Goal: Contribute content: Contribute content

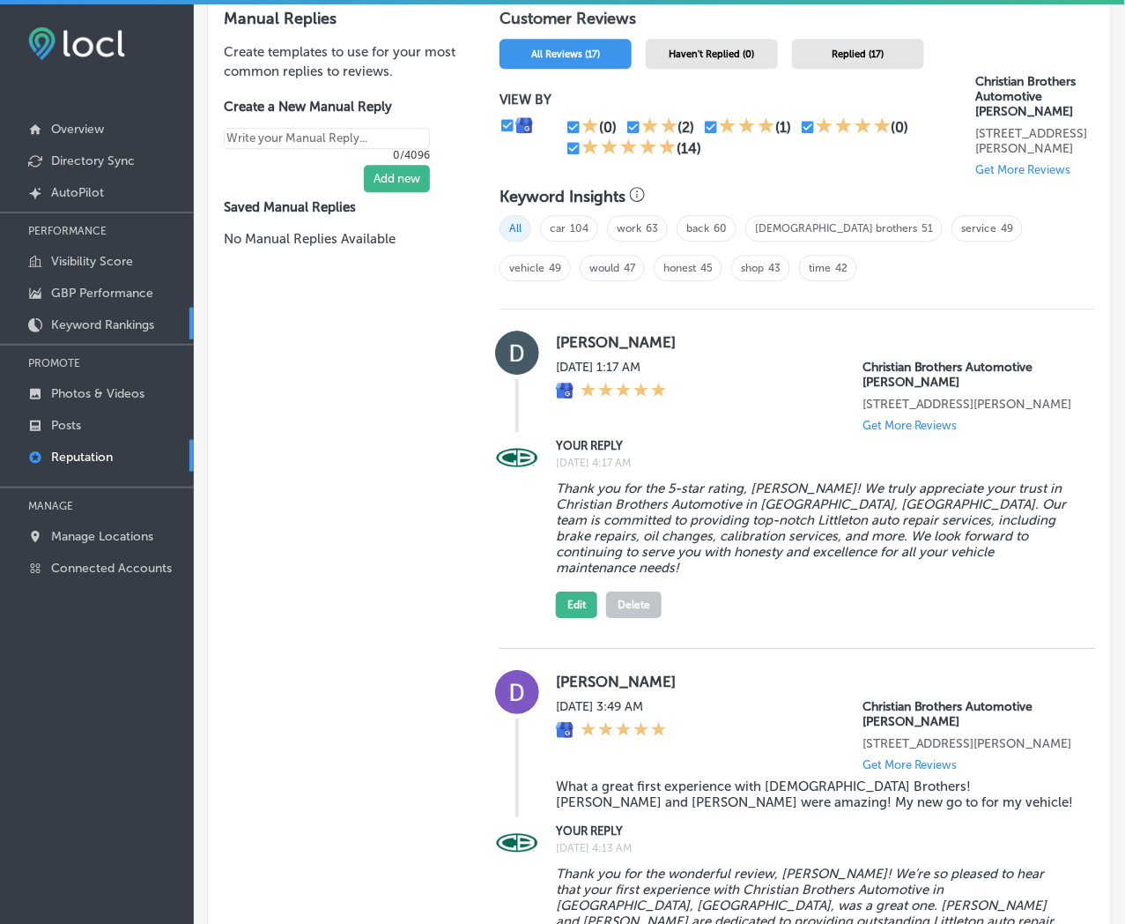
scroll to position [1787, 0]
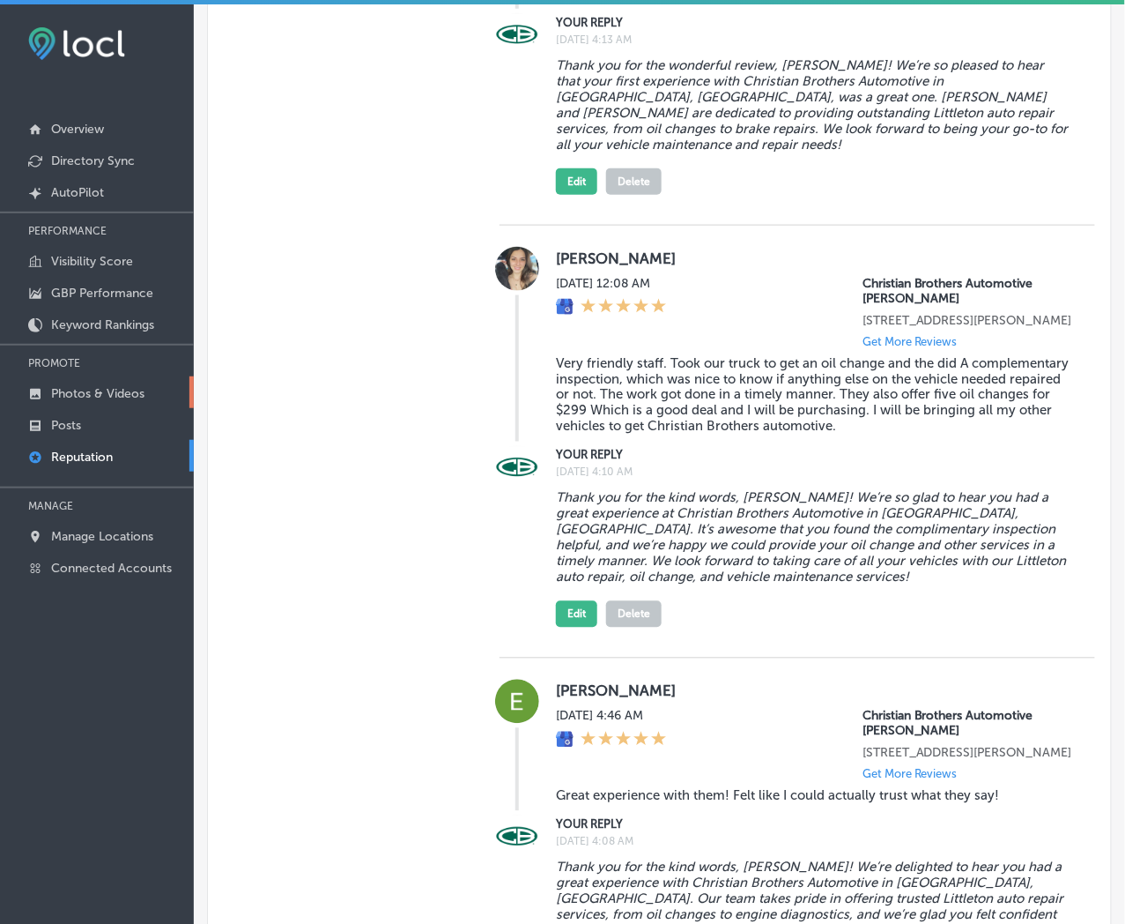
click at [92, 401] on link "Photos & Videos" at bounding box center [97, 392] width 194 height 32
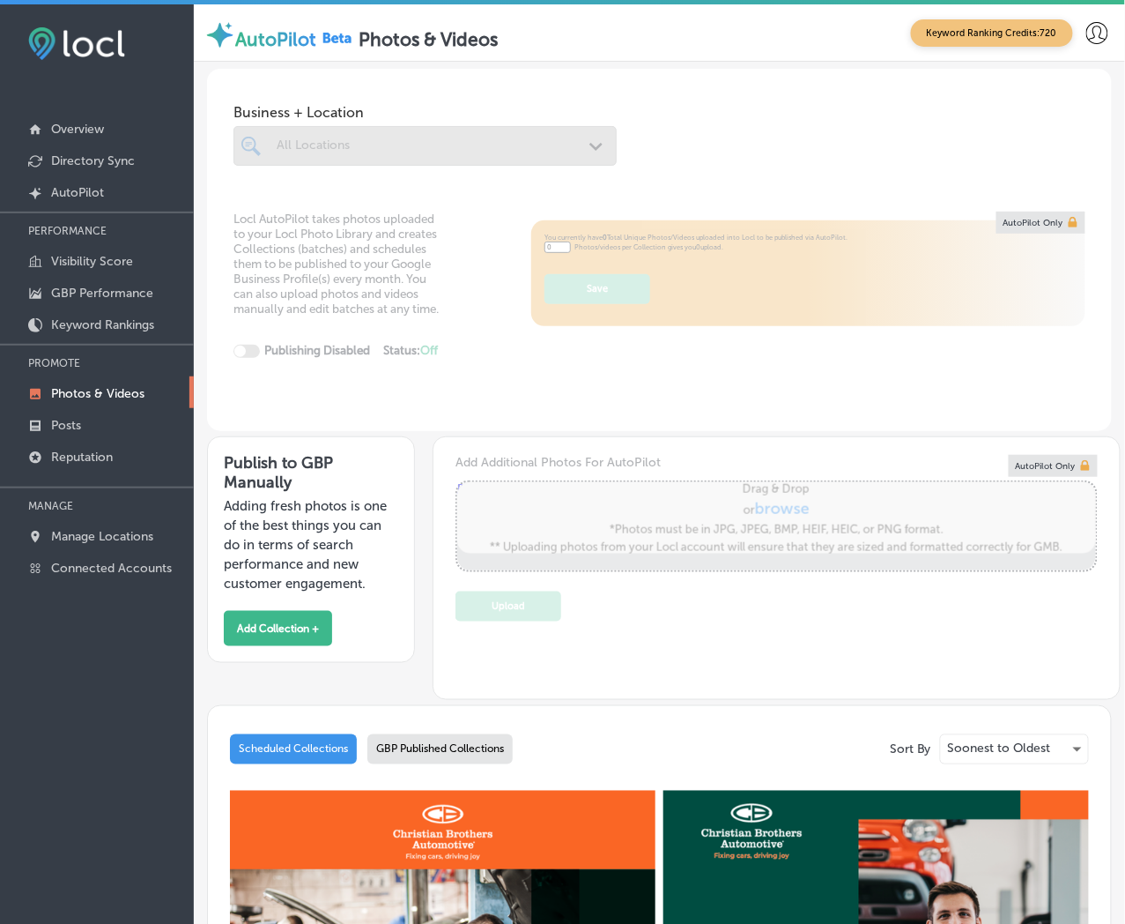
type input "5"
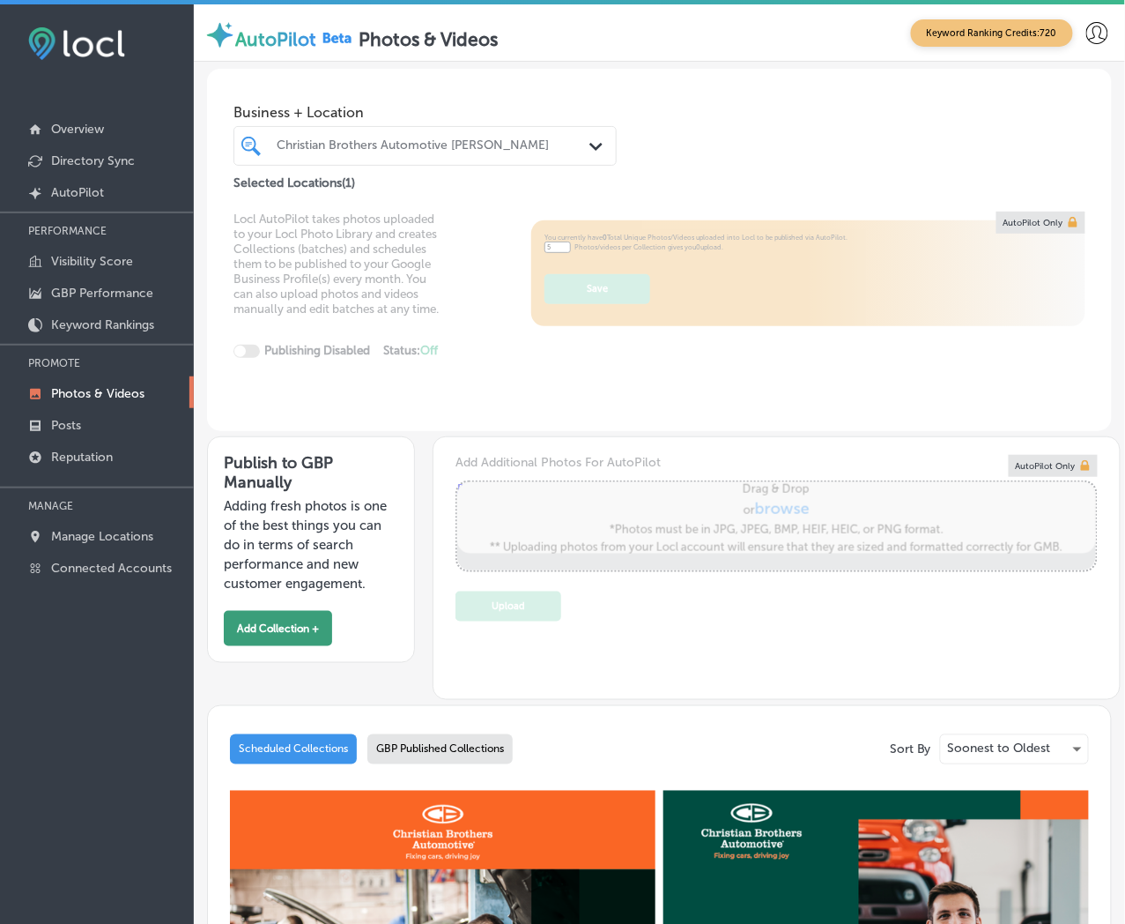
click at [319, 645] on button "Add Collection +" at bounding box center [278, 628] width 108 height 35
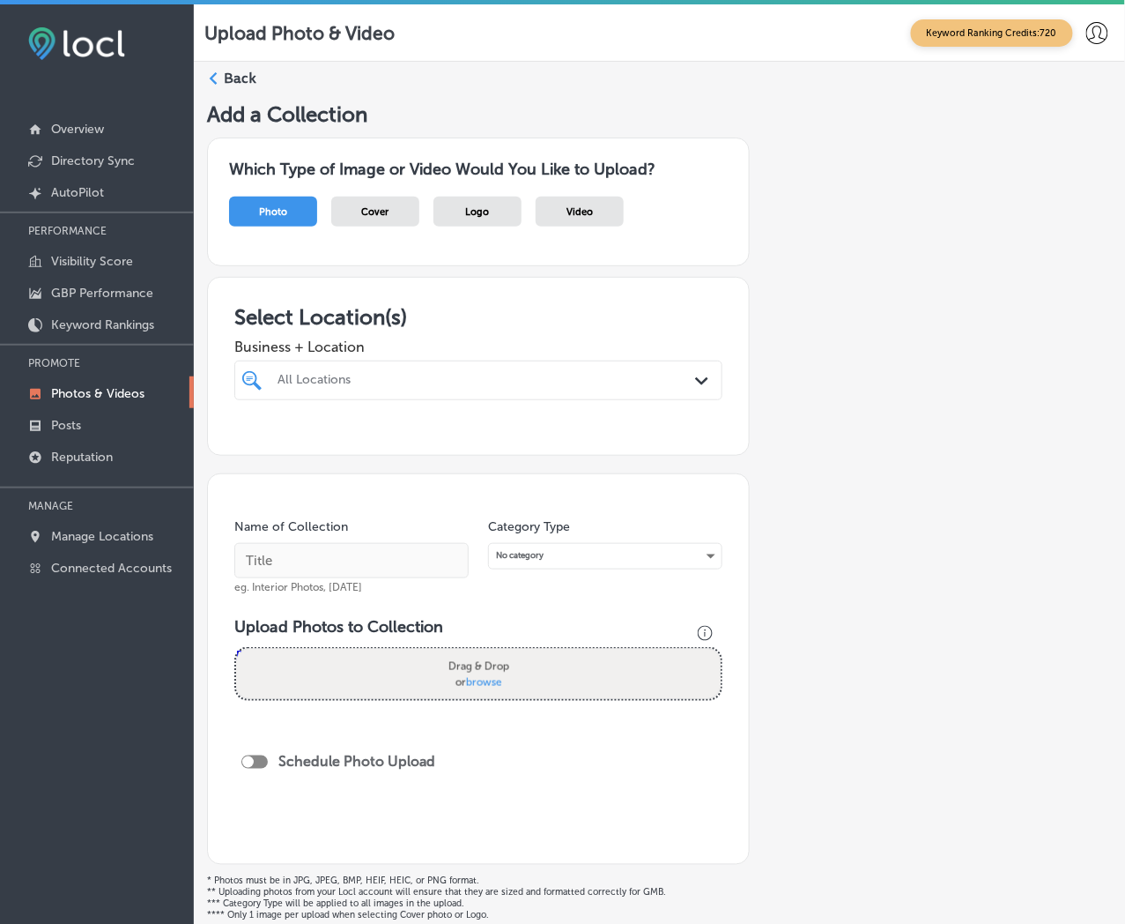
click at [639, 381] on div "All Locations" at bounding box center [487, 380] width 419 height 15
click at [633, 447] on label "[PERSON_NAME]" at bounding box center [605, 440] width 57 height 11
type input "complete"
click at [929, 489] on div "Add a Collection Which Type of Image or Video Would You Like to Upload? Photo C…" at bounding box center [659, 536] width 905 height 870
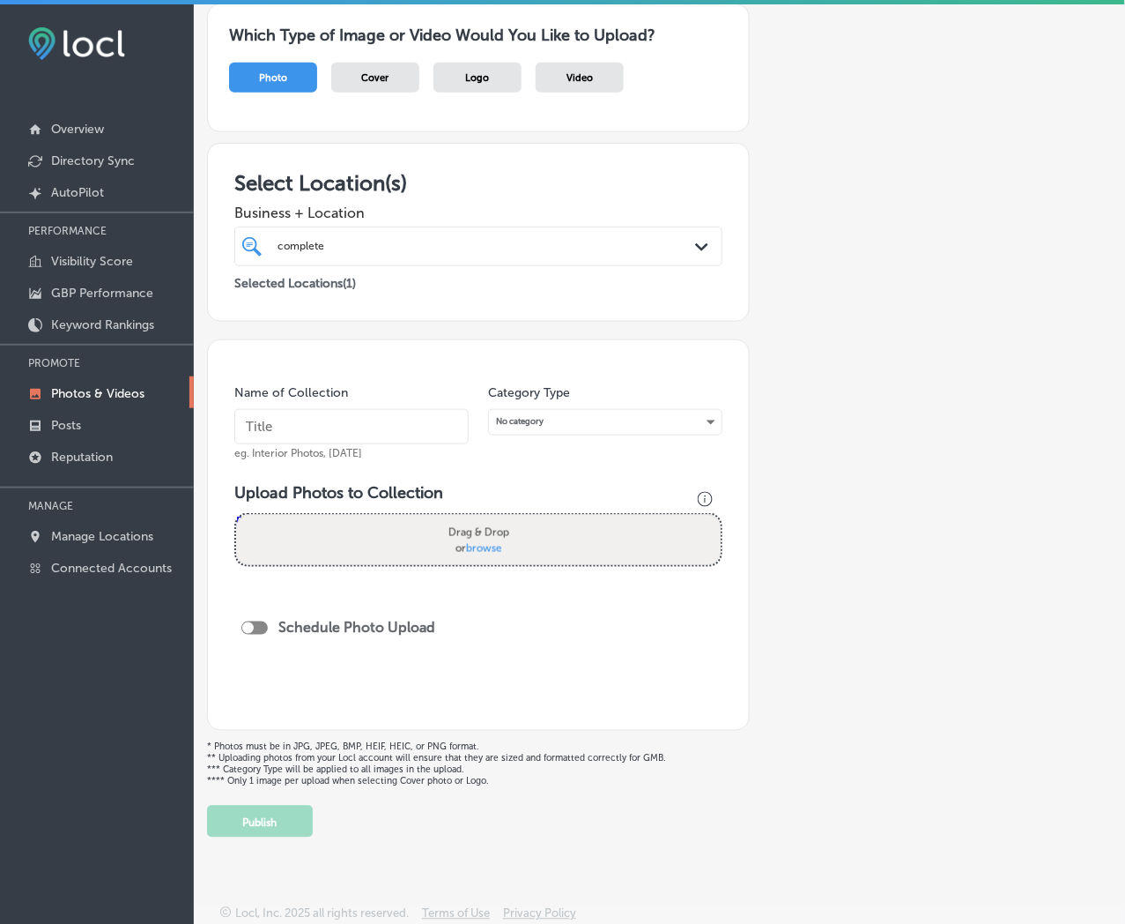
scroll to position [7, 0]
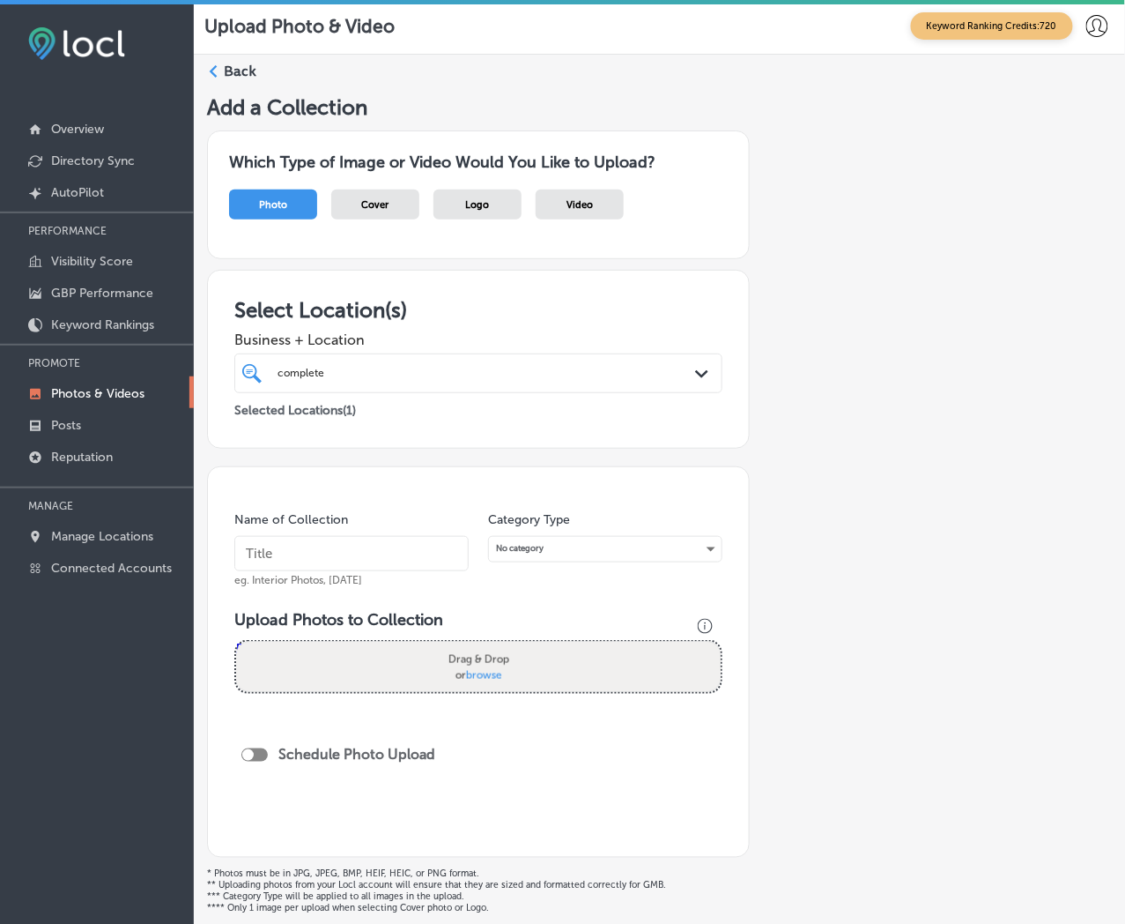
click at [346, 551] on input "text" at bounding box center [351, 553] width 234 height 35
type input "Complete-Care-Auto-Glass"
click at [346, 551] on input "Complete-Care-Auto-Glass" at bounding box center [351, 553] width 234 height 35
click at [346, 549] on input "Complete-Care-Auto-Glass" at bounding box center [351, 553] width 234 height 35
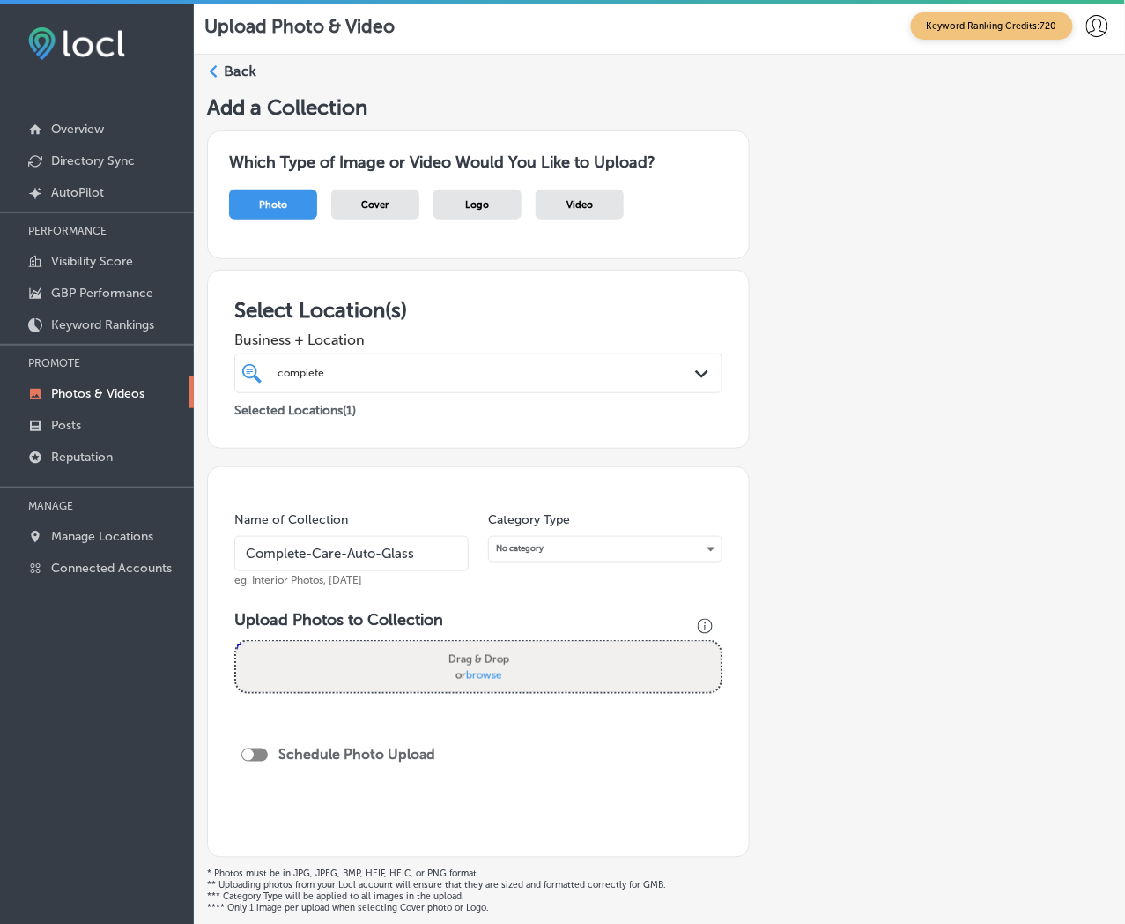
click at [824, 564] on div "Add a Collection Which Type of Image or Video Would You Like to Upload? Photo C…" at bounding box center [659, 529] width 905 height 870
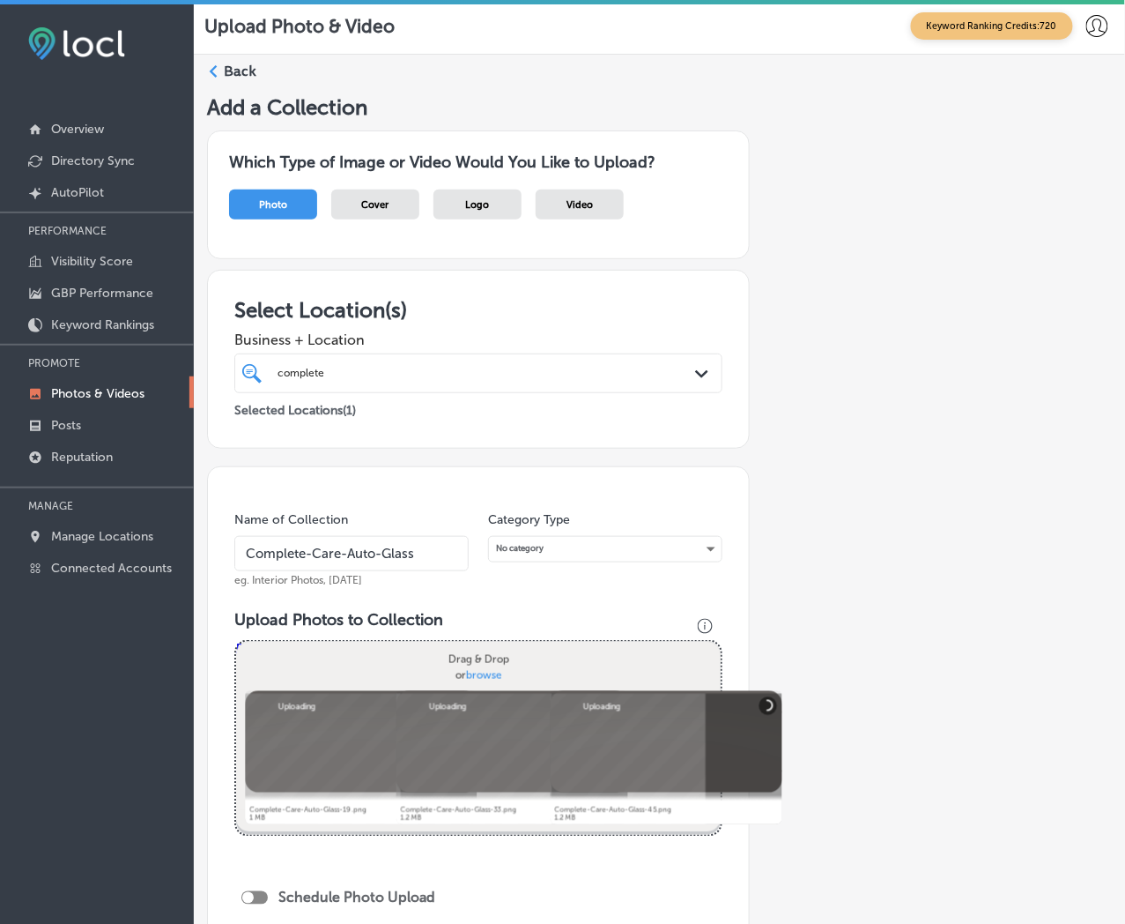
scroll to position [277, 0]
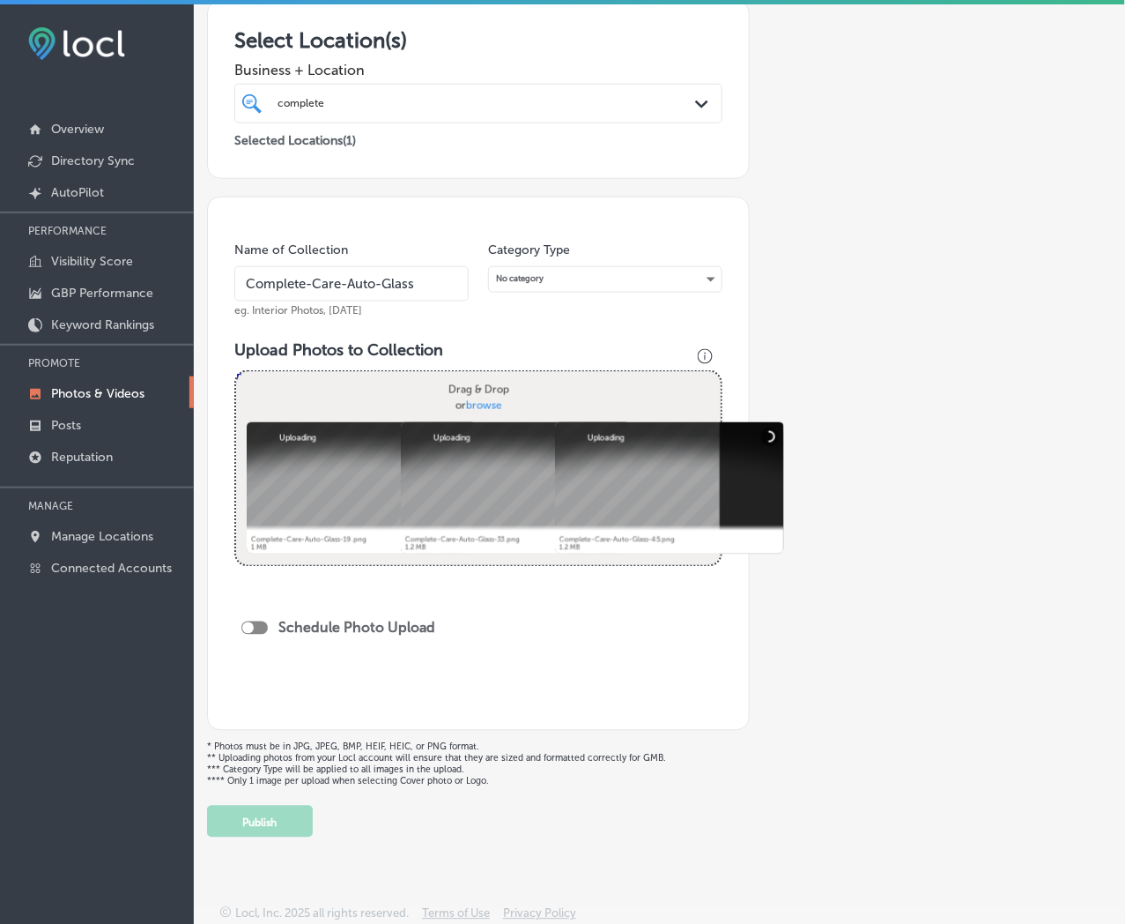
click at [259, 630] on div at bounding box center [254, 627] width 26 height 13
checkbox input "true"
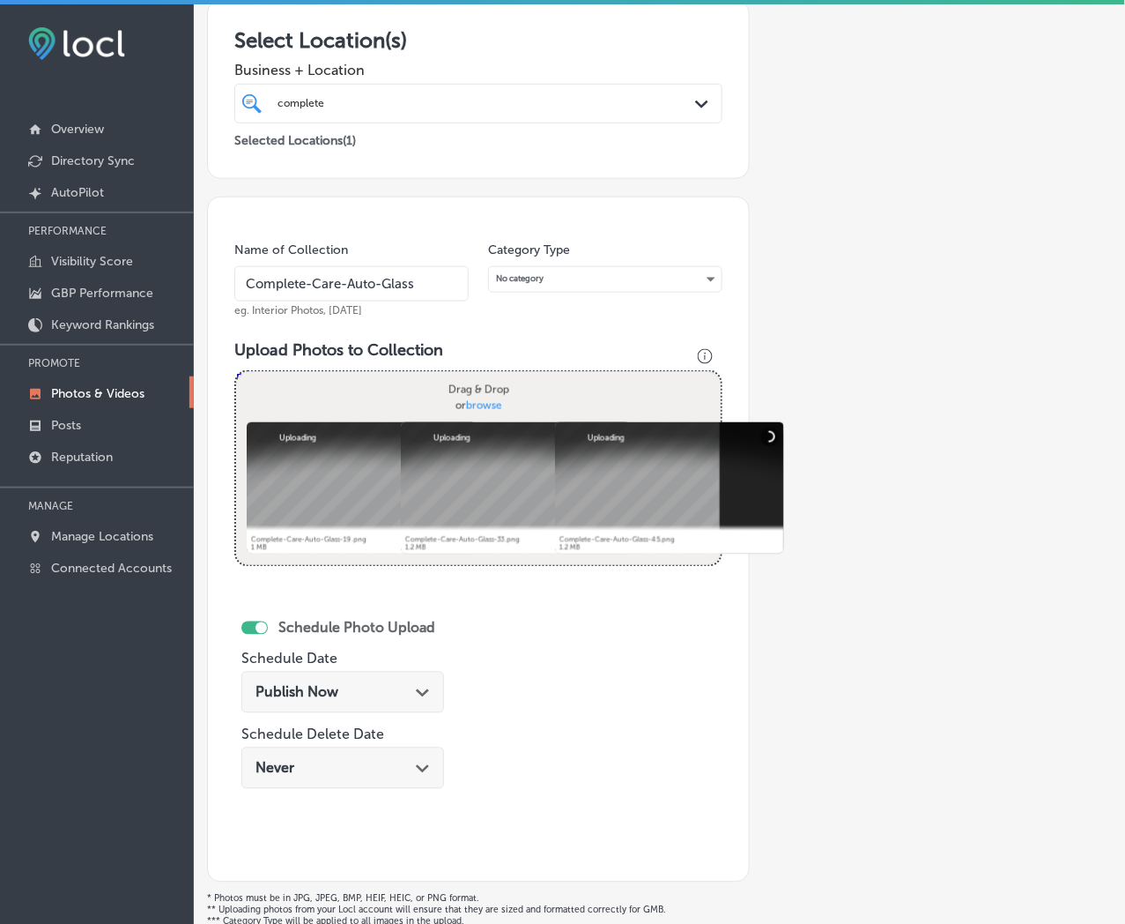
click at [374, 694] on div "Publish Now Path Created with Sketch." at bounding box center [343, 692] width 174 height 17
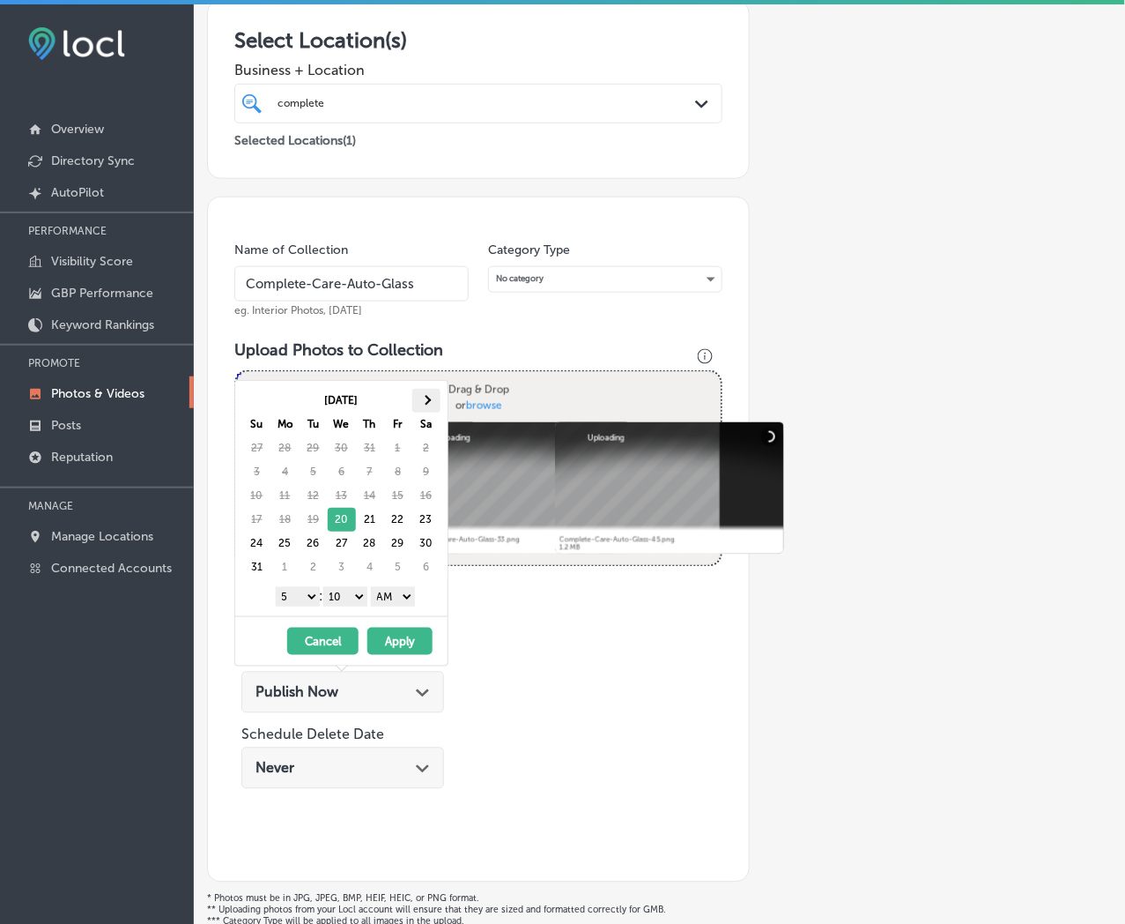
click at [428, 403] on th at bounding box center [426, 401] width 28 height 24
click at [306, 593] on select "1 2 3 4 5 6 7 8 9 10 11 12" at bounding box center [298, 596] width 44 height 19
click at [353, 589] on select "00 10 20 30 40 50" at bounding box center [345, 596] width 44 height 19
click at [401, 601] on select "AM PM" at bounding box center [393, 596] width 44 height 19
click at [402, 641] on button "Apply" at bounding box center [399, 640] width 65 height 27
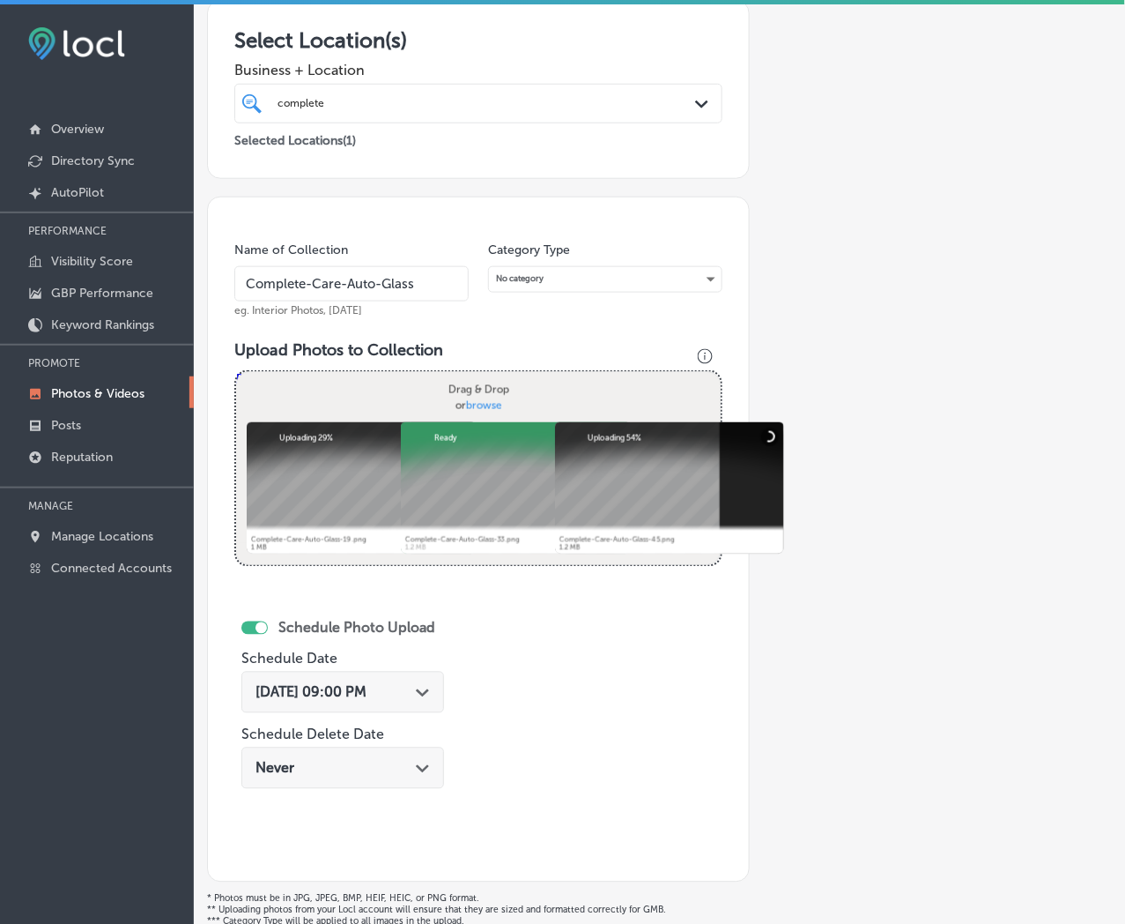
click at [367, 696] on span "[DATE] 09:00 PM" at bounding box center [311, 692] width 111 height 17
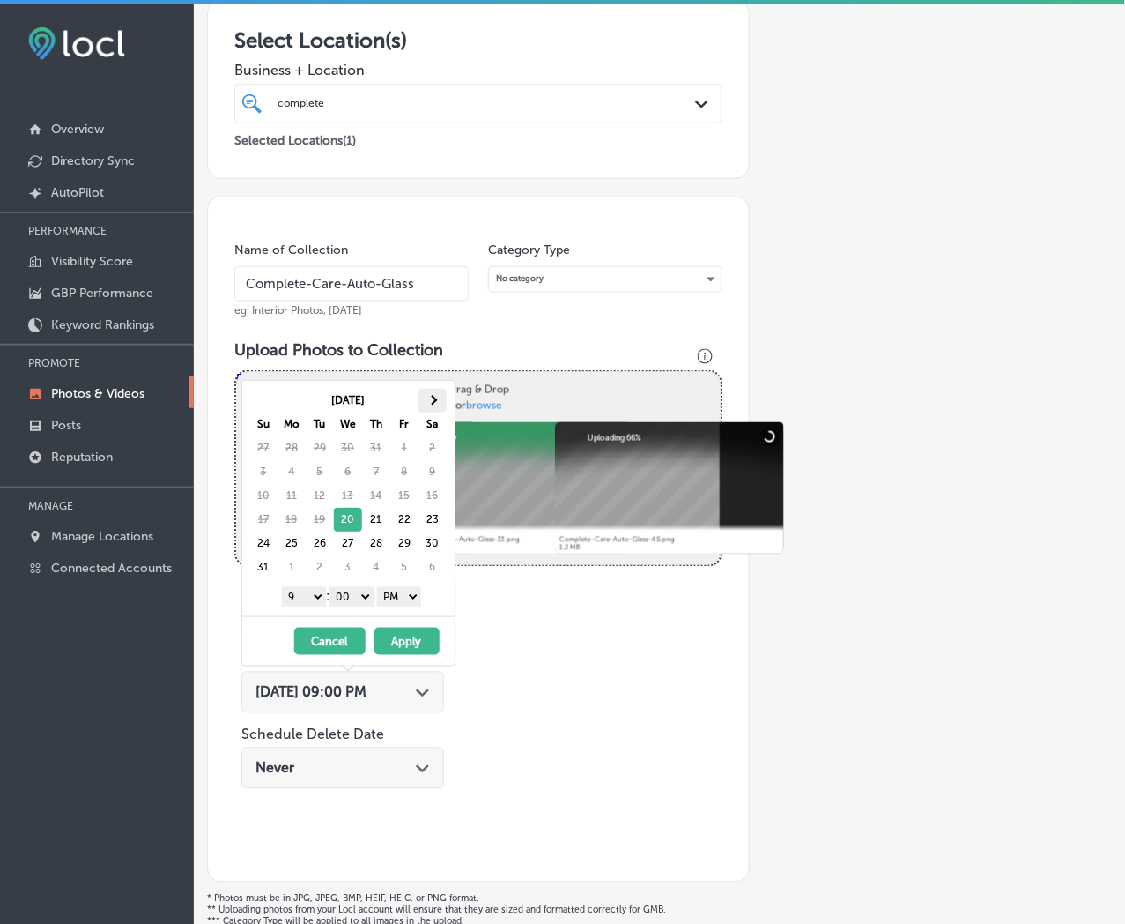
click at [442, 411] on th at bounding box center [433, 401] width 28 height 24
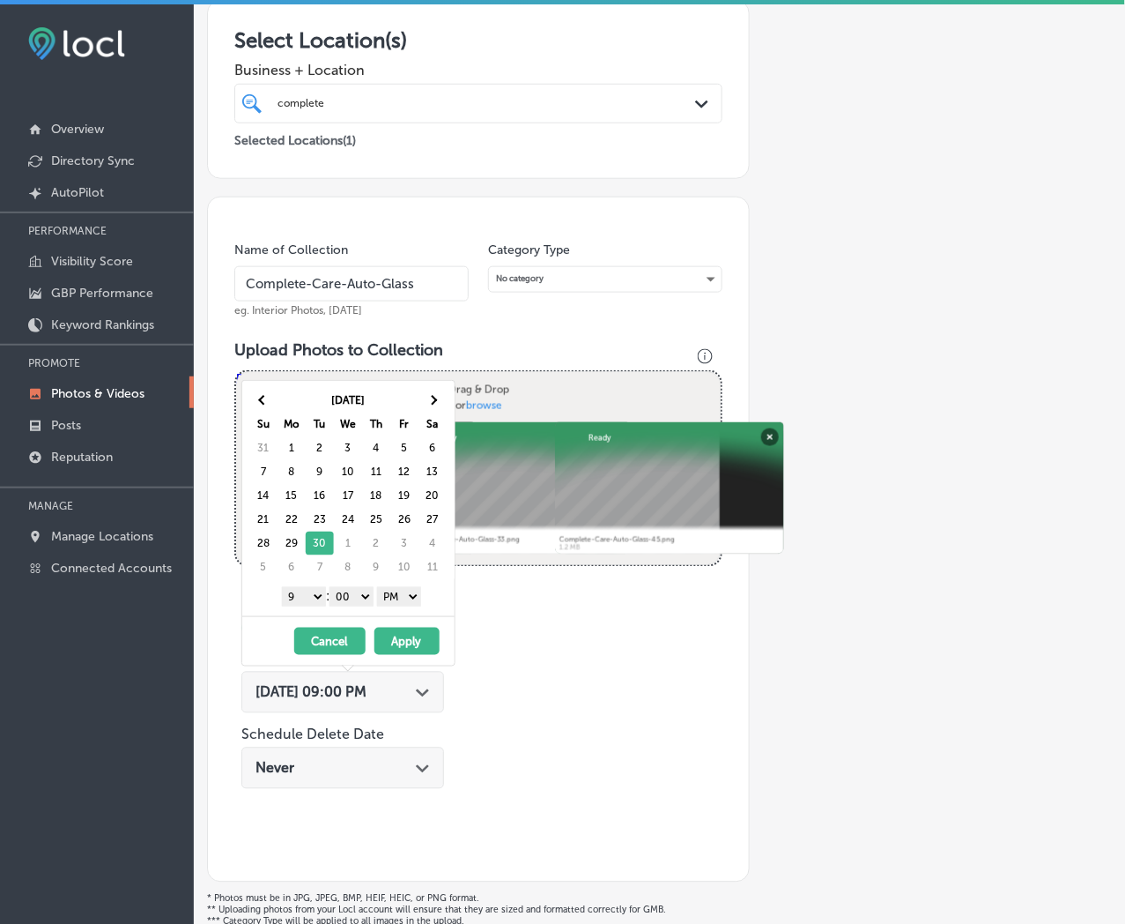
click at [399, 637] on button "Apply" at bounding box center [407, 640] width 65 height 27
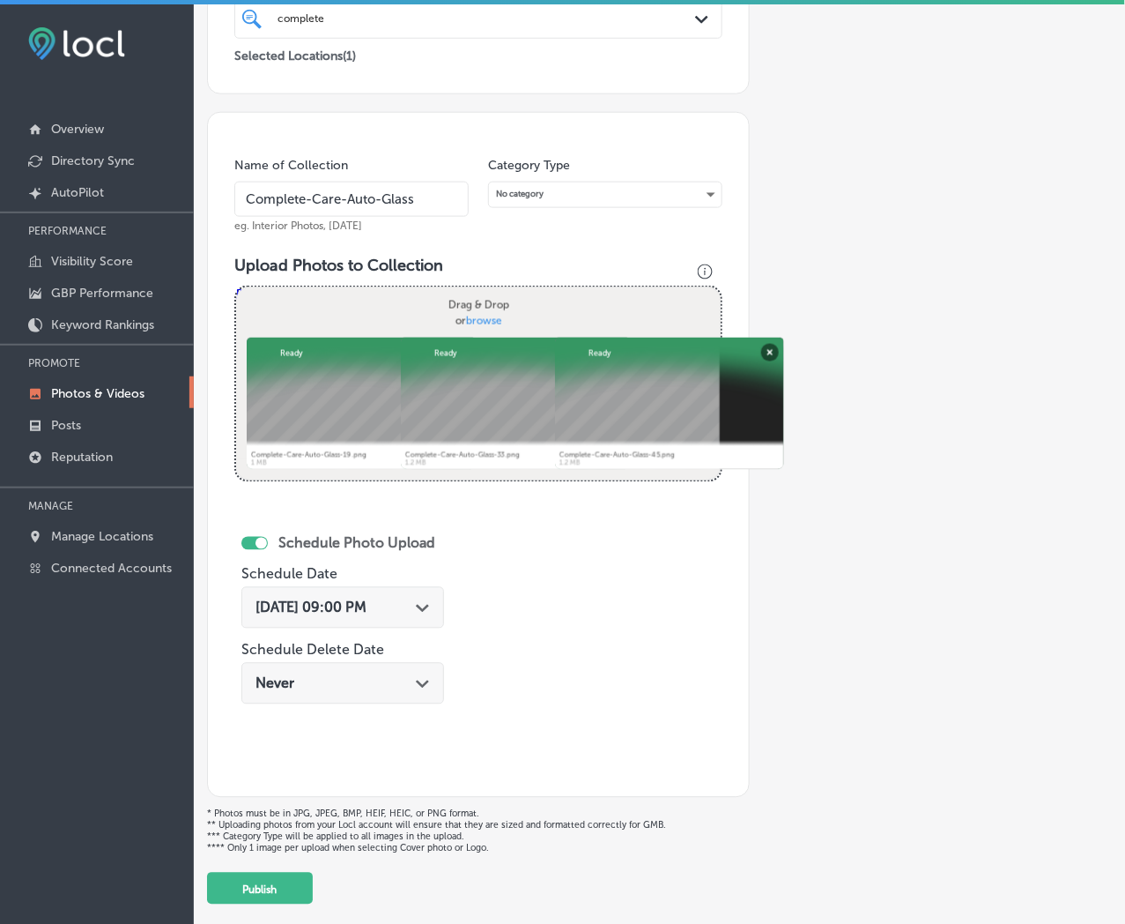
scroll to position [433, 0]
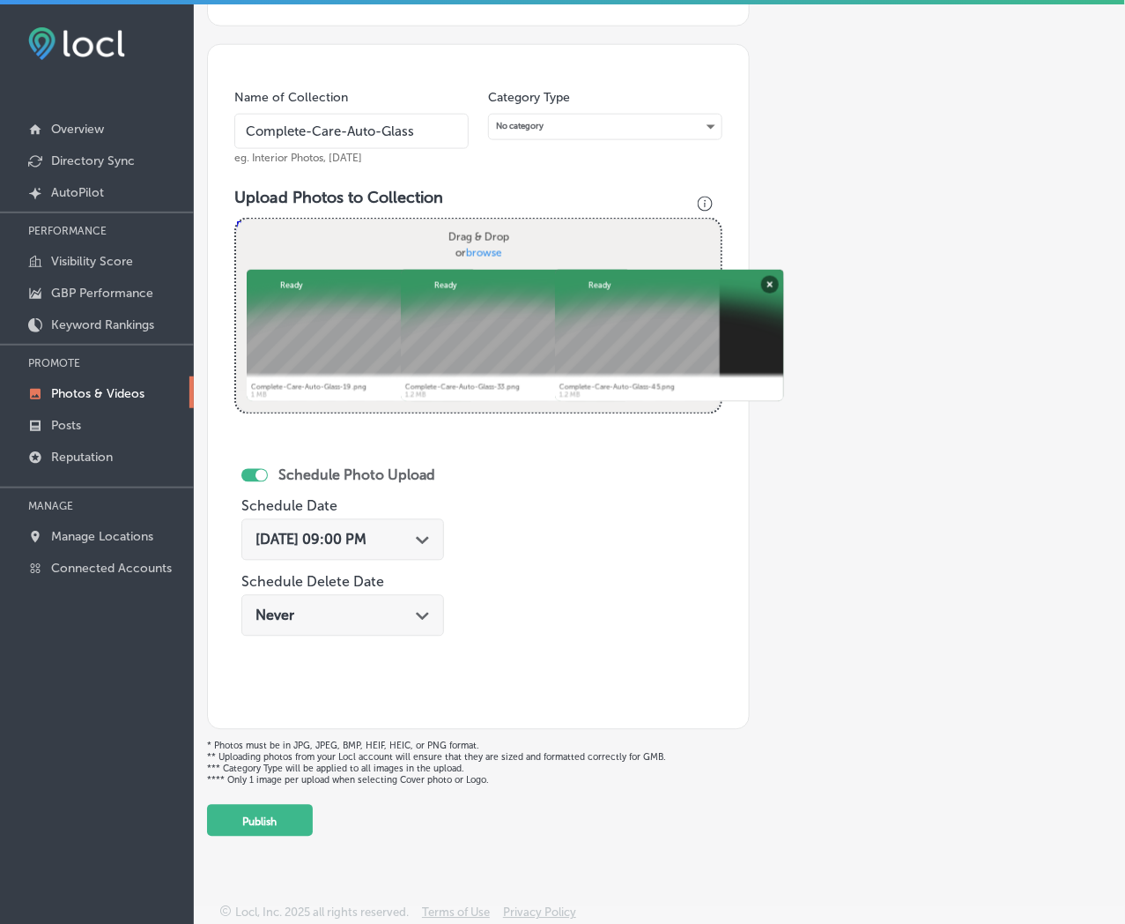
click at [313, 814] on div "Add a Collection Which Type of Image or Video Would You Like to Upload? Photo C…" at bounding box center [659, 254] width 905 height 1164
click at [292, 823] on button "Publish" at bounding box center [260, 821] width 106 height 32
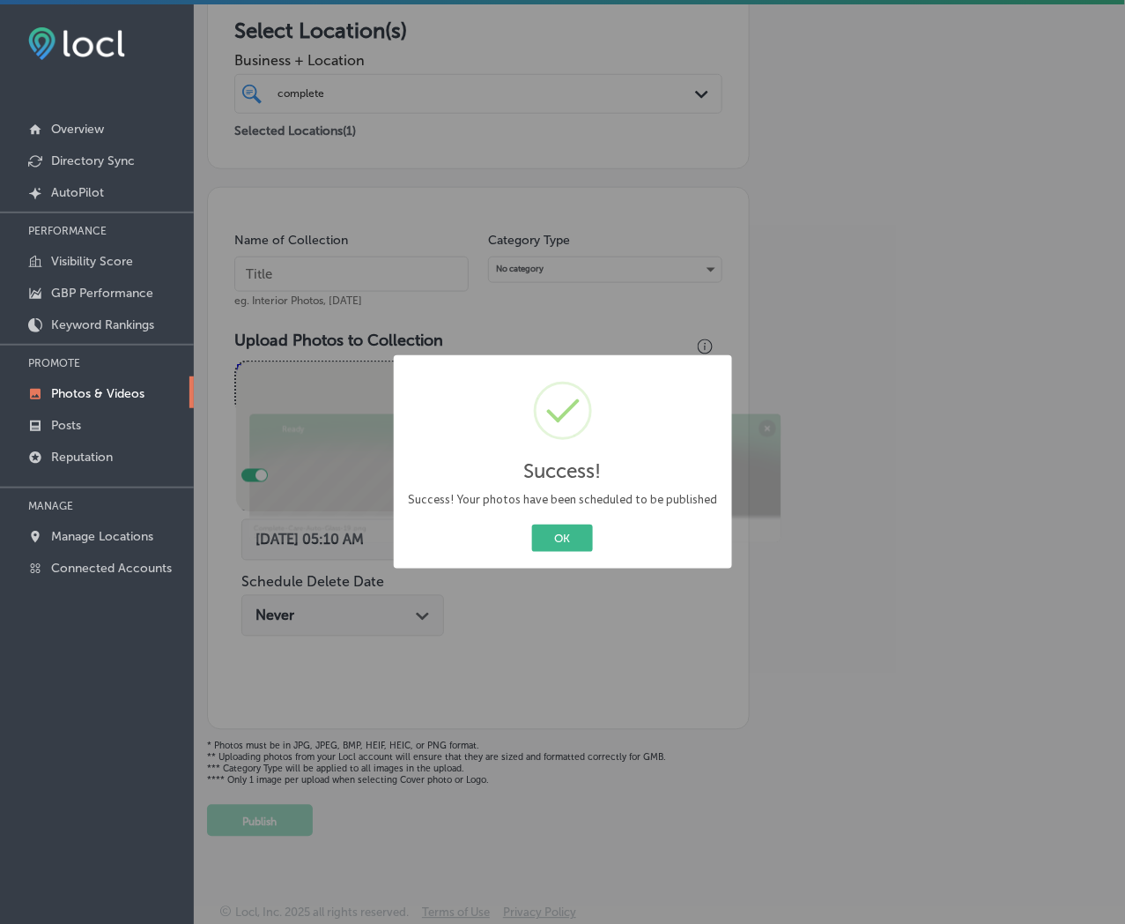
scroll to position [289, 0]
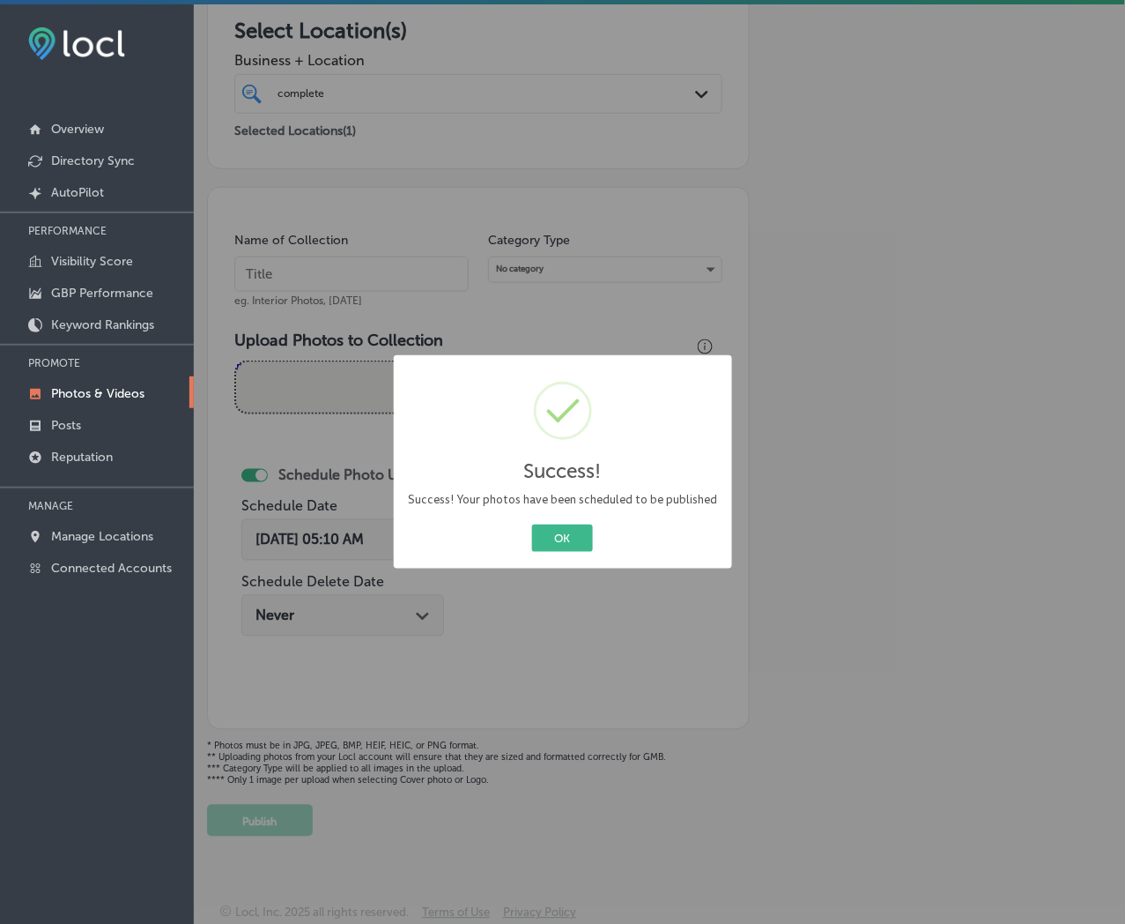
click at [532, 524] on button "OK" at bounding box center [562, 537] width 61 height 27
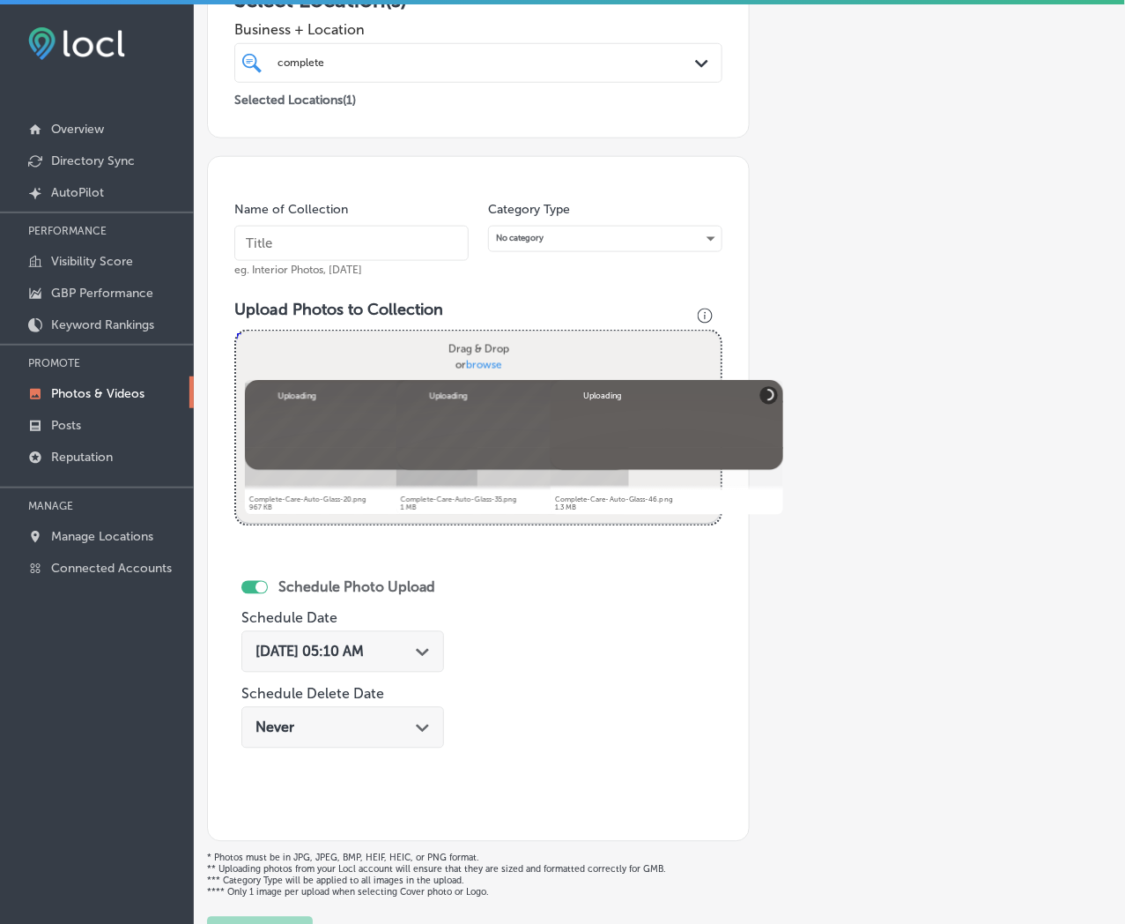
scroll to position [138, 0]
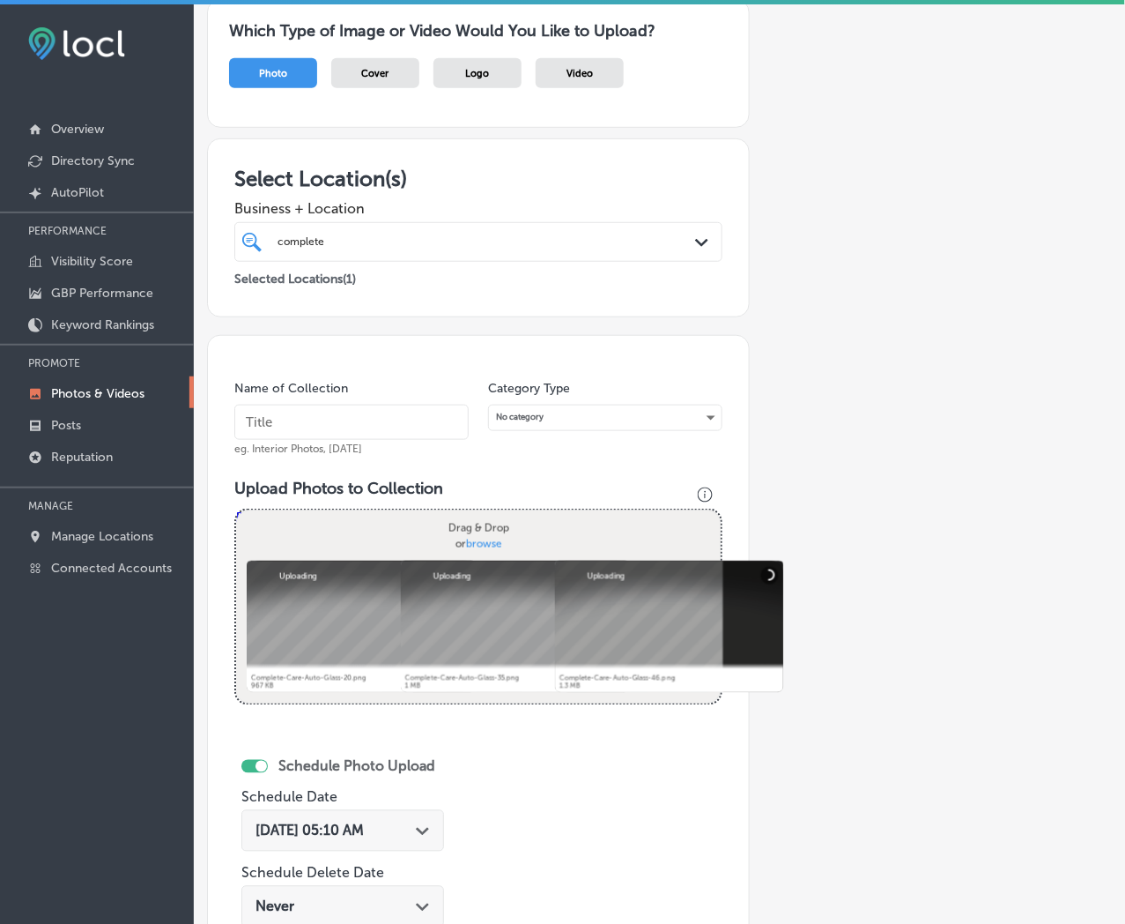
click at [405, 419] on input "text" at bounding box center [351, 421] width 234 height 35
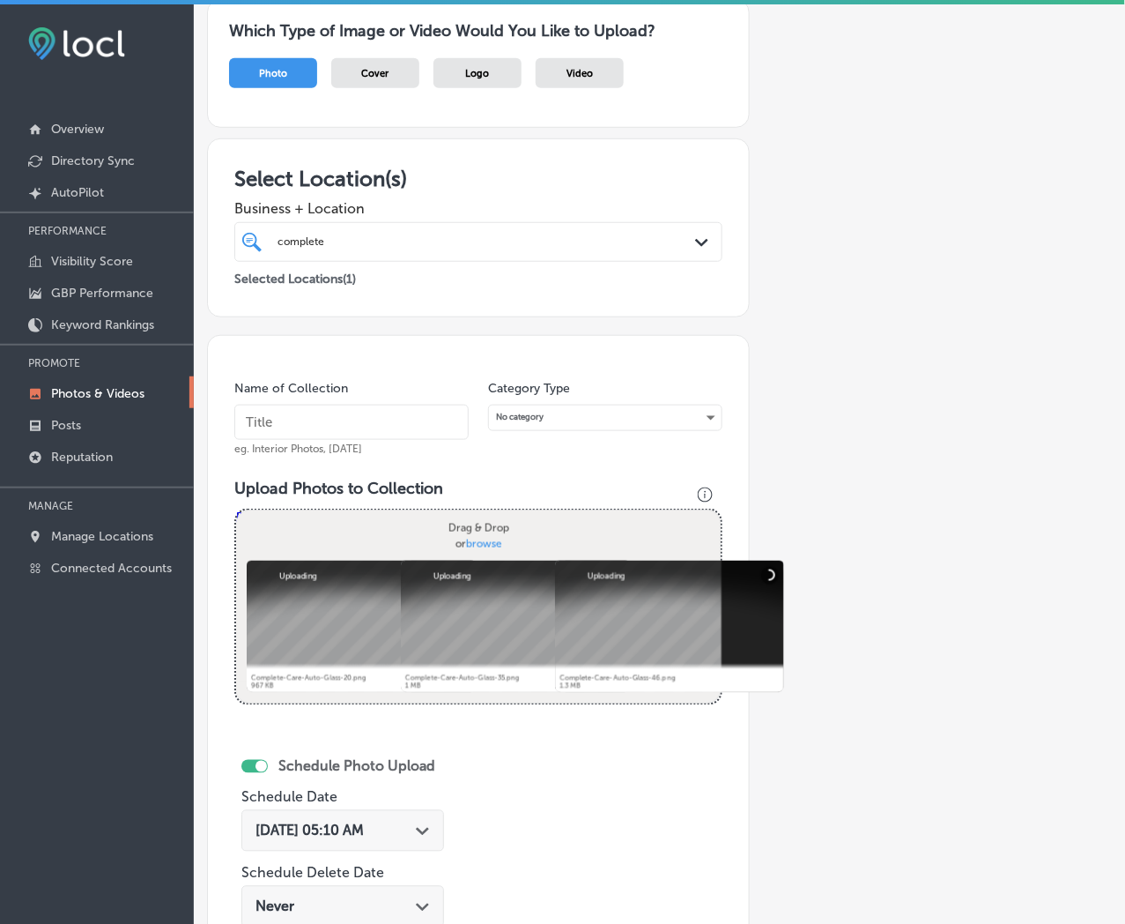
paste input "Complete-Care-Auto-Glass"
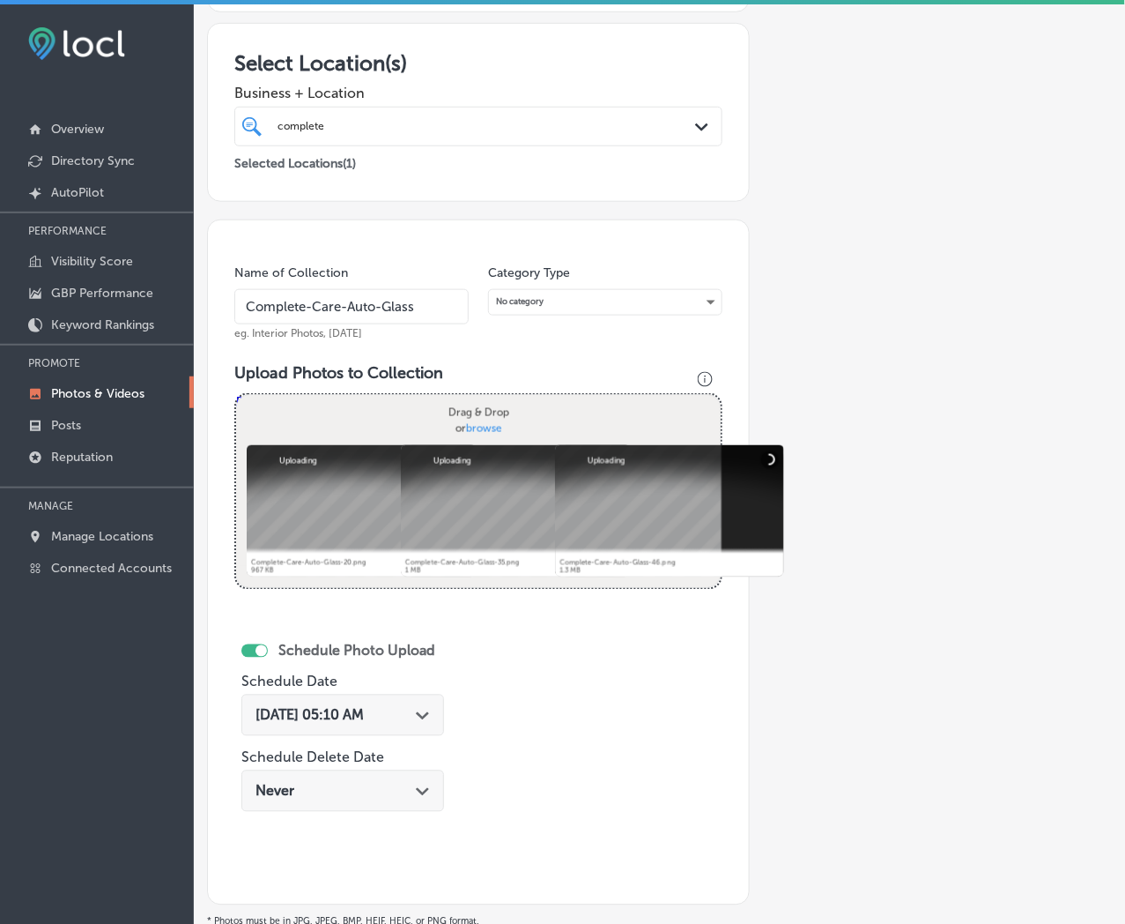
scroll to position [335, 0]
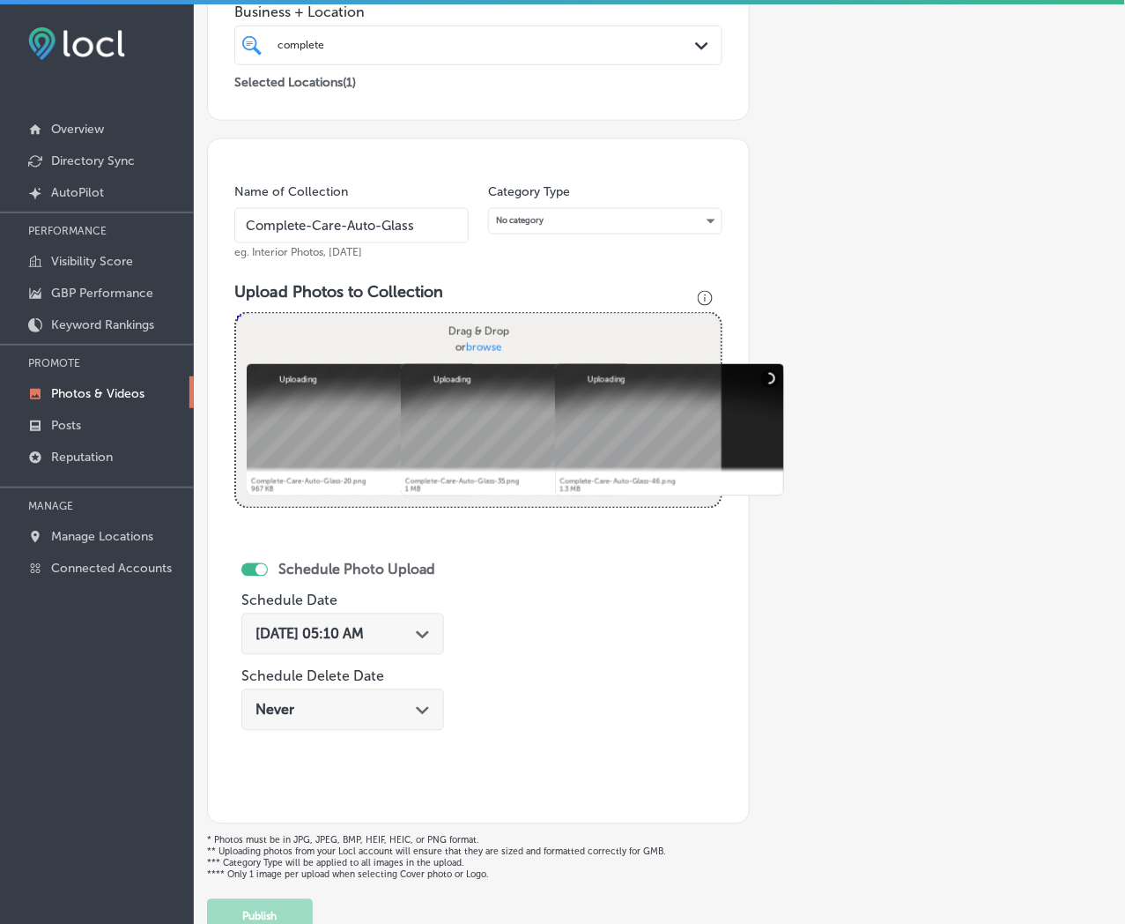
type input "Complete-Care-Auto-Glass"
click at [438, 633] on div "[DATE] 05:10 AM Path Created with Sketch." at bounding box center [342, 633] width 203 height 41
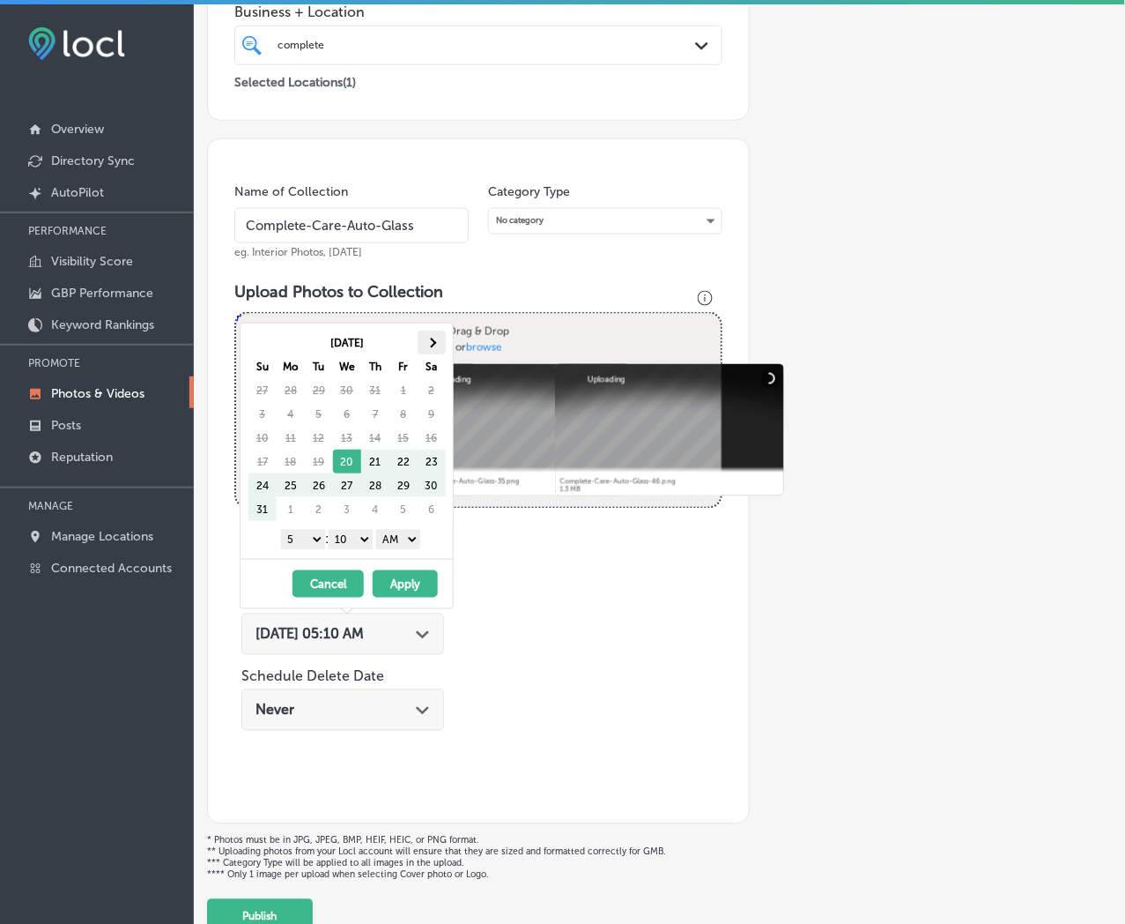
click at [433, 341] on span at bounding box center [432, 343] width 10 height 10
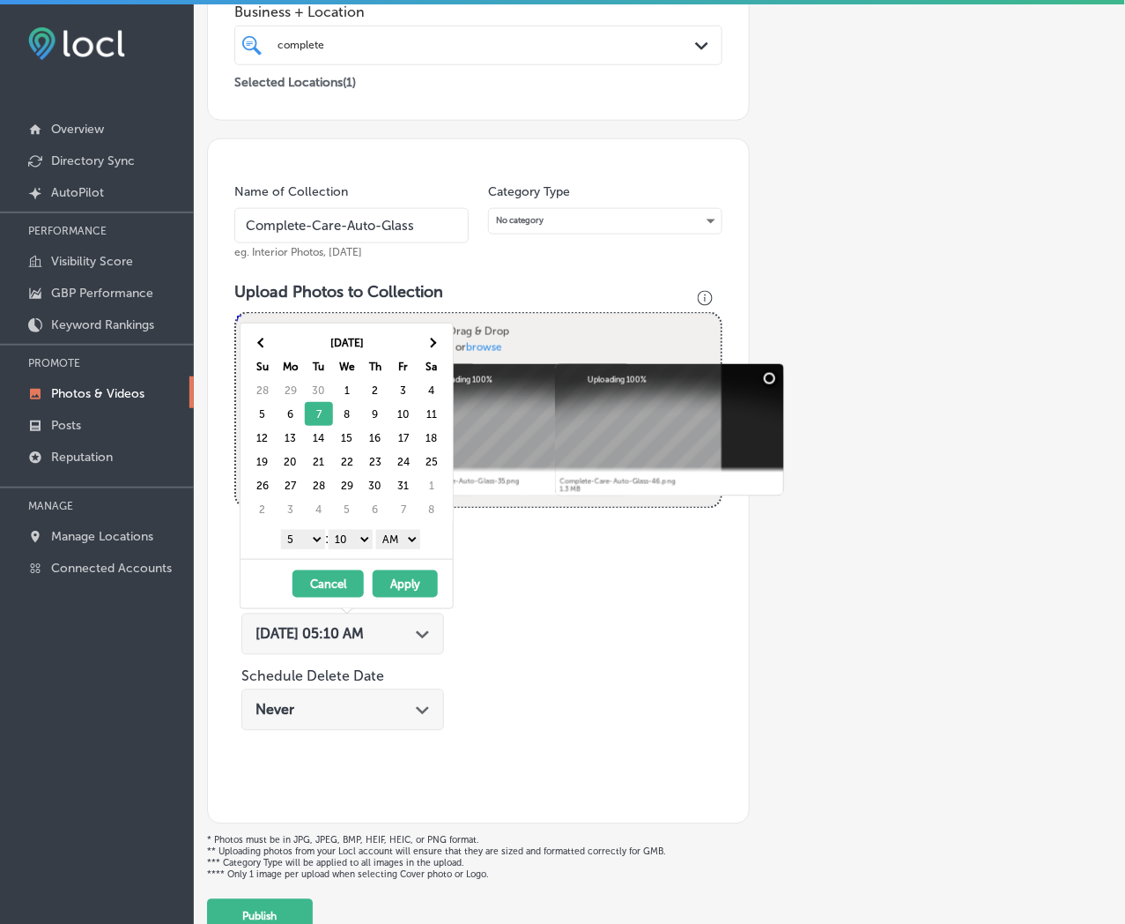
click at [312, 539] on select "1 2 3 4 5 6 7 8 9 10 11 12" at bounding box center [303, 539] width 44 height 19
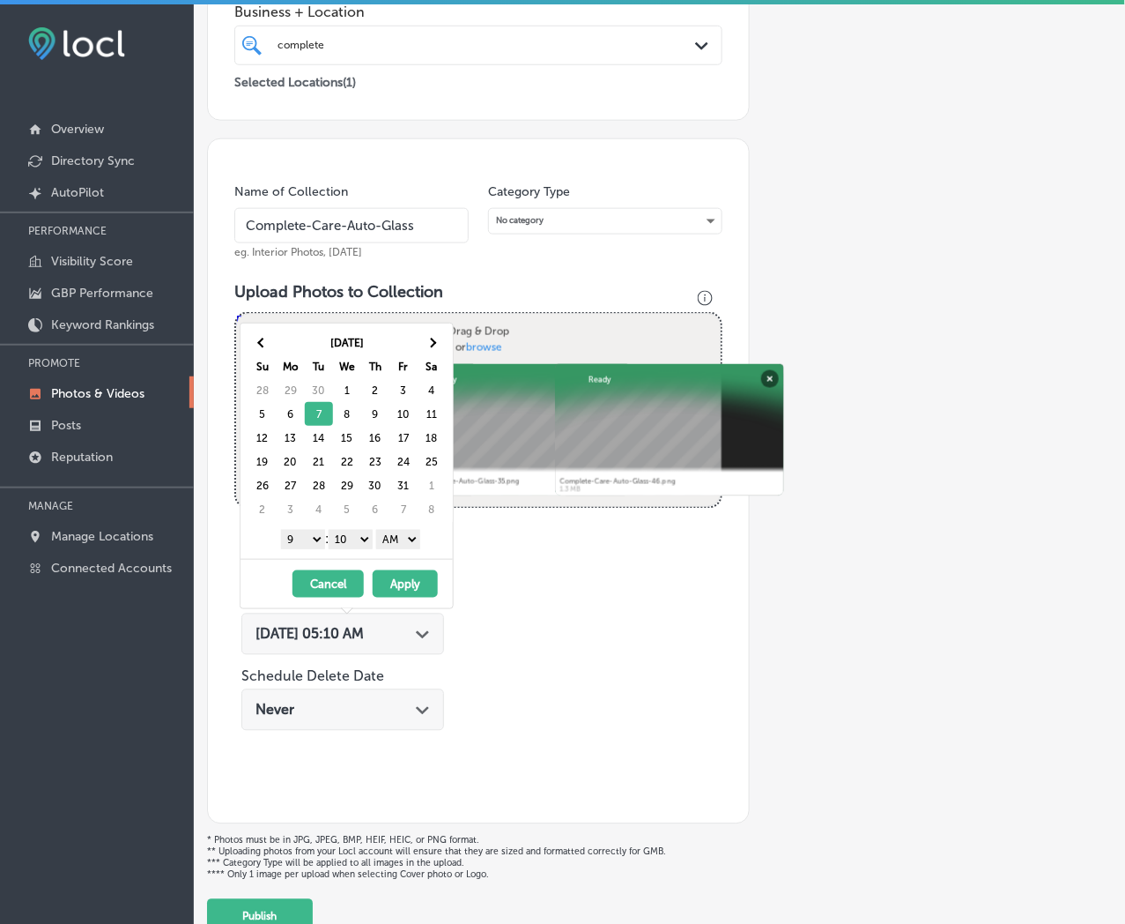
click at [364, 544] on select "00 10 20 30 40 50" at bounding box center [351, 539] width 44 height 19
click at [412, 530] on div "1 2 3 4 5 6 7 8 9 10 11 12 : 00 10 20 30 40 50 AM PM" at bounding box center [350, 538] width 205 height 26
click at [411, 540] on select "AM PM" at bounding box center [398, 539] width 44 height 19
click at [401, 584] on button "Apply" at bounding box center [405, 583] width 65 height 27
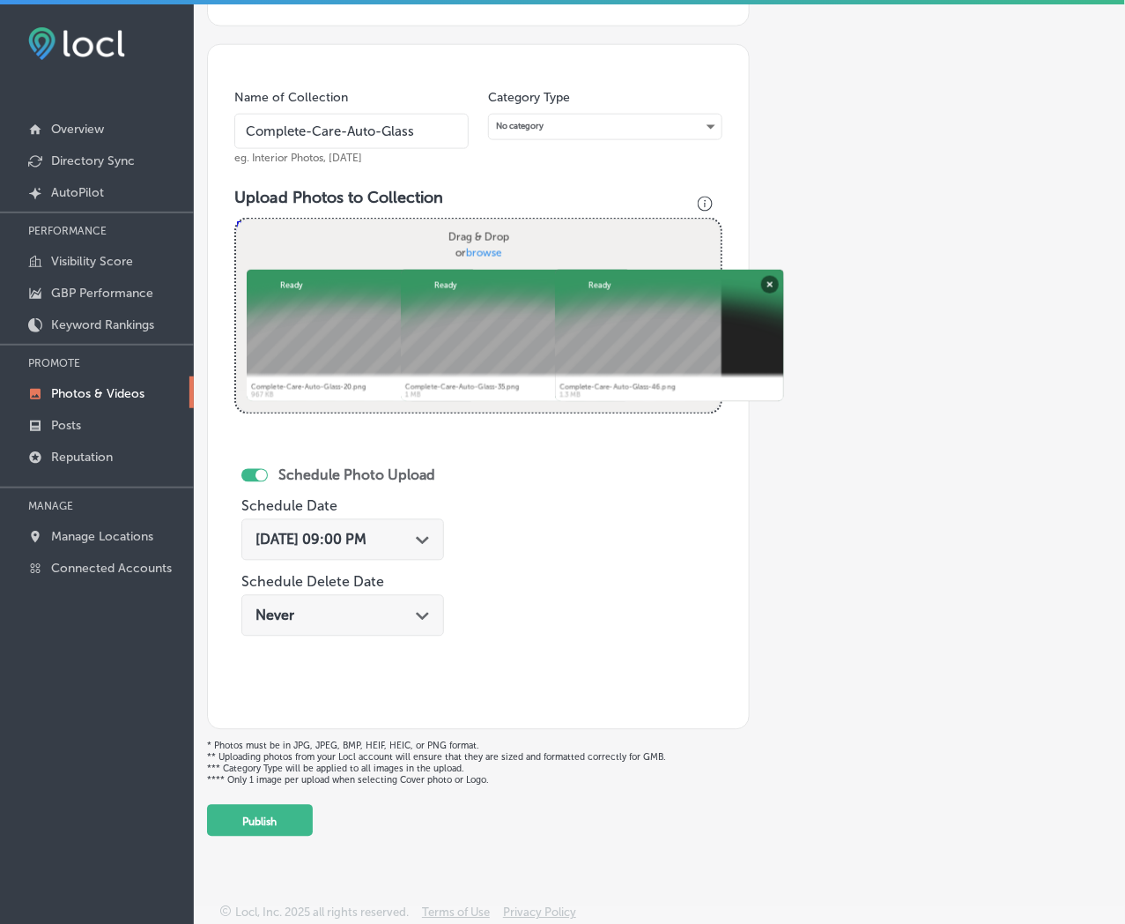
scroll to position [4, 0]
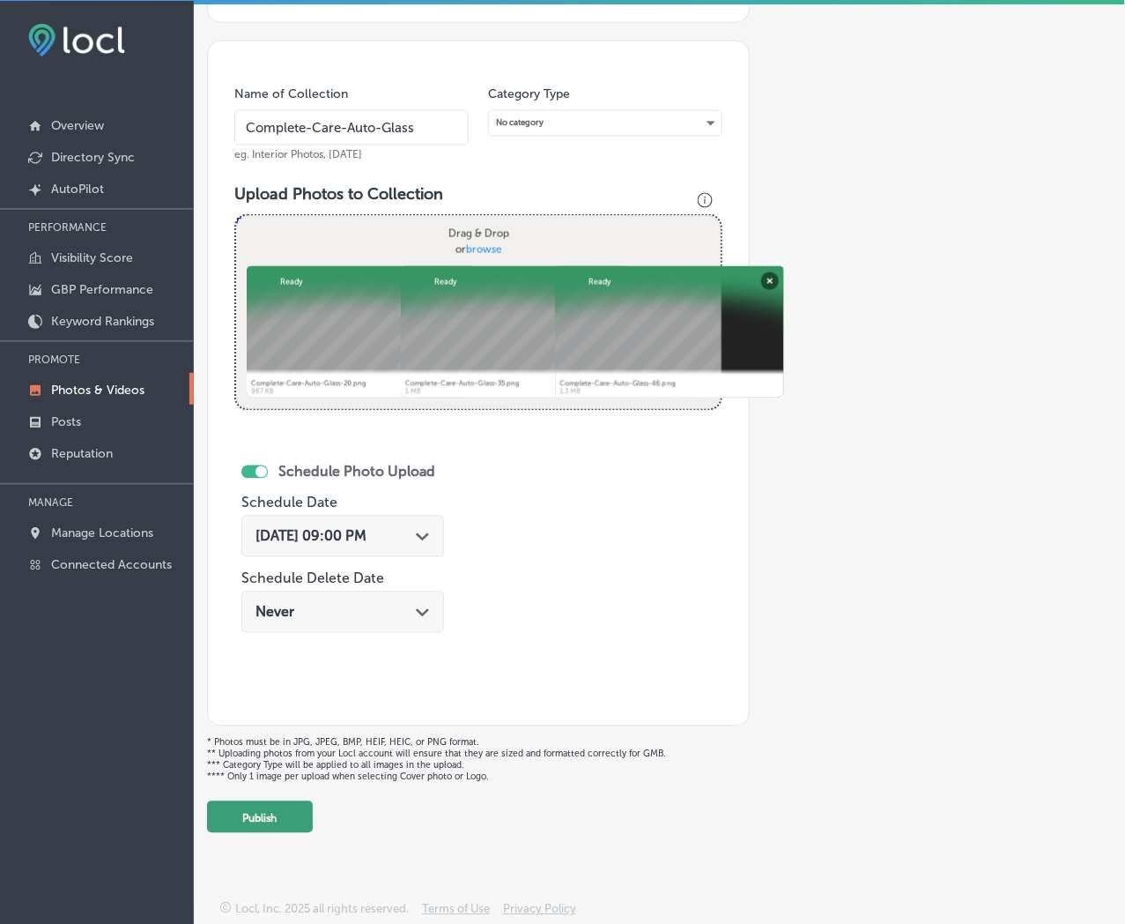
click at [284, 818] on button "Publish" at bounding box center [260, 817] width 106 height 32
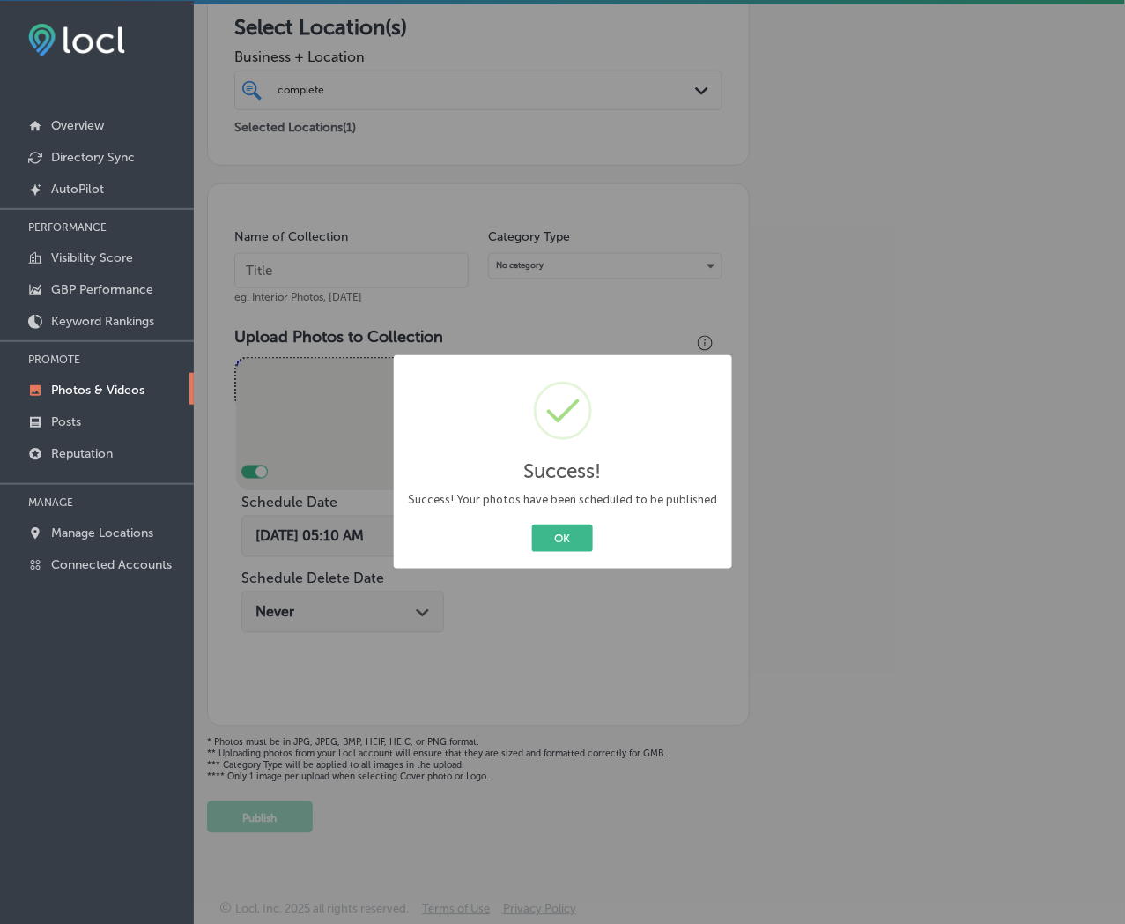
scroll to position [289, 0]
click at [532, 524] on button "OK" at bounding box center [562, 537] width 61 height 27
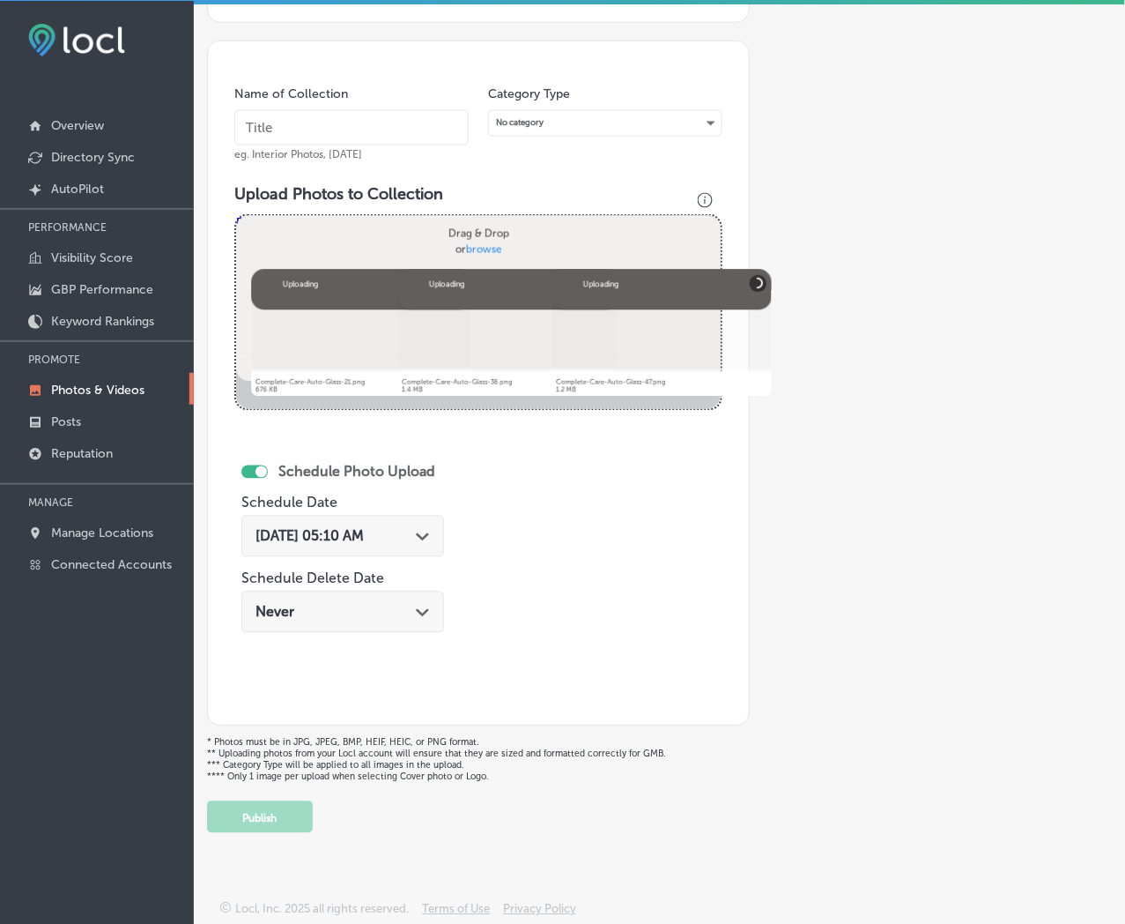
scroll to position [335, 0]
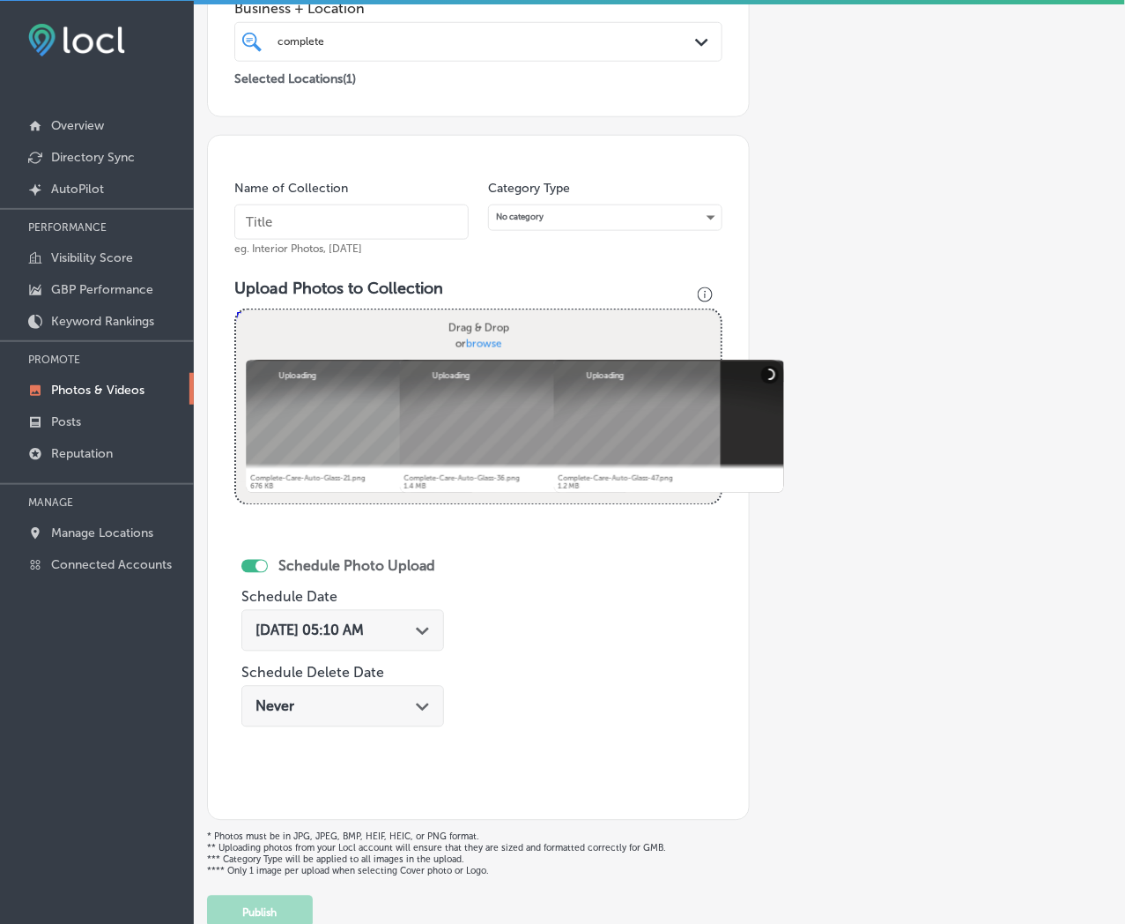
click at [412, 214] on input "text" at bounding box center [351, 221] width 234 height 35
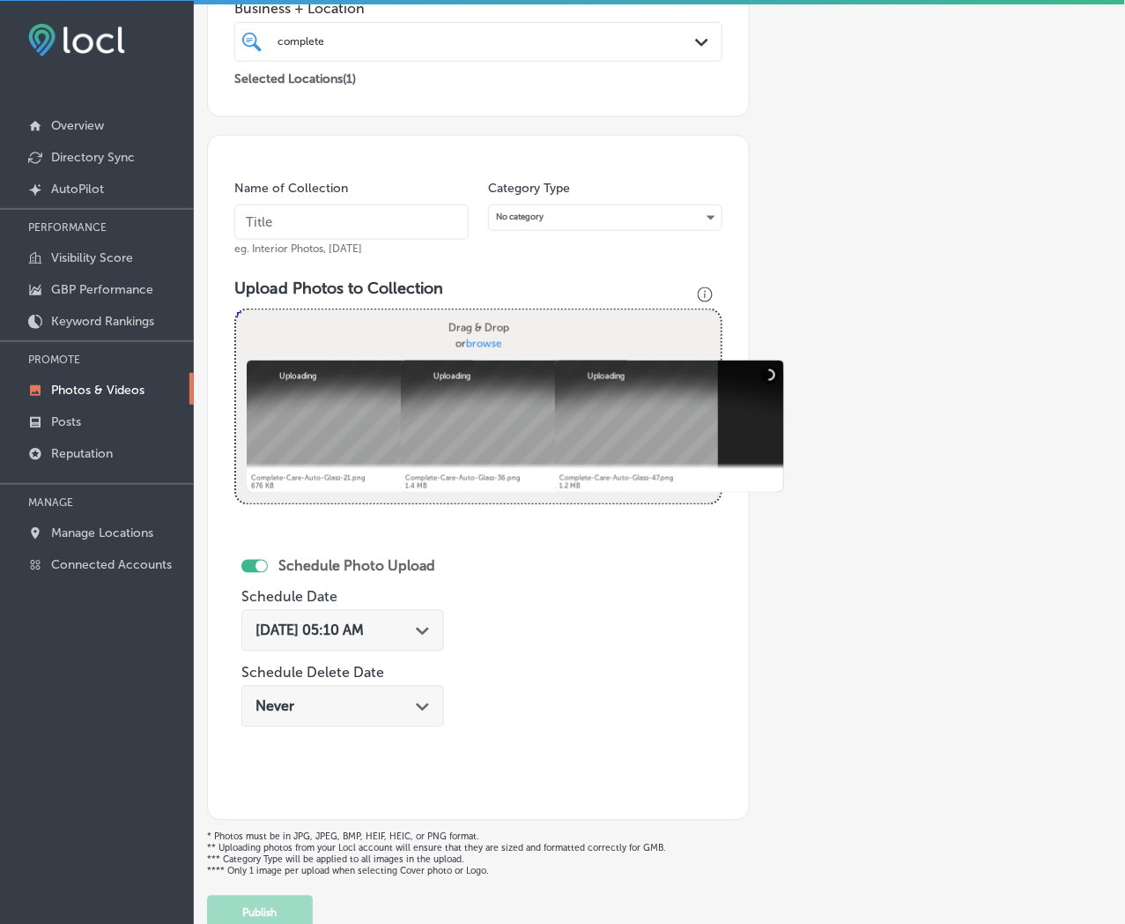
paste input "Complete-Care-Auto-Glass"
type input "Complete-Care-Auto-Glass"
click at [427, 635] on icon "Path Created with Sketch." at bounding box center [422, 631] width 13 height 8
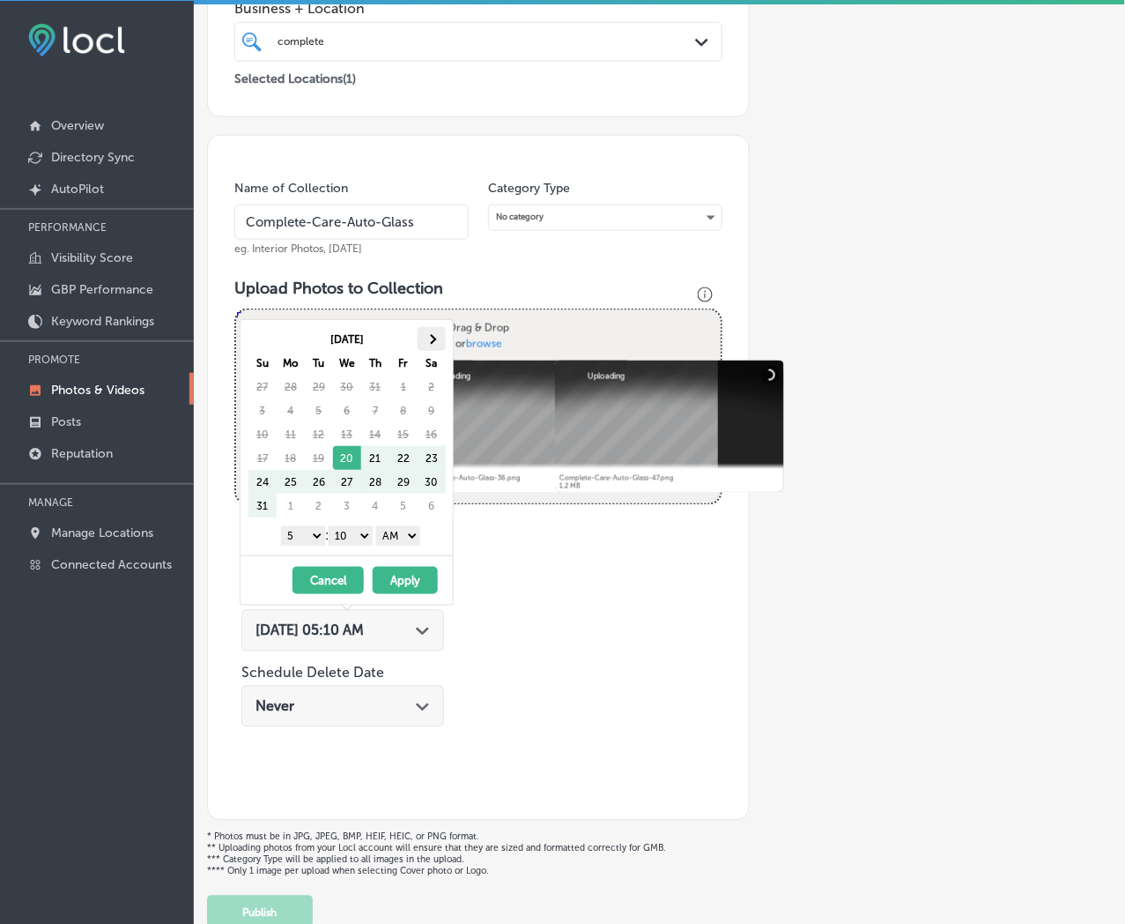
click at [438, 338] on th at bounding box center [432, 339] width 28 height 24
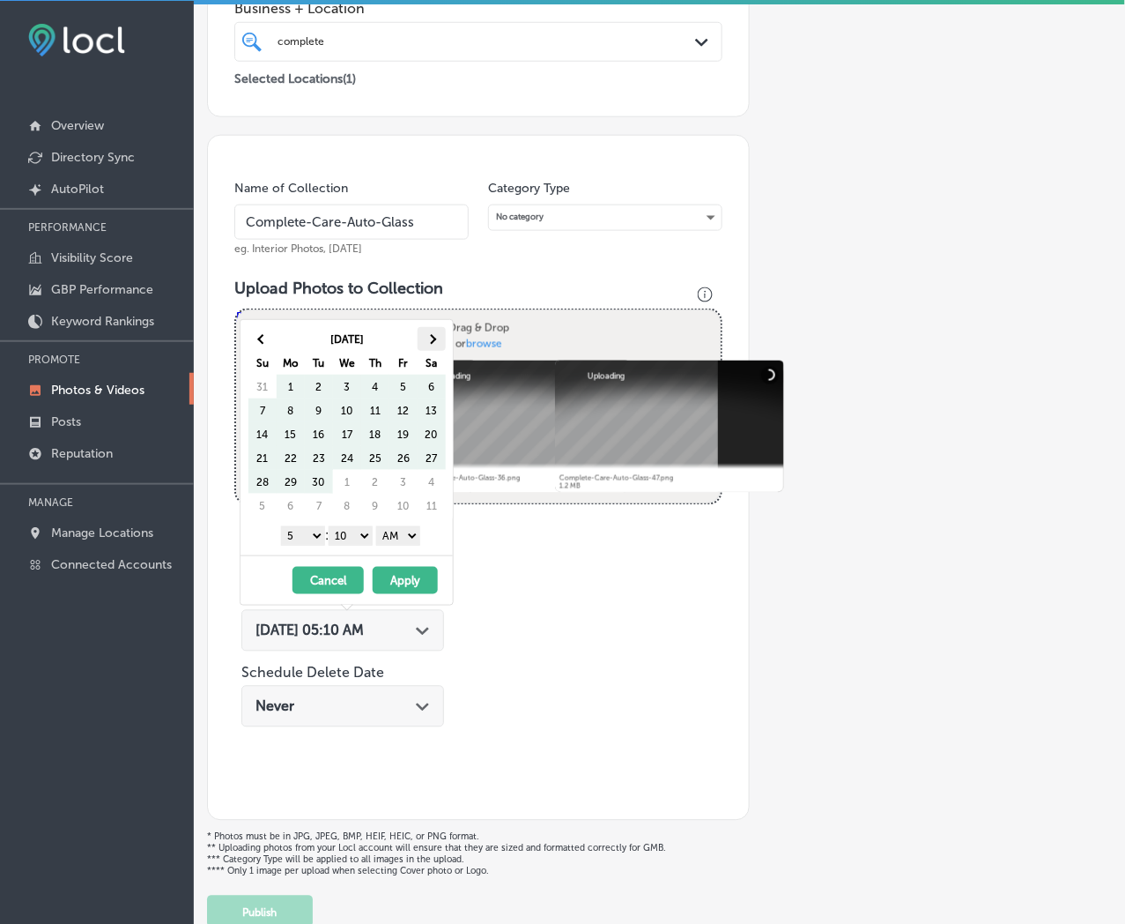
click at [436, 338] on th at bounding box center [432, 339] width 28 height 24
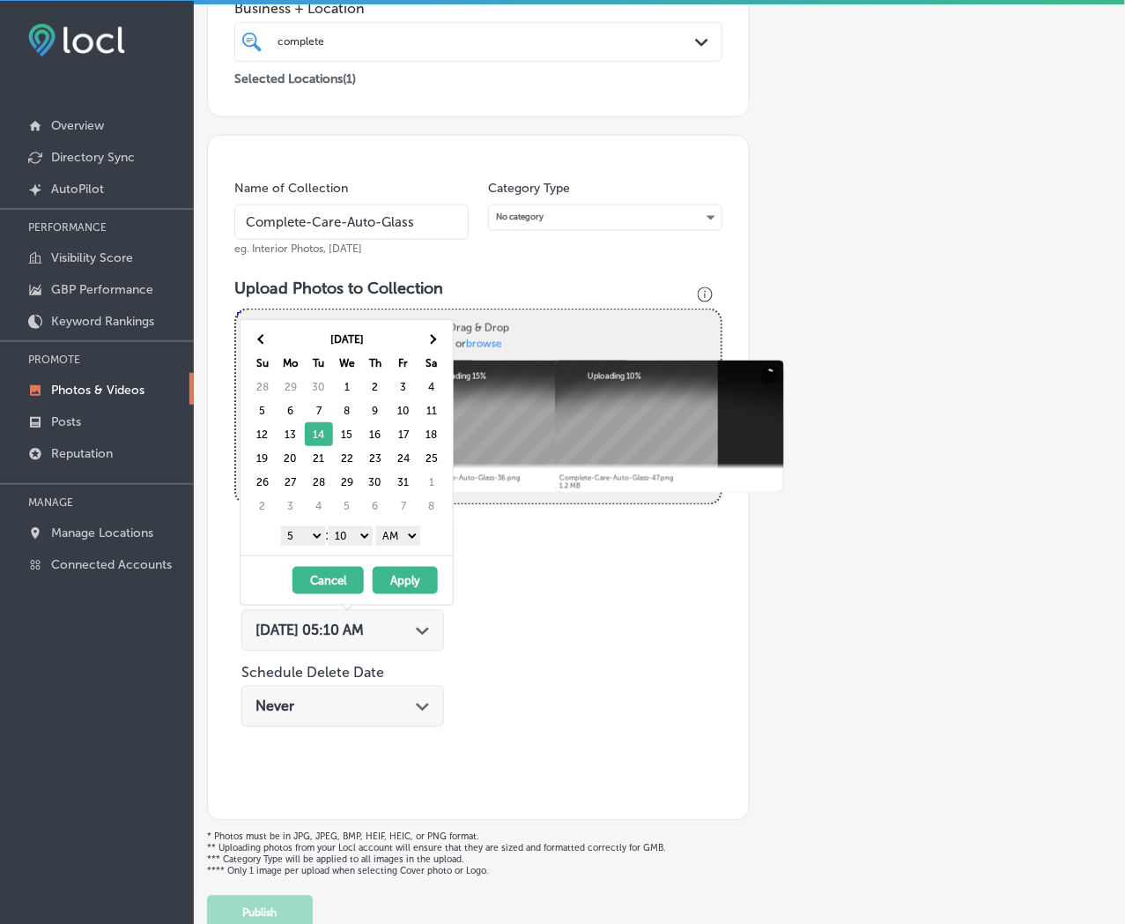
click at [304, 538] on select "1 2 3 4 5 6 7 8 9 10 11 12" at bounding box center [303, 535] width 44 height 19
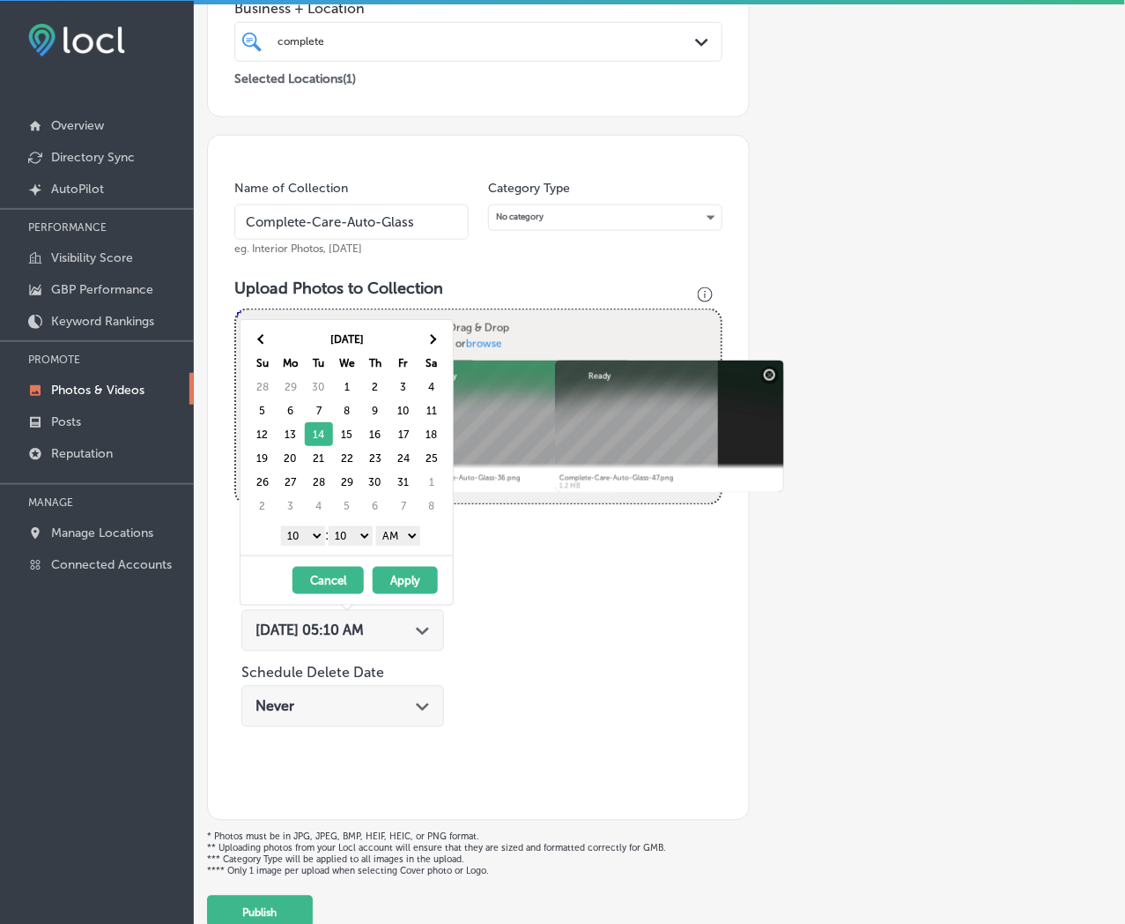
click at [308, 538] on select "1 2 3 4 5 6 7 8 9 10 11 12" at bounding box center [303, 535] width 44 height 19
click at [367, 538] on select "00 10 20 30 40 50" at bounding box center [351, 535] width 44 height 19
click at [398, 531] on select "AM PM" at bounding box center [398, 535] width 44 height 19
click at [399, 578] on button "Apply" at bounding box center [405, 580] width 65 height 27
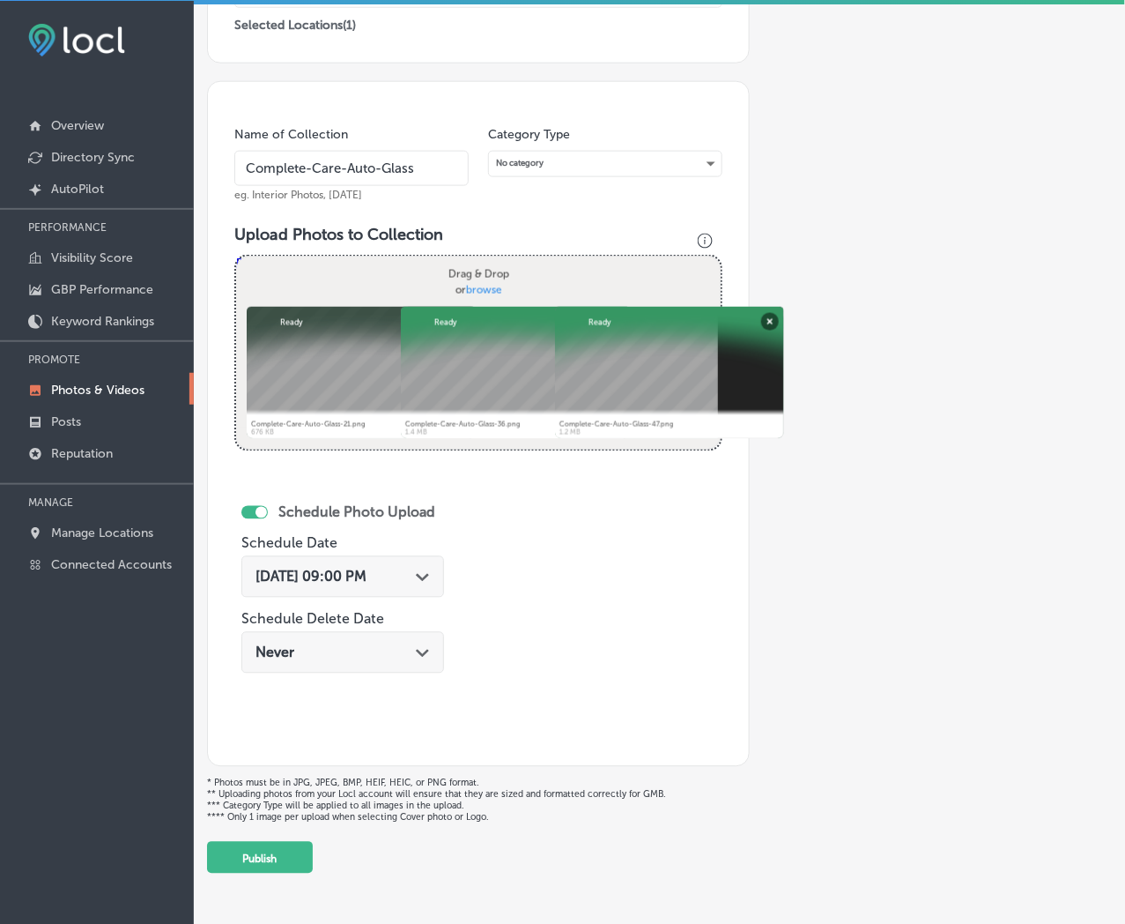
scroll to position [433, 0]
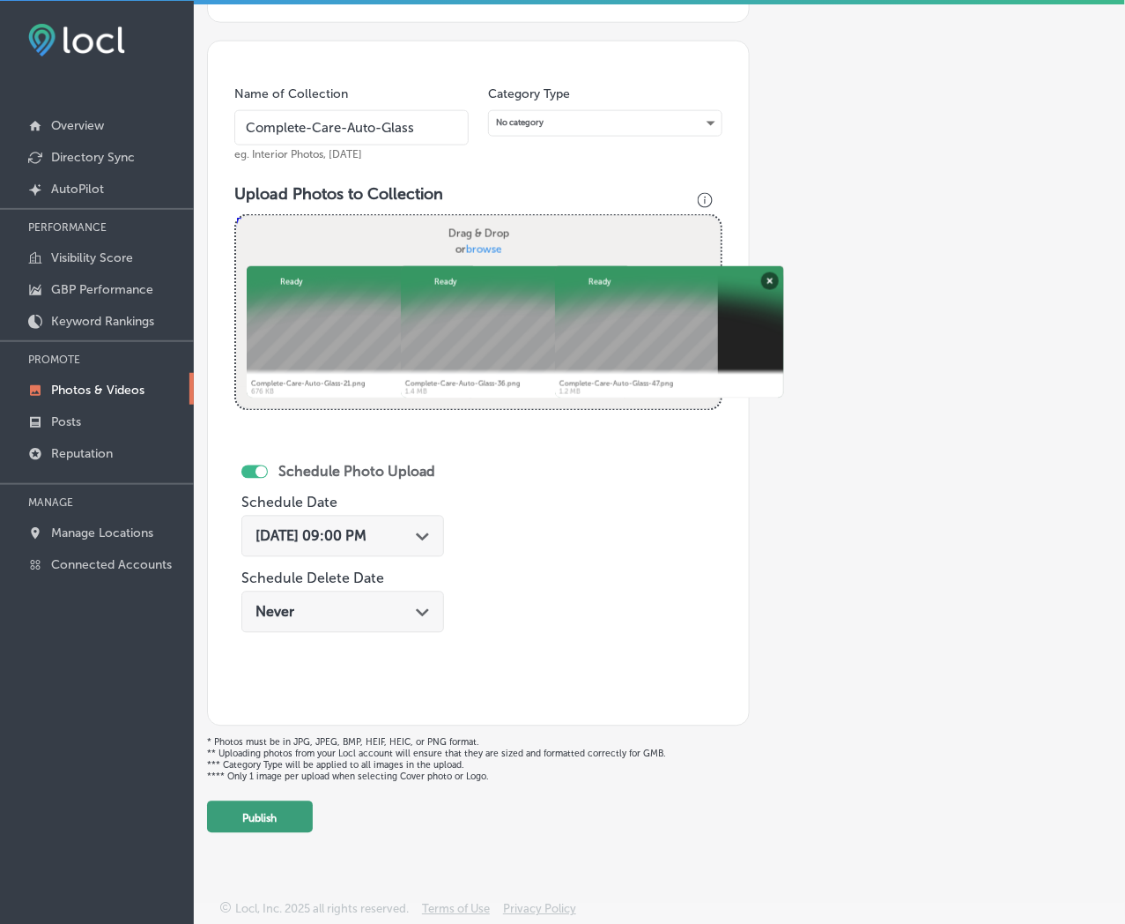
click at [278, 820] on button "Publish" at bounding box center [260, 817] width 106 height 32
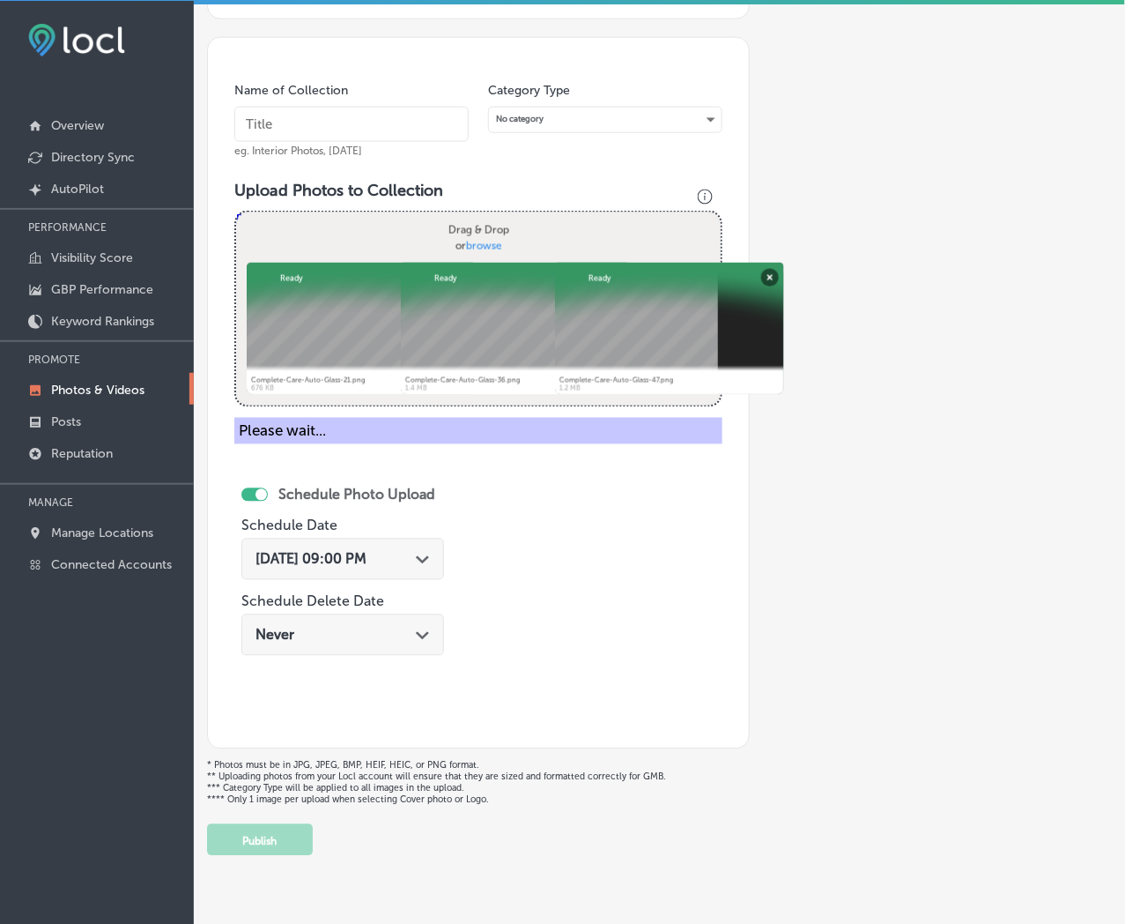
scroll to position [289, 0]
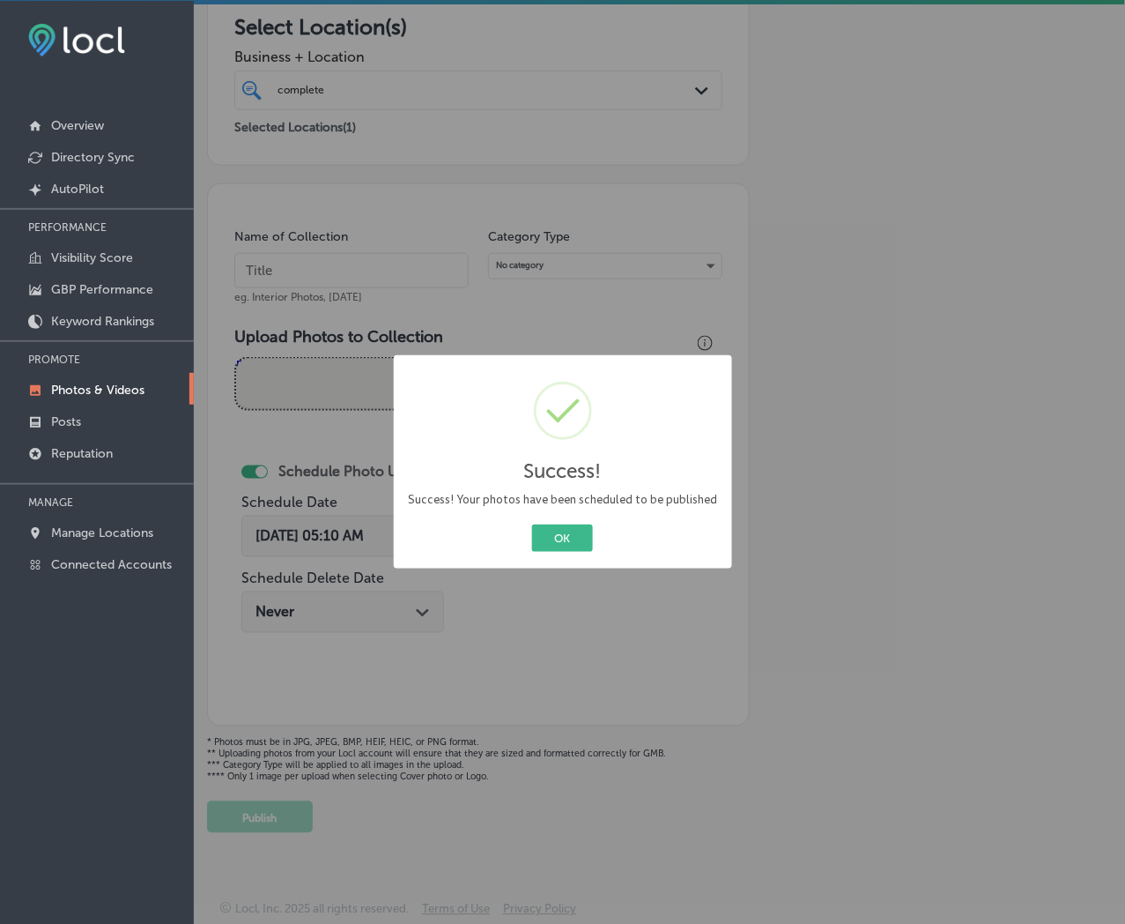
click at [532, 524] on button "OK" at bounding box center [562, 537] width 61 height 27
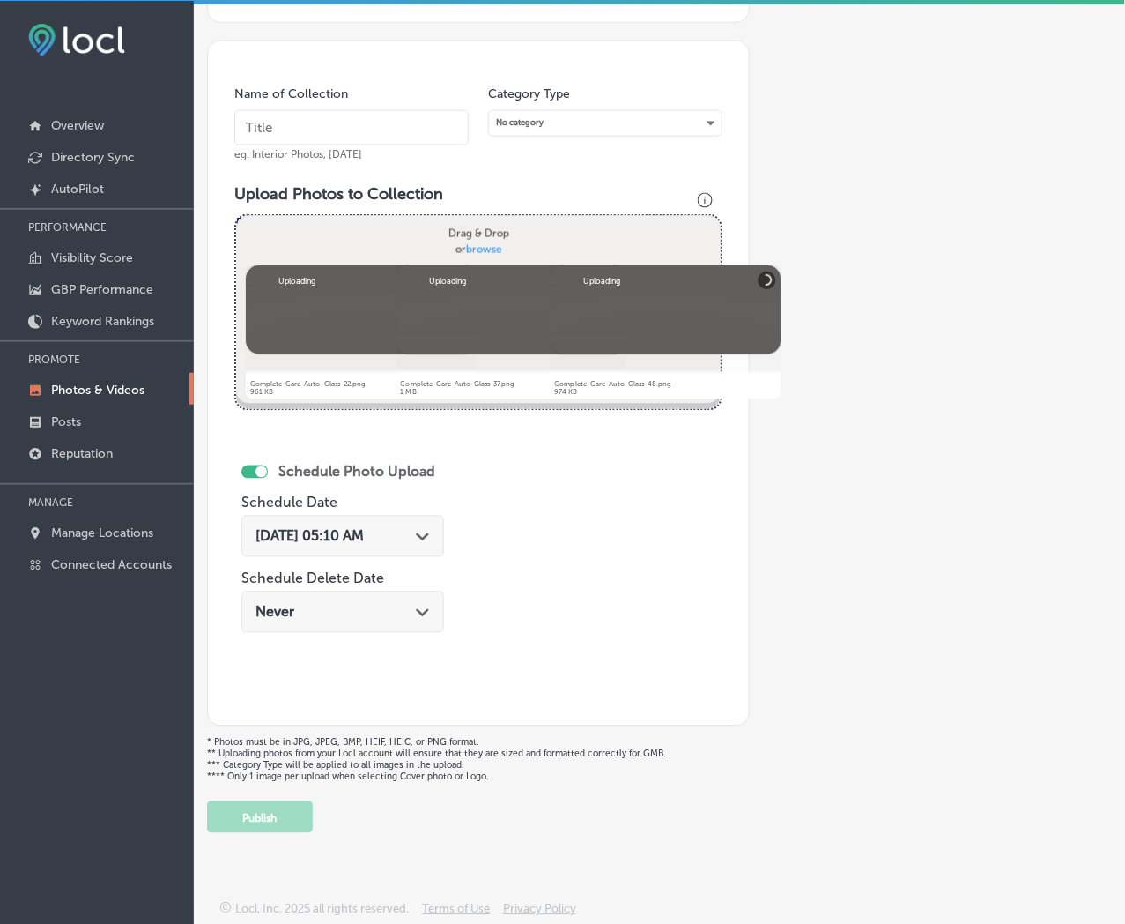
scroll to position [236, 0]
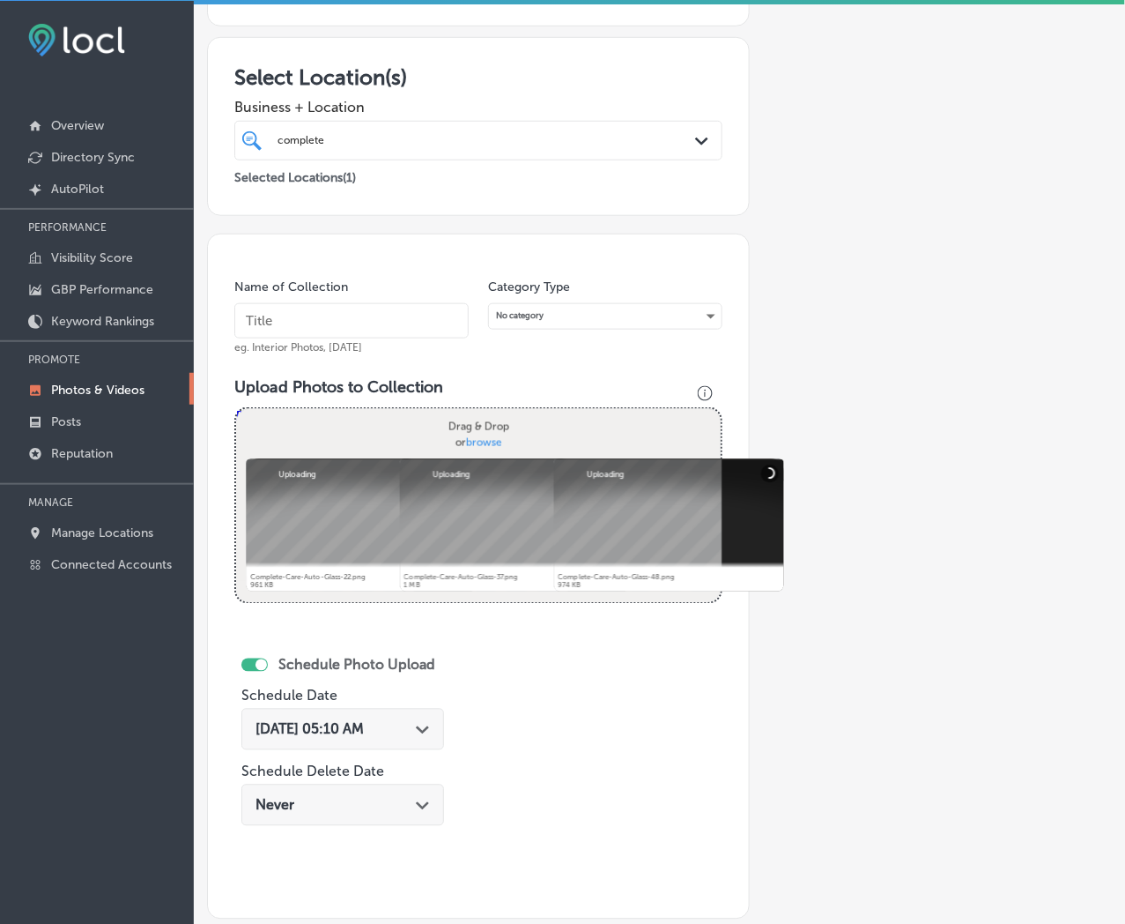
click at [433, 336] on input "text" at bounding box center [351, 320] width 234 height 35
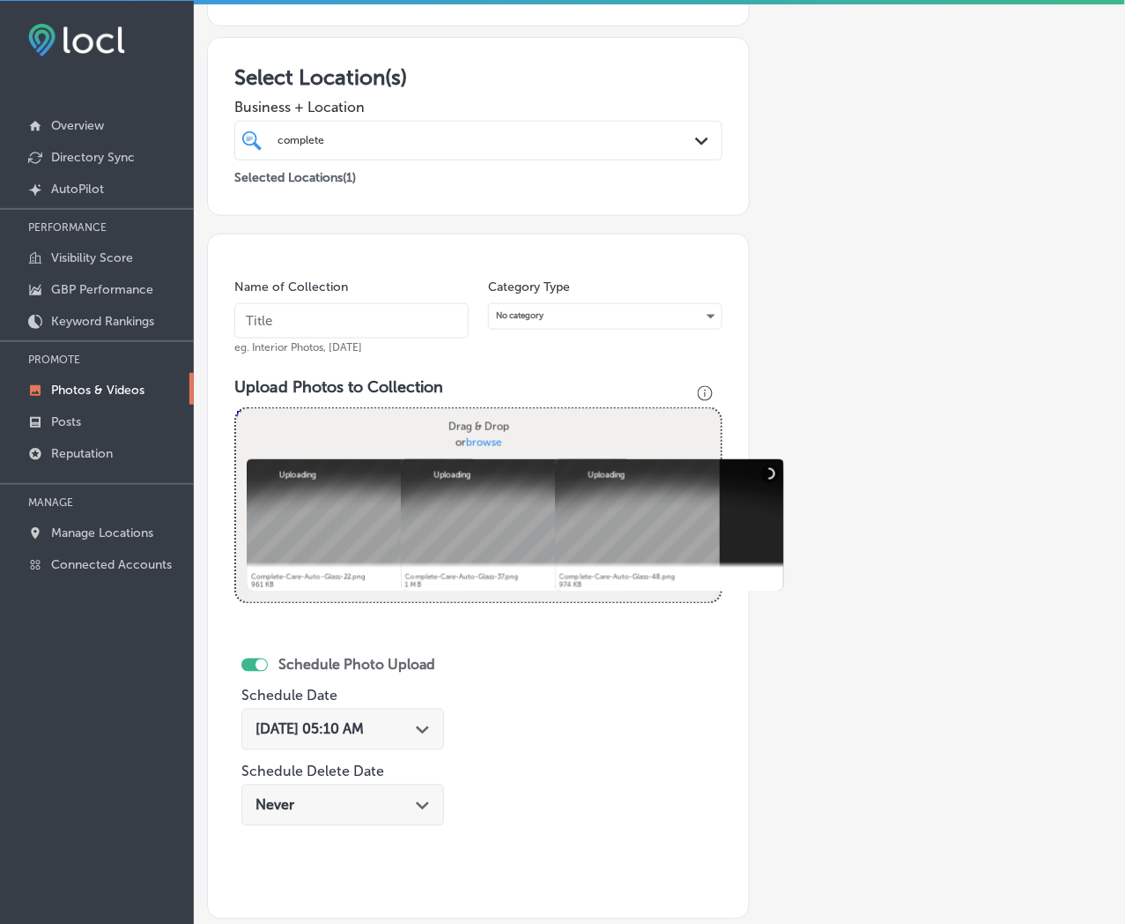
paste input "Complete-Care-Auto-Glass"
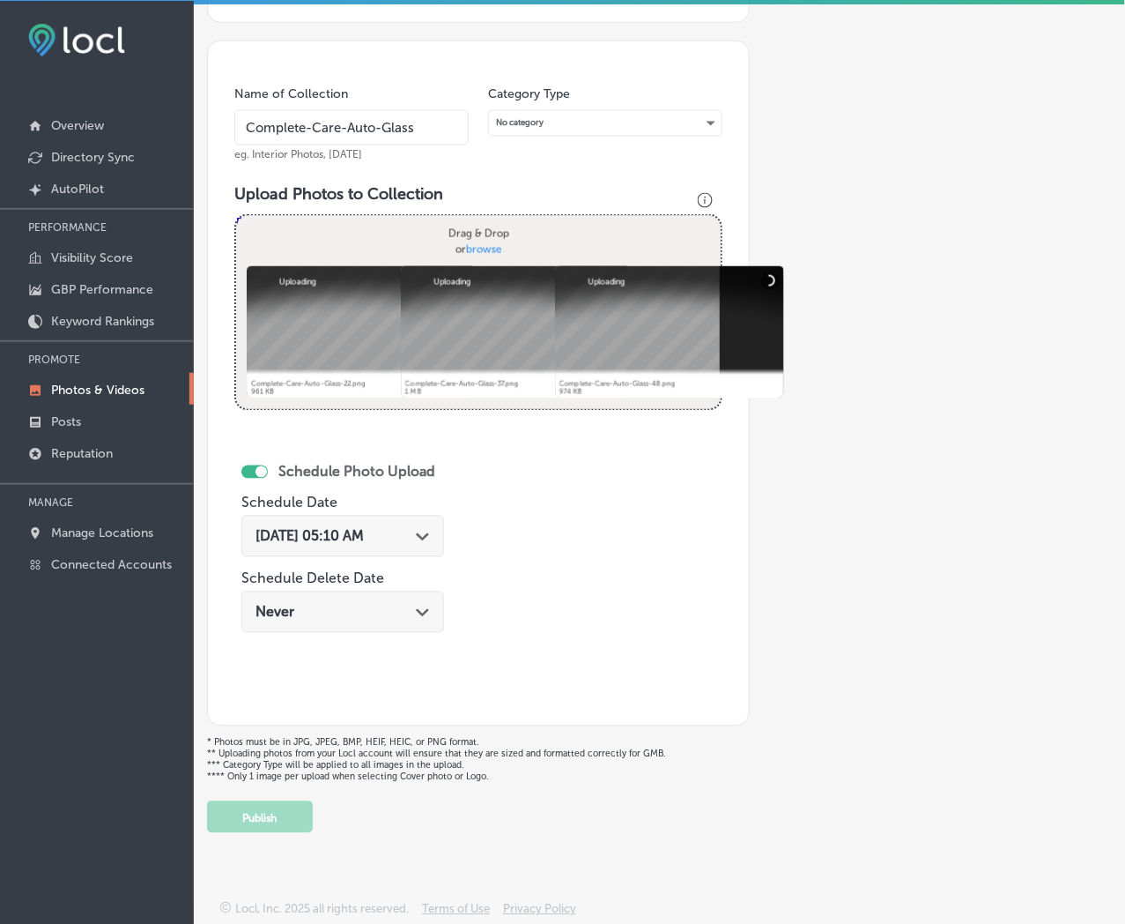
type input "Complete-Care-Auto-Glass"
click at [438, 539] on div "[DATE] 05:10 AM Path Created with Sketch." at bounding box center [342, 536] width 203 height 41
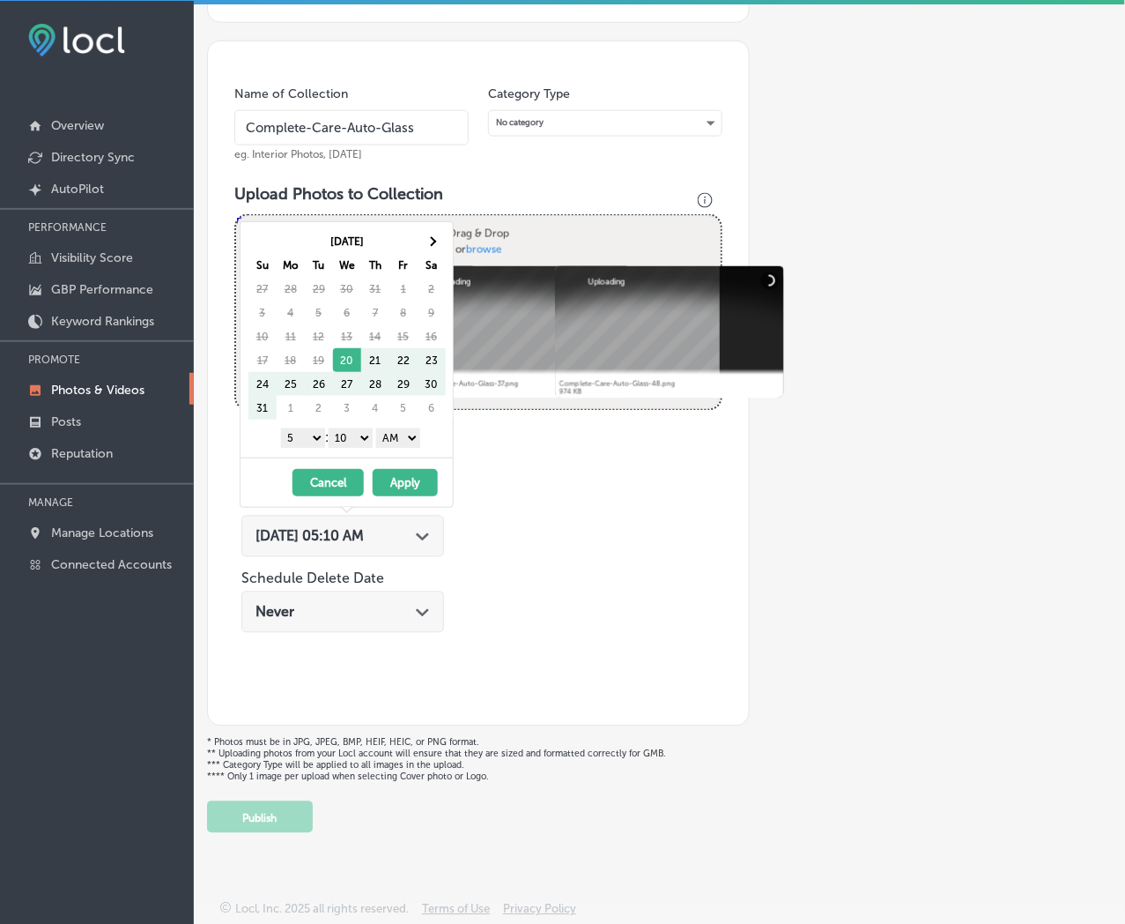
click at [424, 226] on div "[DATE] Su Mo Tu We Th Fr Sa 27 28 29 30 31 1 2 3 4 5 6 7 8 9 10 11 12 13 14 15 …" at bounding box center [347, 339] width 212 height 235
click at [428, 241] on span at bounding box center [432, 241] width 10 height 10
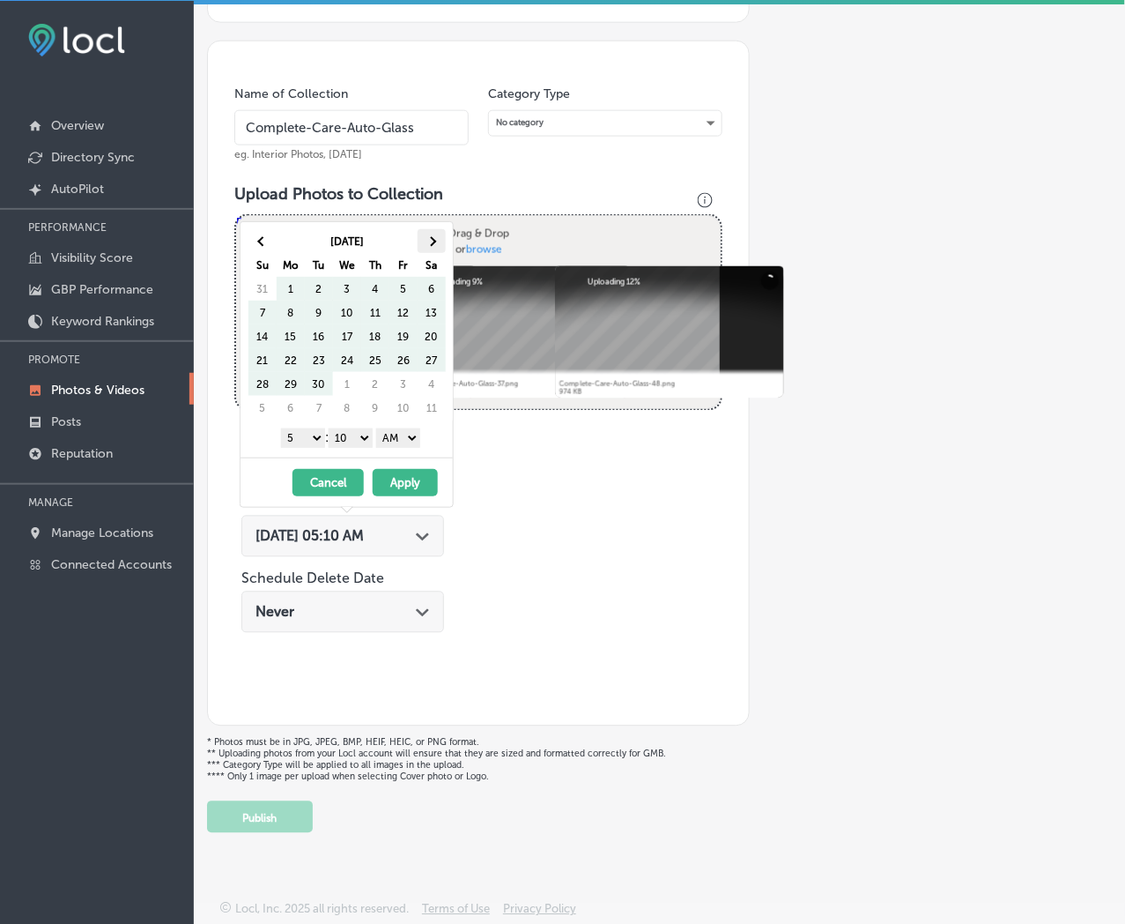
click at [433, 244] on th at bounding box center [432, 241] width 28 height 24
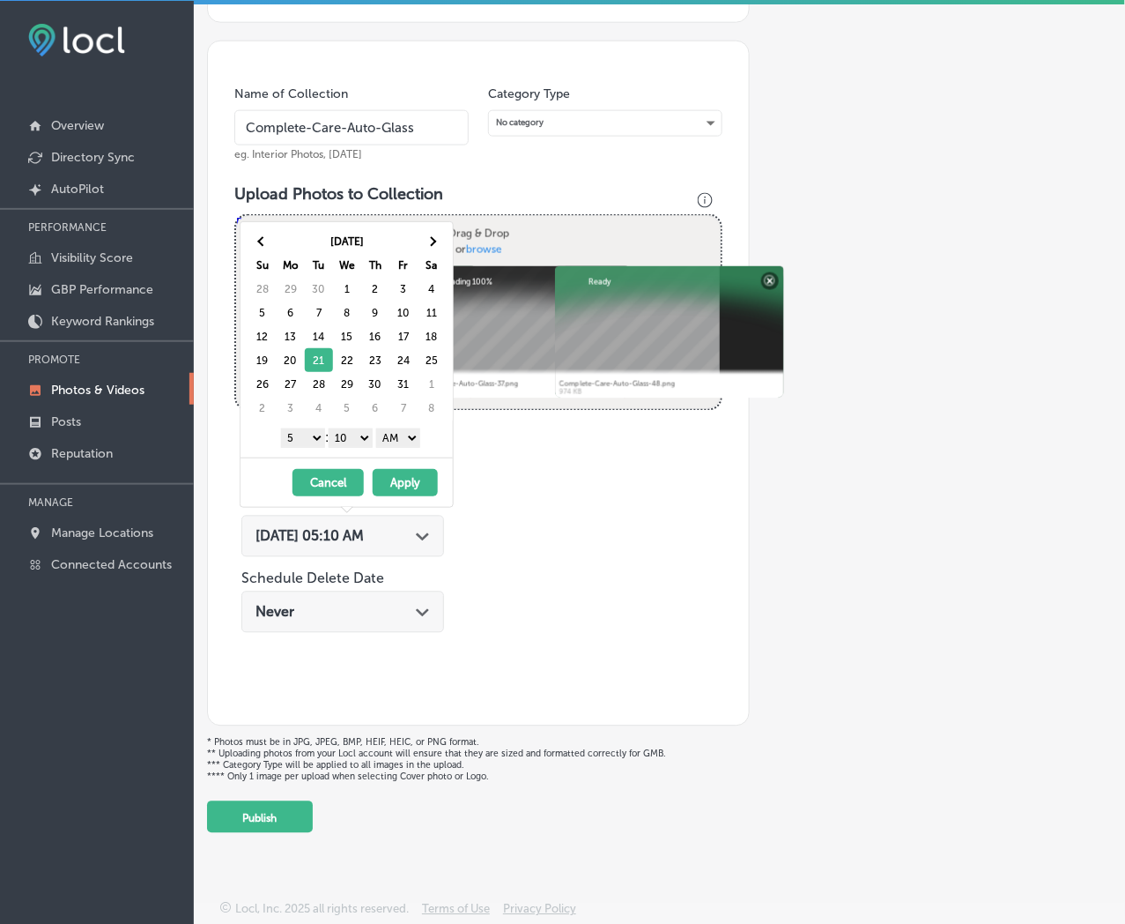
drag, startPoint x: 310, startPoint y: 434, endPoint x: 311, endPoint y: 444, distance: 10.6
click at [310, 434] on select "1 2 3 4 5 6 7 8 9 10 11 12" at bounding box center [303, 437] width 44 height 19
click at [362, 442] on select "00 10 20 30 40 50" at bounding box center [351, 437] width 44 height 19
click at [391, 443] on select "AM PM" at bounding box center [398, 437] width 44 height 19
click at [398, 482] on button "Apply" at bounding box center [405, 482] width 65 height 27
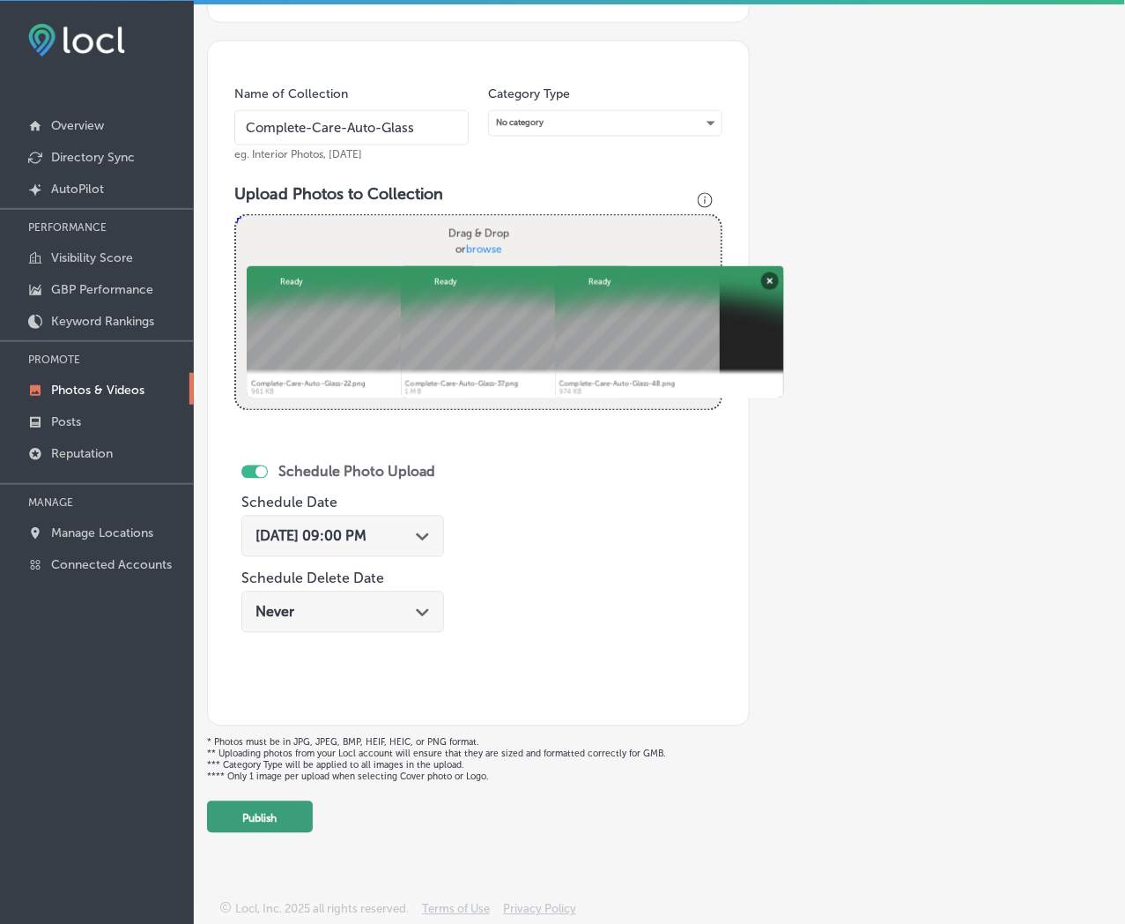
click at [285, 814] on button "Publish" at bounding box center [260, 817] width 106 height 32
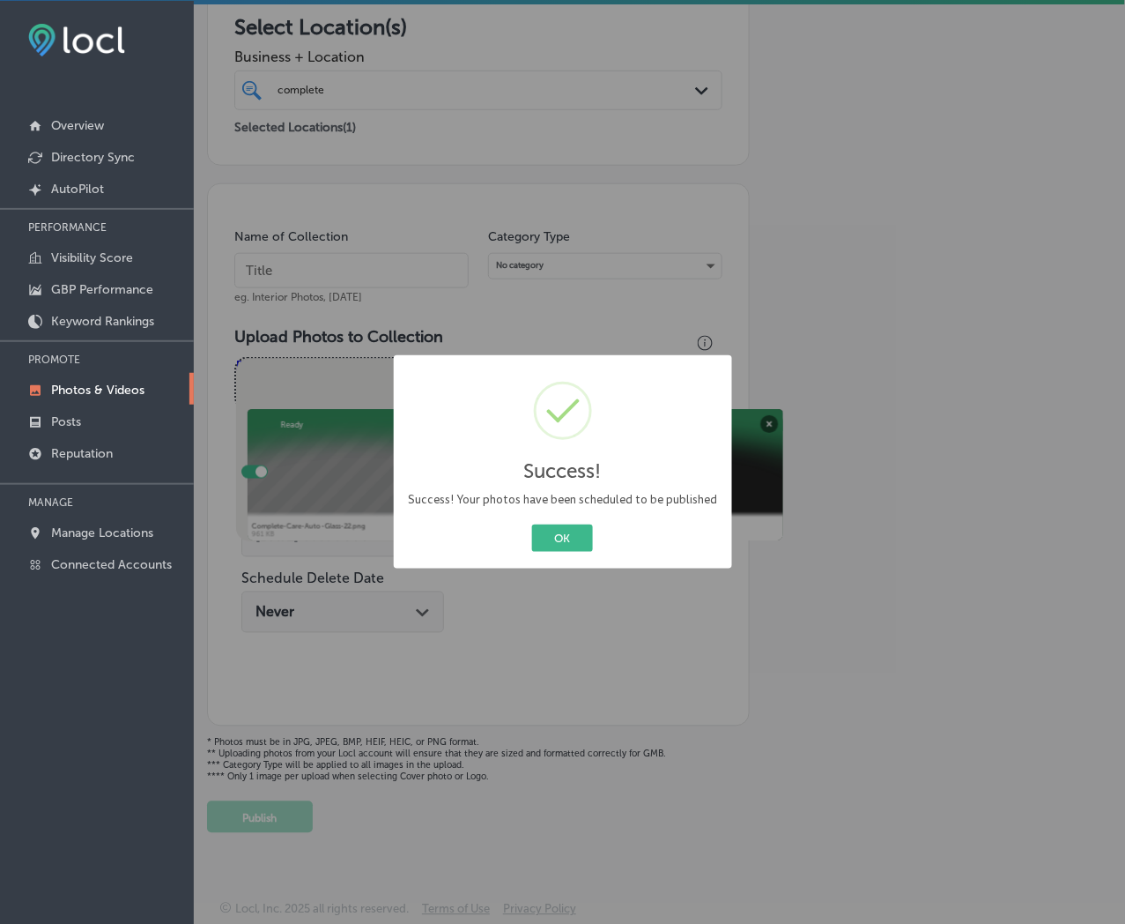
scroll to position [289, 0]
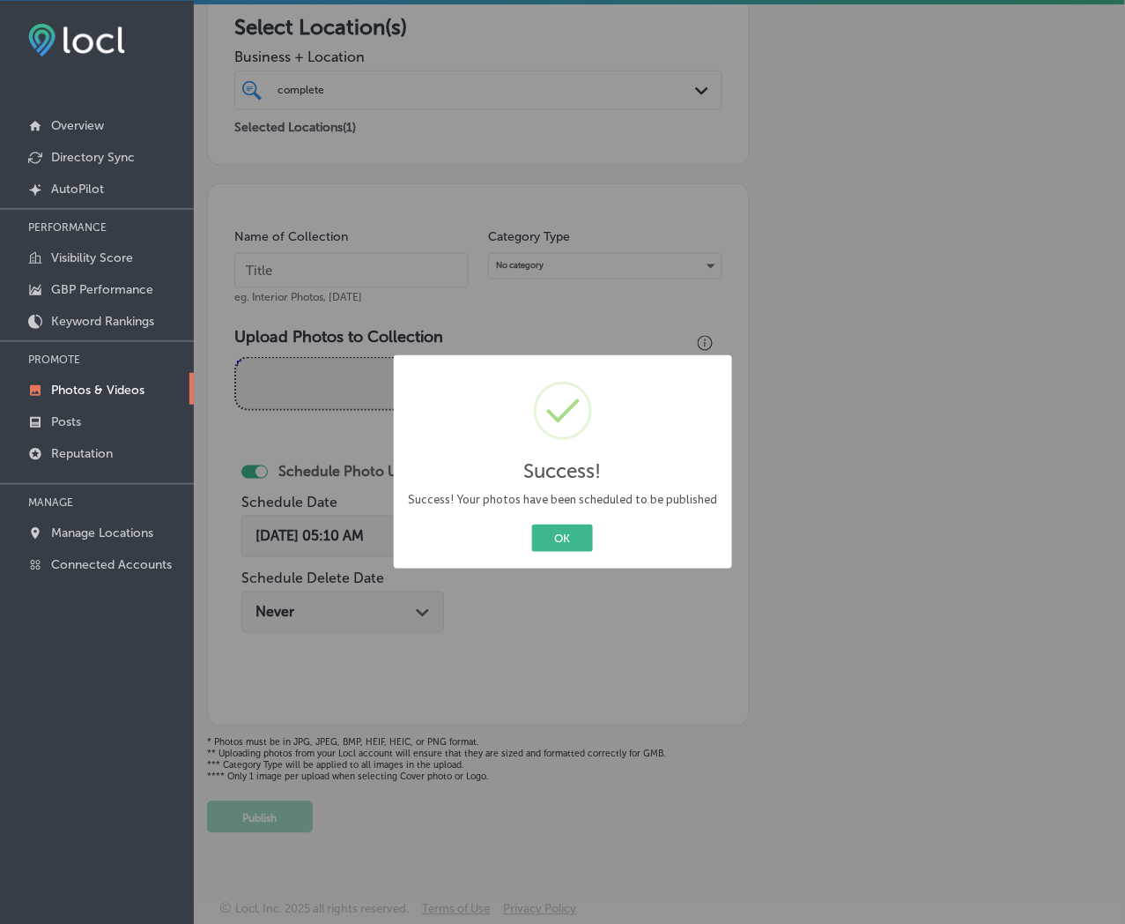
click at [532, 524] on button "OK" at bounding box center [562, 537] width 61 height 27
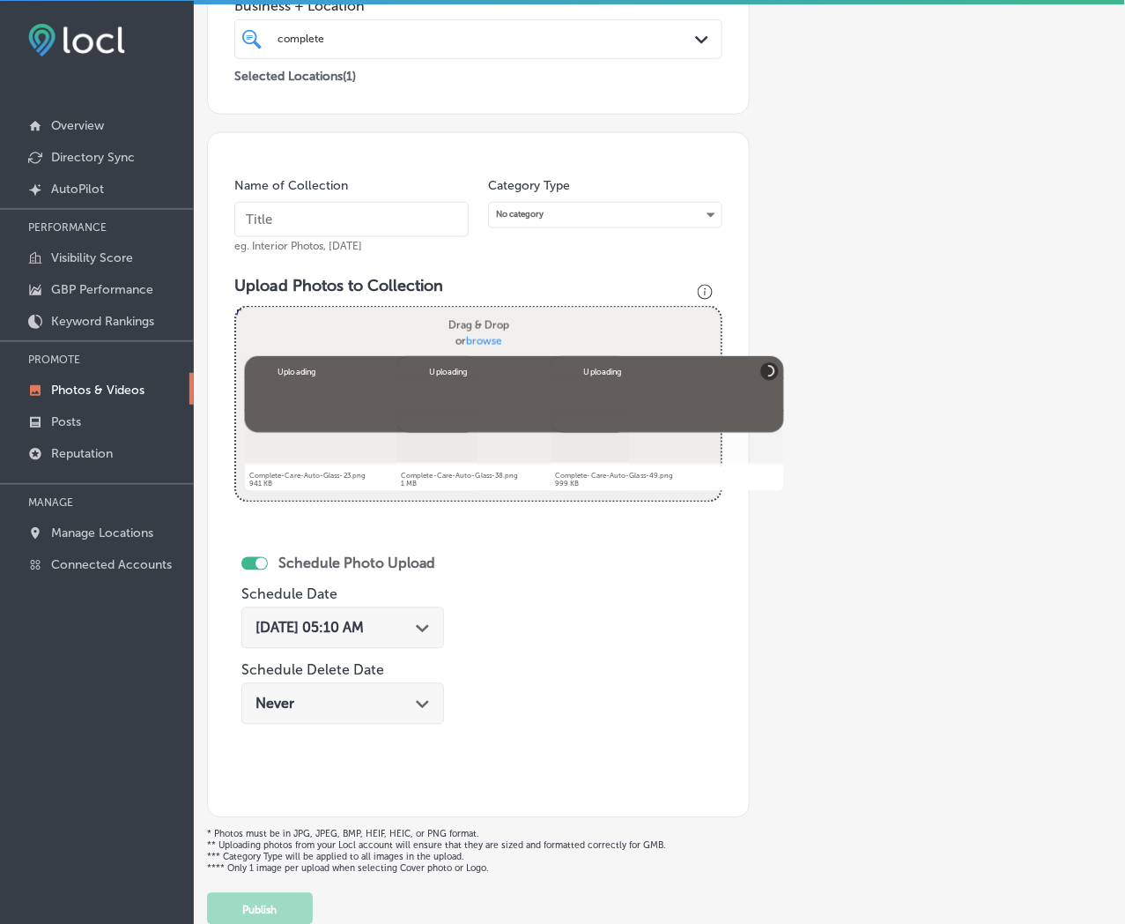
scroll to position [335, 0]
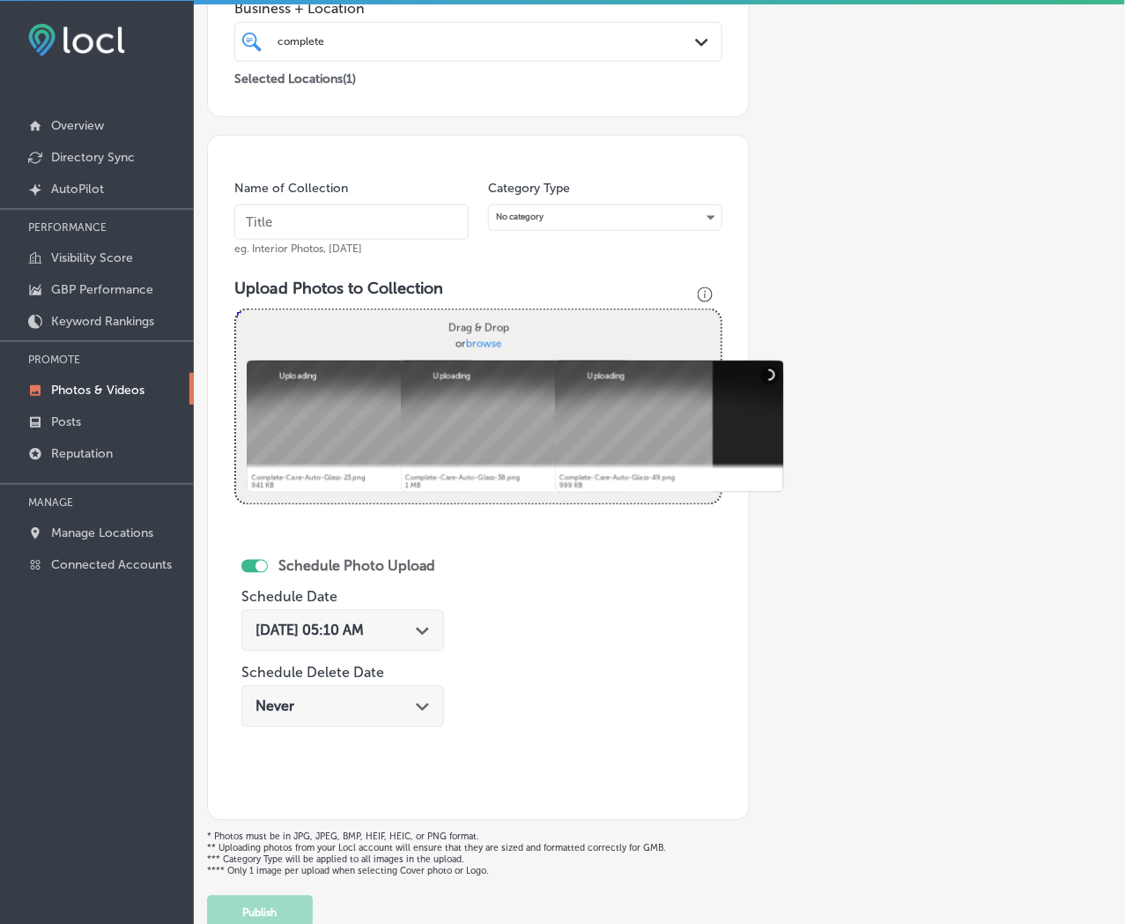
click at [417, 219] on input "text" at bounding box center [351, 221] width 234 height 35
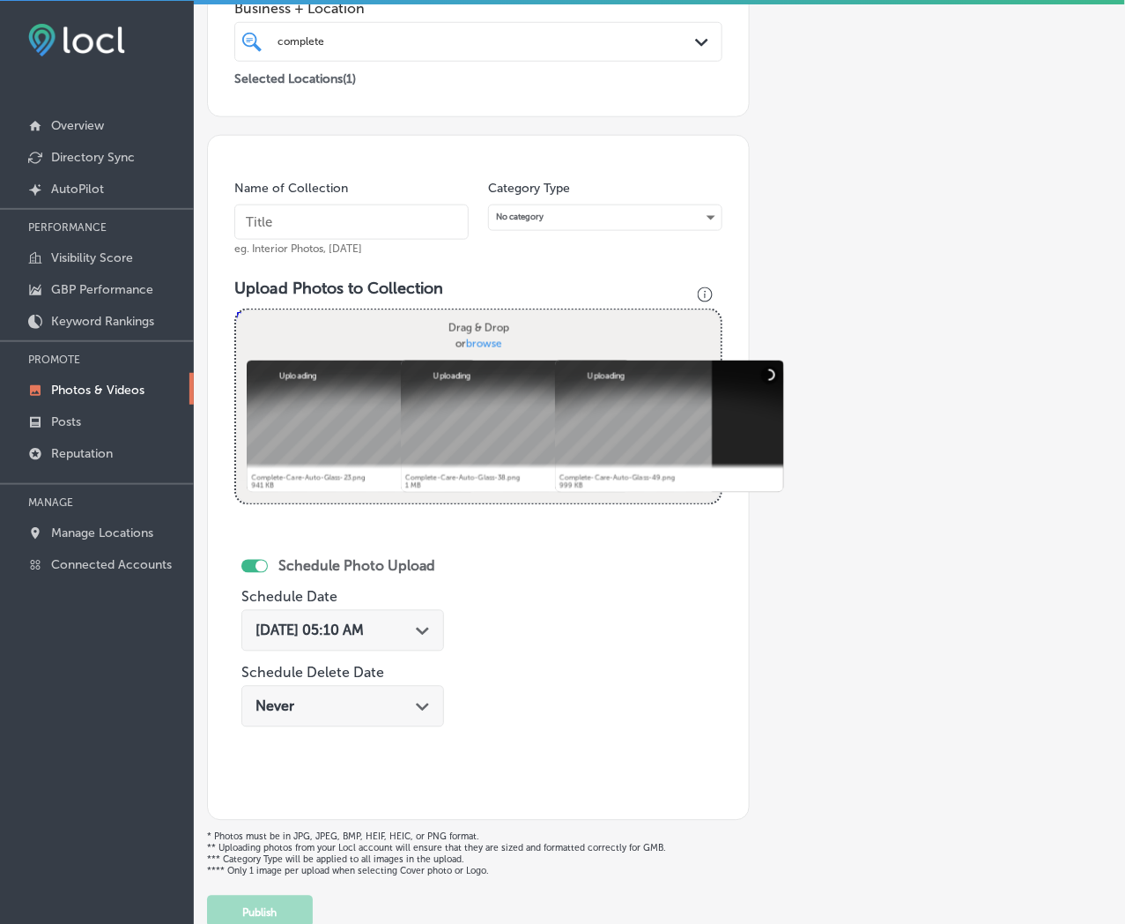
paste input "Complete-Care-Auto-Glass"
type input "Complete-Care-Auto-Glass"
click at [423, 627] on div "[DATE] 05:10 AM Path Created with Sketch." at bounding box center [343, 630] width 174 height 17
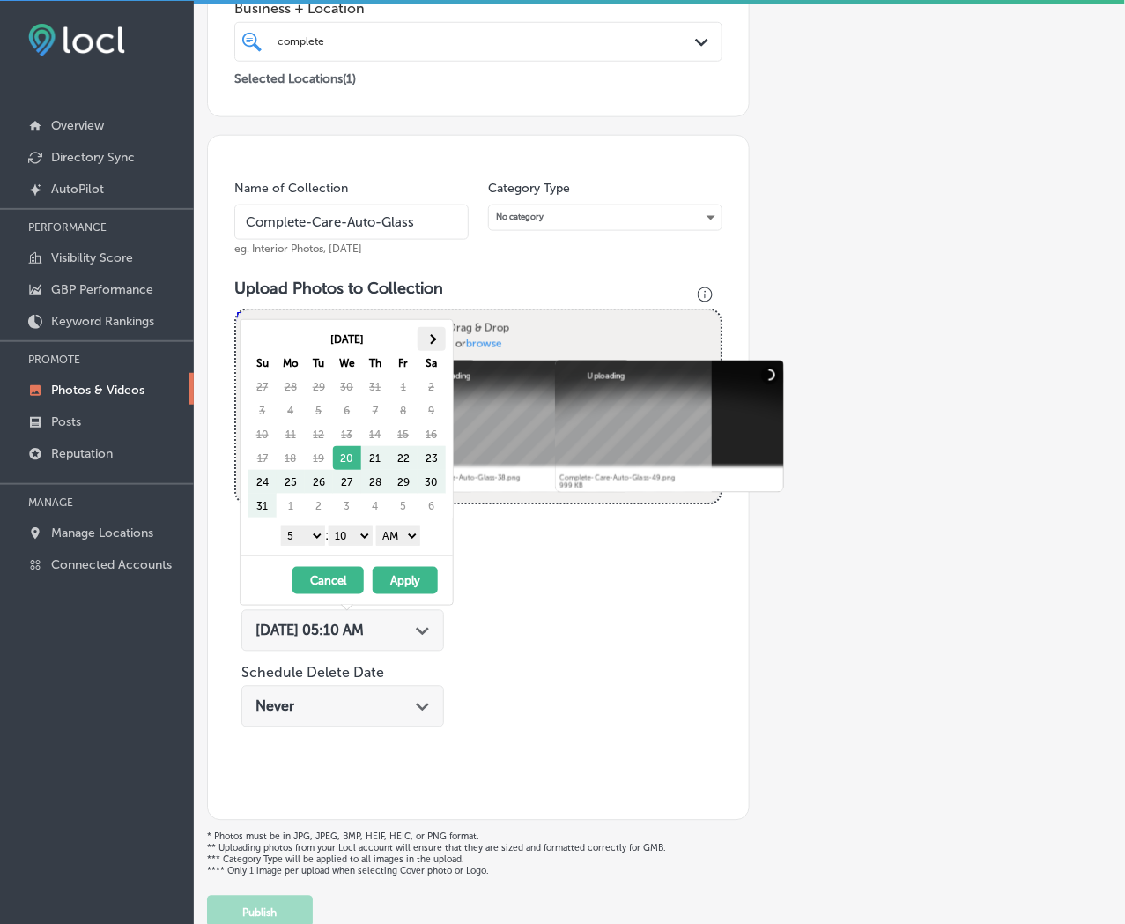
click at [436, 332] on th at bounding box center [432, 339] width 28 height 24
click at [307, 538] on select "1 2 3 4 5 6 7 8 9 10 11 12" at bounding box center [303, 535] width 44 height 19
click at [363, 531] on select "00 10 20 30 40 50" at bounding box center [351, 535] width 44 height 19
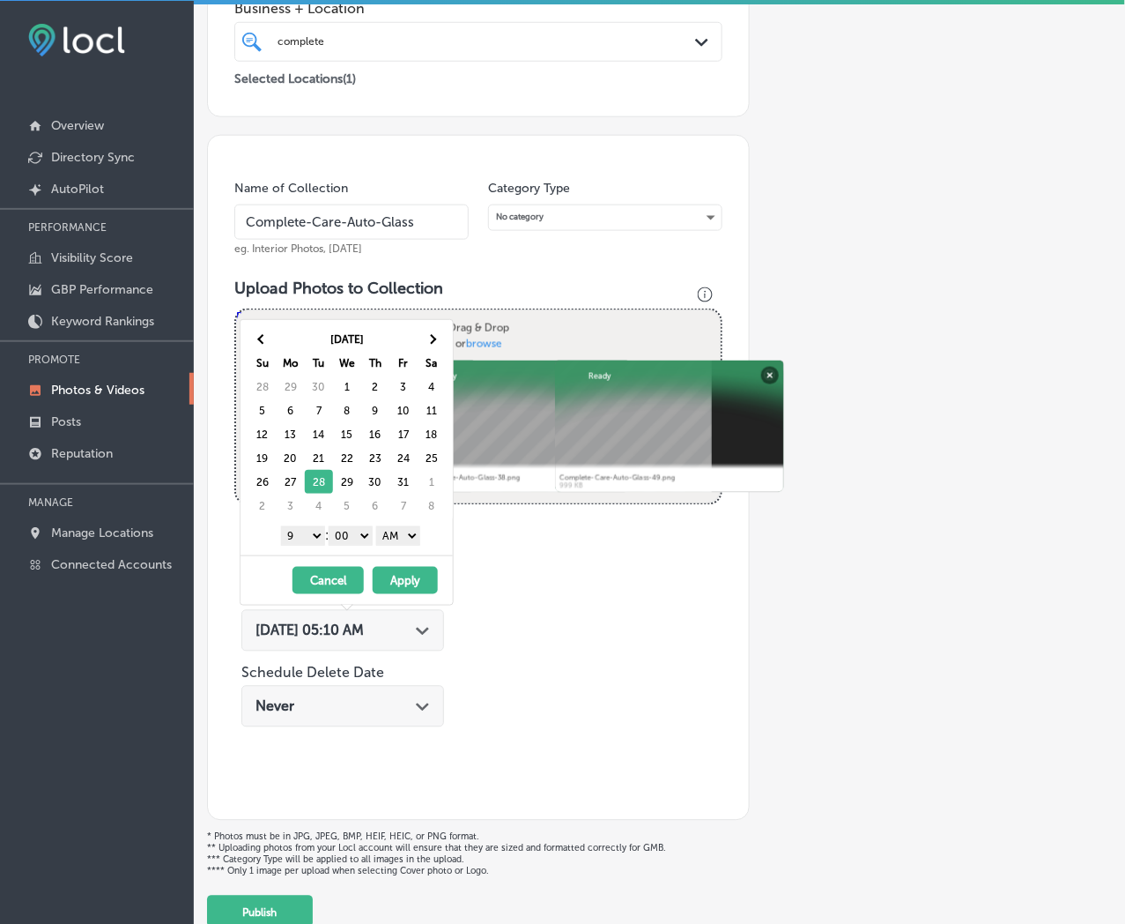
click at [397, 538] on select "AM PM" at bounding box center [398, 535] width 44 height 19
click at [393, 579] on button "Apply" at bounding box center [405, 580] width 65 height 27
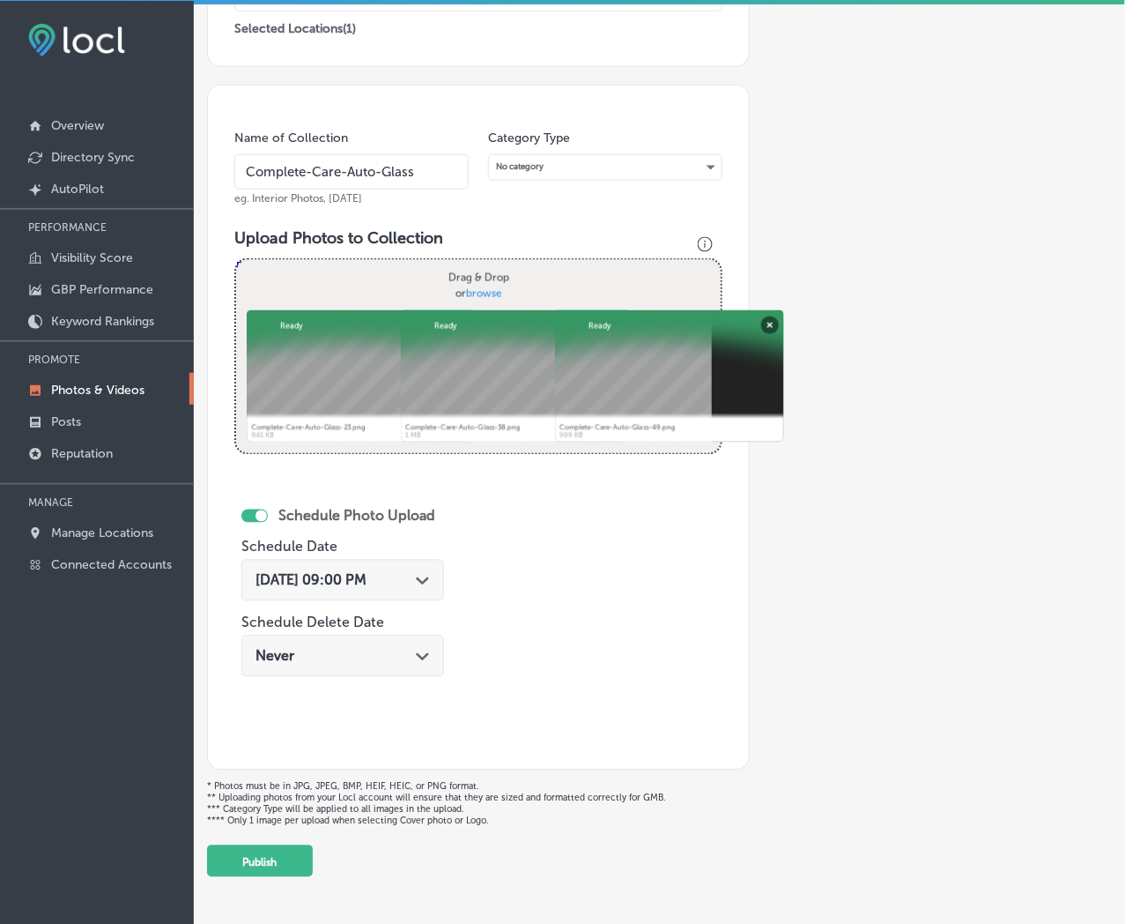
scroll to position [433, 0]
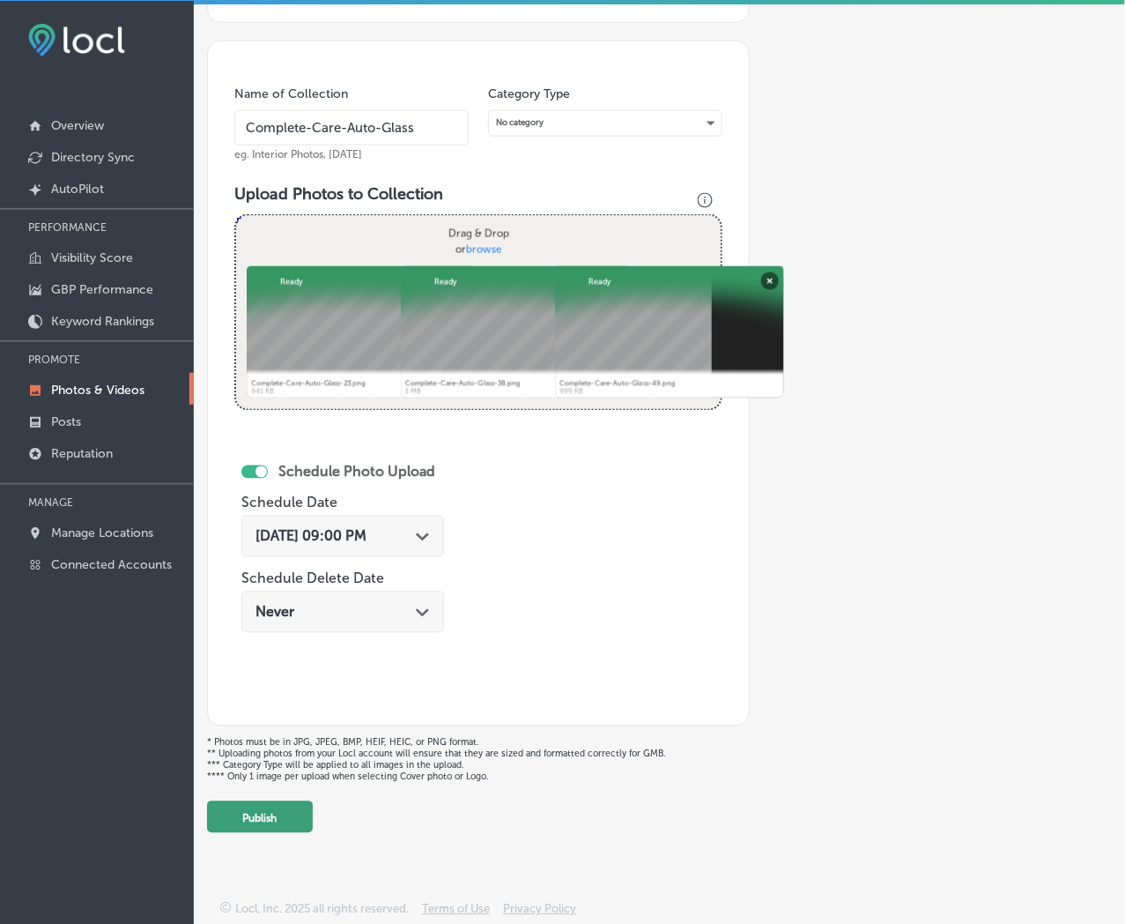
click at [302, 821] on button "Publish" at bounding box center [260, 817] width 106 height 32
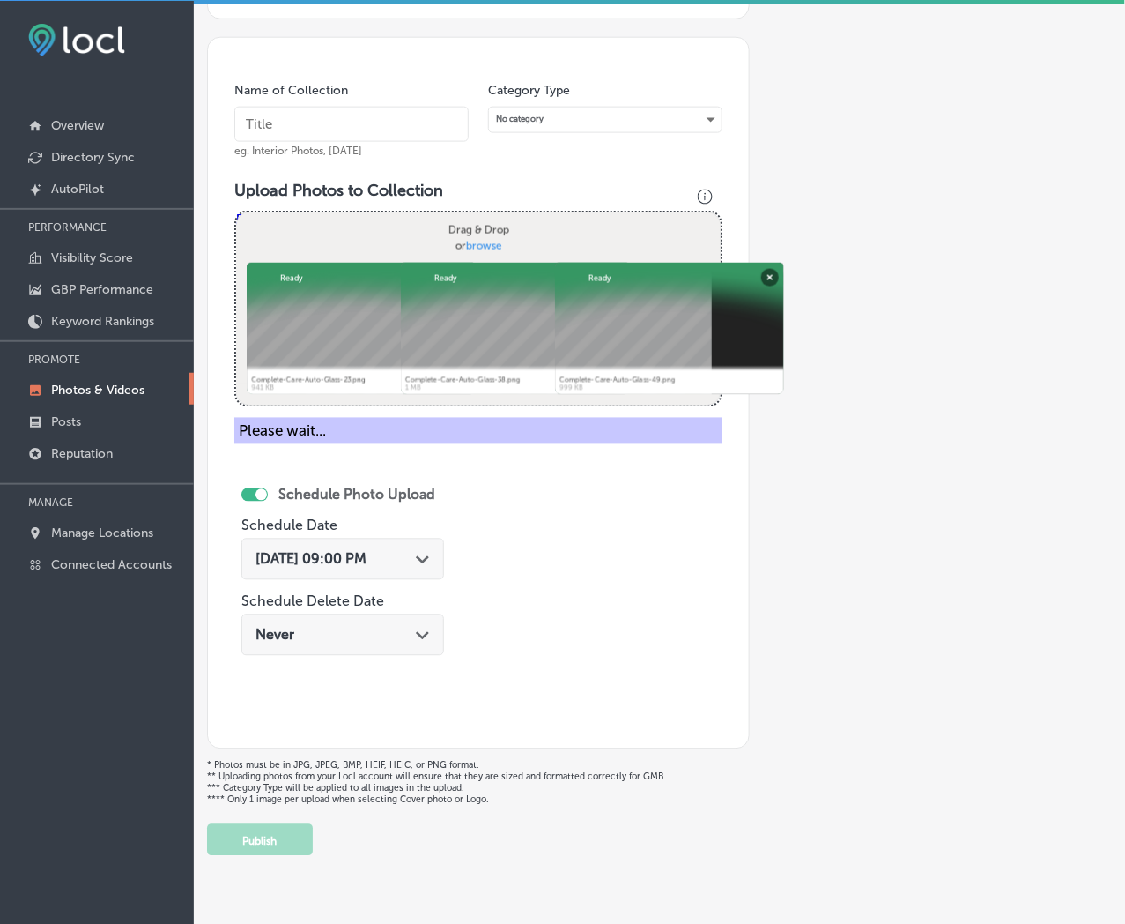
scroll to position [289, 0]
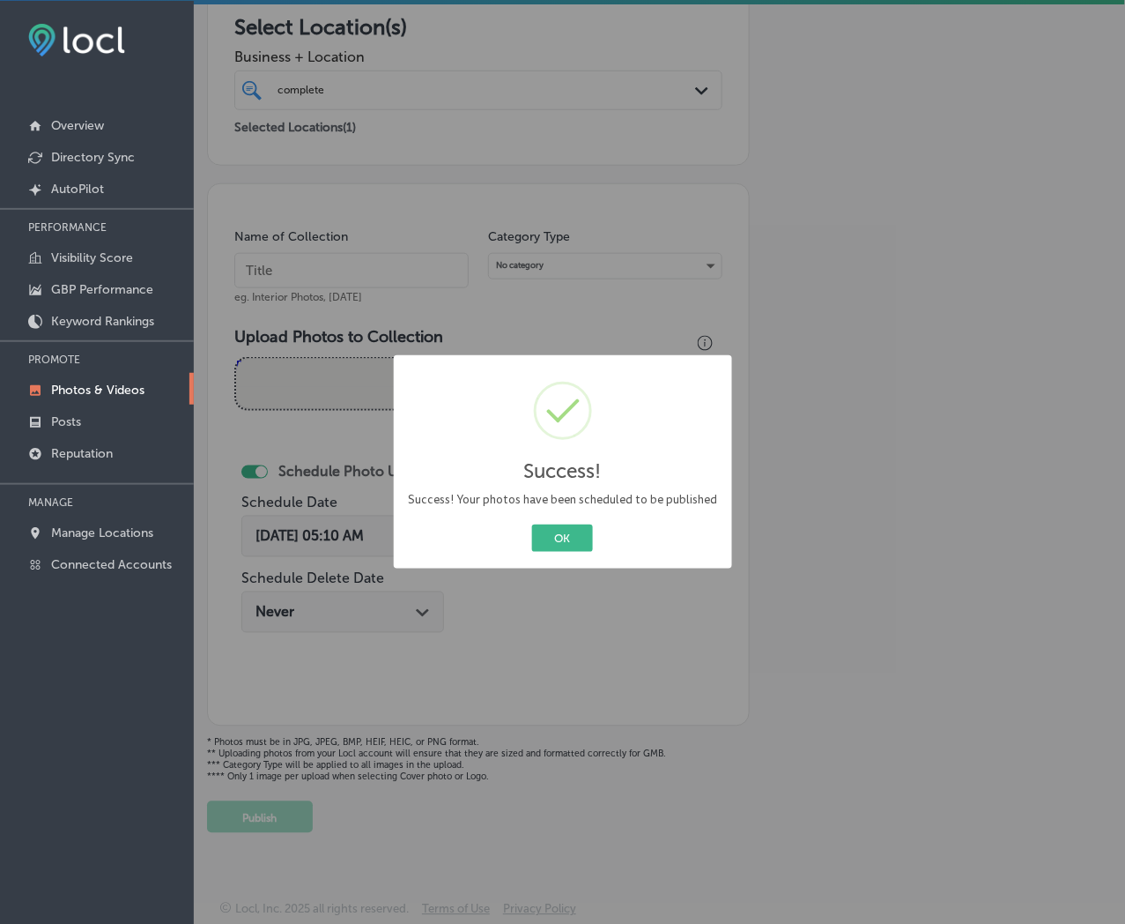
click at [532, 524] on button "OK" at bounding box center [562, 537] width 61 height 27
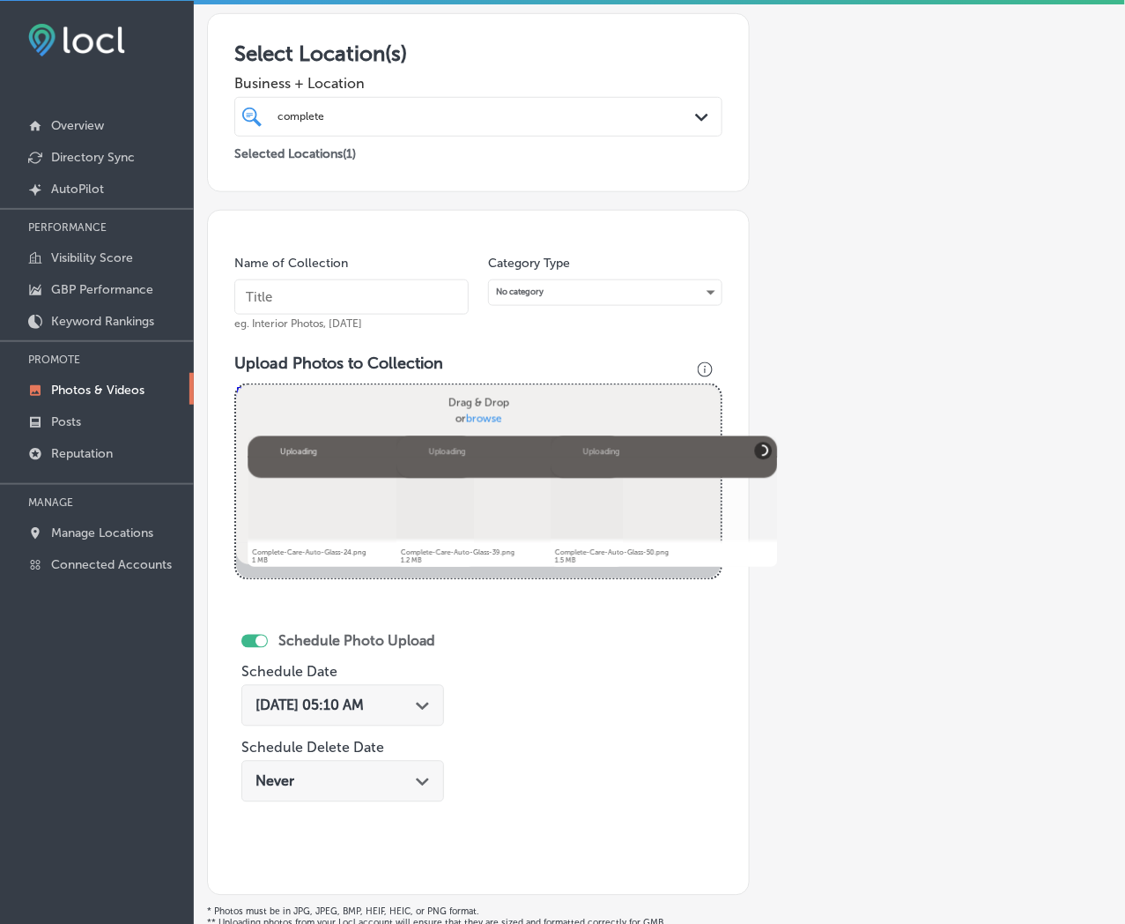
scroll to position [200, 0]
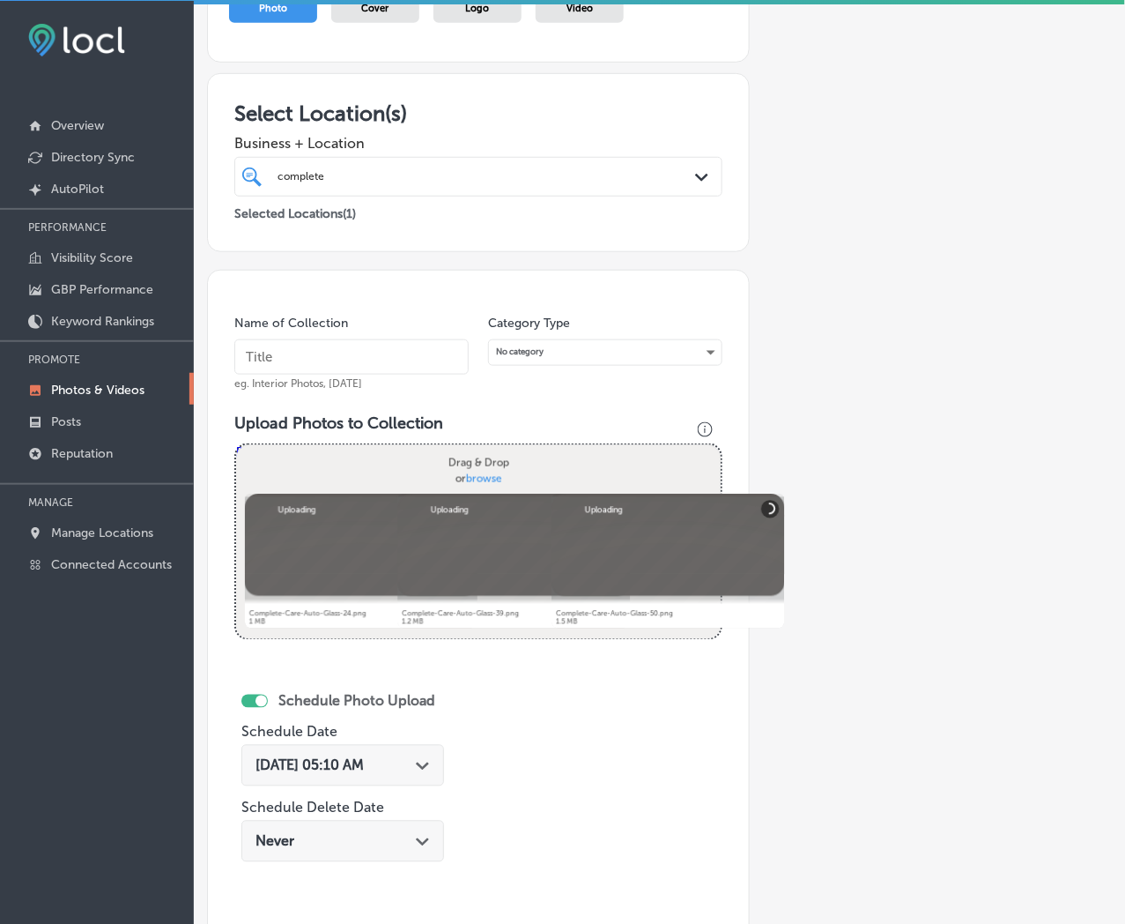
click at [429, 354] on input "text" at bounding box center [351, 356] width 234 height 35
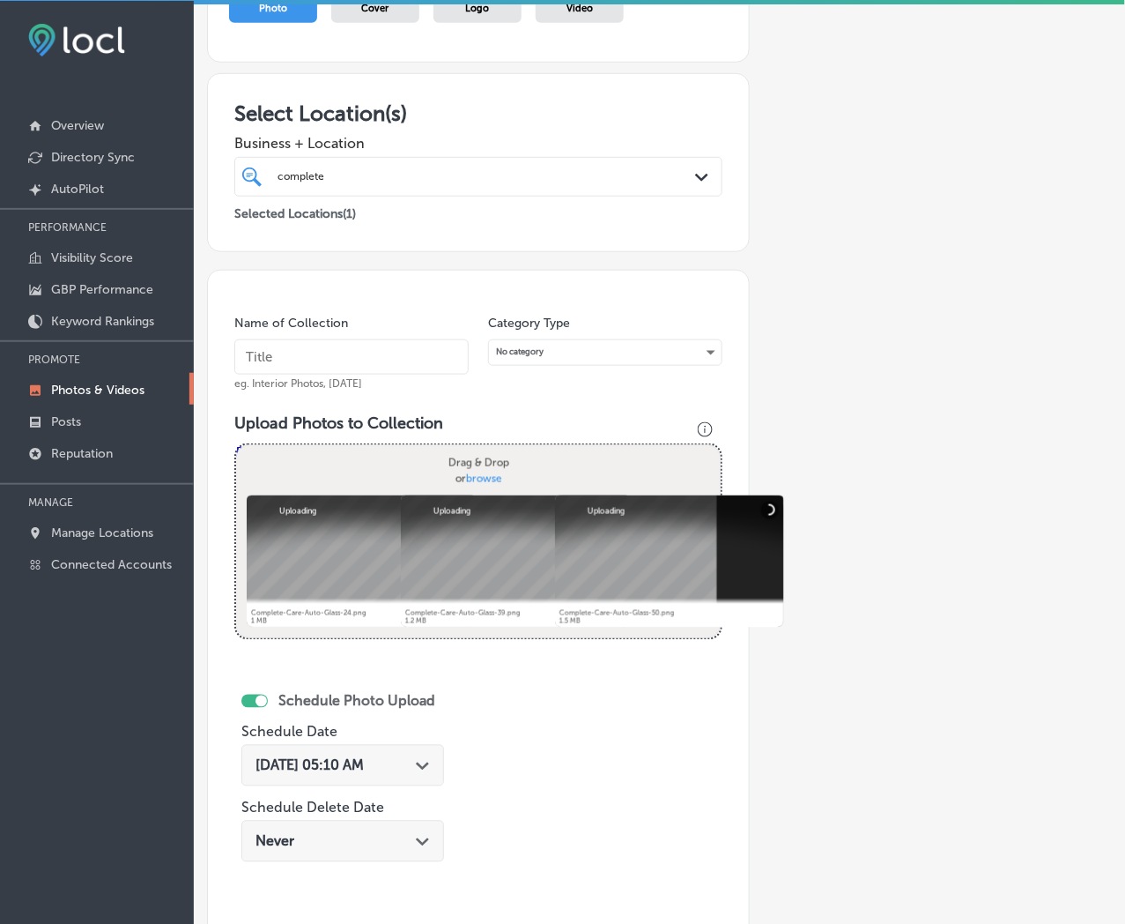
paste input "Complete-Care-Auto-Glass"
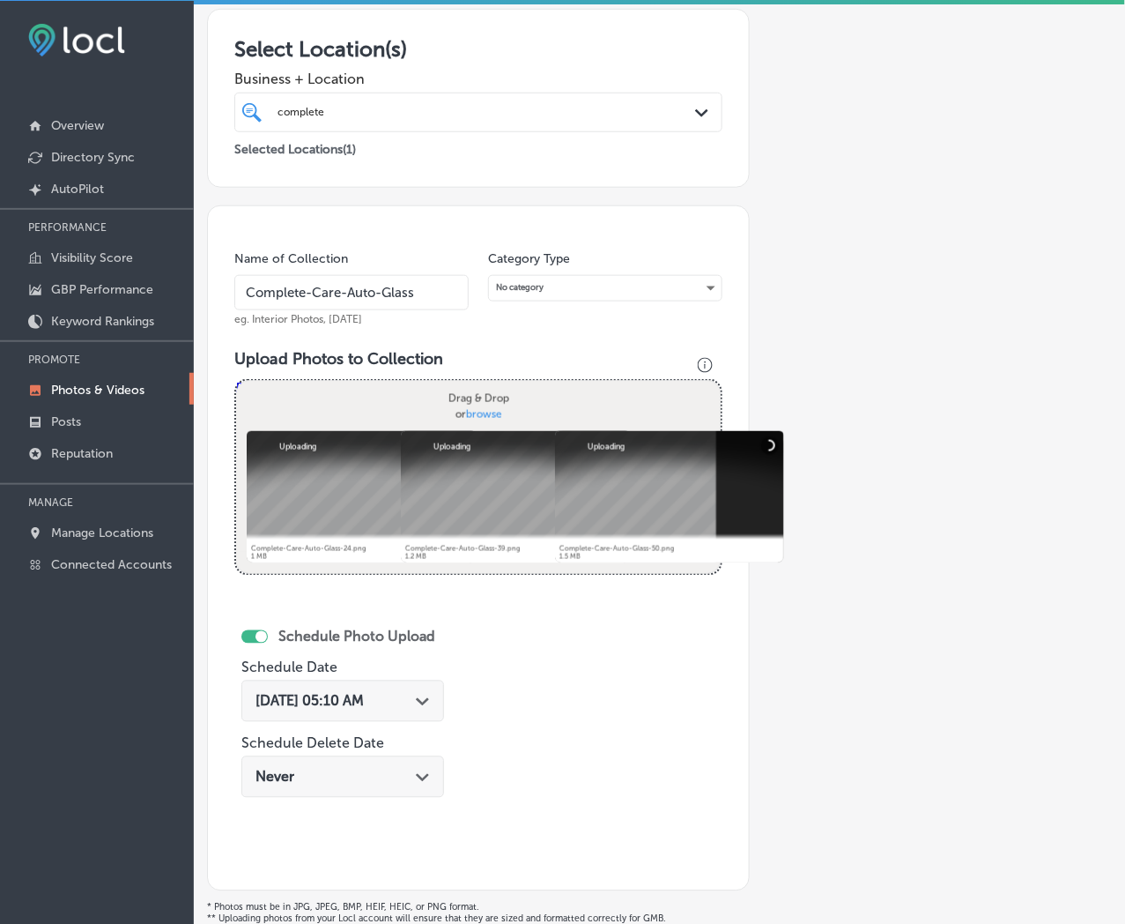
scroll to position [298, 0]
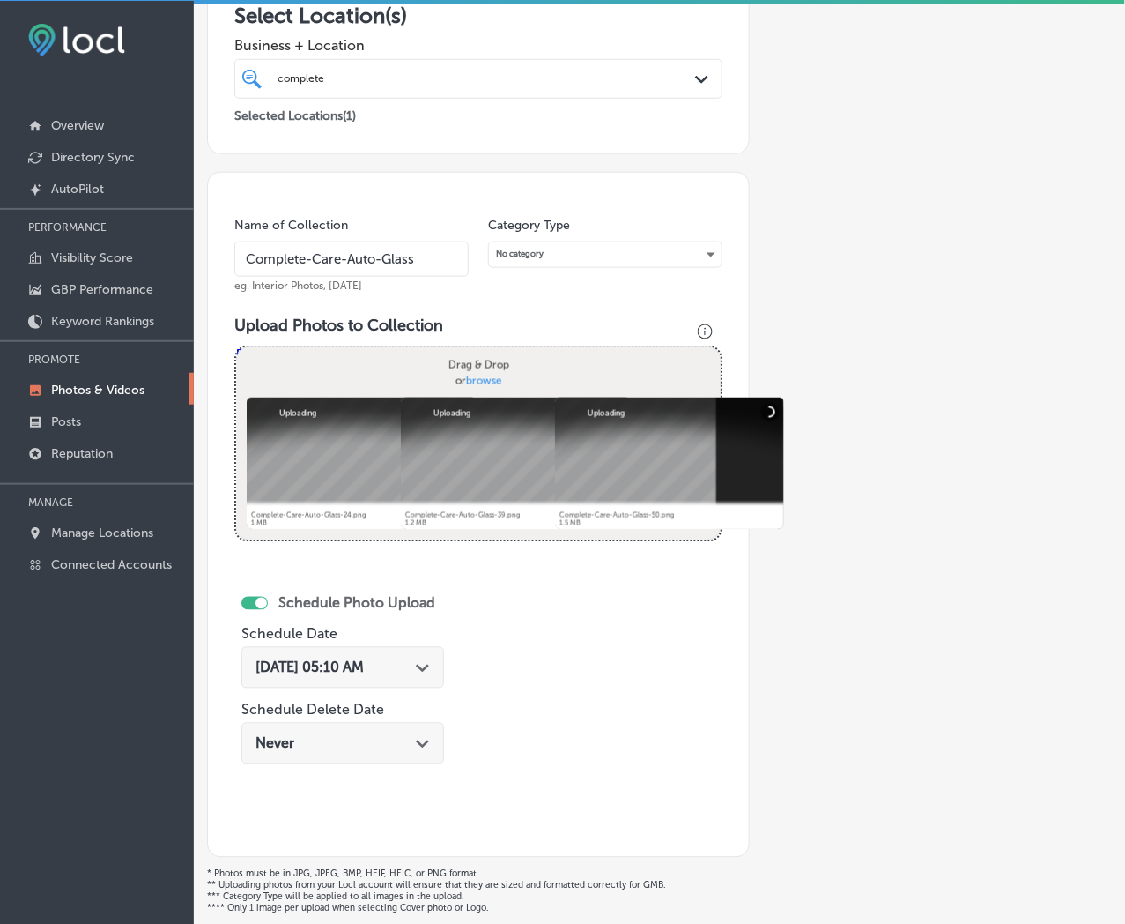
type input "Complete-Care-Auto-Glass"
click at [434, 684] on div "[DATE] 05:10 AM Path Created with Sketch." at bounding box center [342, 667] width 203 height 41
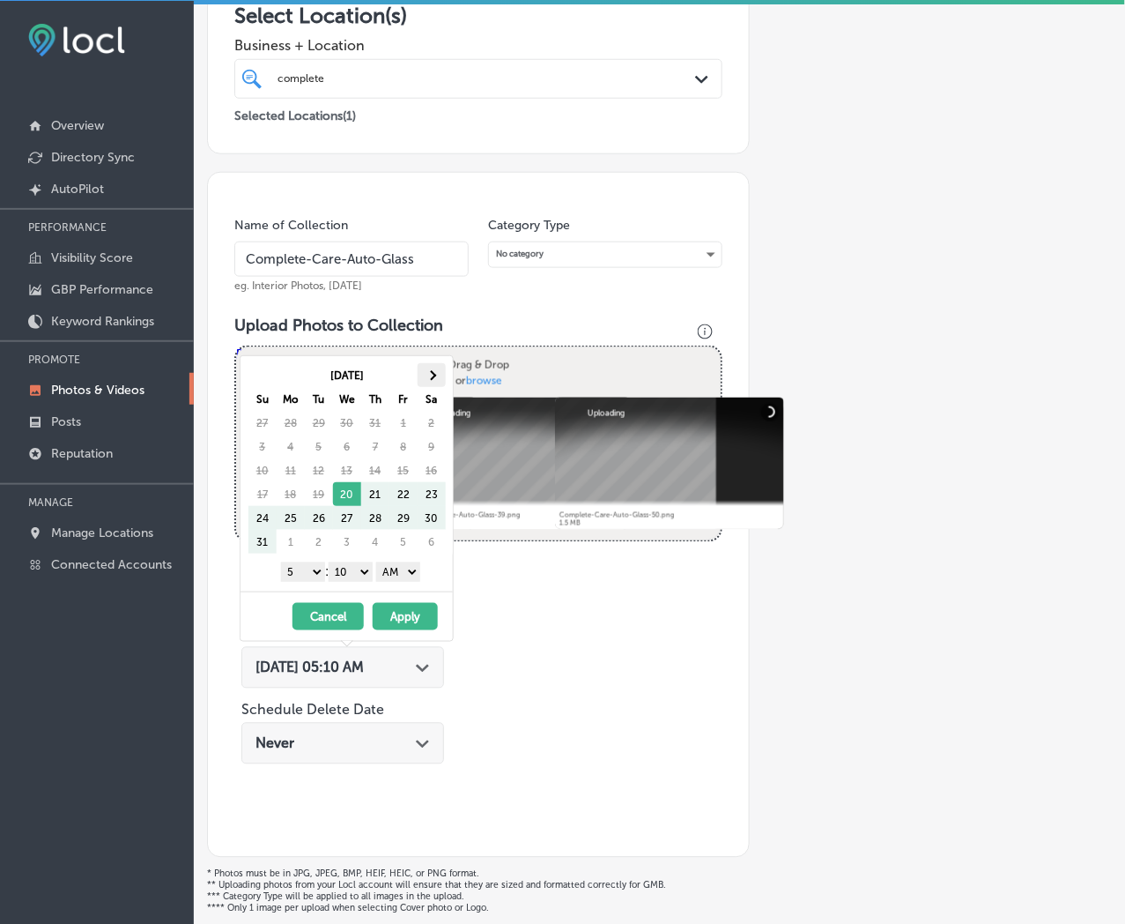
click at [434, 372] on th at bounding box center [432, 375] width 28 height 24
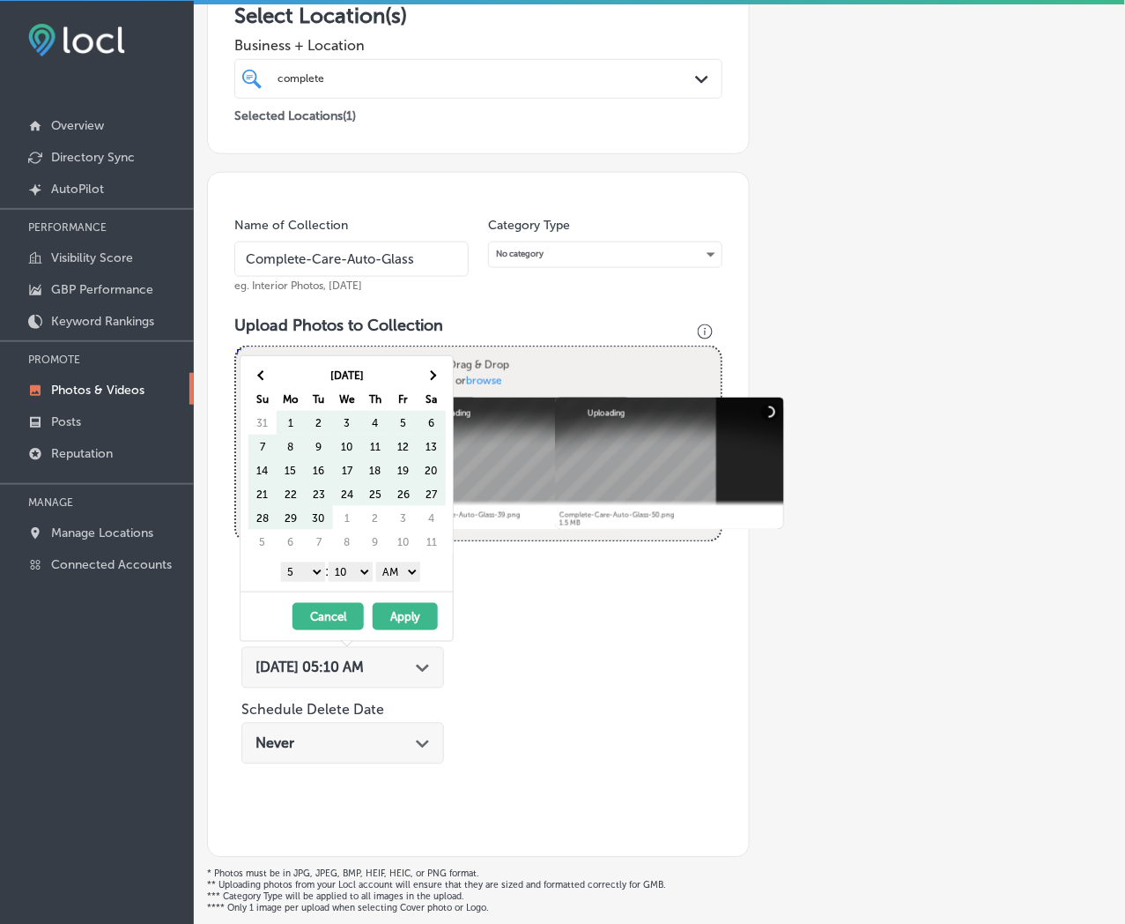
click at [434, 372] on th at bounding box center [432, 375] width 28 height 24
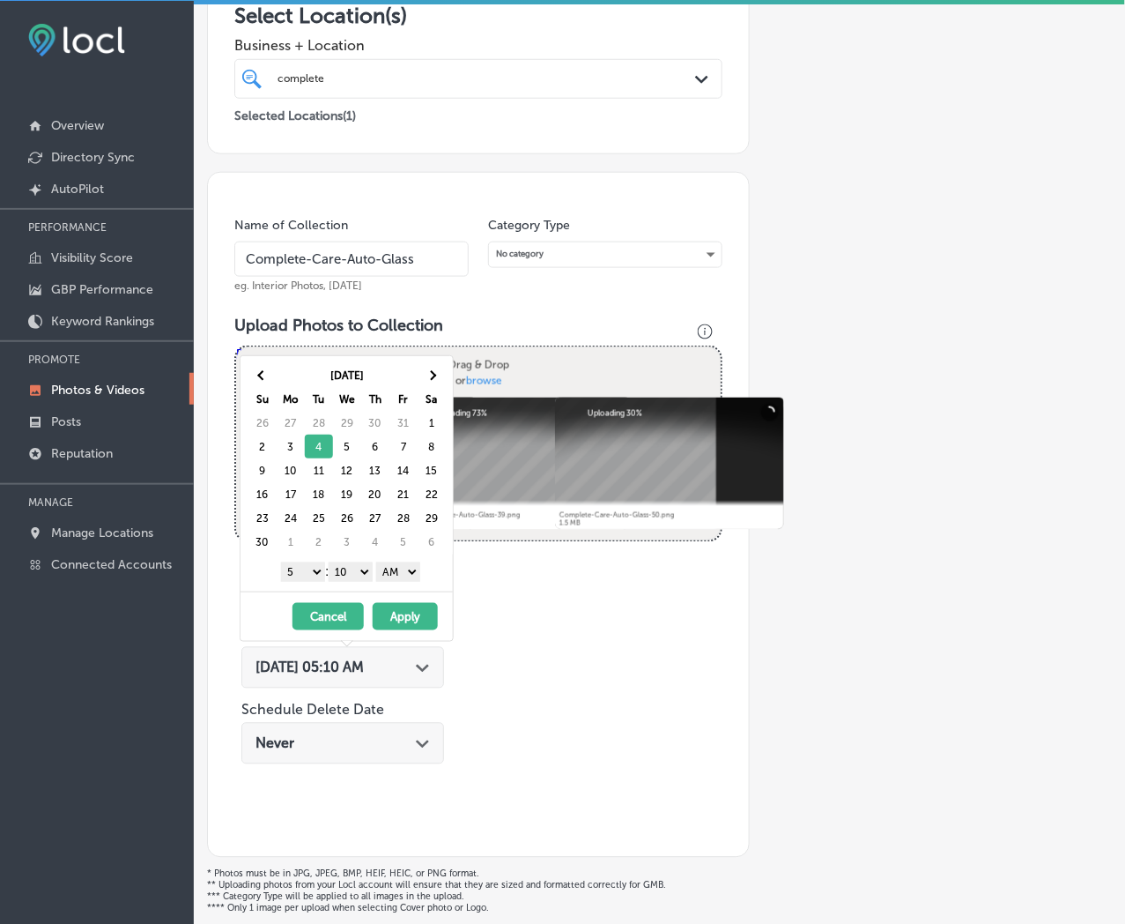
click at [310, 573] on select "1 2 3 4 5 6 7 8 9 10 11 12" at bounding box center [303, 571] width 44 height 19
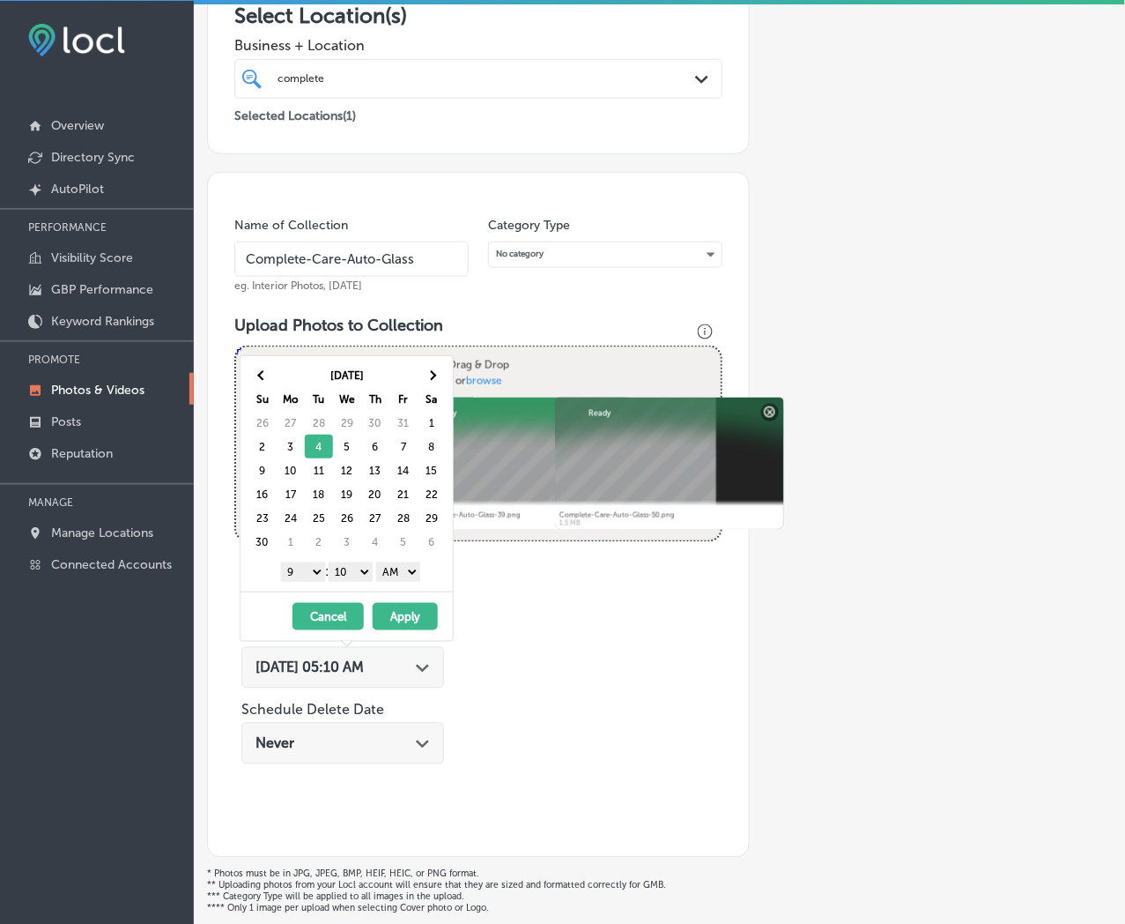
click at [372, 582] on div "1 2 3 4 5 6 7 8 9 10 11 12 : 00 10 20 30 40 50 AM PM" at bounding box center [350, 571] width 205 height 26
click at [366, 577] on select "00 10 20 30 40 50" at bounding box center [351, 571] width 44 height 19
drag, startPoint x: 397, startPoint y: 568, endPoint x: 397, endPoint y: 579, distance: 11.5
click at [397, 568] on select "AM PM" at bounding box center [398, 571] width 44 height 19
click at [397, 610] on button "Apply" at bounding box center [405, 616] width 65 height 27
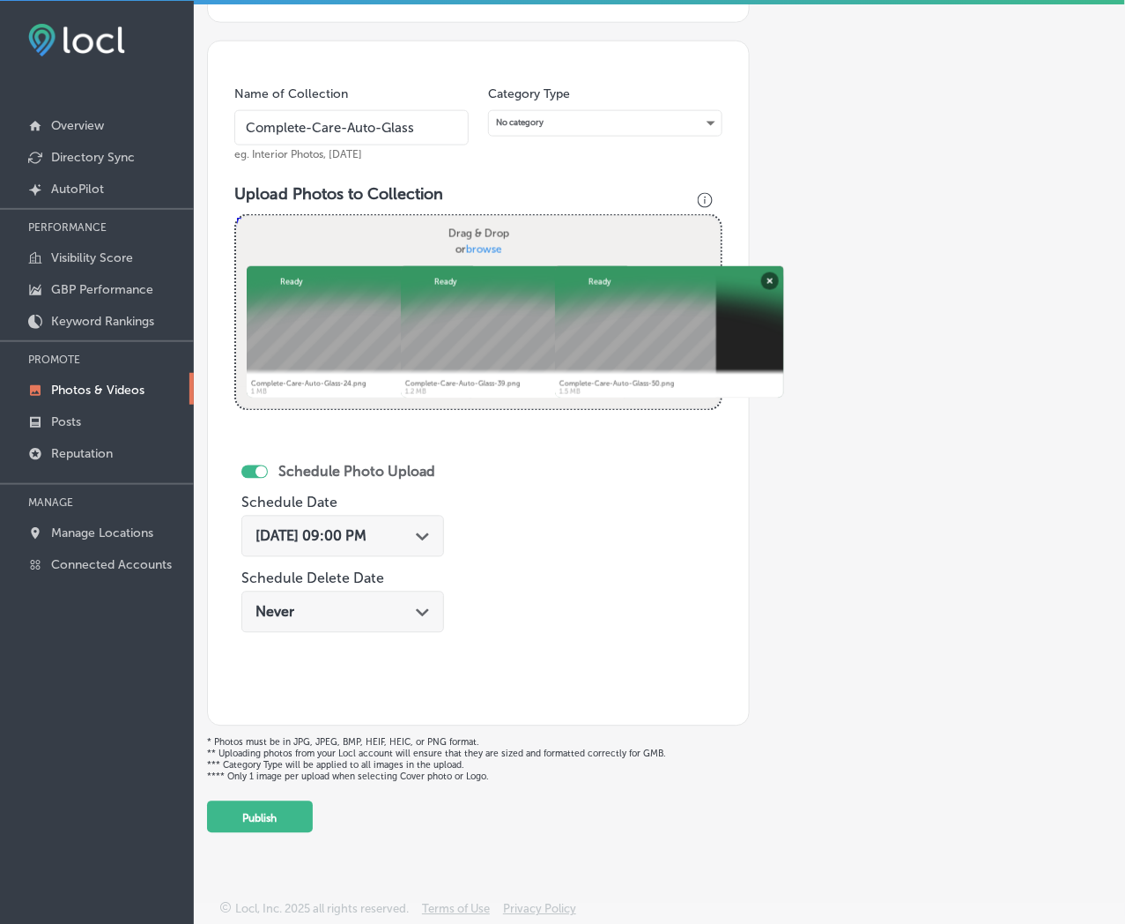
scroll to position [433, 0]
click at [304, 813] on button "Publish" at bounding box center [260, 817] width 106 height 32
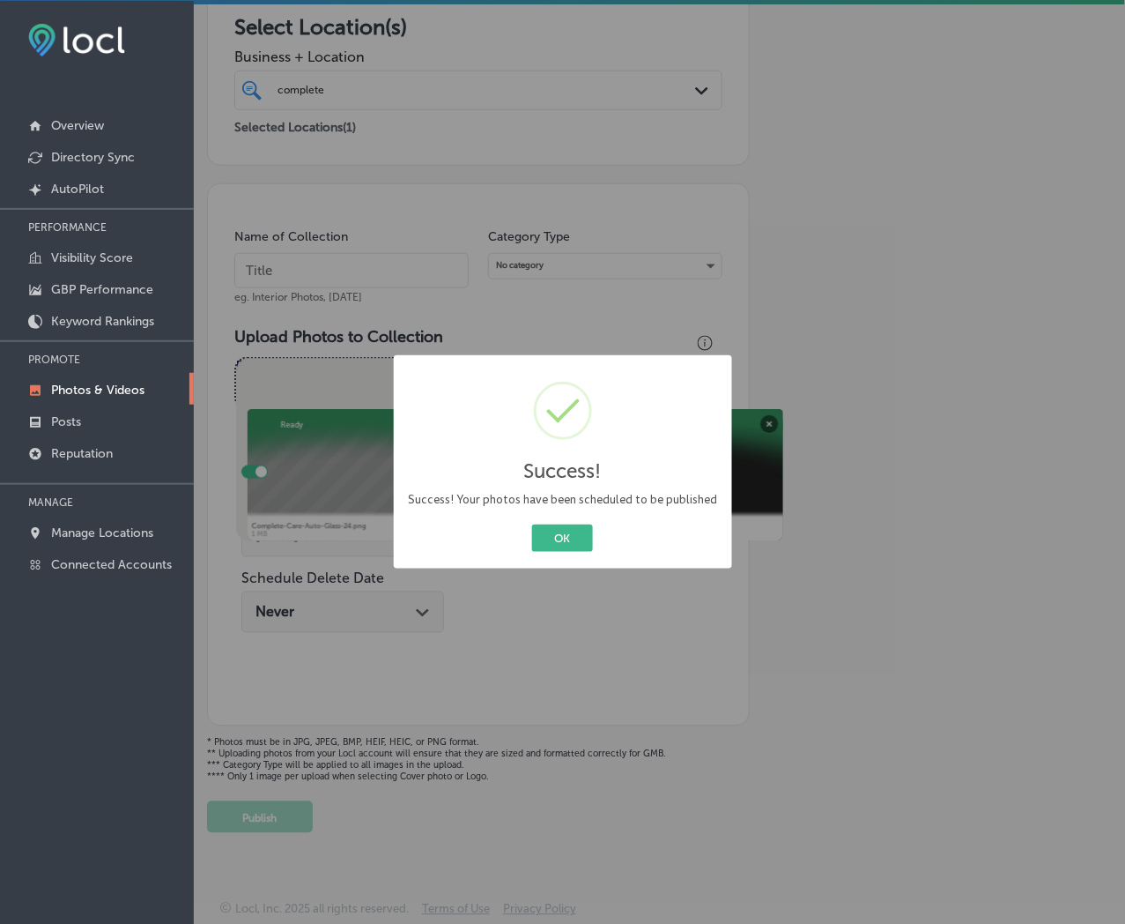
scroll to position [289, 0]
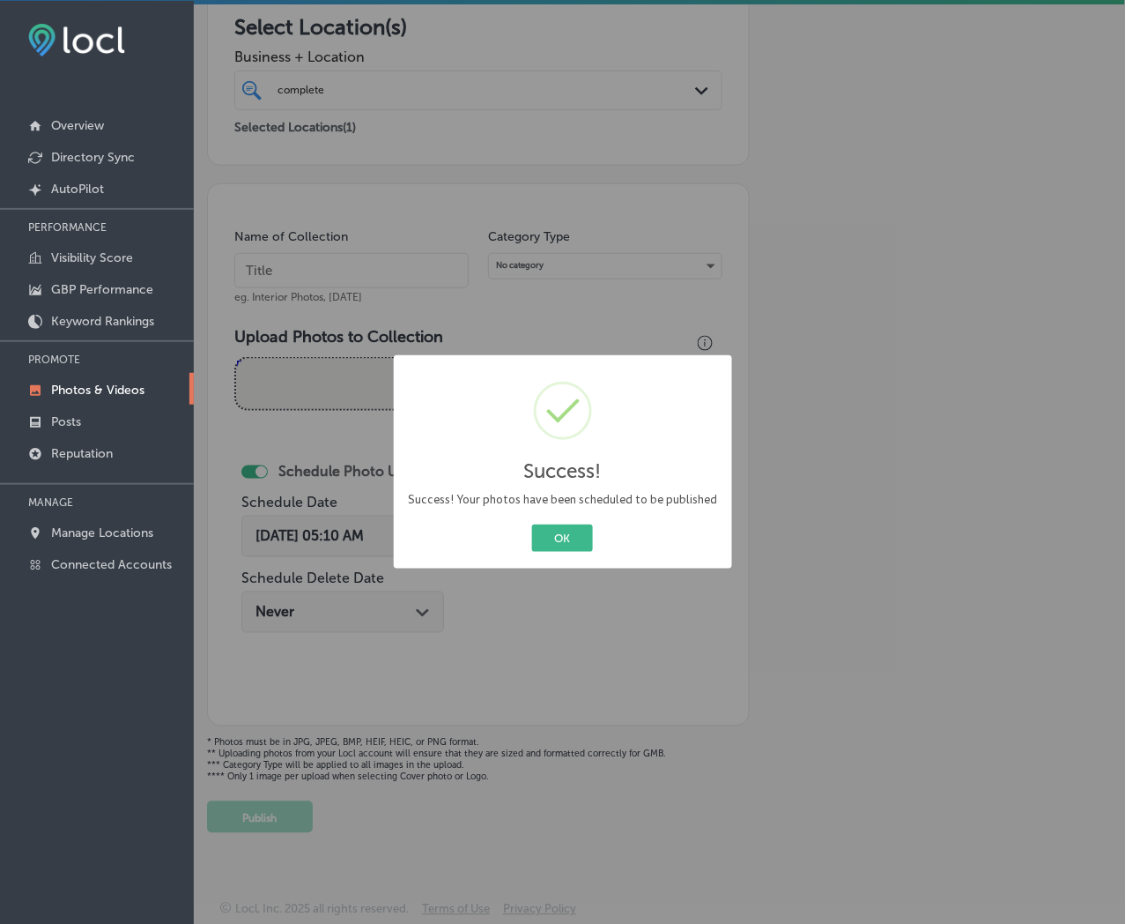
click at [532, 524] on button "OK" at bounding box center [562, 537] width 61 height 27
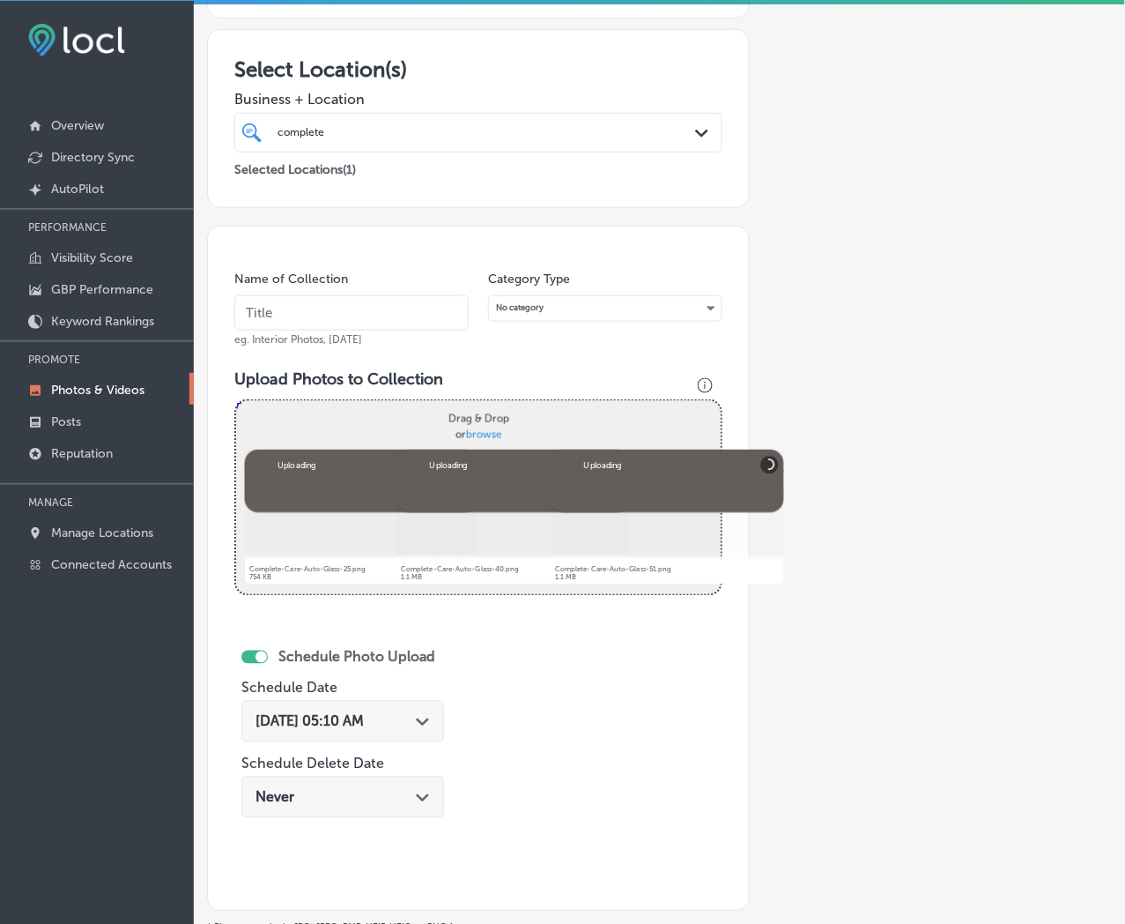
scroll to position [236, 0]
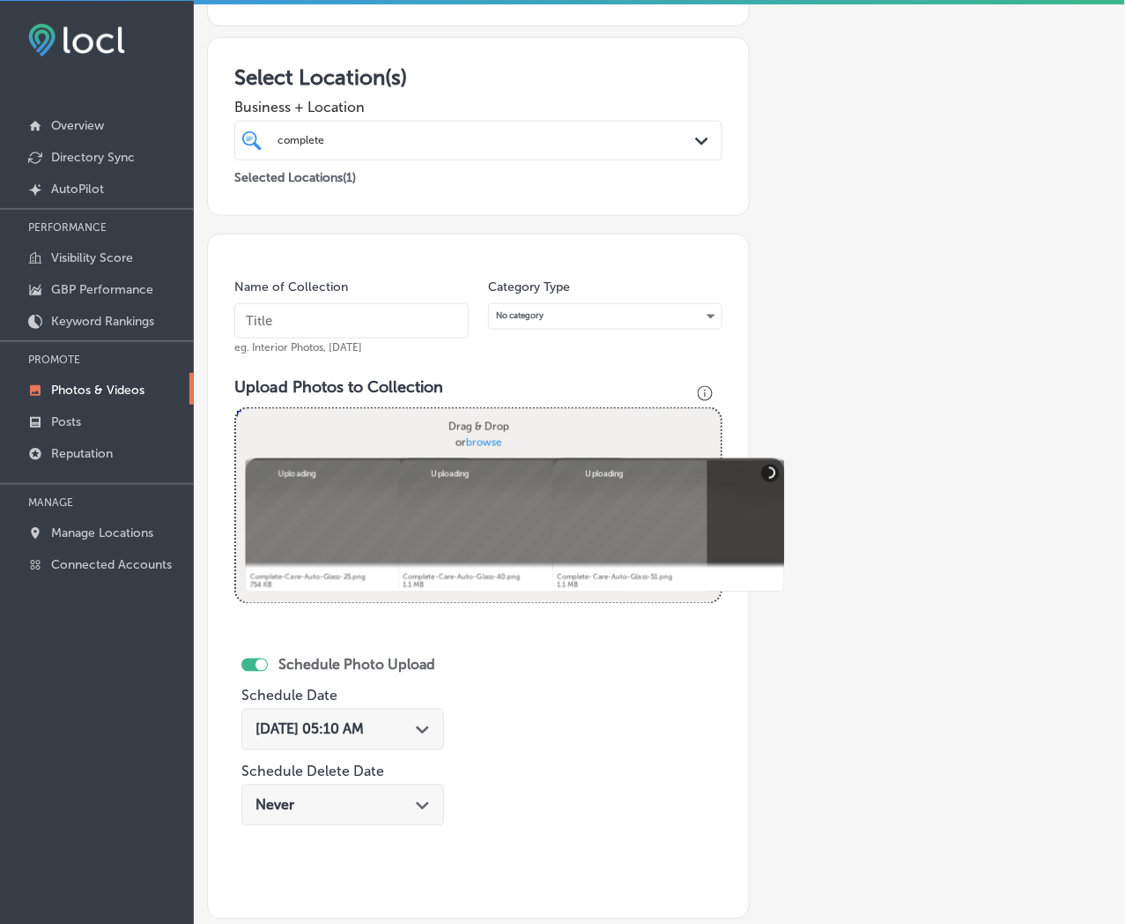
click at [397, 309] on input "text" at bounding box center [351, 320] width 234 height 35
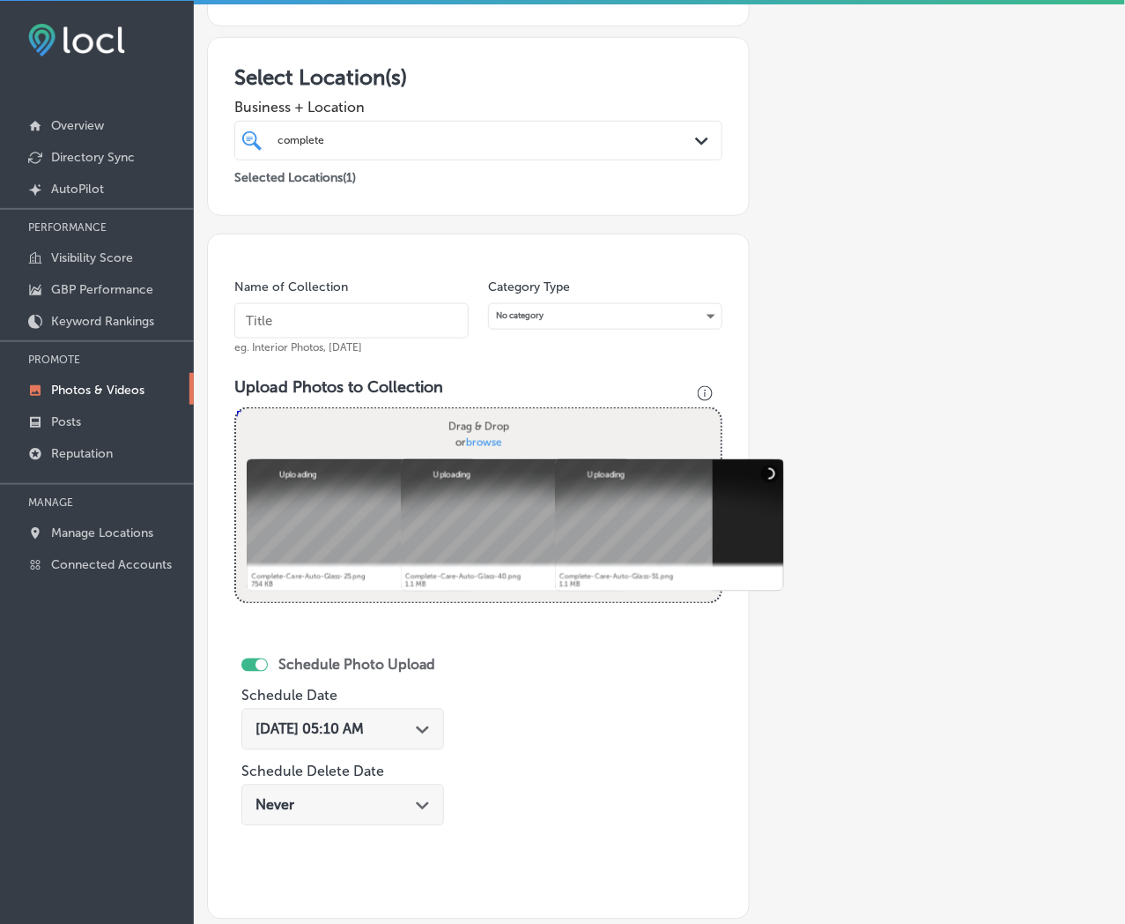
paste input "Complete-Care-Auto-Glass"
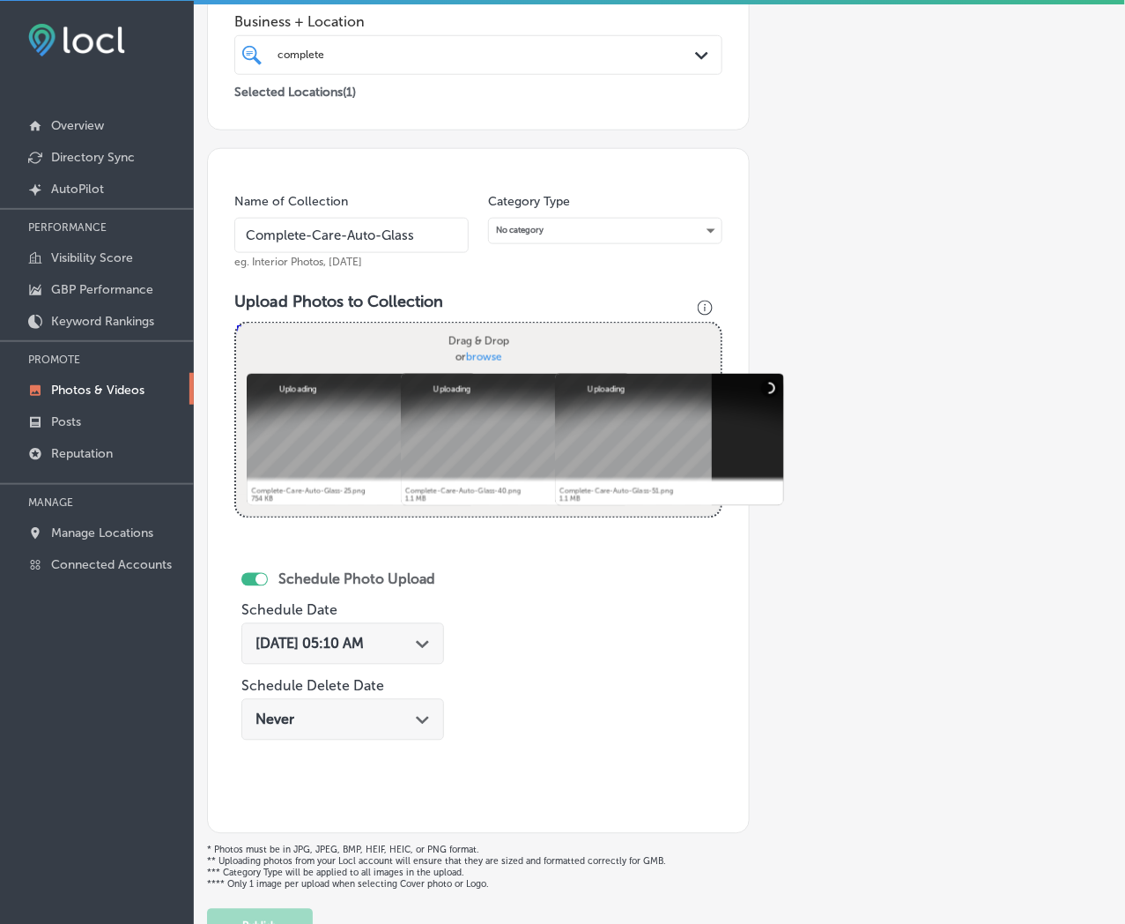
scroll to position [433, 0]
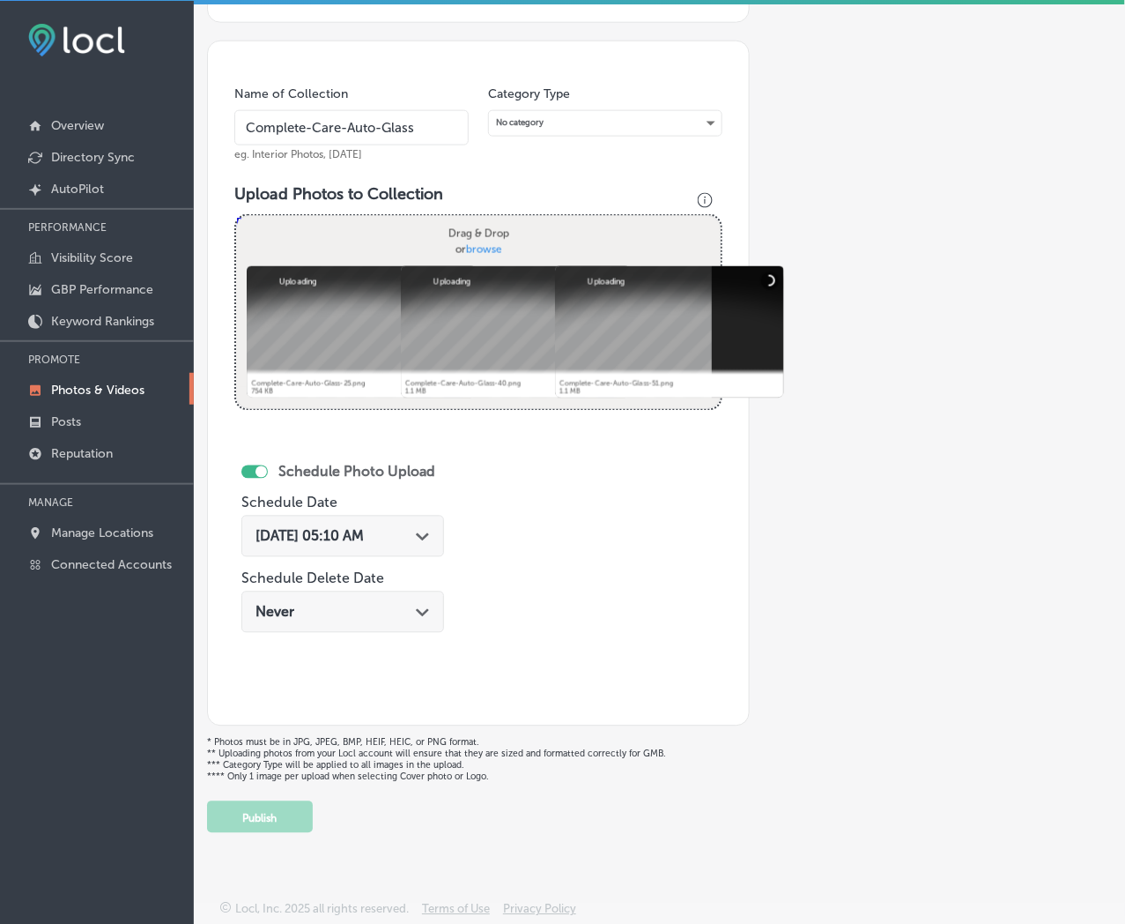
type input "Complete-Care-Auto-Glass"
click at [429, 535] on icon "Path Created with Sketch." at bounding box center [422, 537] width 13 height 8
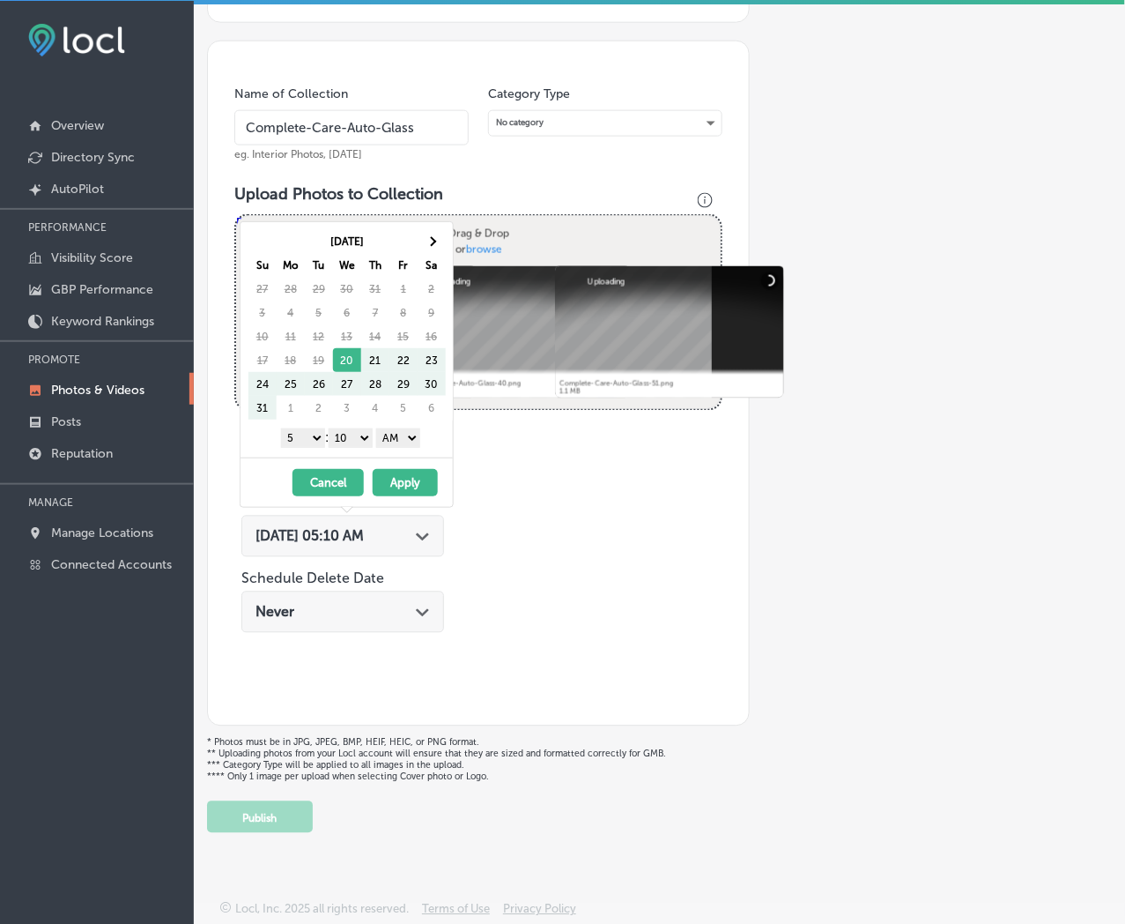
click at [434, 222] on div "[DATE] Su Mo Tu We Th Fr Sa 27 28 29 30 31 1 2 3 4 5 6 7 8 9 10 11 12 13 14 15 …" at bounding box center [347, 339] width 212 height 235
click at [436, 233] on th at bounding box center [432, 241] width 28 height 24
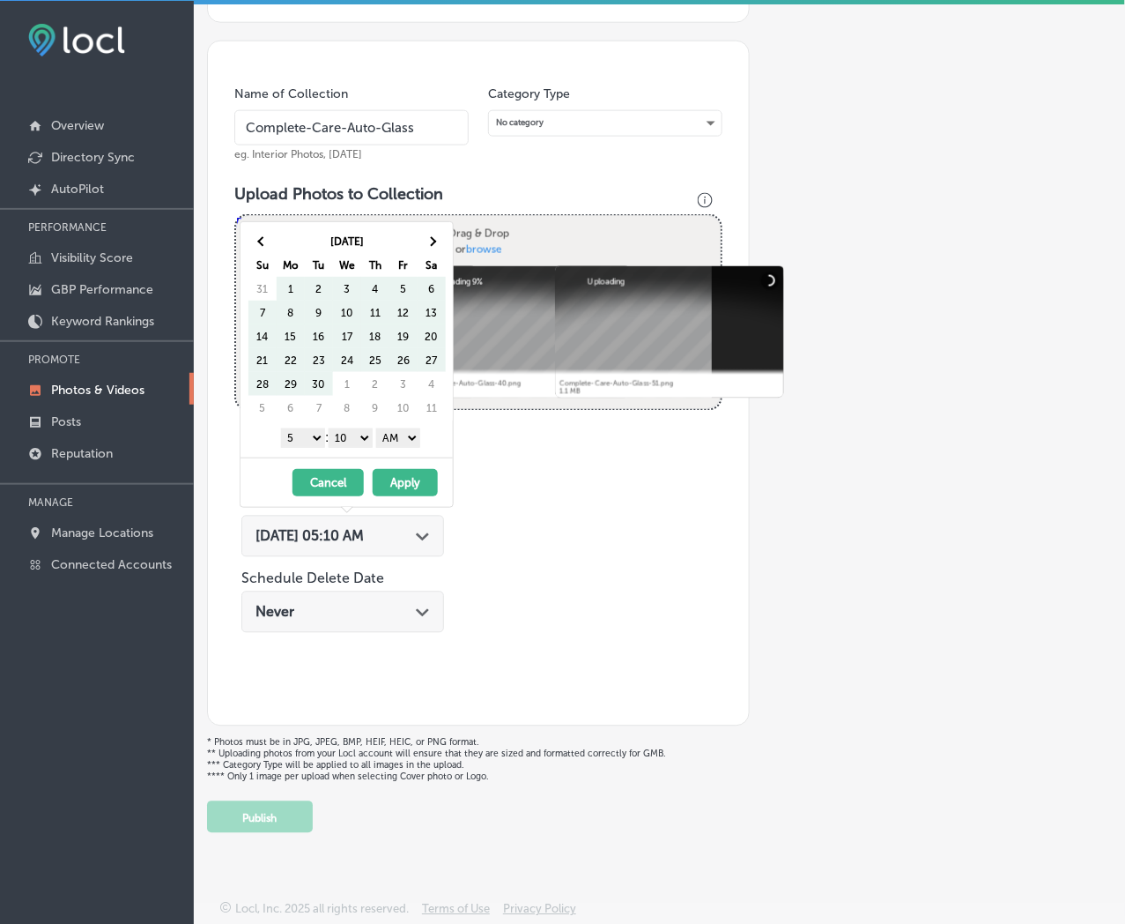
click at [436, 233] on th at bounding box center [432, 241] width 28 height 24
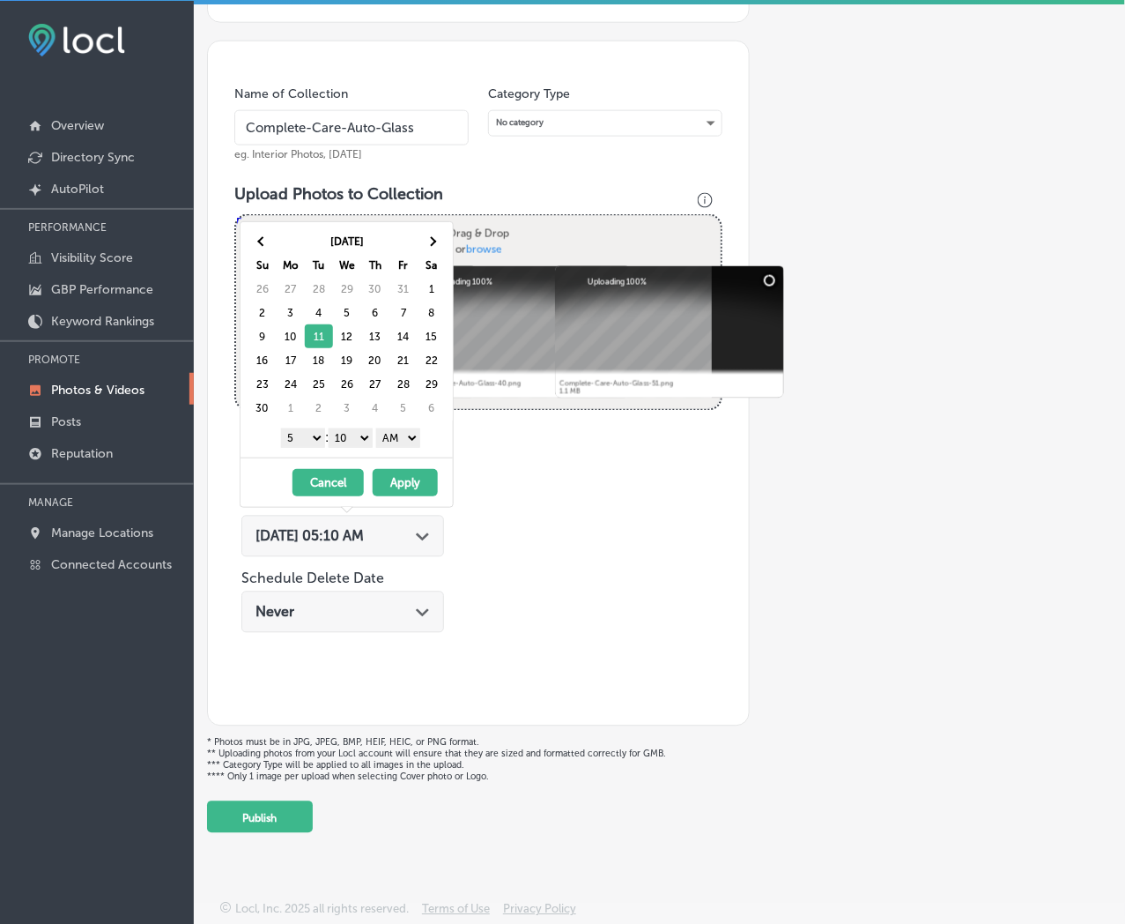
click at [306, 437] on select "1 2 3 4 5 6 7 8 9 10 11 12" at bounding box center [303, 437] width 44 height 19
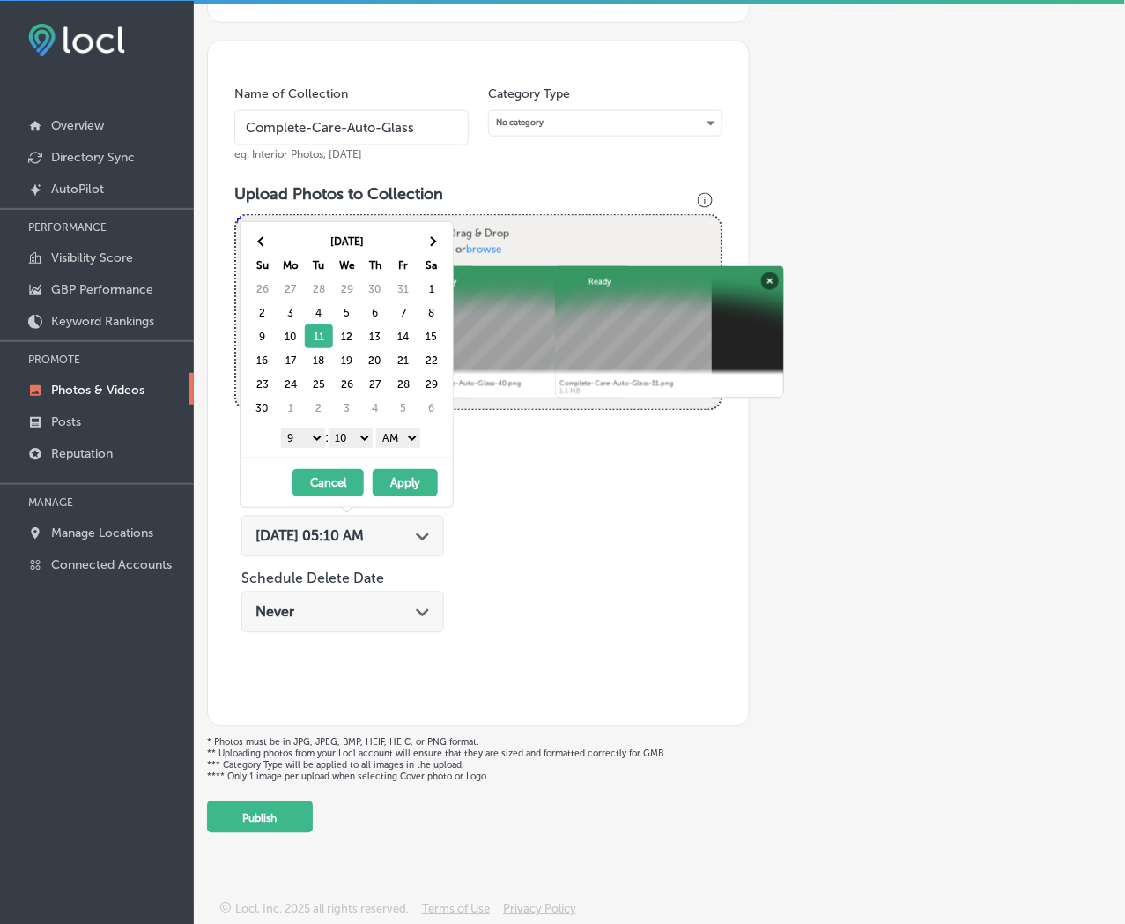
click at [356, 434] on select "00 10 20 30 40 50" at bounding box center [351, 437] width 44 height 19
drag, startPoint x: 386, startPoint y: 447, endPoint x: 408, endPoint y: 445, distance: 22.1
click at [408, 445] on select "AM PM" at bounding box center [398, 437] width 44 height 19
click at [408, 481] on button "Apply" at bounding box center [405, 482] width 65 height 27
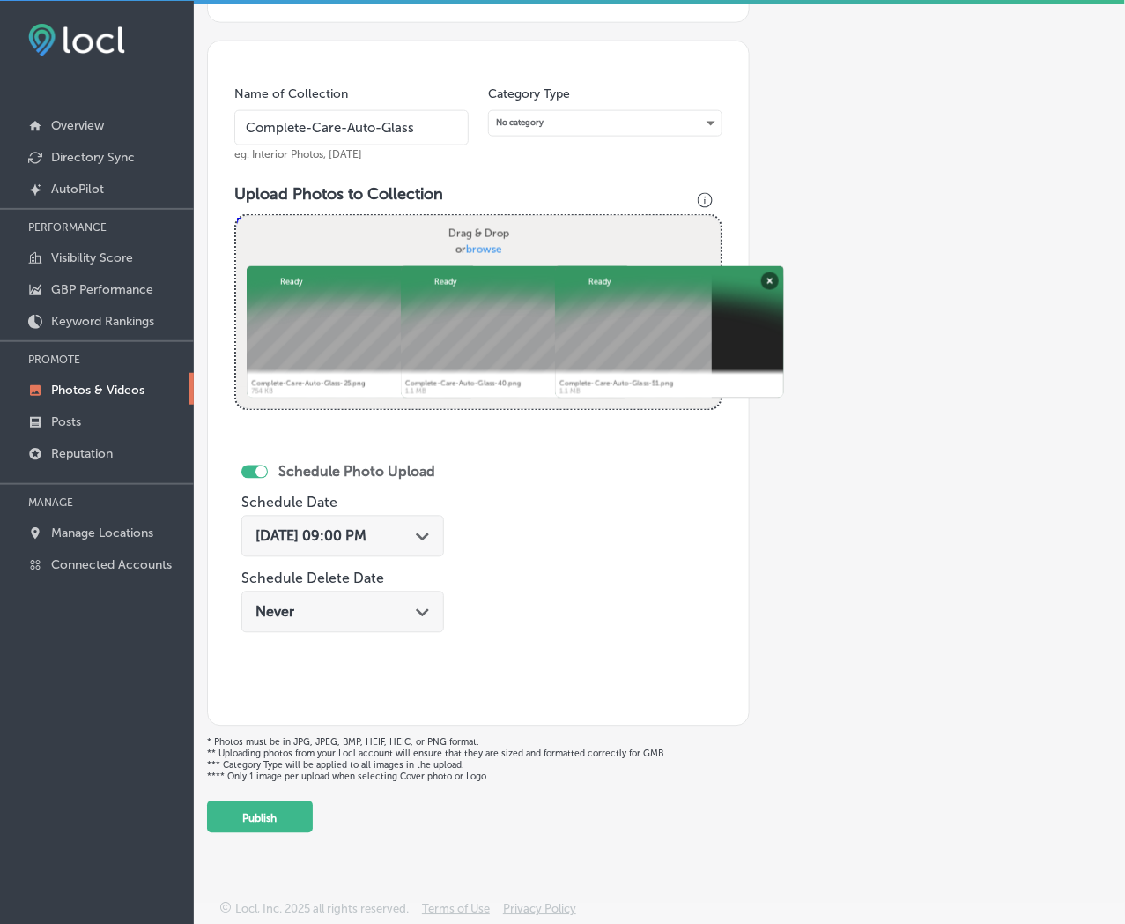
click at [271, 818] on button "Publish" at bounding box center [260, 817] width 106 height 32
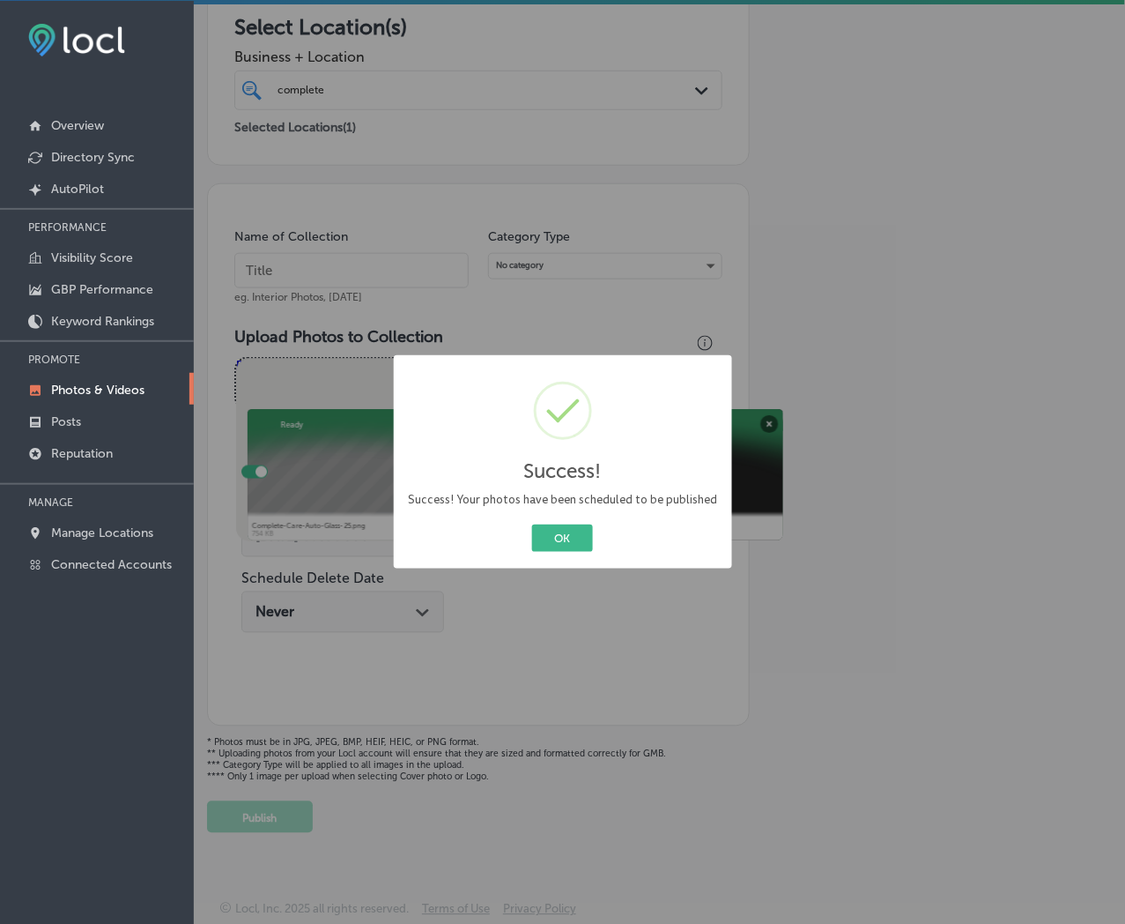
scroll to position [289, 0]
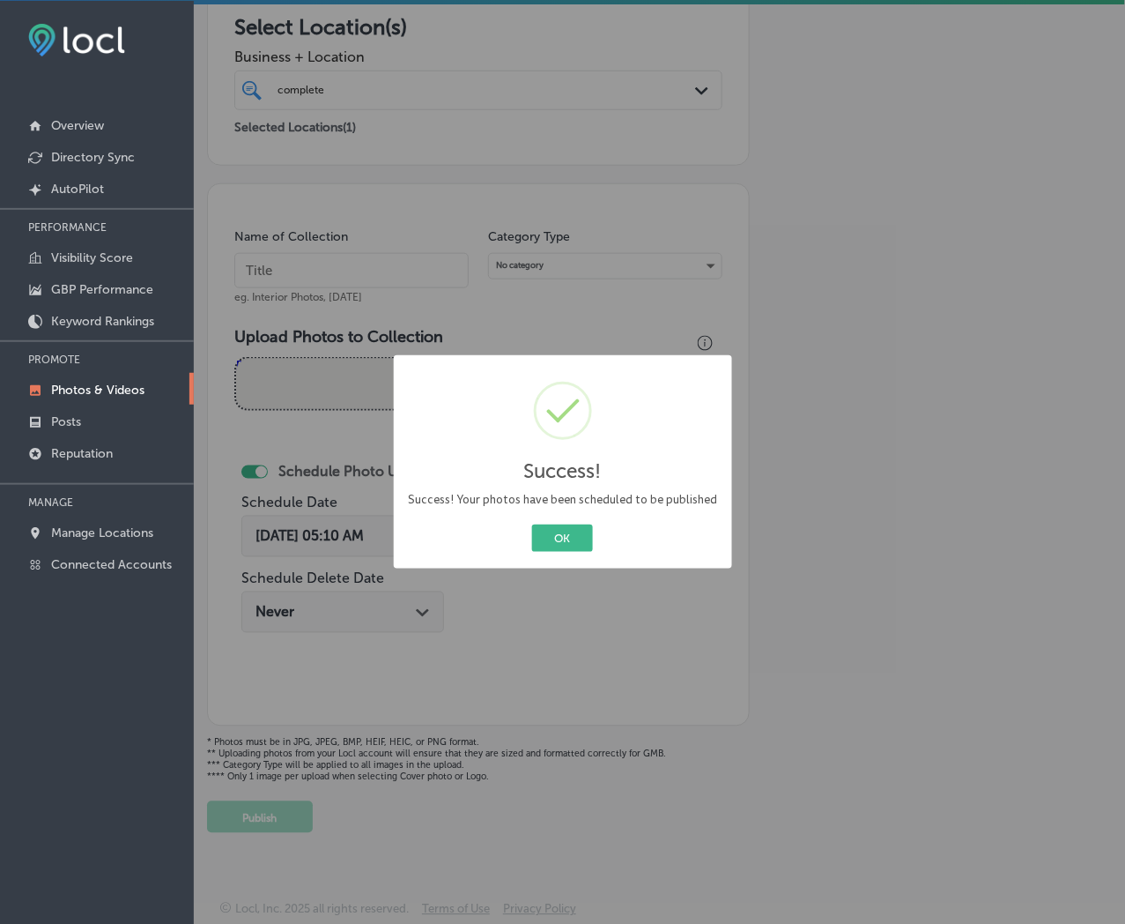
click at [532, 524] on button "OK" at bounding box center [562, 537] width 61 height 27
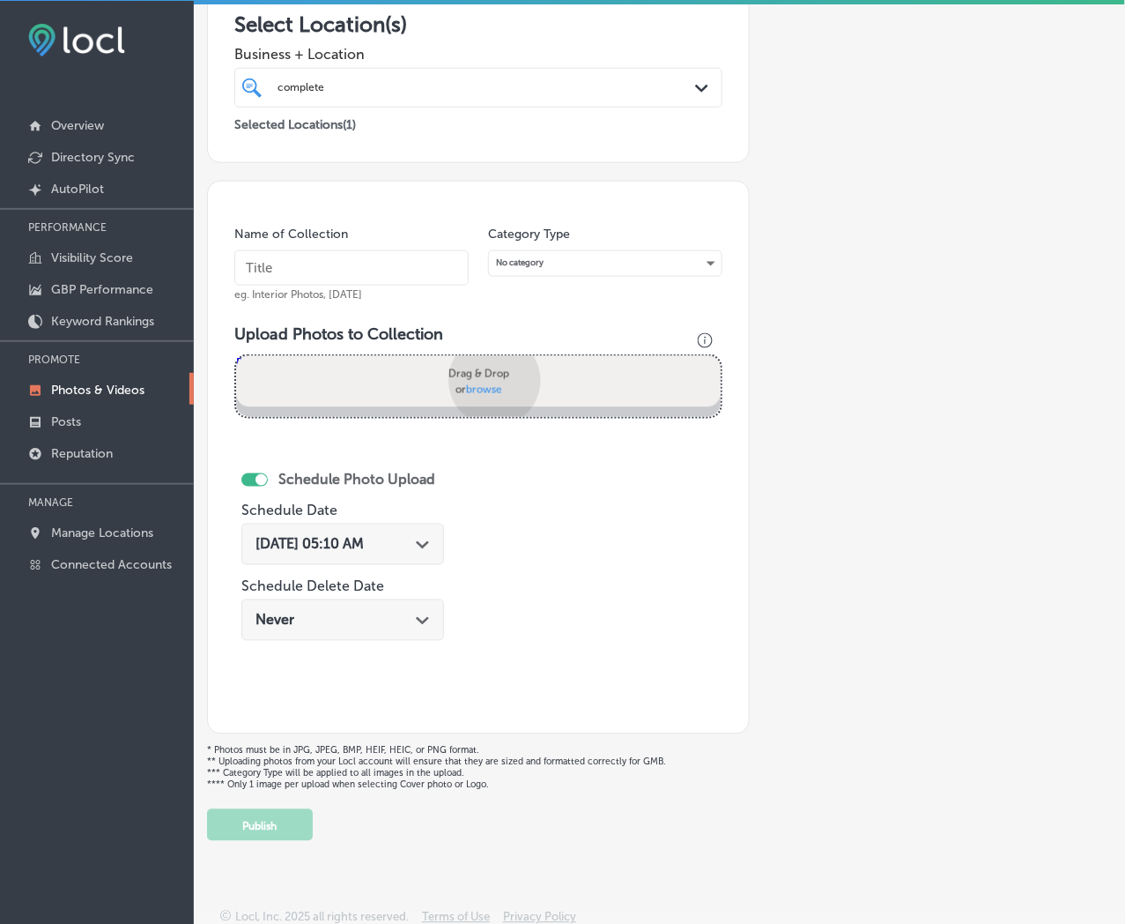
scroll to position [433, 0]
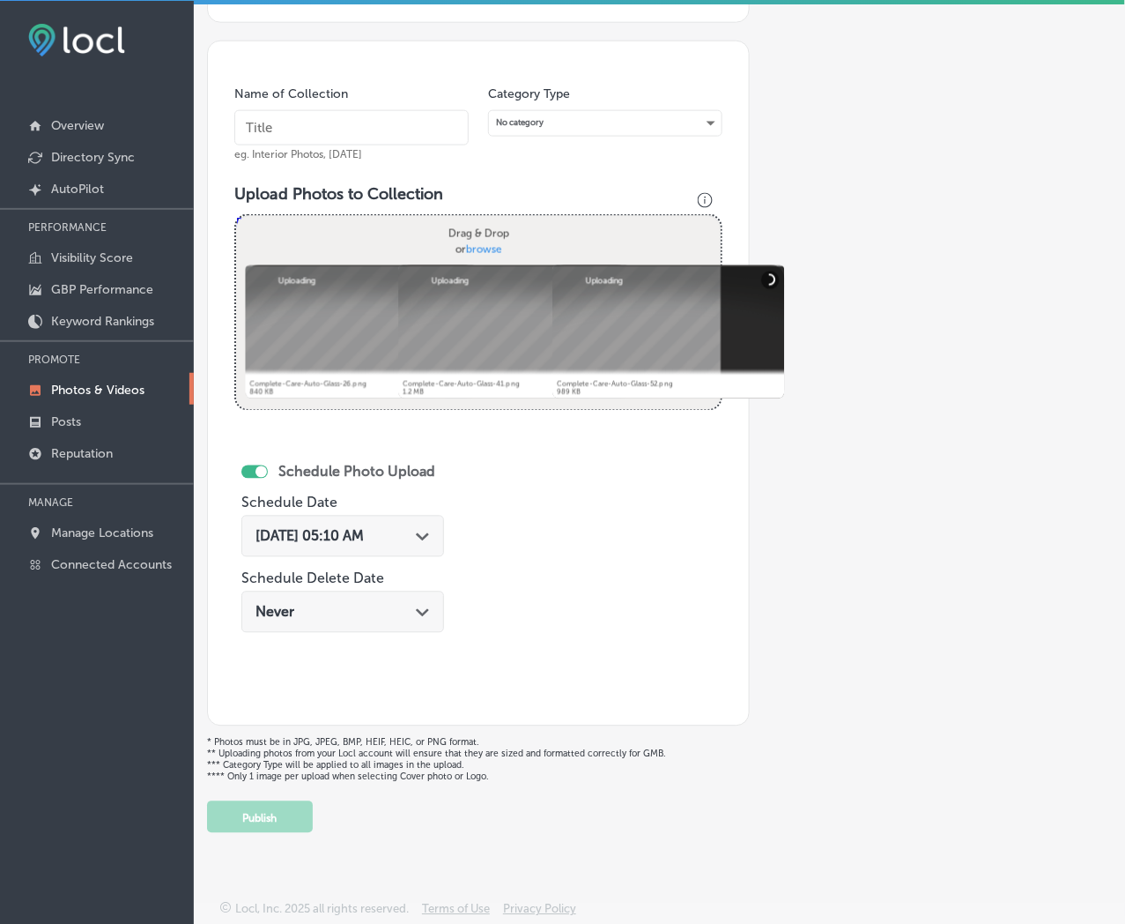
click at [437, 116] on input "text" at bounding box center [351, 127] width 234 height 35
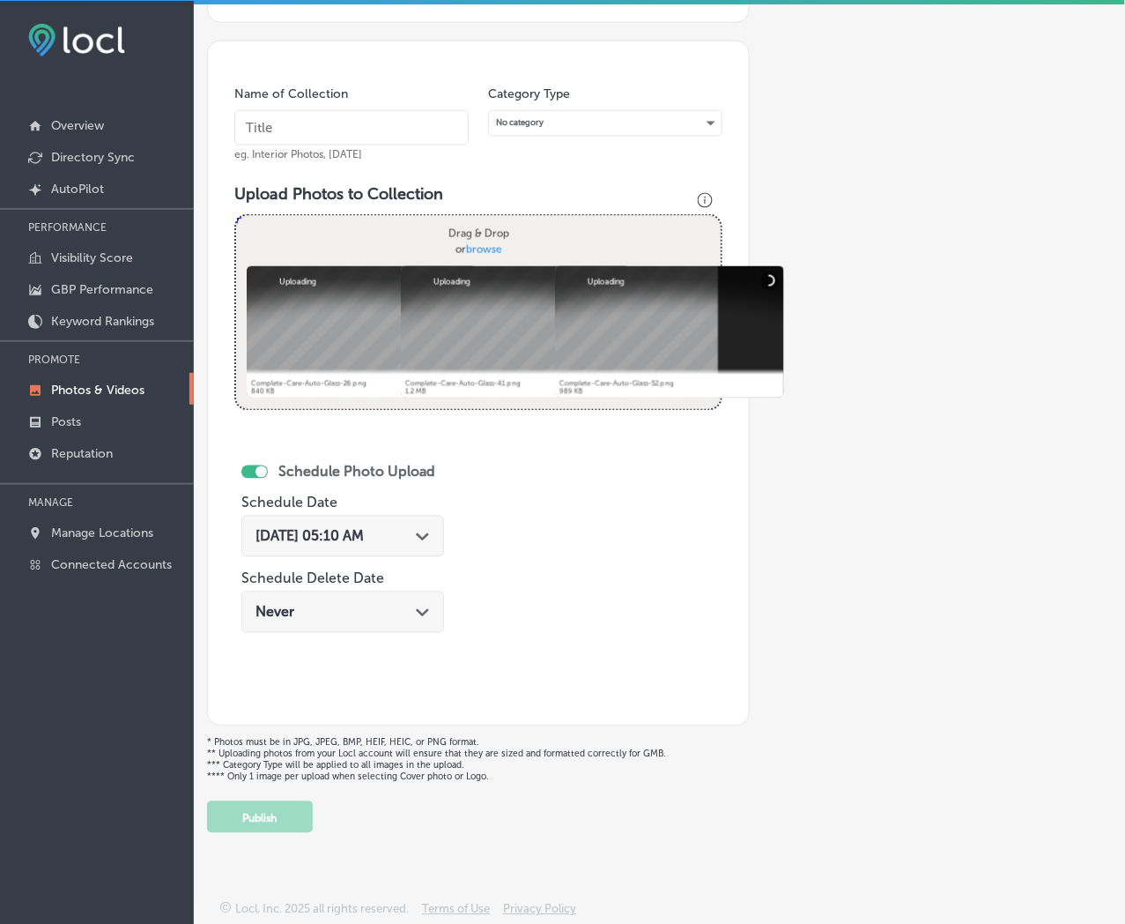
paste input "Complete-Care-Auto-Glass"
type input "Complete-Care-Auto-Glass"
click at [414, 530] on div "[DATE] 05:10 AM Path Created with Sketch." at bounding box center [343, 536] width 174 height 17
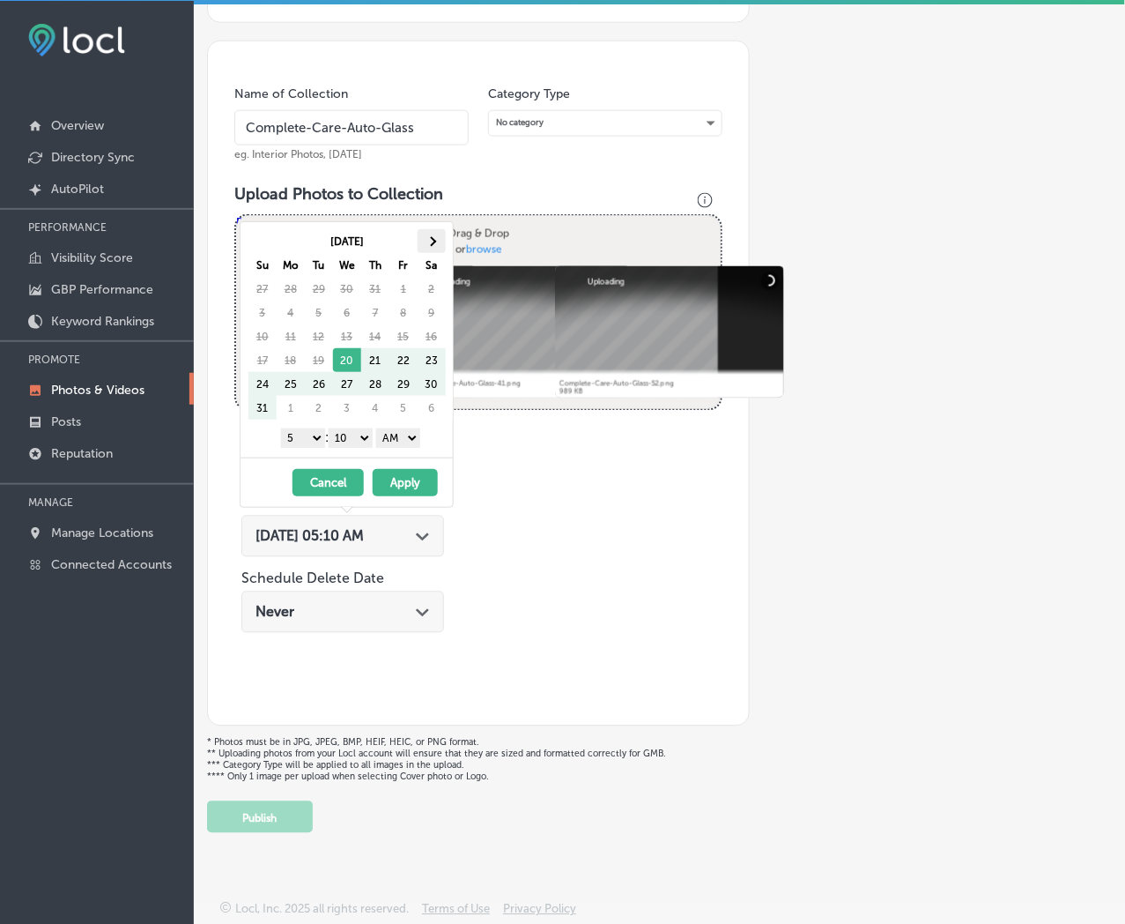
click at [433, 248] on th at bounding box center [432, 241] width 28 height 24
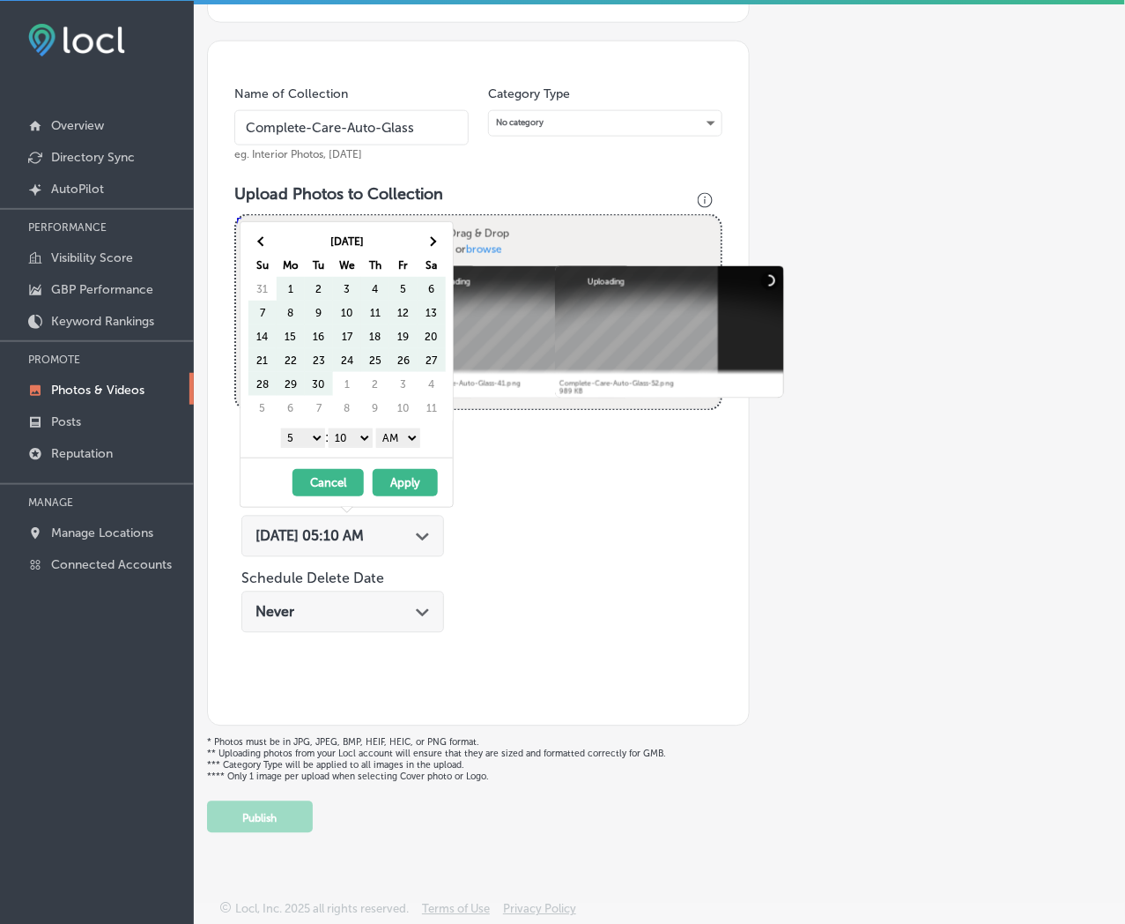
click at [433, 248] on th at bounding box center [432, 241] width 28 height 24
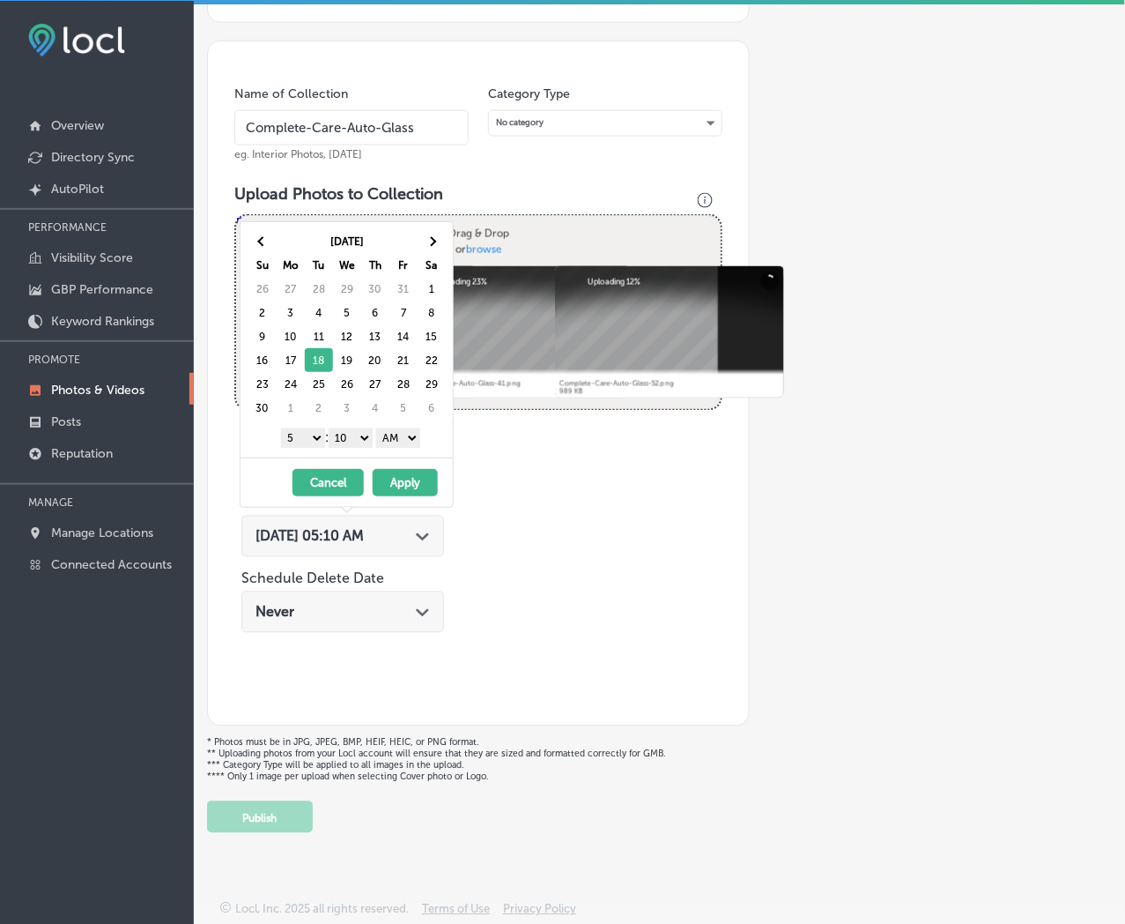
click at [305, 435] on select "1 2 3 4 5 6 7 8 9 10 11 12" at bounding box center [303, 437] width 44 height 19
click at [356, 447] on div "1 2 3 4 5 6 7 8 9 10 11 12 : 00 10 20 30 40 50 AM PM" at bounding box center [350, 437] width 205 height 26
click at [360, 437] on select "00 10 20 30 40 50" at bounding box center [351, 437] width 44 height 19
click at [392, 442] on select "AM PM" at bounding box center [398, 437] width 44 height 19
click at [395, 483] on button "Apply" at bounding box center [405, 482] width 65 height 27
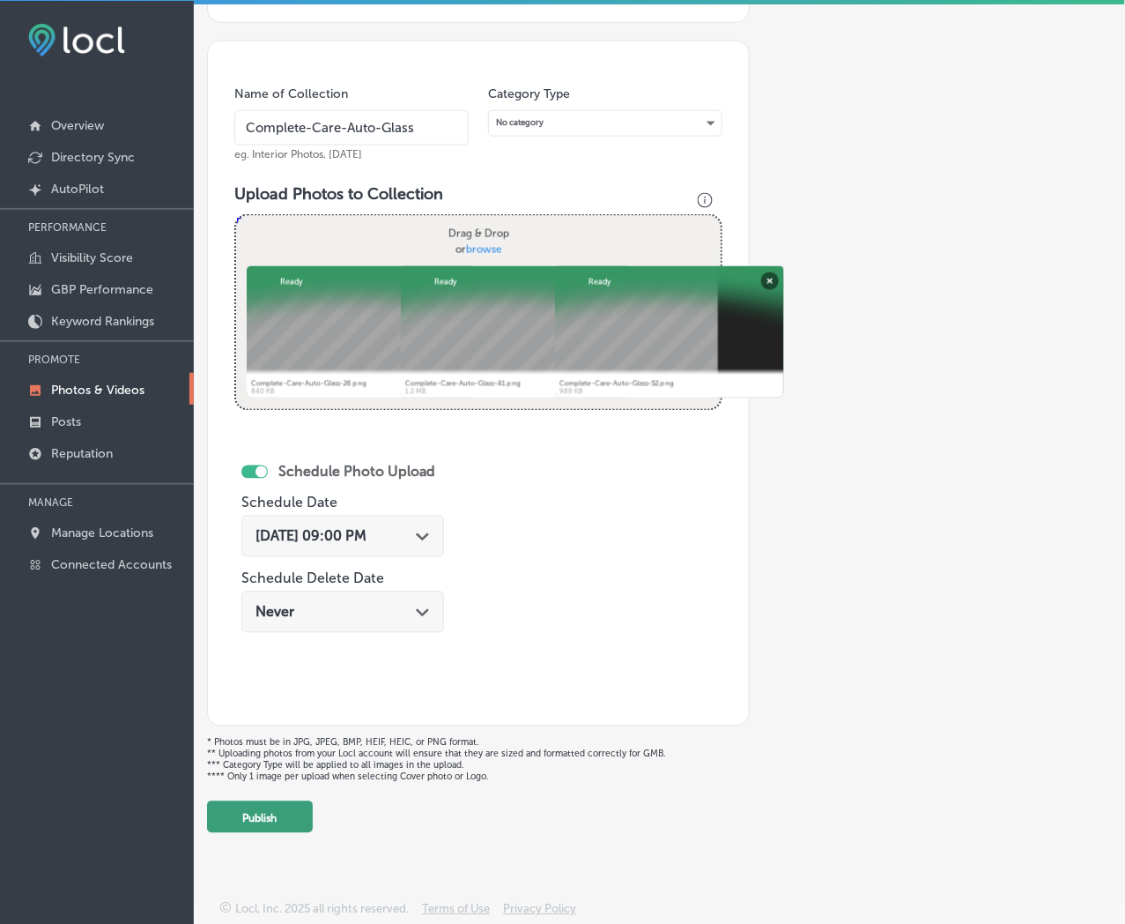
click at [279, 817] on button "Publish" at bounding box center [260, 817] width 106 height 32
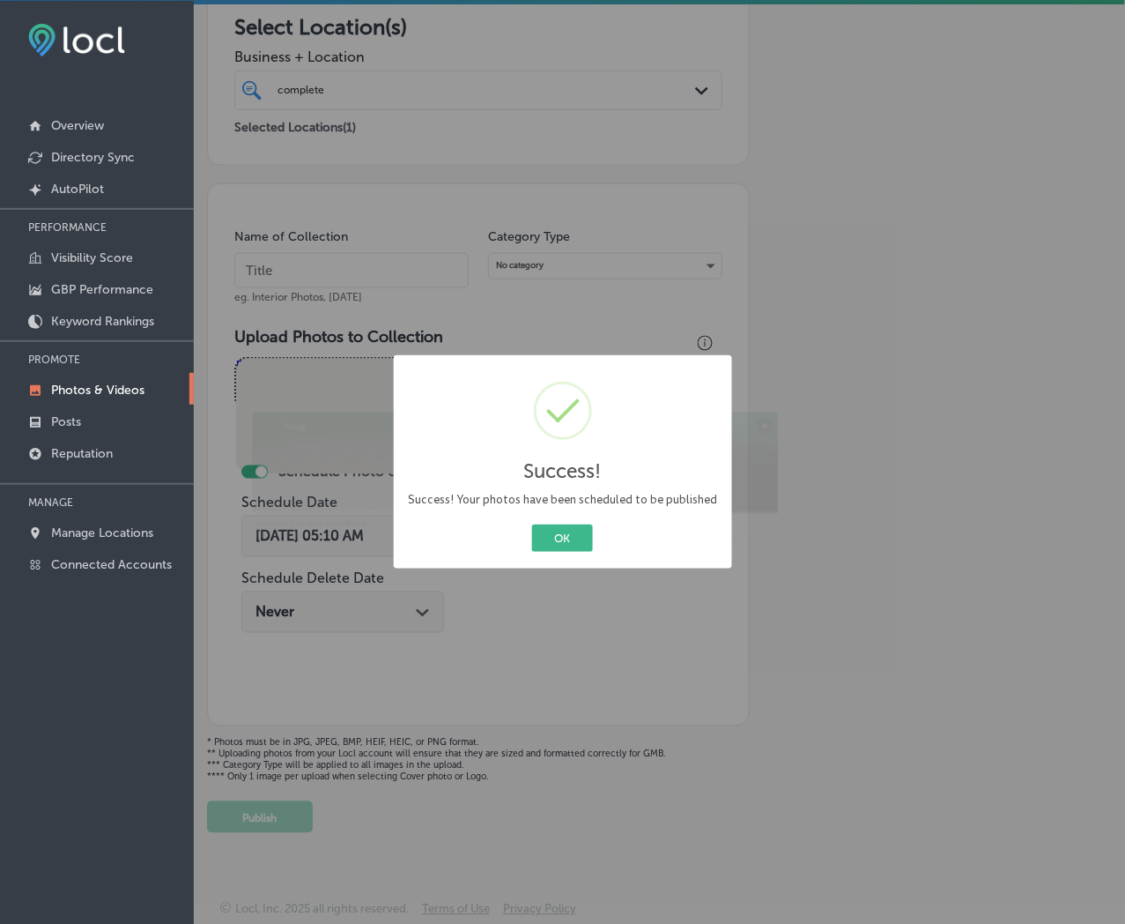
scroll to position [289, 0]
click at [532, 524] on button "OK" at bounding box center [562, 537] width 61 height 27
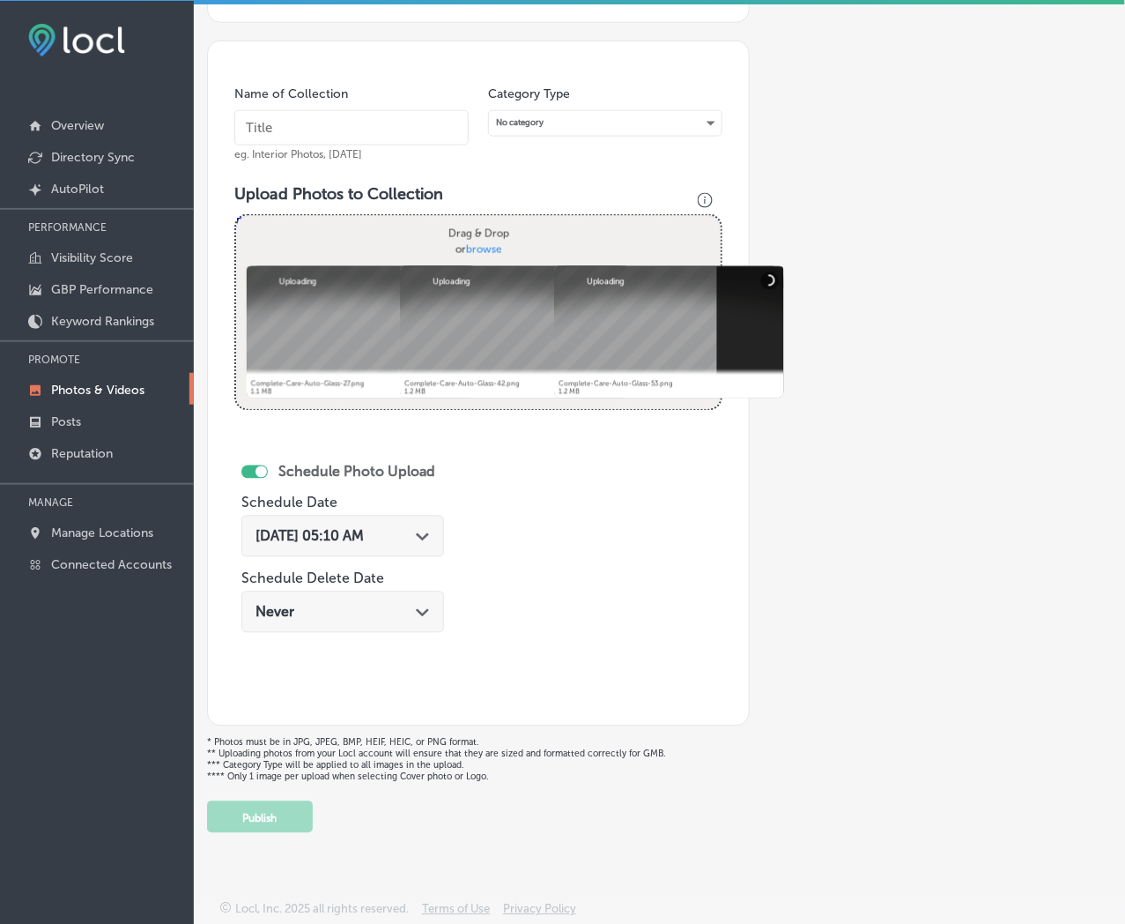
scroll to position [335, 0]
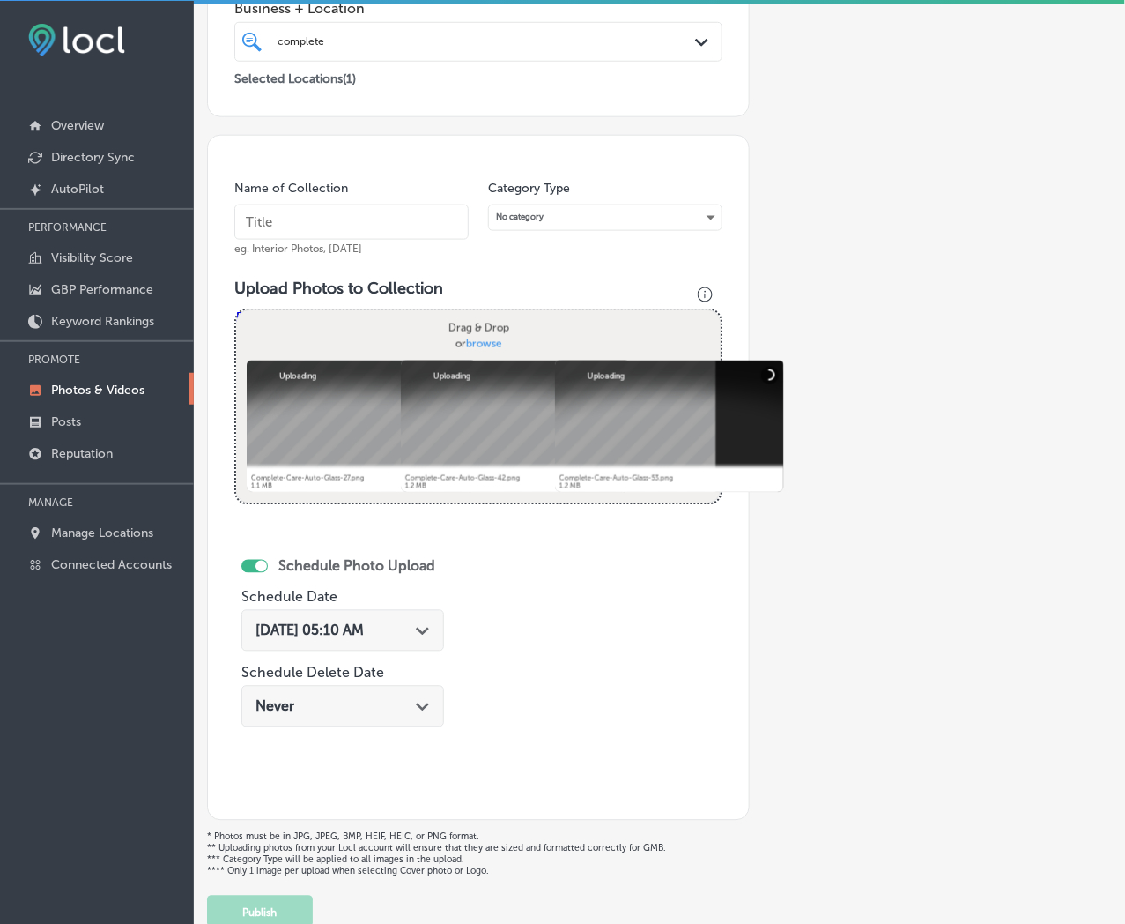
click at [376, 213] on input "text" at bounding box center [351, 221] width 234 height 35
paste input "Complete-Care-Auto-Glass"
type input "Complete-Care-Auto-Glass"
click at [429, 635] on icon "Path Created with Sketch." at bounding box center [422, 631] width 13 height 8
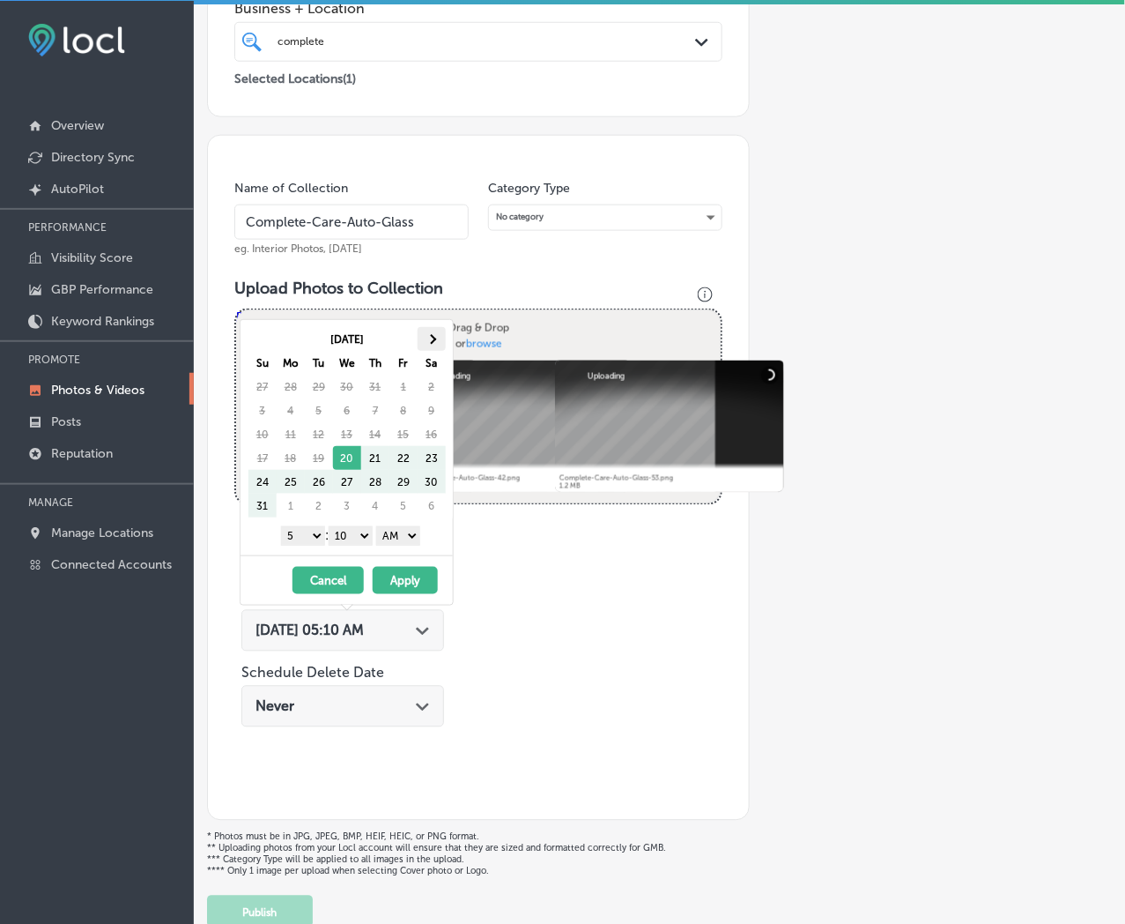
click at [432, 329] on th at bounding box center [432, 339] width 28 height 24
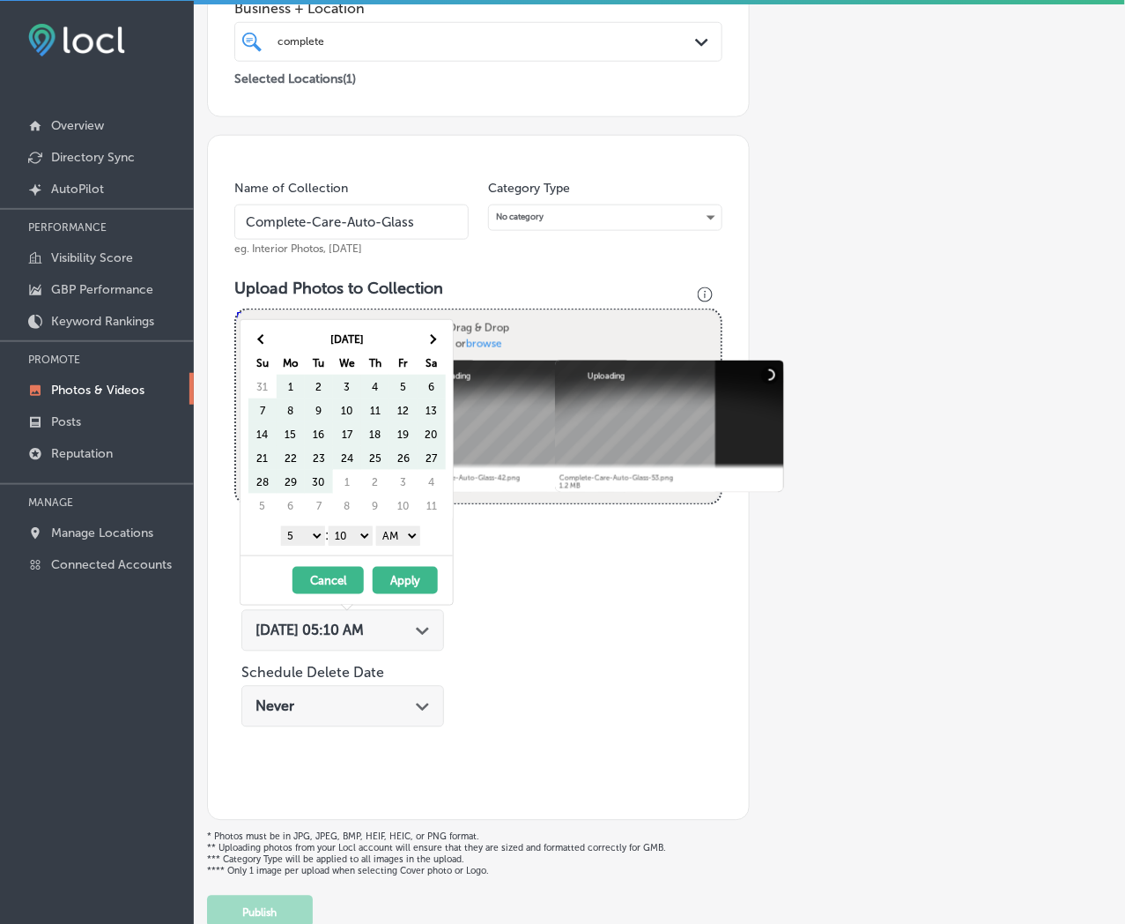
click at [432, 329] on th at bounding box center [432, 339] width 28 height 24
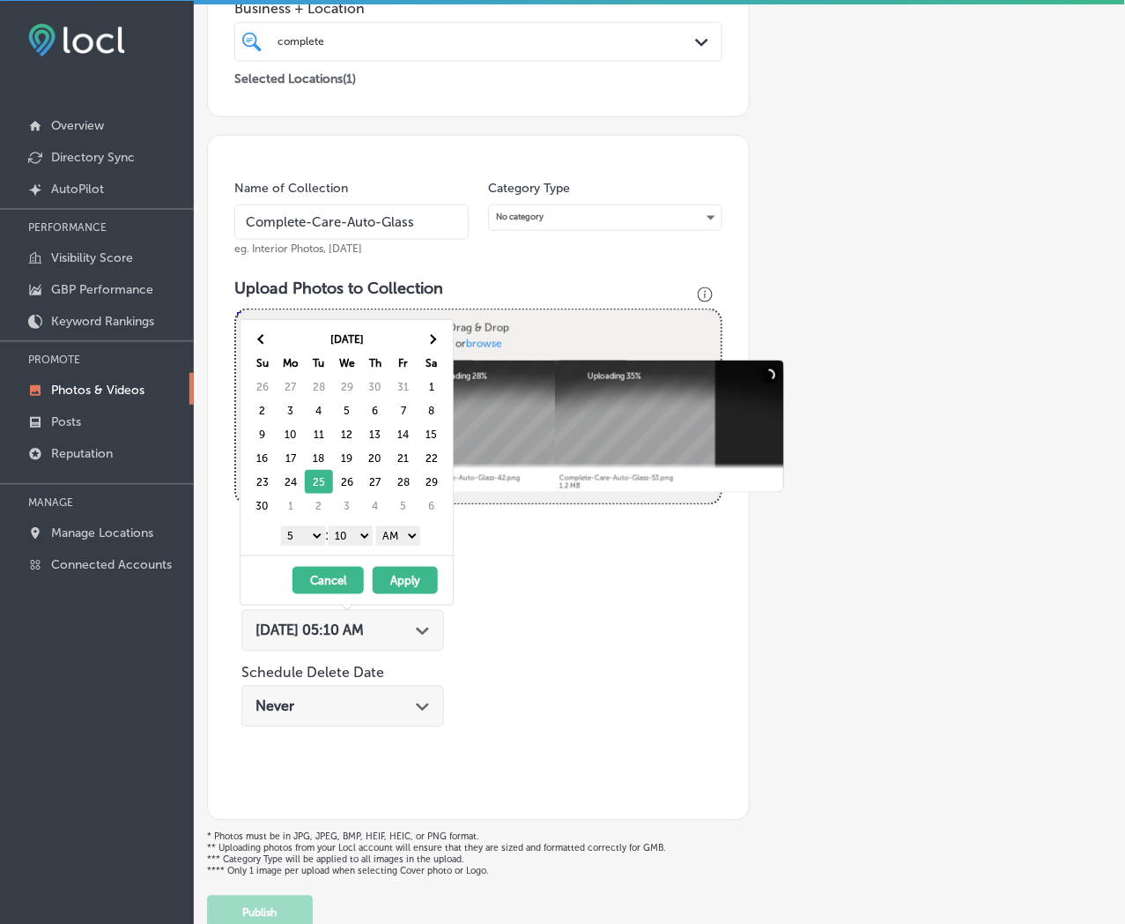
drag, startPoint x: 308, startPoint y: 534, endPoint x: 308, endPoint y: 544, distance: 9.7
click at [308, 534] on select "1 2 3 4 5 6 7 8 9 10 11 12" at bounding box center [303, 535] width 44 height 19
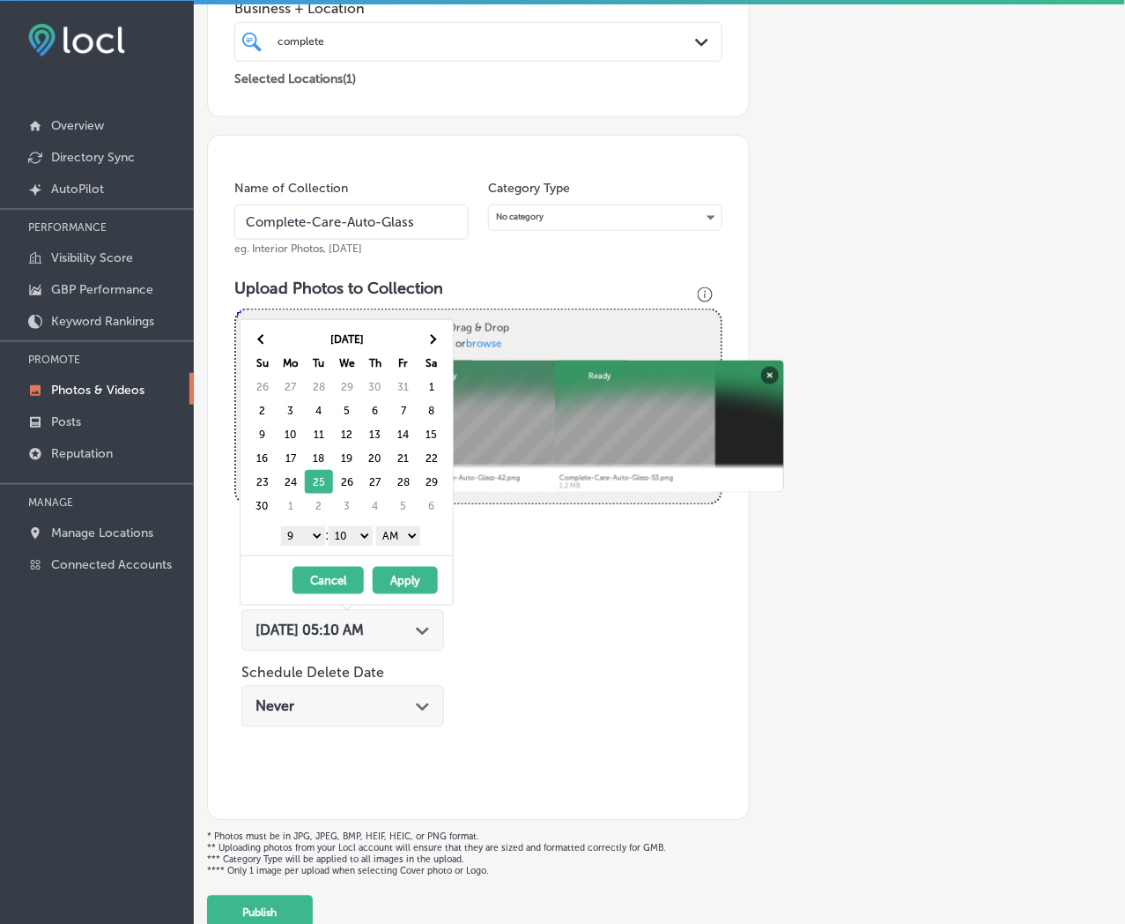
click at [364, 531] on select "00 10 20 30 40 50" at bounding box center [351, 535] width 44 height 19
click at [404, 533] on select "AM PM" at bounding box center [398, 535] width 44 height 19
click at [402, 578] on button "Apply" at bounding box center [405, 580] width 65 height 27
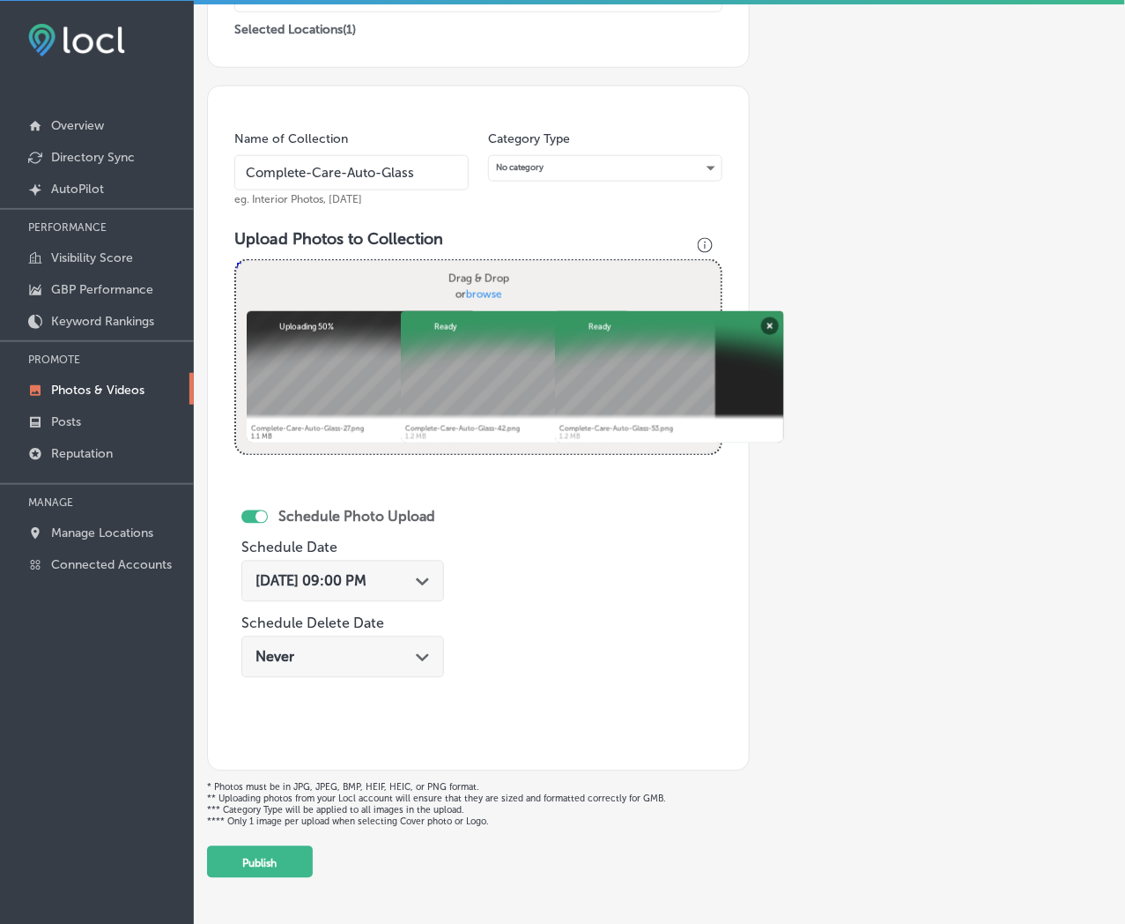
scroll to position [433, 0]
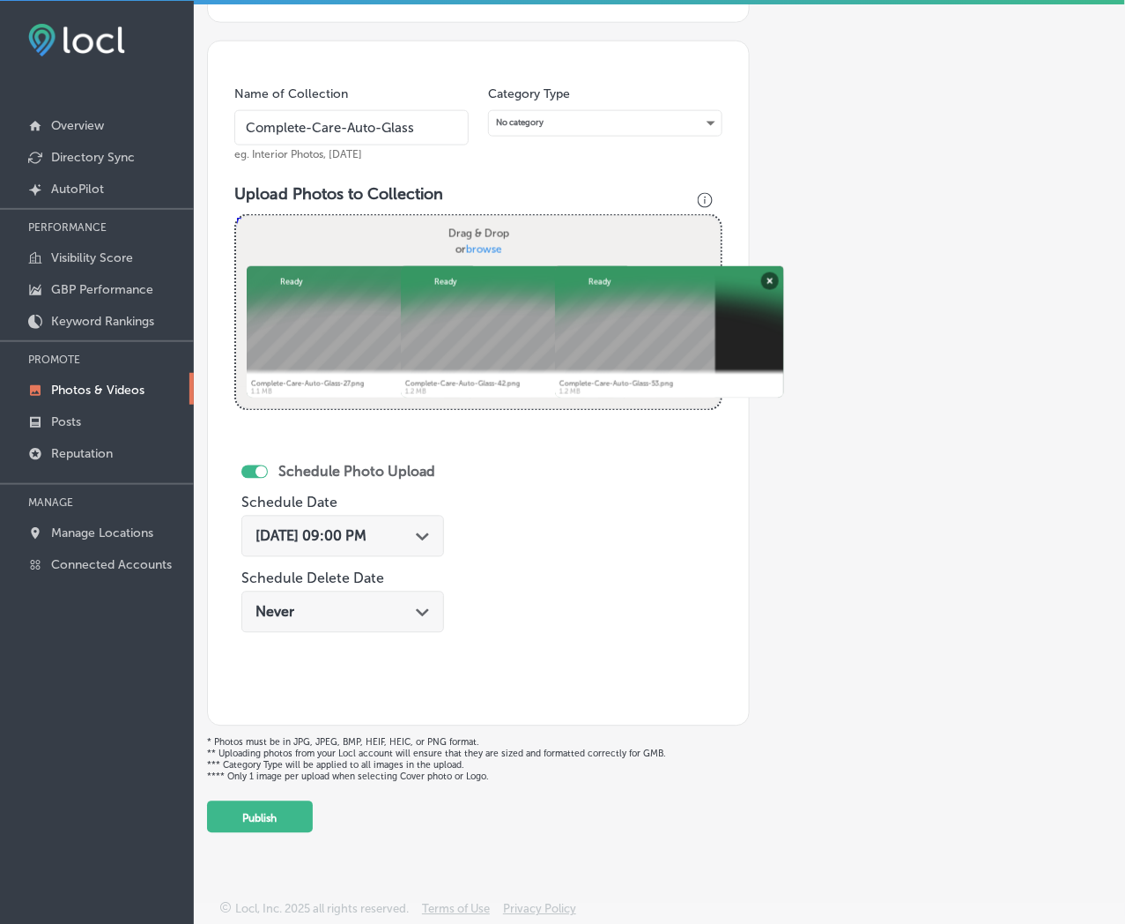
click at [285, 821] on button "Publish" at bounding box center [260, 817] width 106 height 32
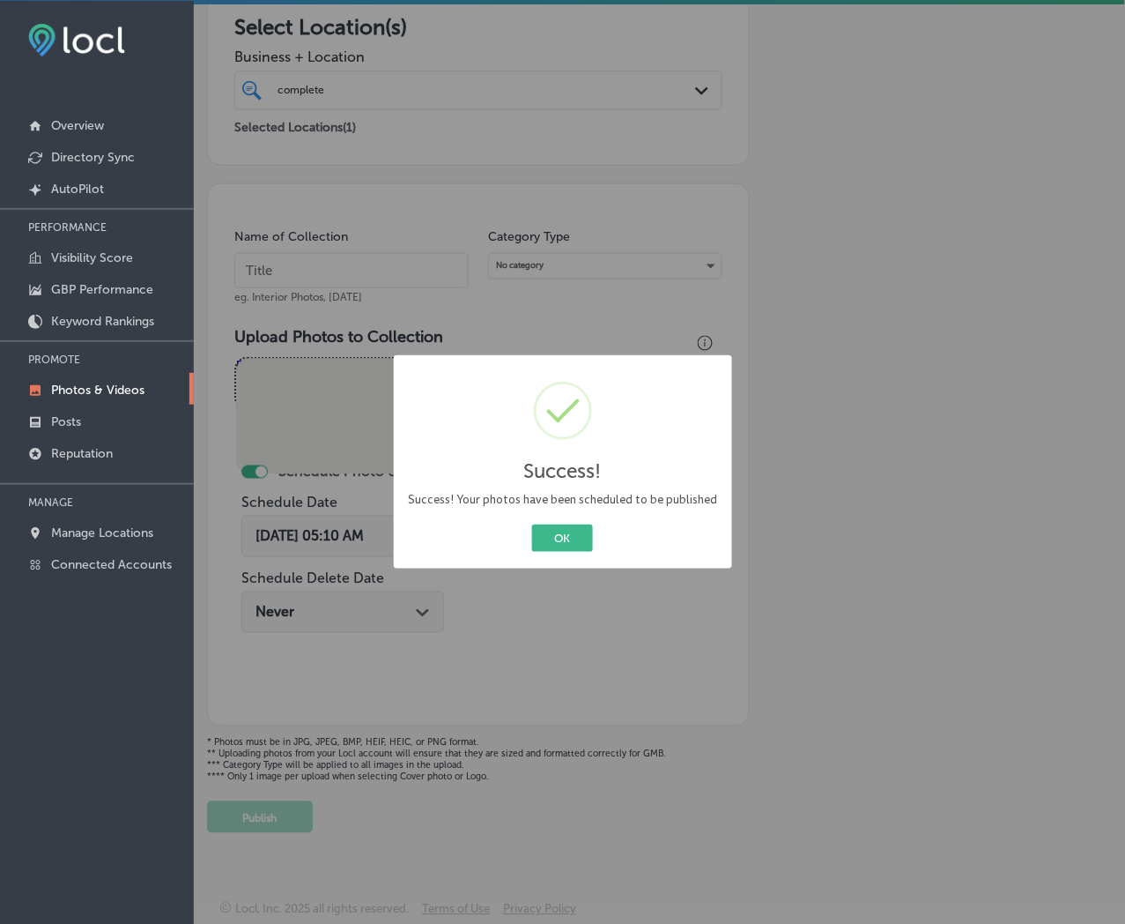
scroll to position [289, 0]
click at [532, 524] on button "OK" at bounding box center [562, 537] width 61 height 27
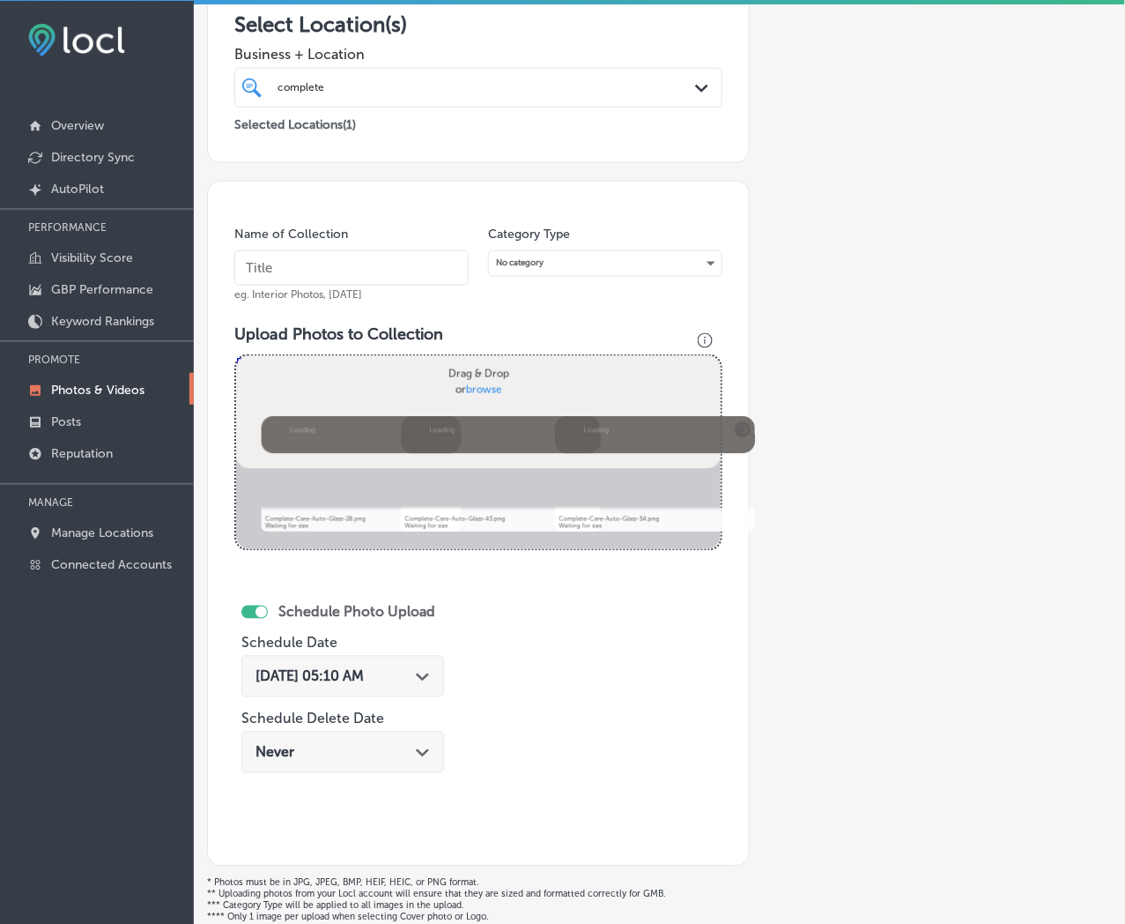
scroll to position [433, 0]
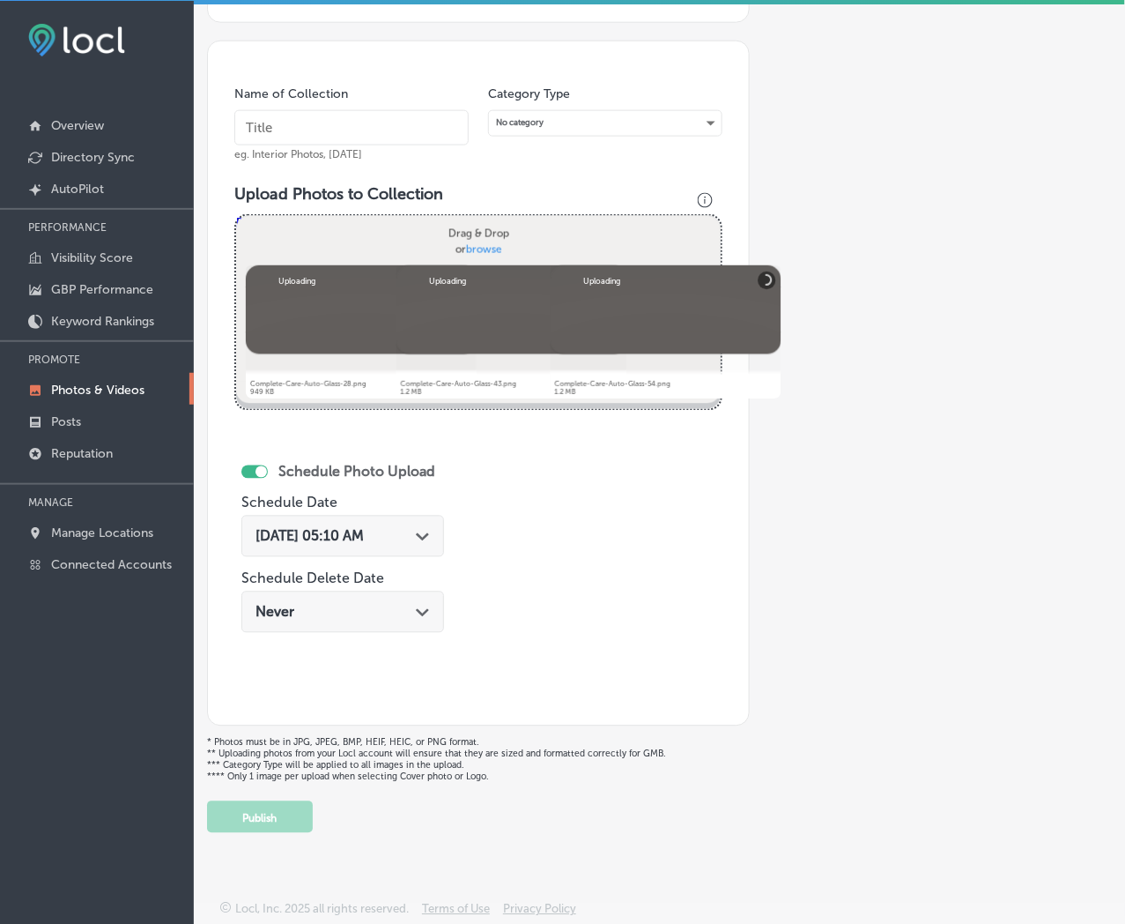
click at [424, 97] on div "Name of Collection eg. Interior Photos, [DATE]" at bounding box center [351, 123] width 234 height 76
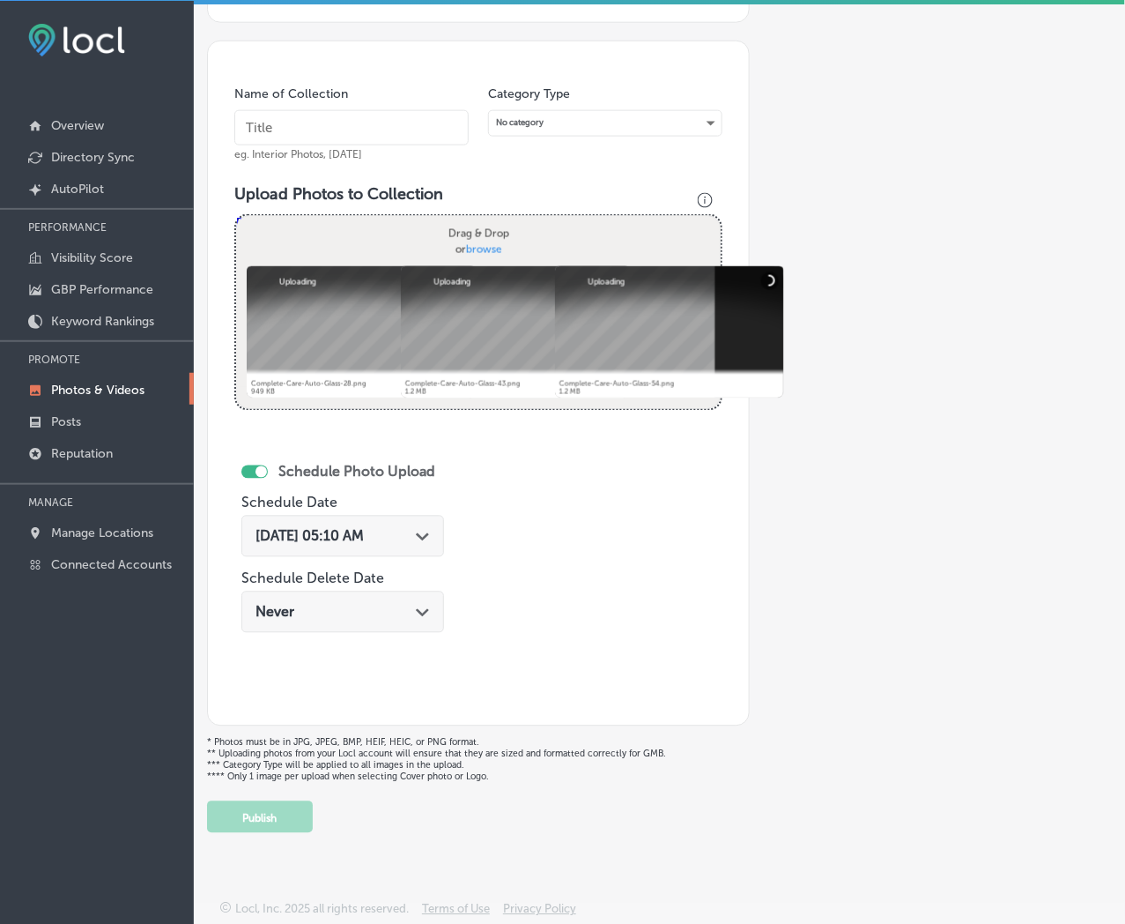
click at [426, 115] on input "text" at bounding box center [351, 127] width 234 height 35
paste input "Complete-Care-Auto-Glass"
type input "Complete-Care-Auto-Glass"
click at [430, 528] on div "Path Created with Sketch." at bounding box center [423, 535] width 14 height 14
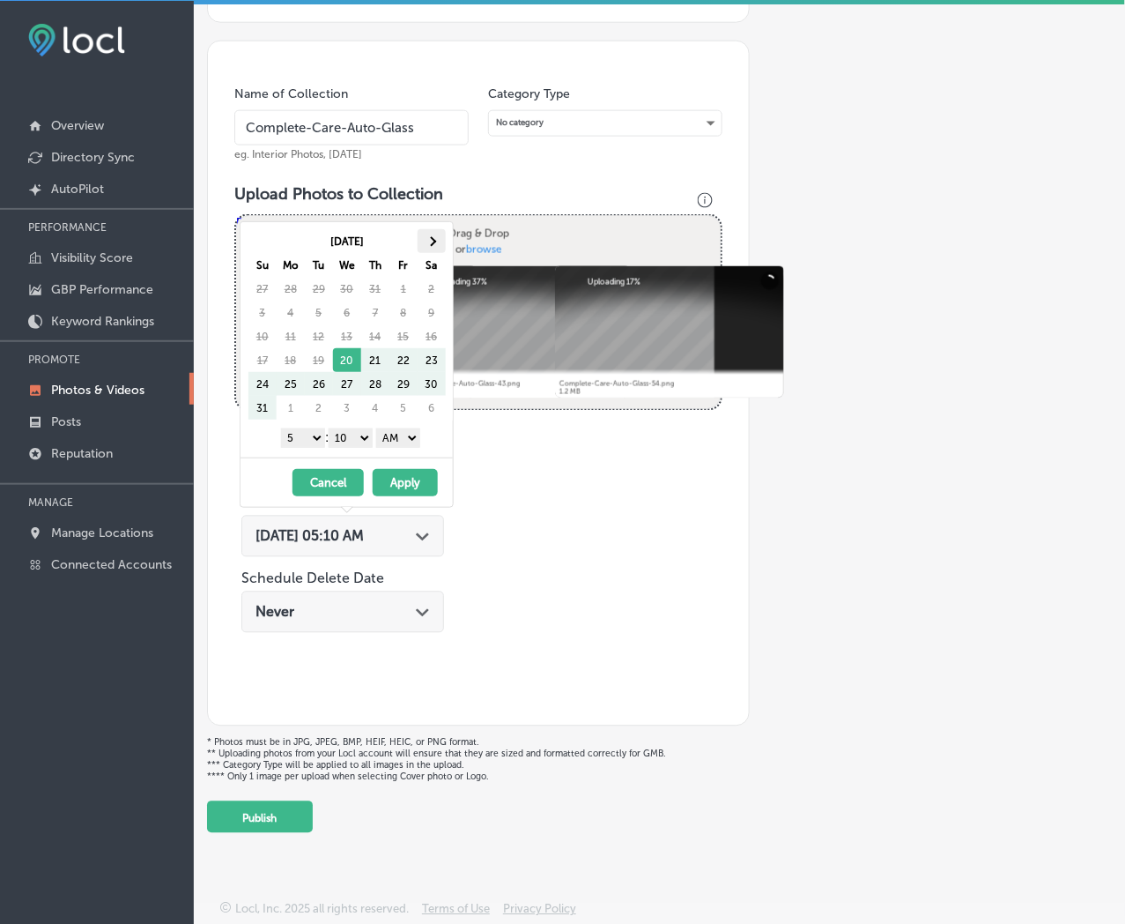
click at [430, 243] on span at bounding box center [432, 241] width 10 height 10
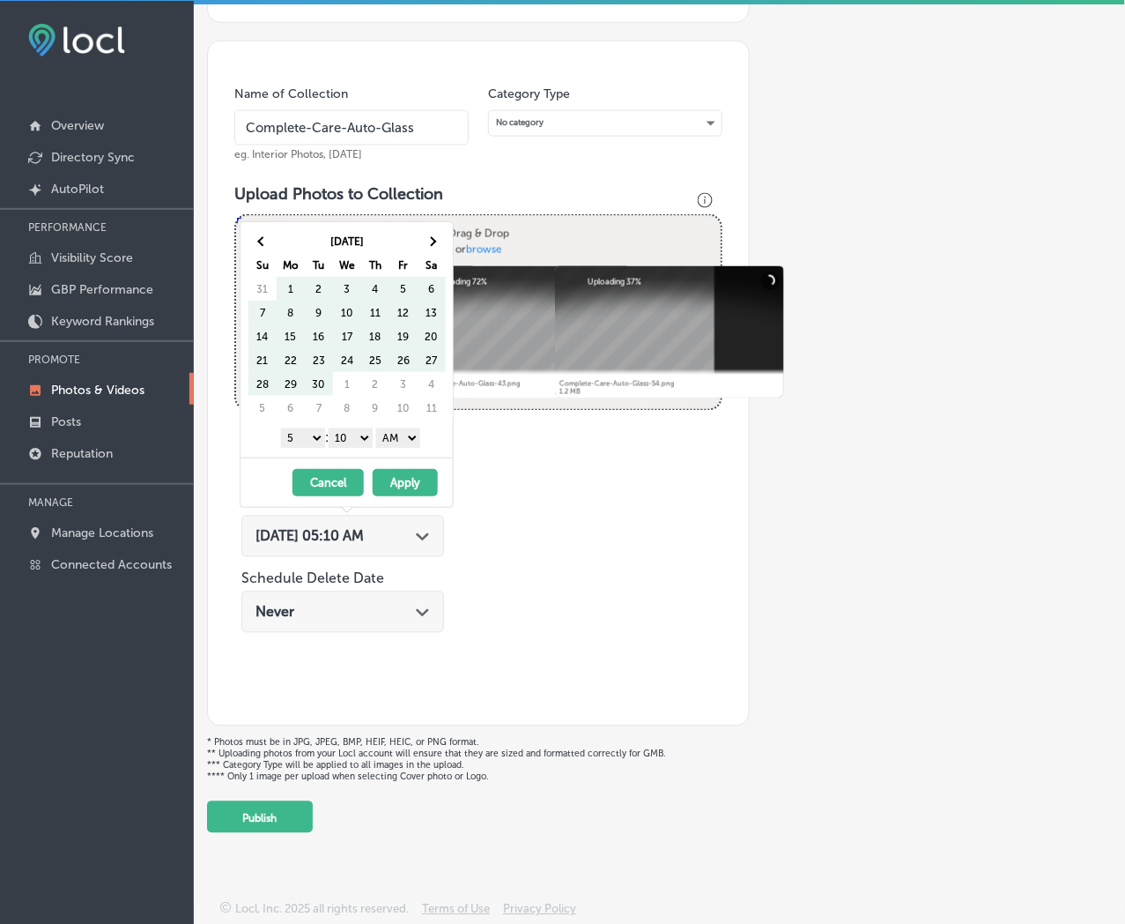
click at [430, 243] on span at bounding box center [432, 241] width 10 height 10
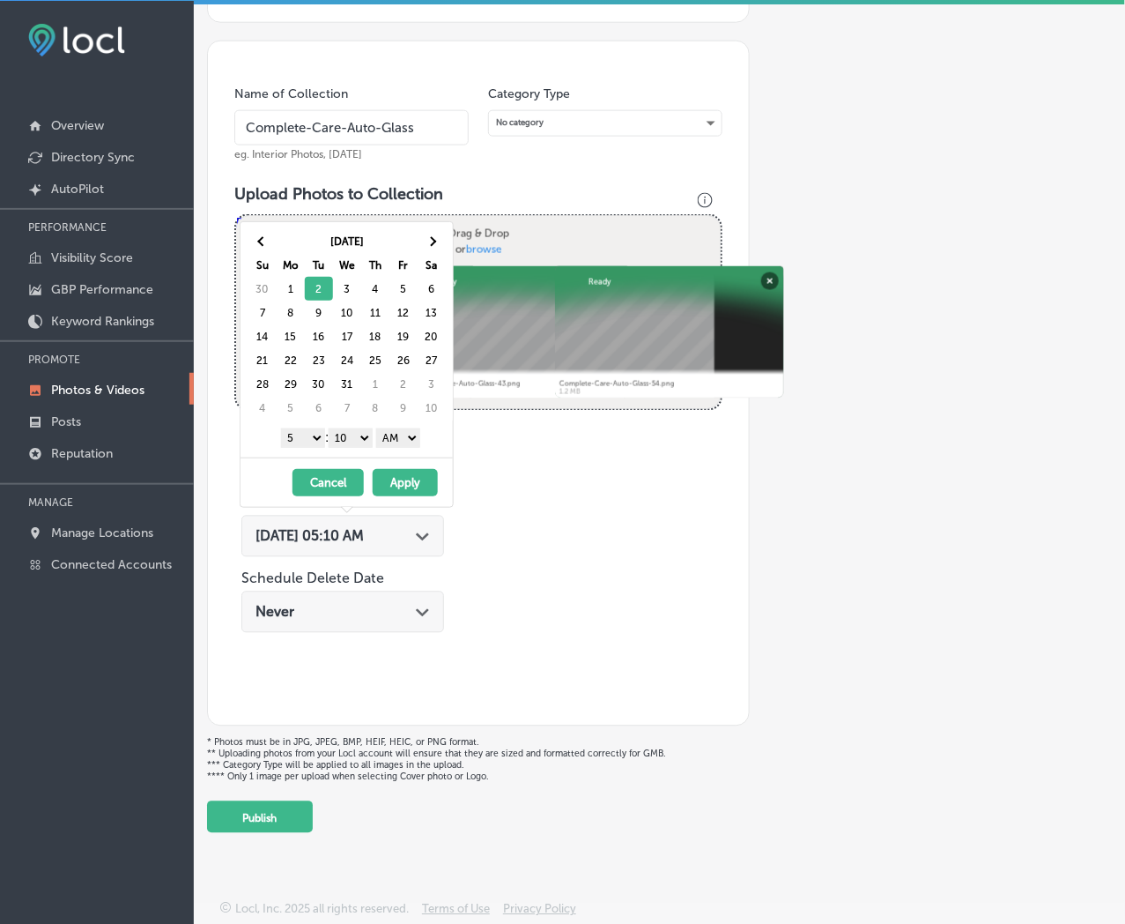
click at [307, 438] on select "1 2 3 4 5 6 7 8 9 10 11 12" at bounding box center [303, 437] width 44 height 19
click at [352, 442] on select "00 10 20 30 40 50" at bounding box center [351, 437] width 44 height 19
click at [399, 442] on select "AM PM" at bounding box center [398, 437] width 44 height 19
drag, startPoint x: 403, startPoint y: 482, endPoint x: 414, endPoint y: 486, distance: 12.0
click at [404, 482] on button "Apply" at bounding box center [405, 482] width 65 height 27
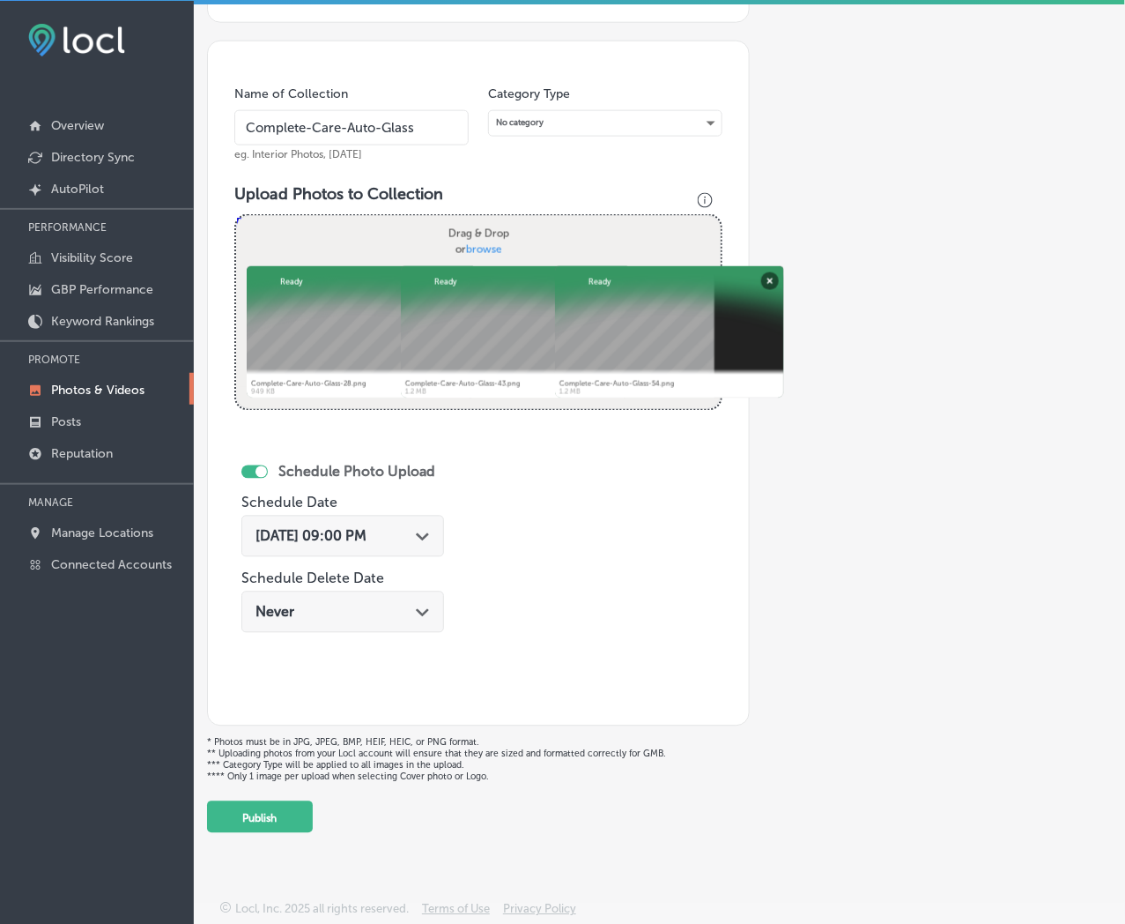
click at [314, 813] on div "Add a Collection Which Type of Image or Video Would You Like to Upload? Photo C…" at bounding box center [659, 251] width 905 height 1164
click at [304, 813] on button "Publish" at bounding box center [260, 817] width 106 height 32
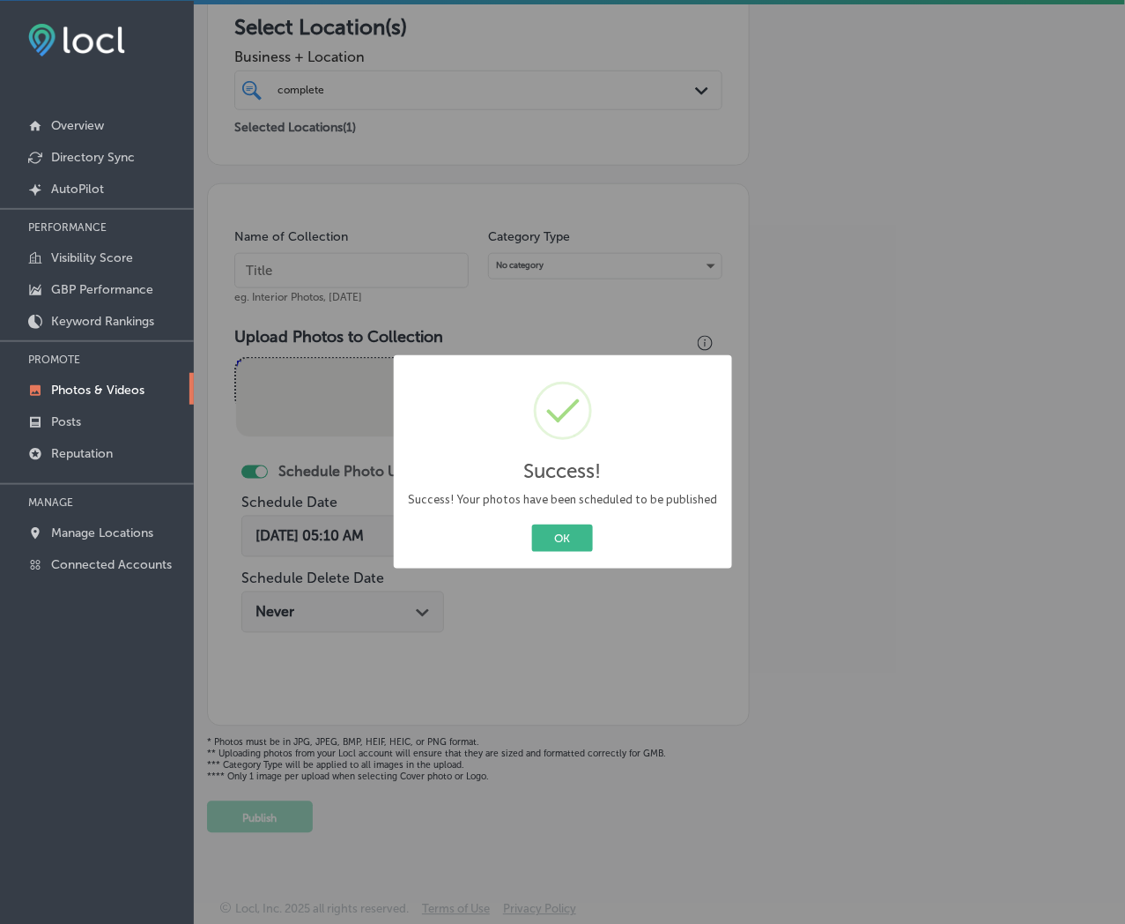
scroll to position [289, 0]
click at [532, 524] on button "OK" at bounding box center [562, 537] width 61 height 27
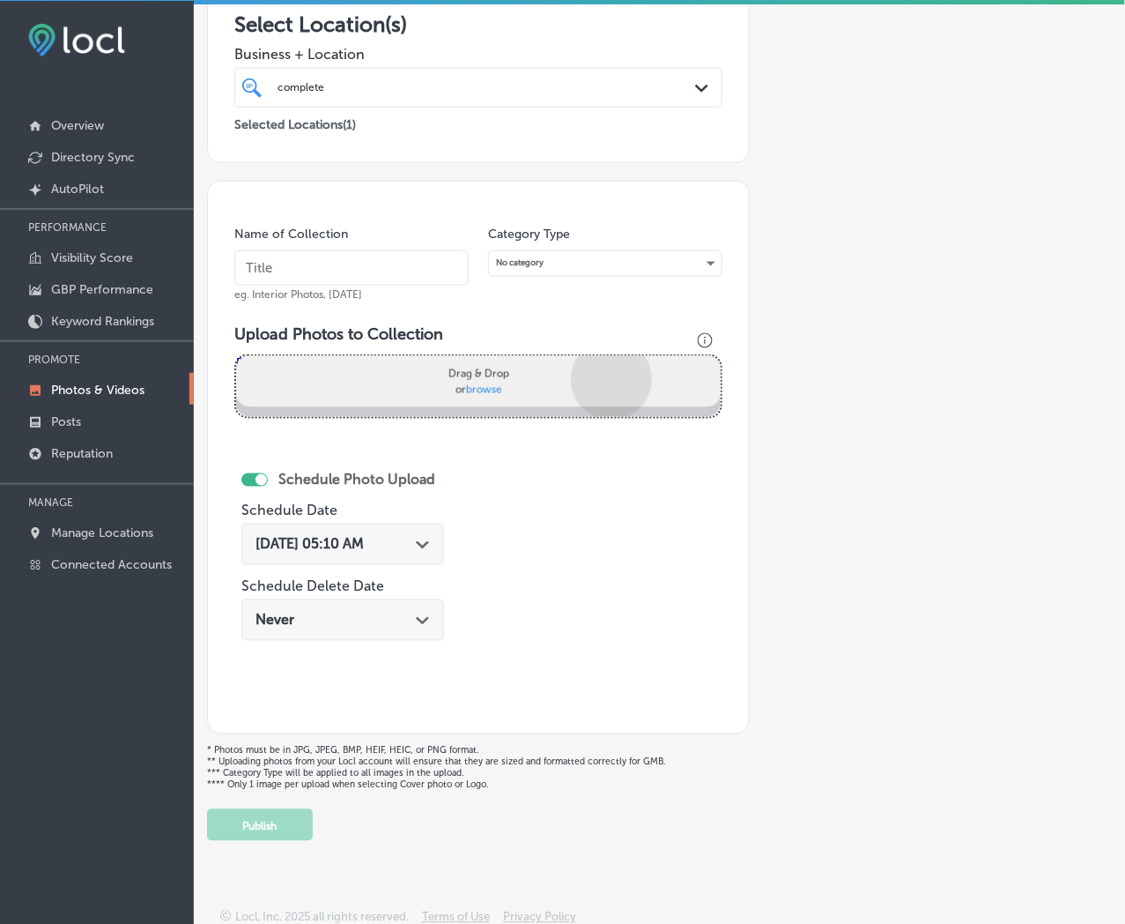
scroll to position [433, 0]
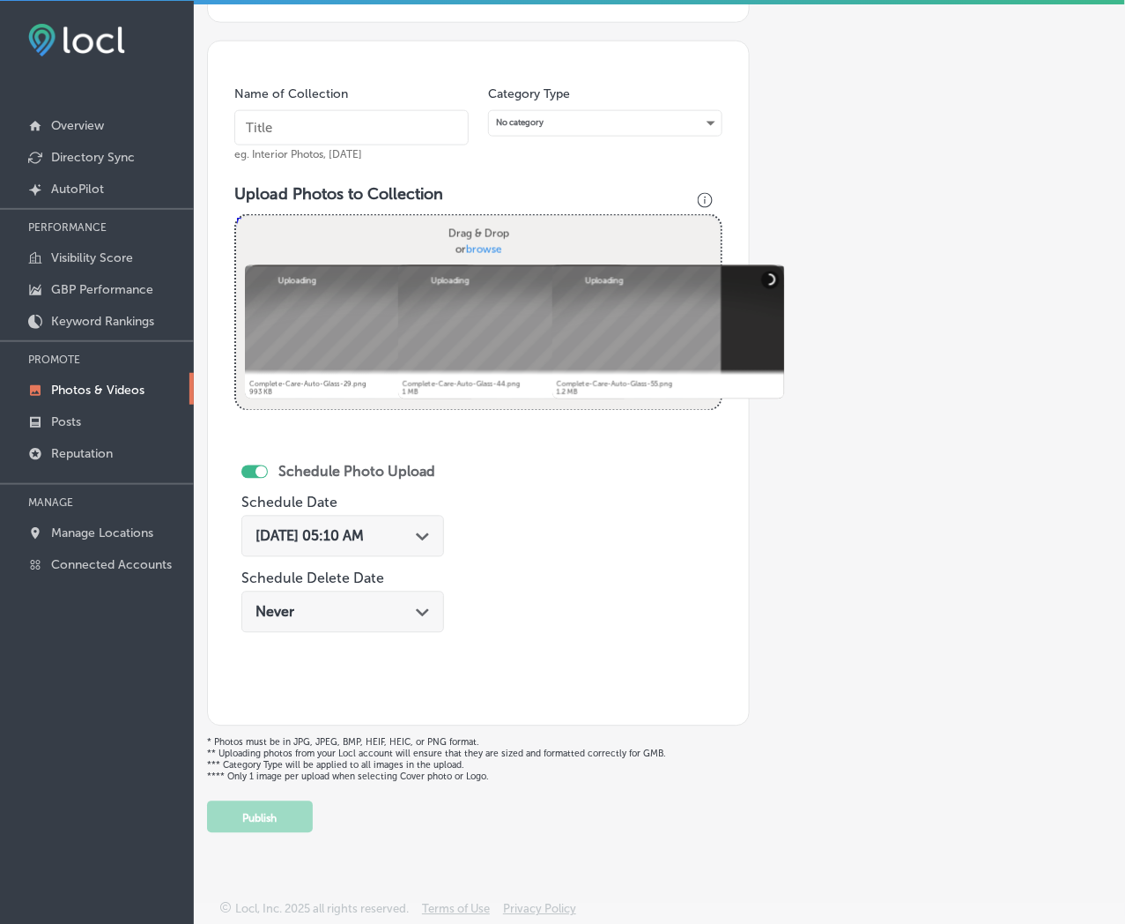
click at [383, 130] on input "text" at bounding box center [351, 127] width 234 height 35
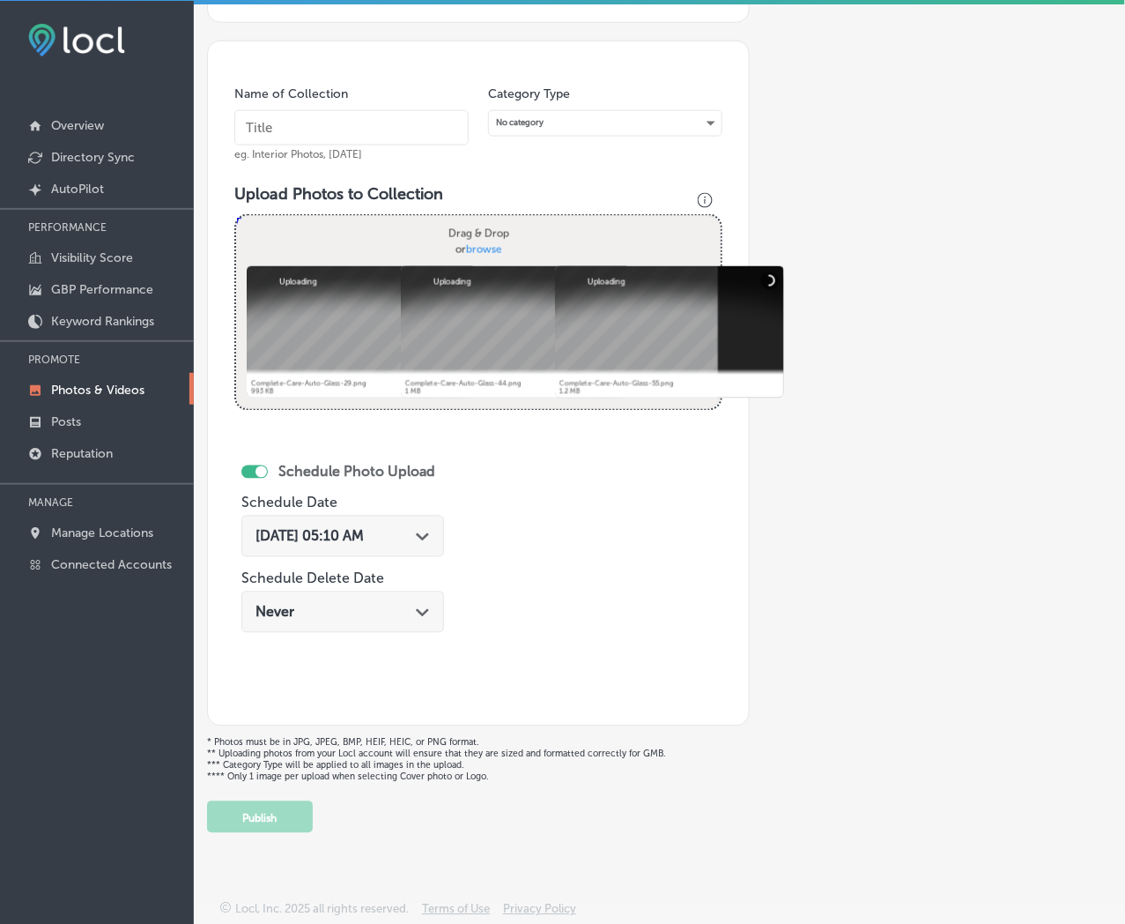
paste input "Complete-Care-Auto-Glass"
type input "Complete-Care-Auto-Glass"
click at [425, 536] on icon "Path Created with Sketch." at bounding box center [422, 537] width 13 height 8
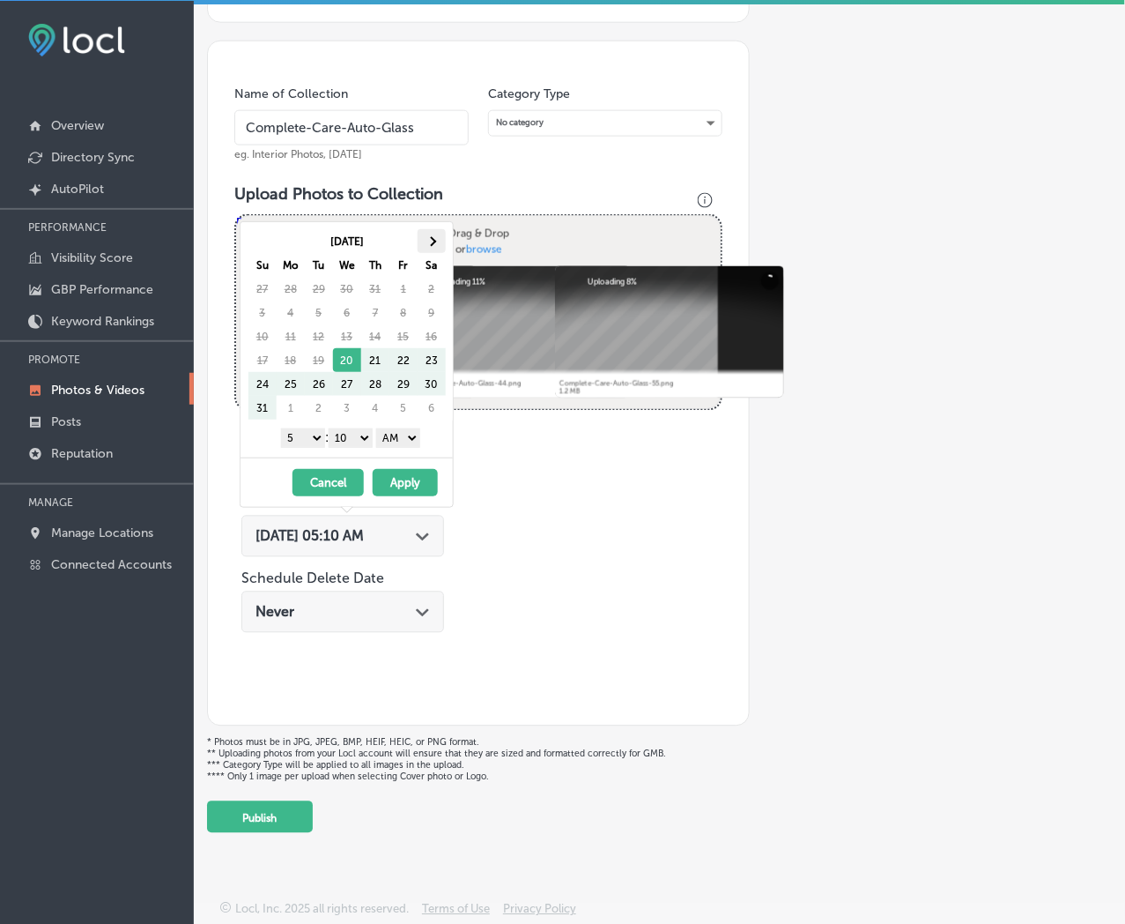
click at [436, 249] on th at bounding box center [432, 241] width 28 height 24
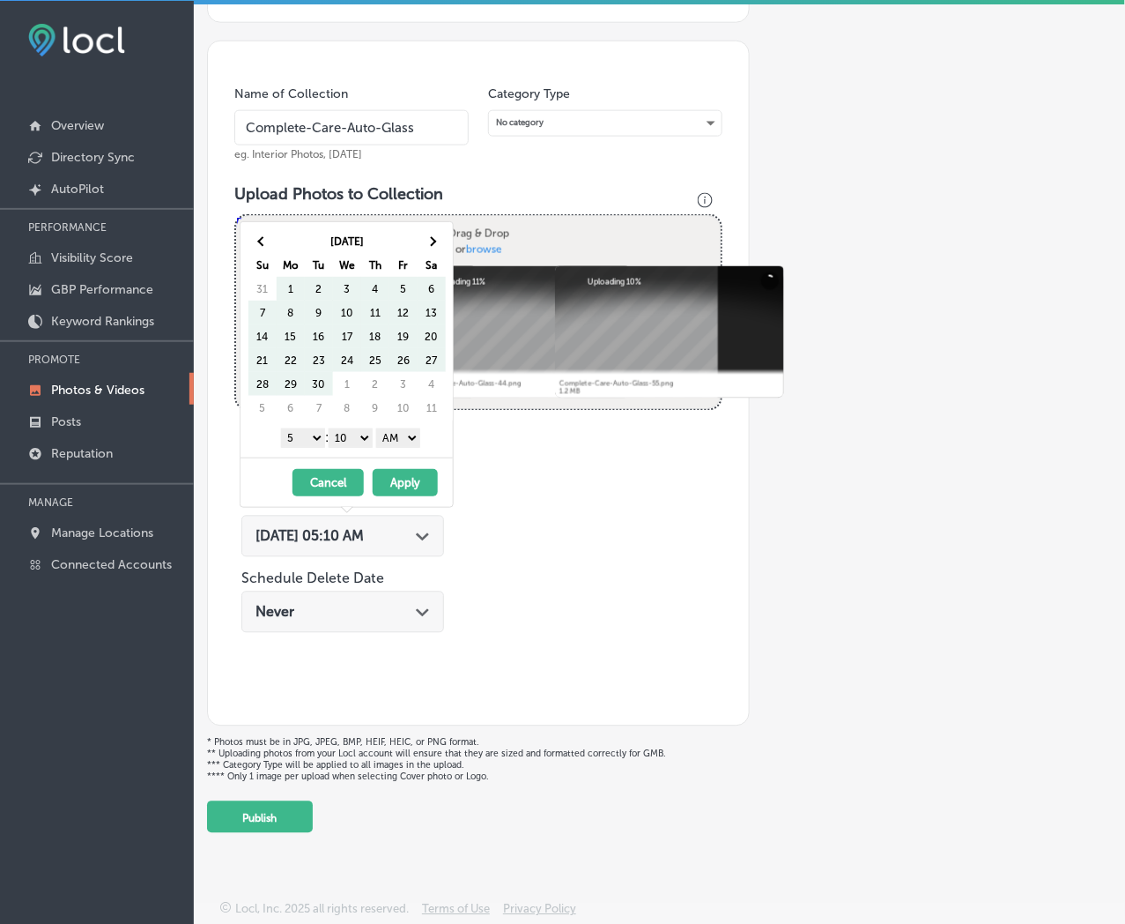
click at [436, 249] on th at bounding box center [432, 241] width 28 height 24
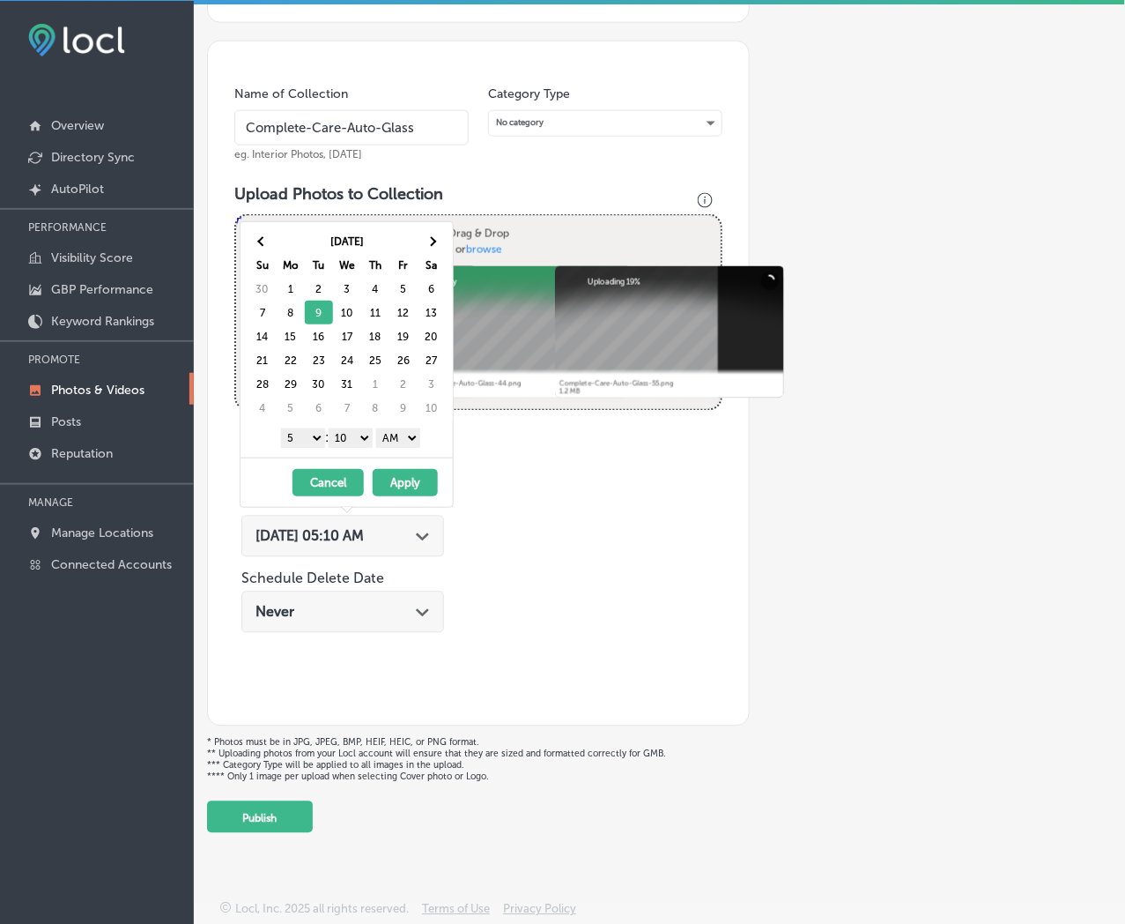
click at [307, 439] on select "1 2 3 4 5 6 7 8 9 10 11 12" at bounding box center [303, 437] width 44 height 19
click at [363, 442] on select "00 10 20 30 40 50" at bounding box center [351, 437] width 44 height 19
click at [404, 438] on select "AM PM" at bounding box center [398, 437] width 44 height 19
click at [405, 480] on button "Apply" at bounding box center [405, 482] width 65 height 27
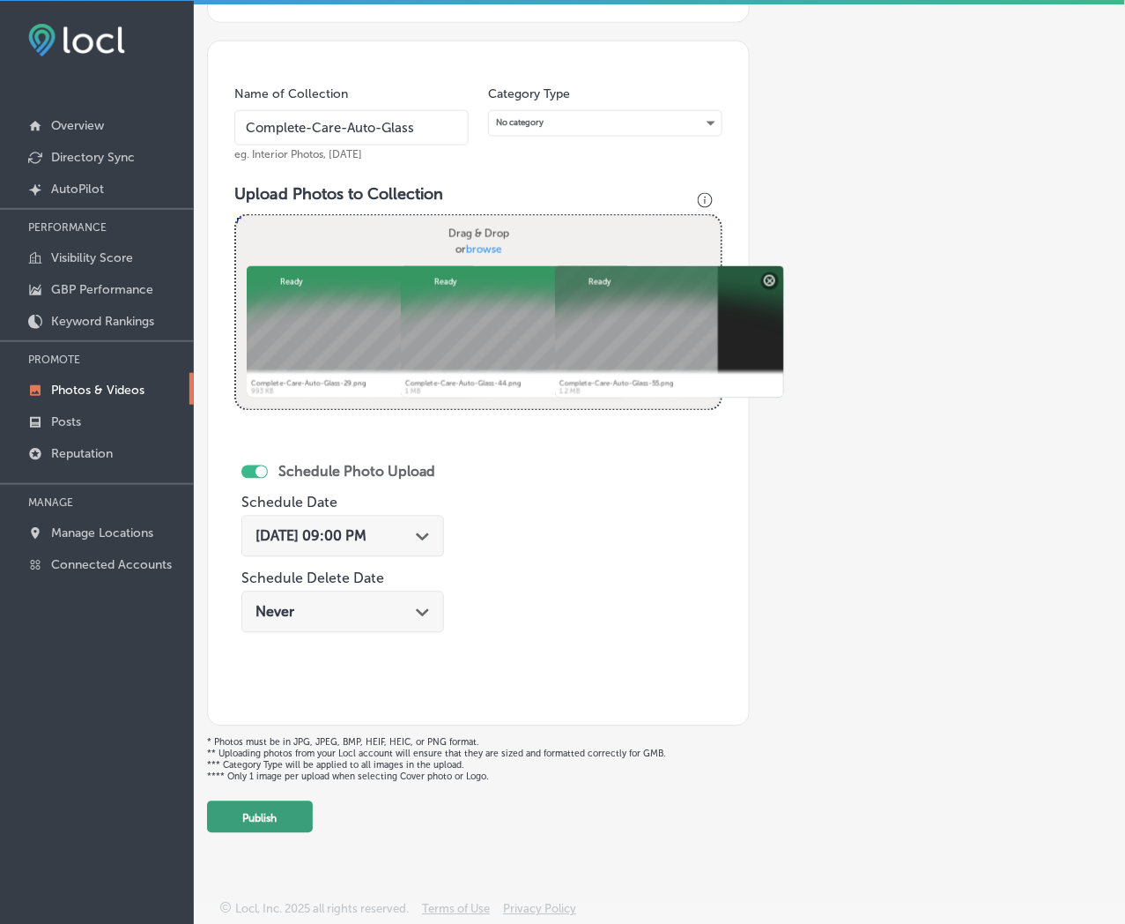
click at [282, 816] on button "Publish" at bounding box center [260, 817] width 106 height 32
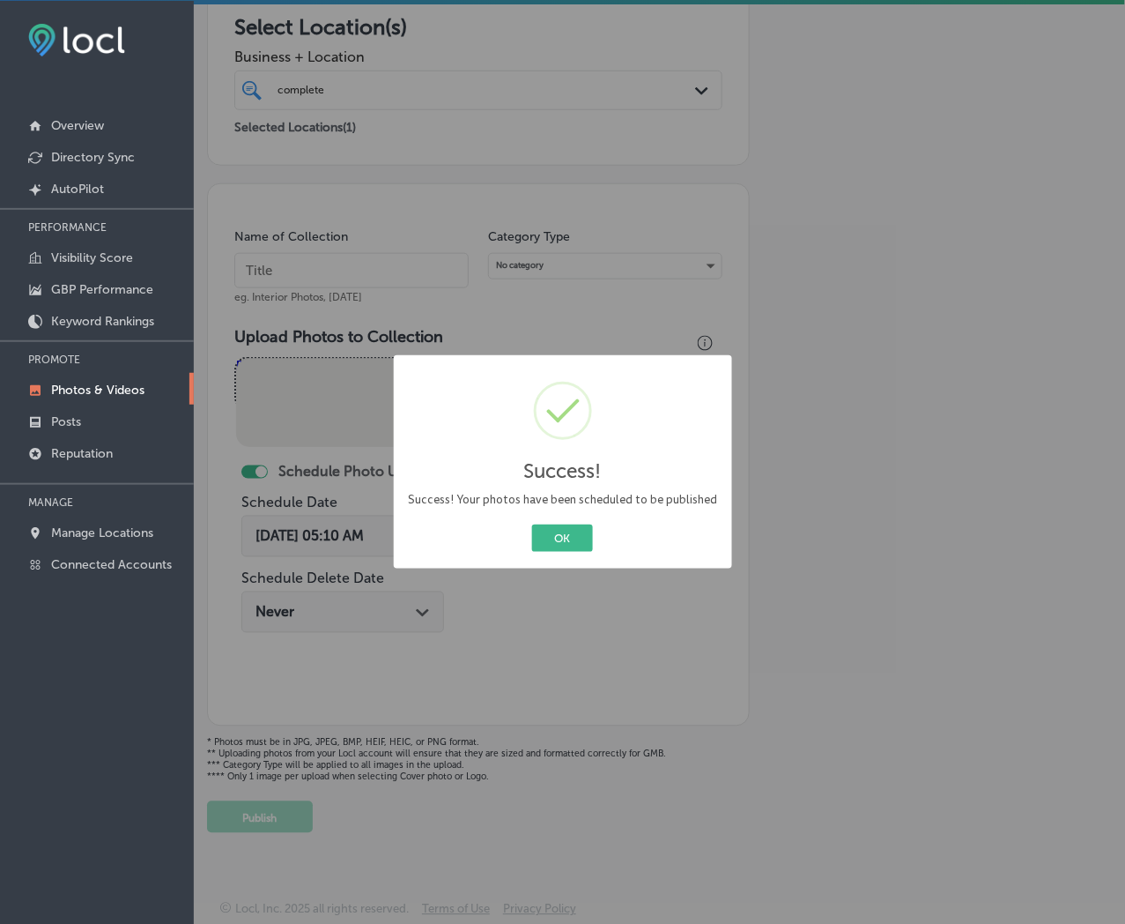
scroll to position [289, 0]
click at [532, 524] on button "OK" at bounding box center [562, 537] width 61 height 27
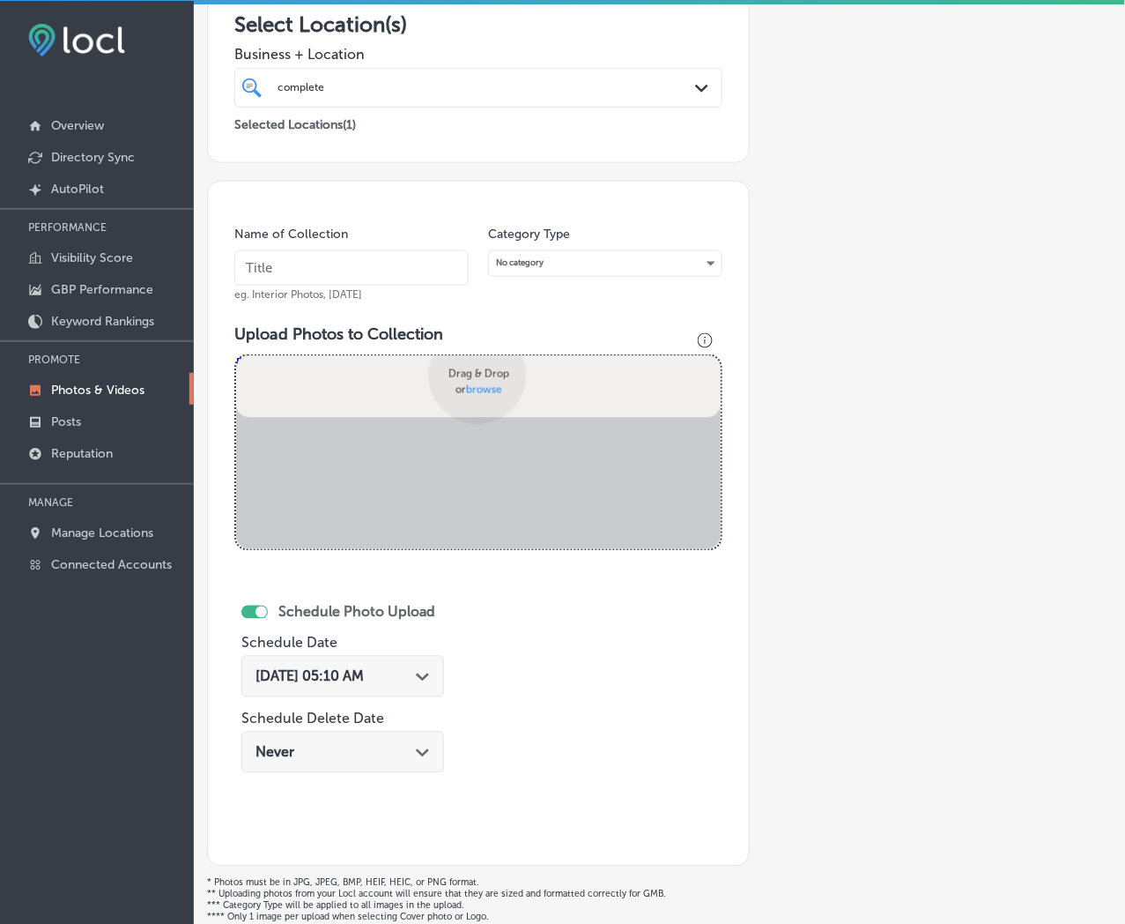
scroll to position [433, 0]
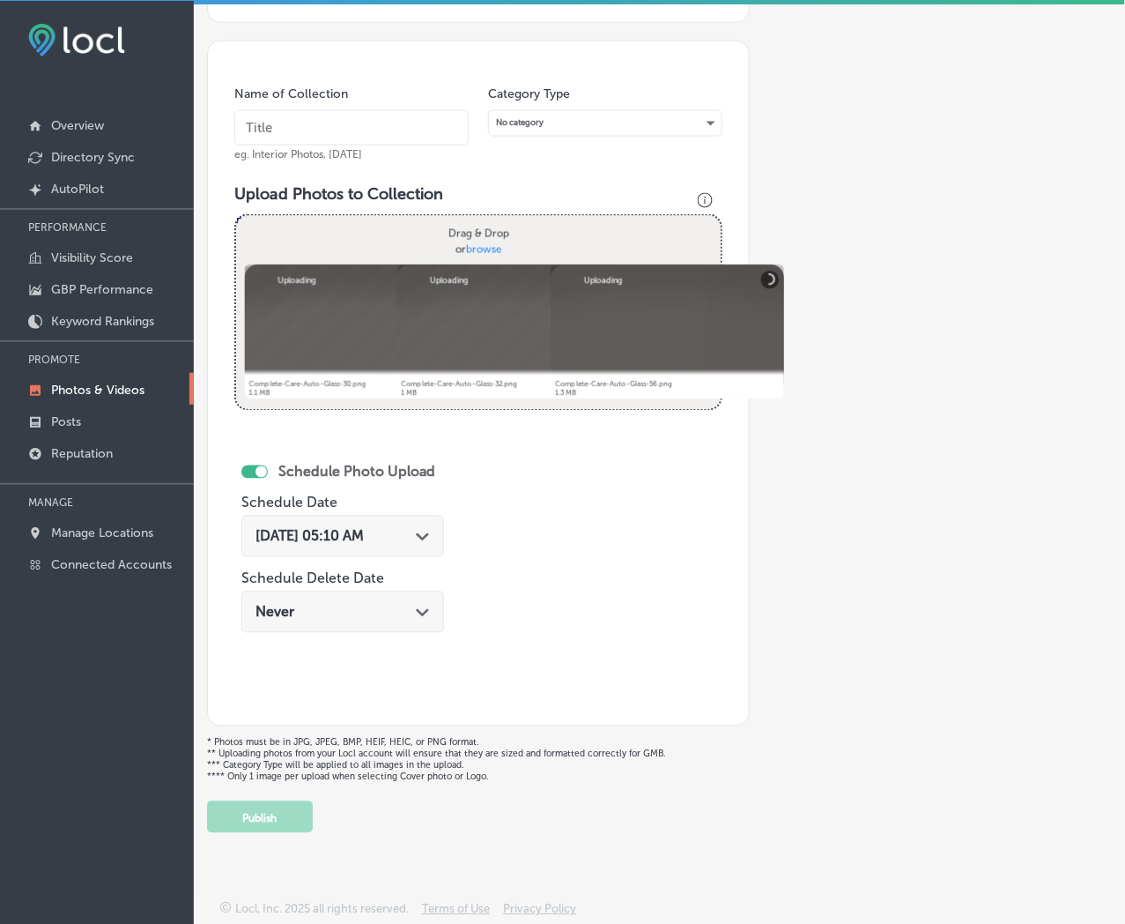
click at [425, 130] on input "text" at bounding box center [351, 127] width 234 height 35
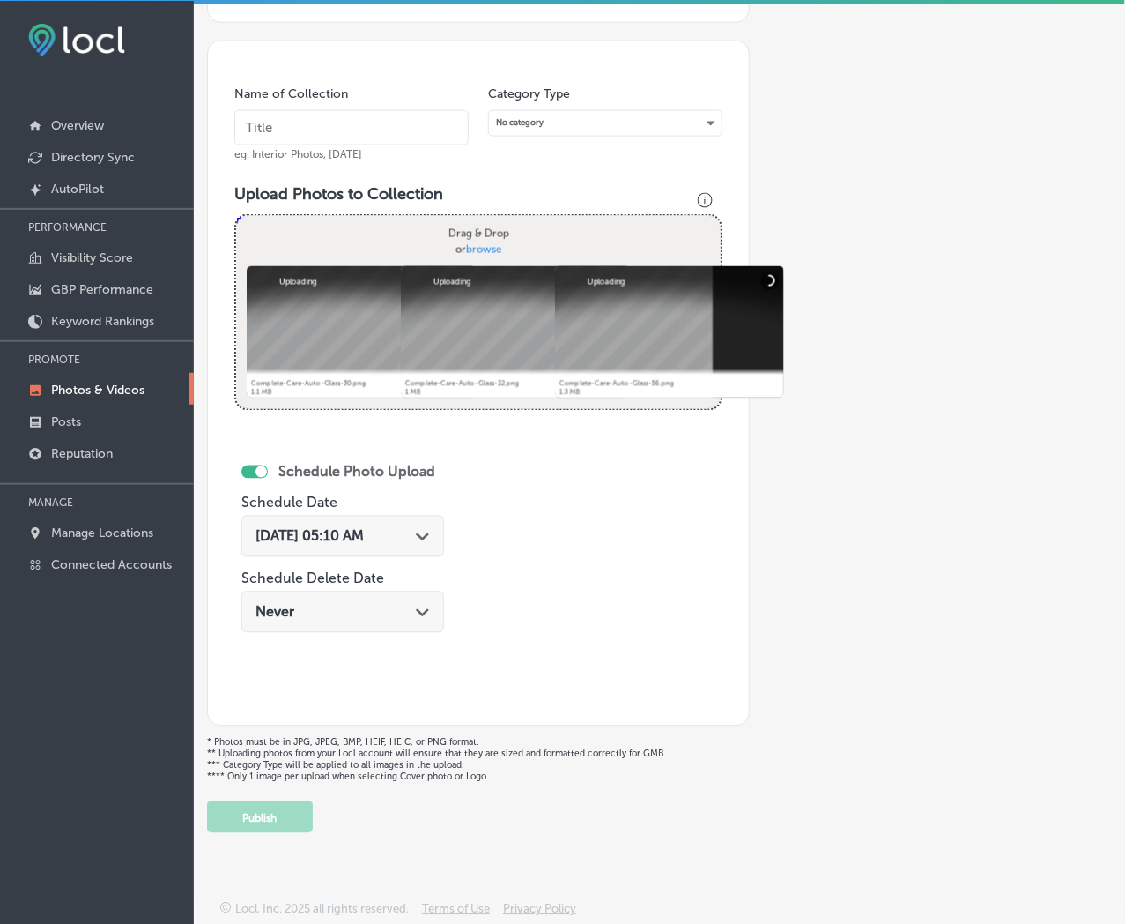
paste input "Complete-Care-Auto-Glass"
type input "Complete-Care-Auto-Glass"
click at [364, 538] on span "[DATE] 05:10 AM" at bounding box center [310, 536] width 108 height 17
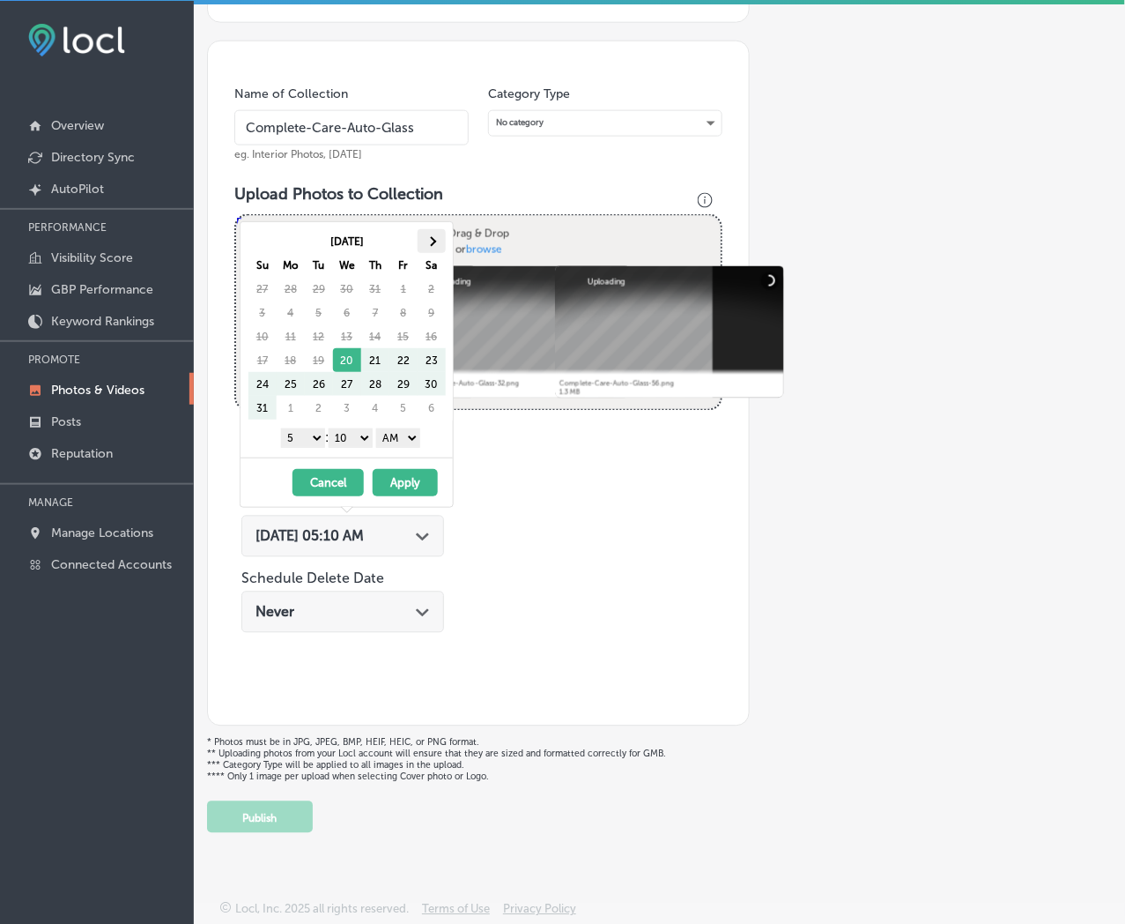
click at [433, 234] on th at bounding box center [432, 241] width 28 height 24
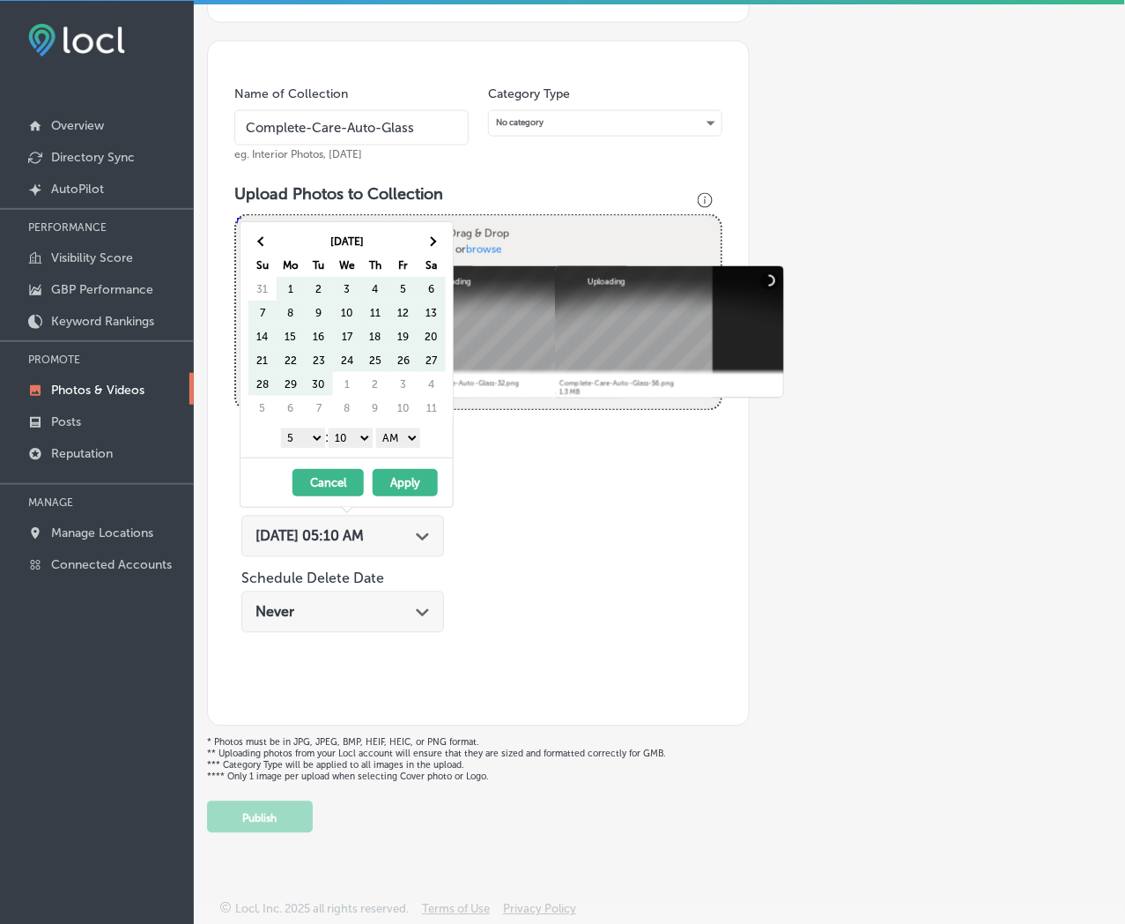
click at [433, 234] on th at bounding box center [432, 241] width 28 height 24
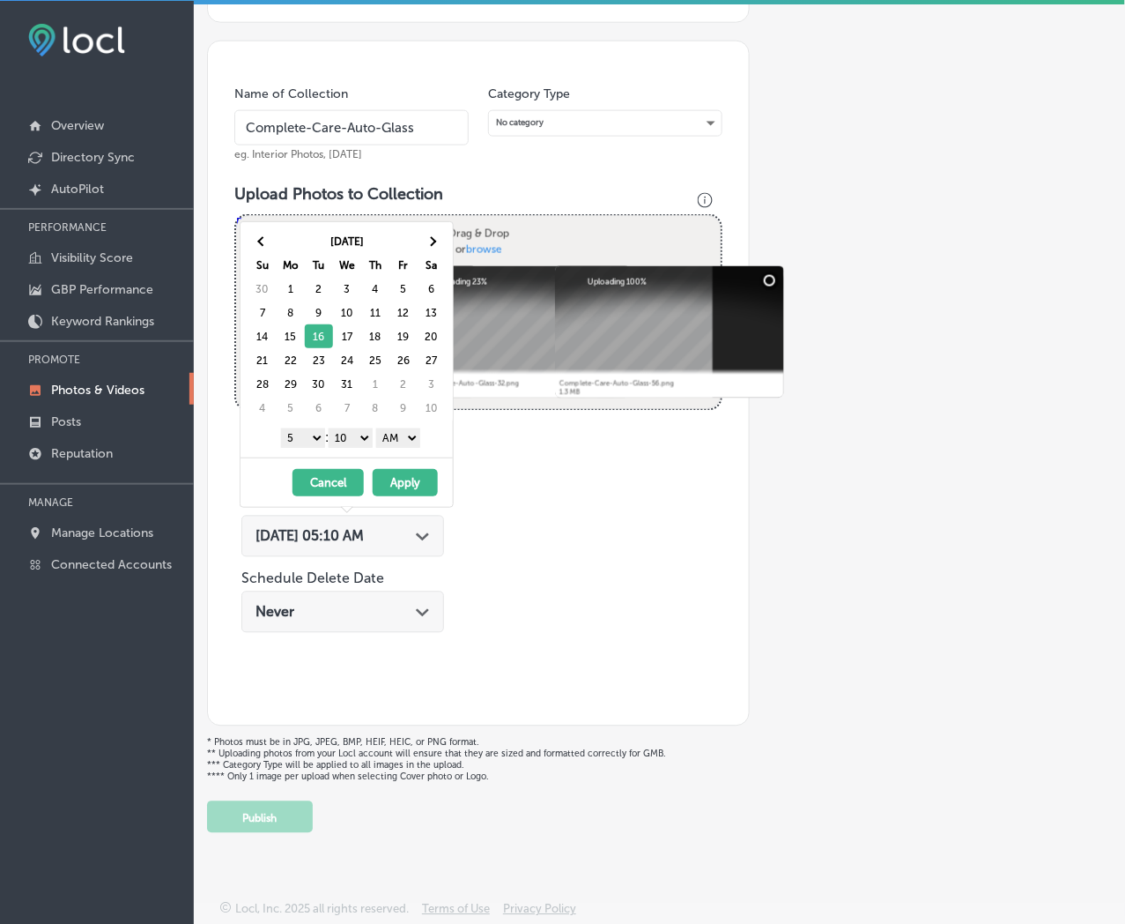
click at [310, 434] on select "1 2 3 4 5 6 7 8 9 10 11 12" at bounding box center [303, 437] width 44 height 19
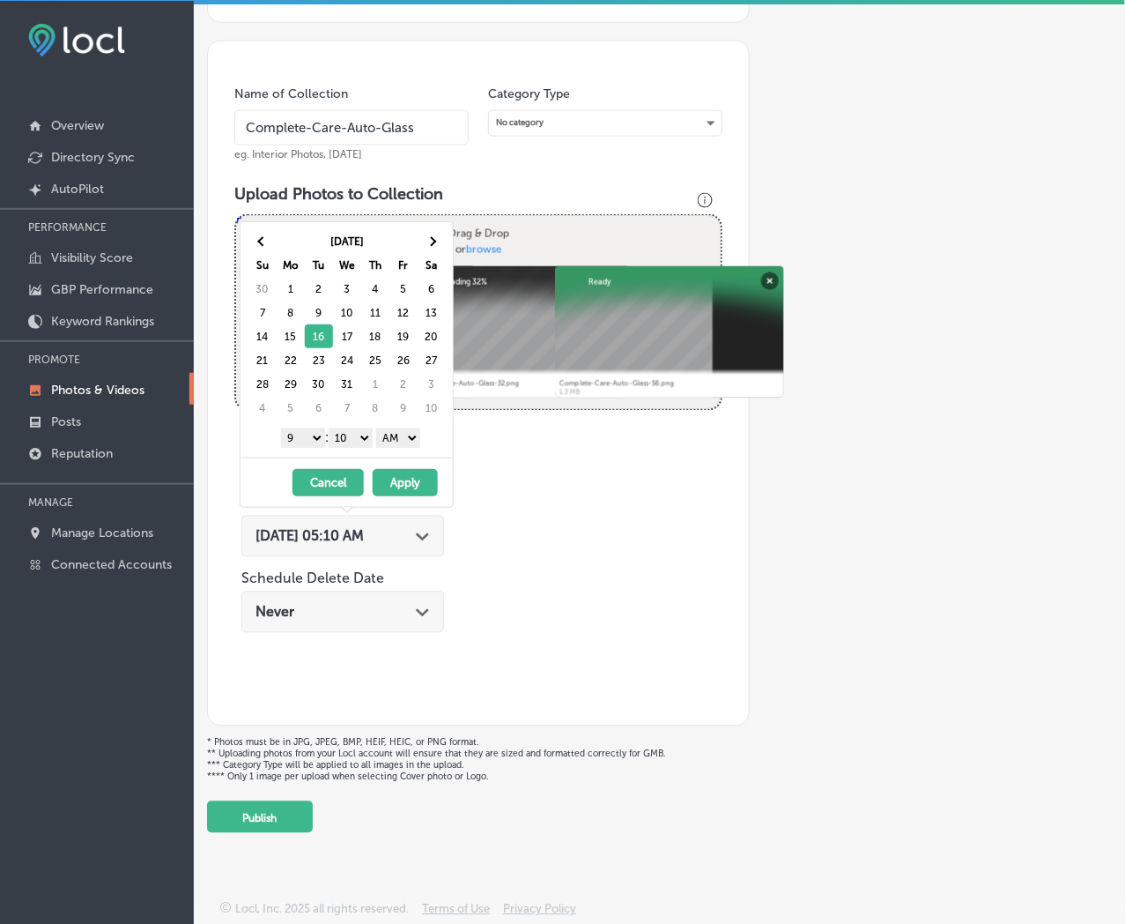
click at [355, 439] on select "00 10 20 30 40 50" at bounding box center [351, 437] width 44 height 19
drag, startPoint x: 381, startPoint y: 436, endPoint x: 386, endPoint y: 445, distance: 10.3
click at [381, 436] on select "AM PM" at bounding box center [398, 437] width 44 height 19
click at [393, 474] on button "Apply" at bounding box center [405, 482] width 65 height 27
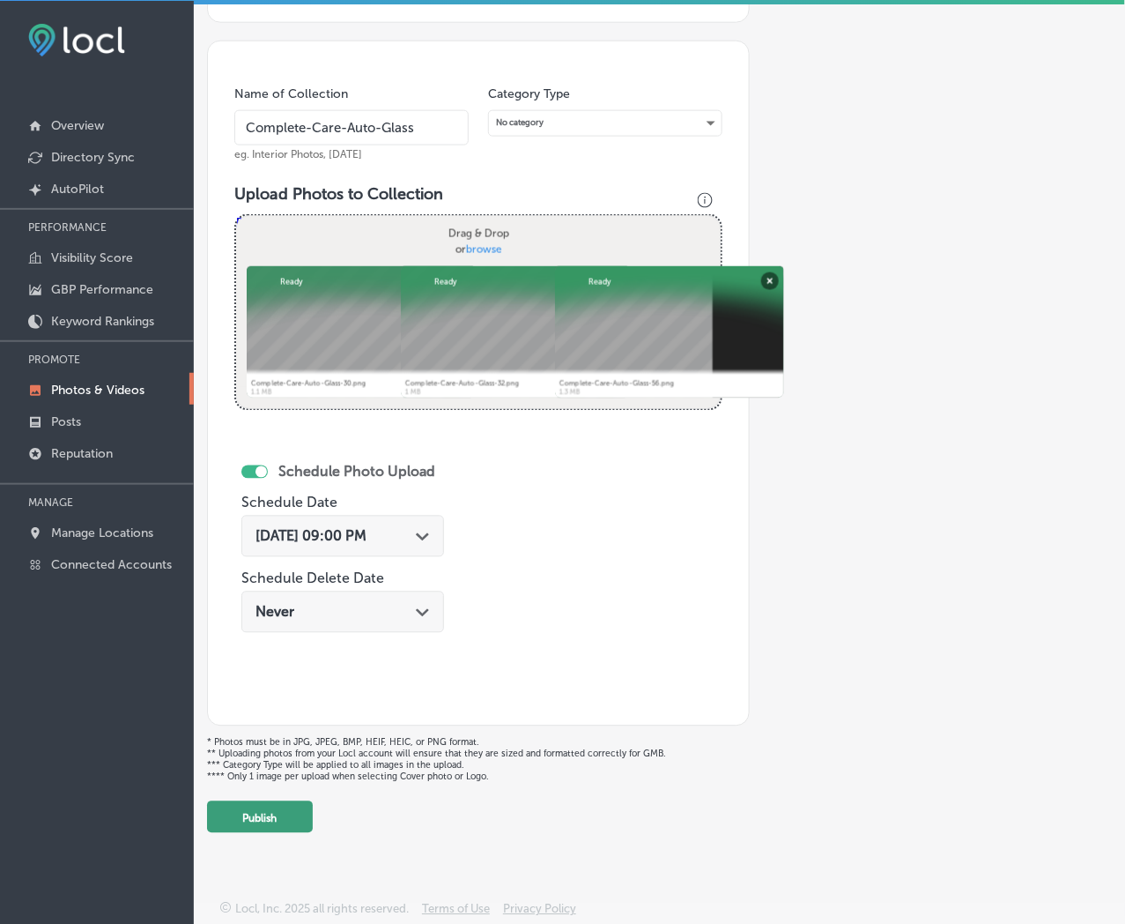
click at [288, 825] on button "Publish" at bounding box center [260, 817] width 106 height 32
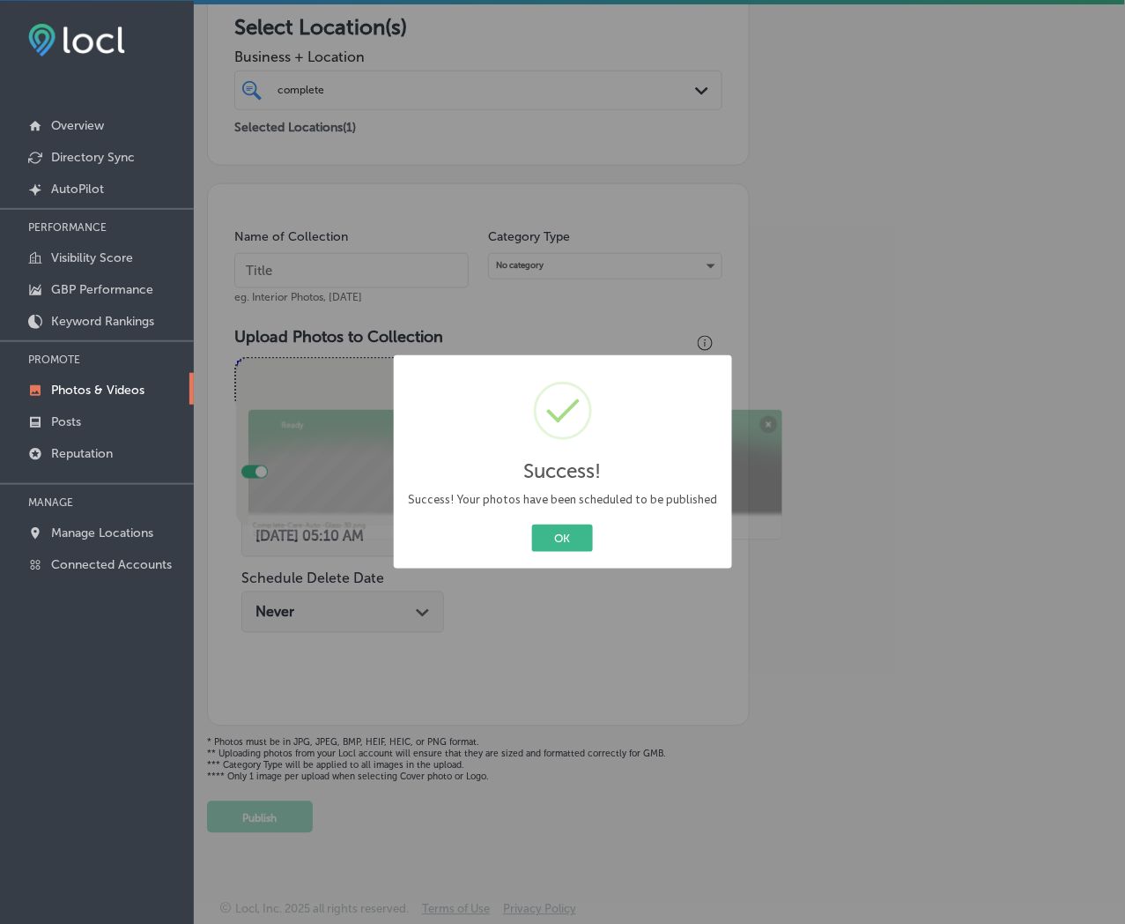
scroll to position [289, 0]
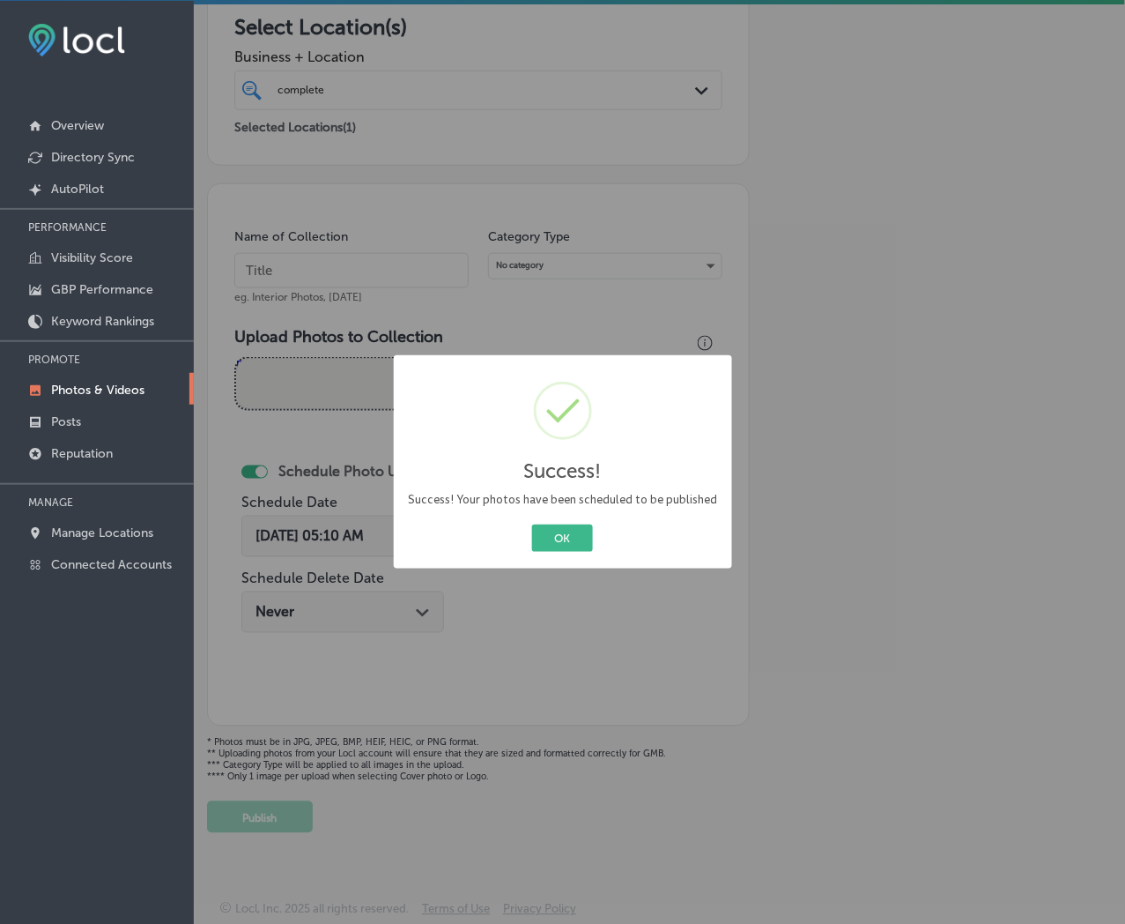
click at [532, 524] on button "OK" at bounding box center [562, 537] width 61 height 27
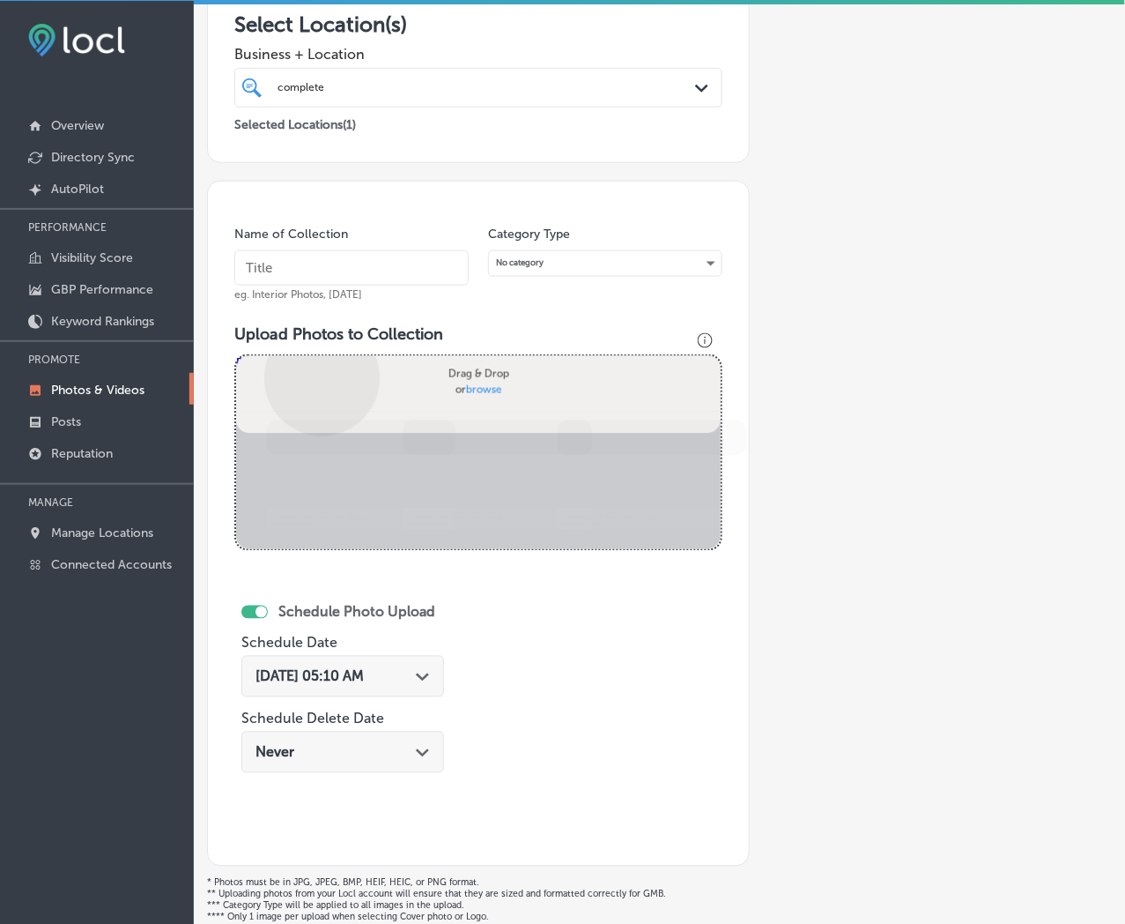
scroll to position [433, 0]
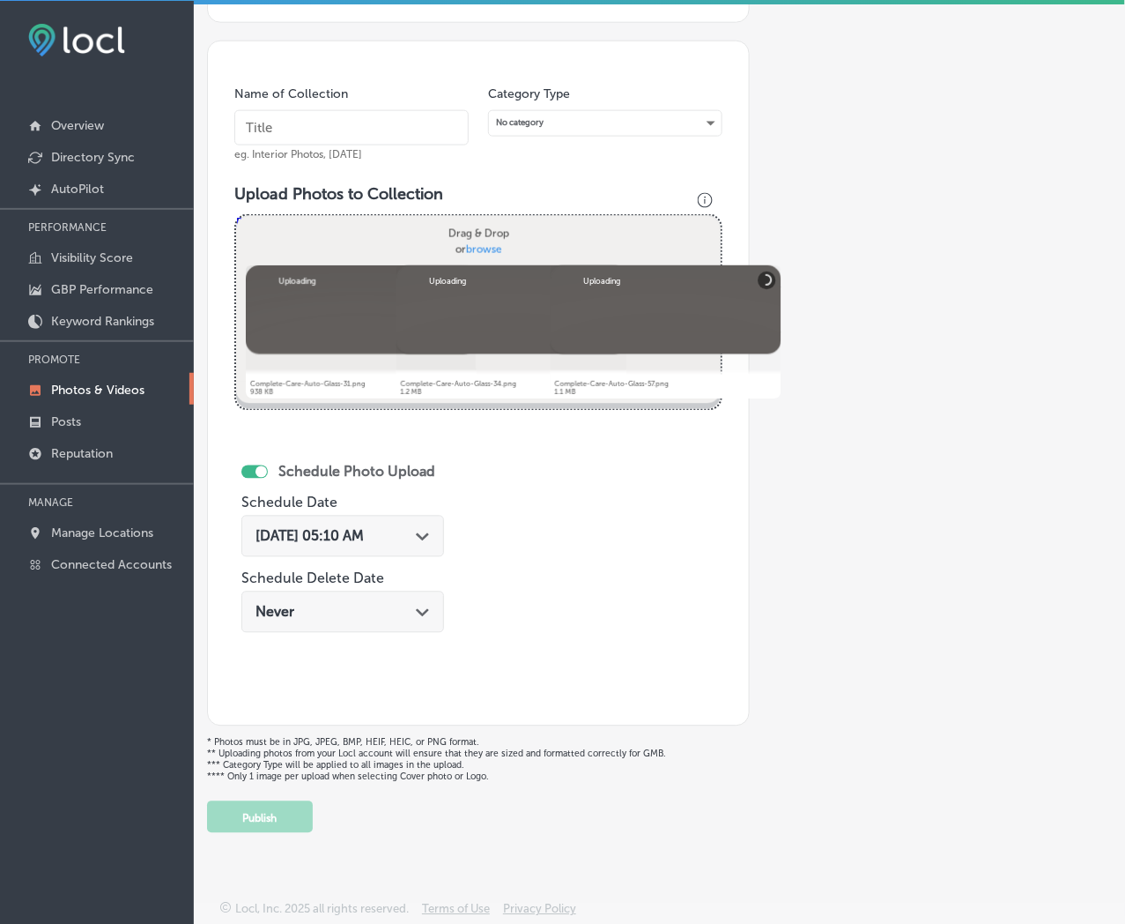
click at [415, 116] on input "text" at bounding box center [351, 127] width 234 height 35
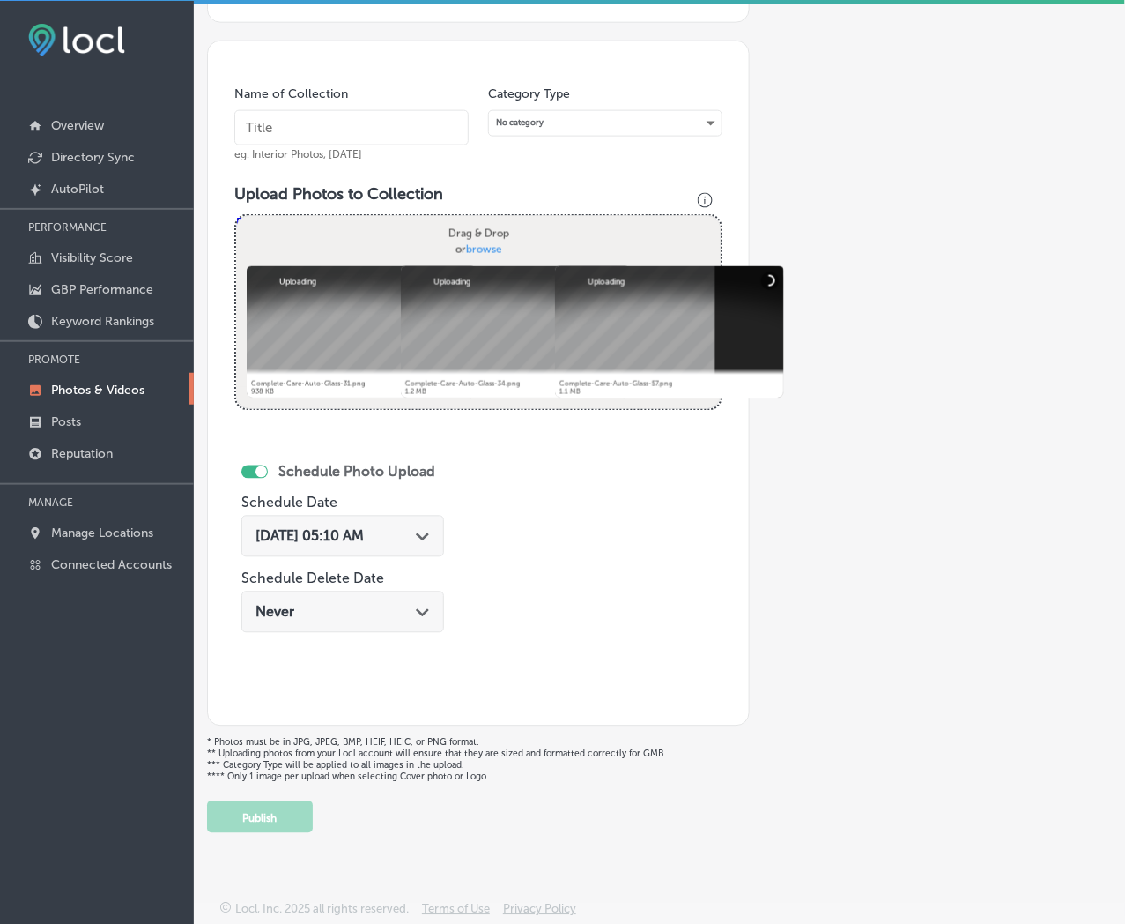
paste input "Complete-Care-Auto-Glass"
type input "Complete-Care-Auto-Glass"
click at [419, 535] on div "[DATE] 05:10 AM Path Created with Sketch." at bounding box center [343, 536] width 174 height 17
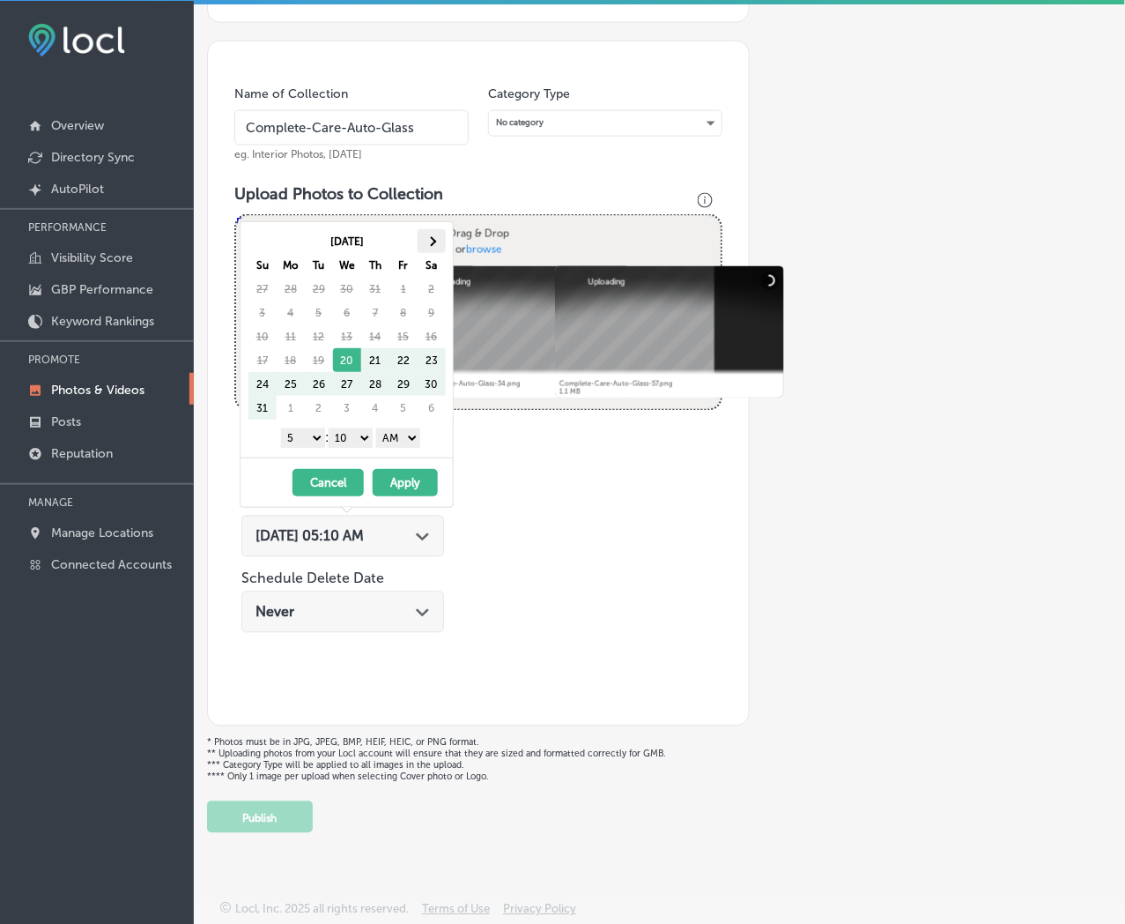
click at [439, 241] on th at bounding box center [432, 241] width 28 height 24
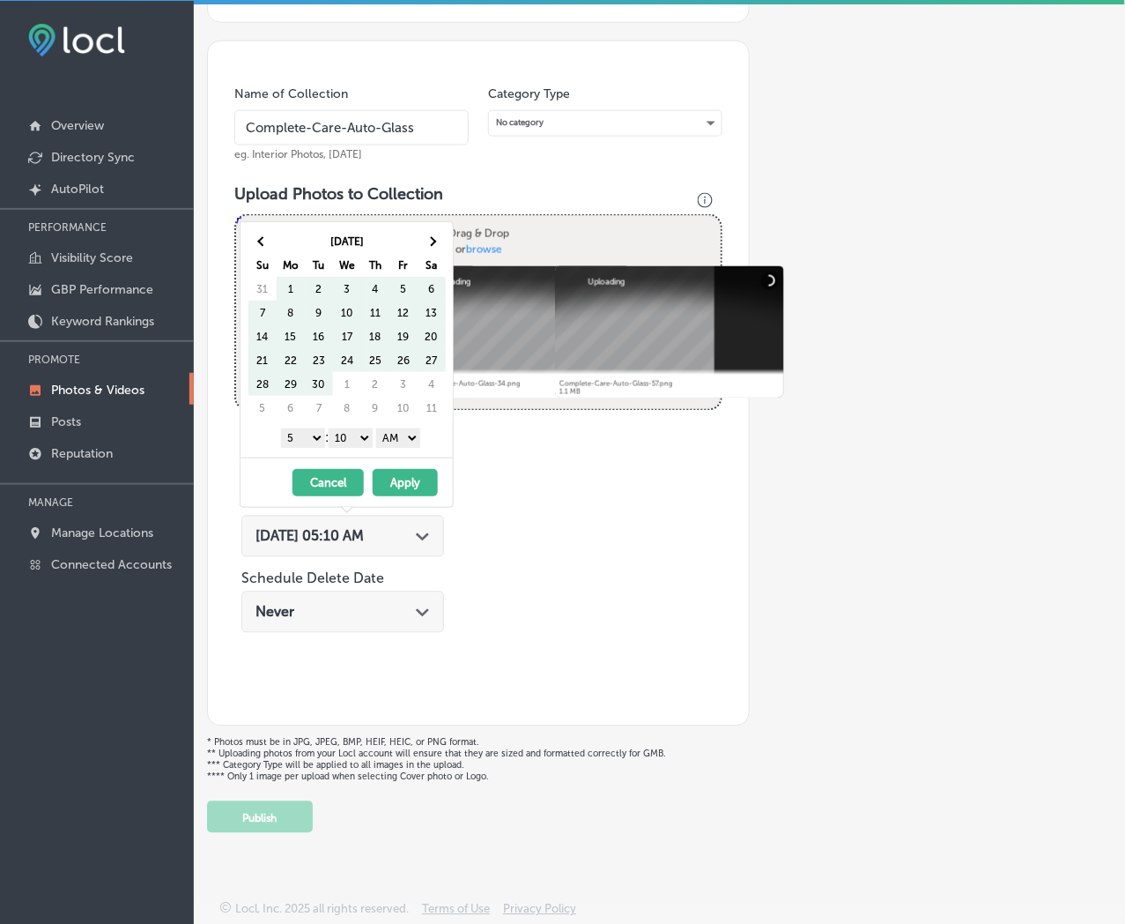
click at [439, 241] on th at bounding box center [432, 241] width 28 height 24
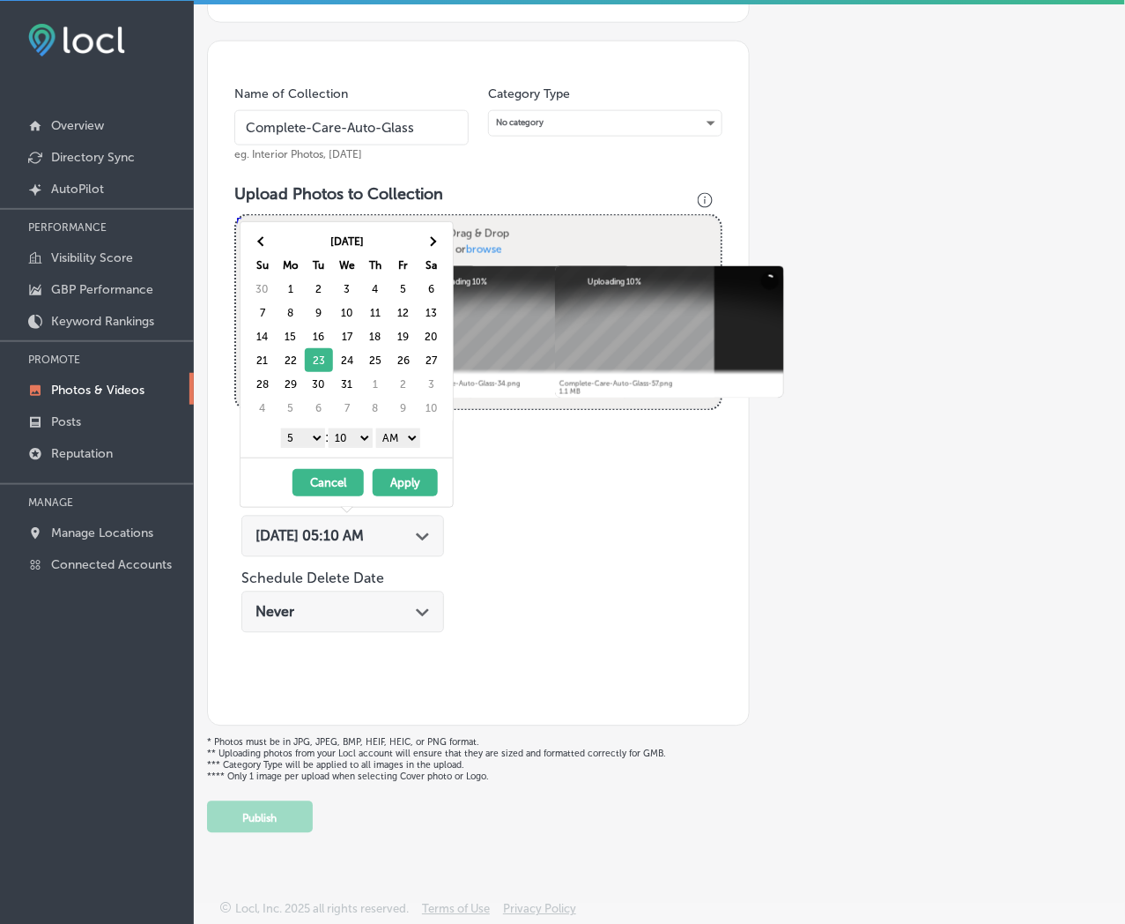
click at [314, 437] on select "1 2 3 4 5 6 7 8 9 10 11 12" at bounding box center [303, 437] width 44 height 19
click at [360, 436] on select "00 10 20 30 40 50" at bounding box center [351, 437] width 44 height 19
click at [397, 439] on select "AM PM" at bounding box center [398, 437] width 44 height 19
click at [398, 477] on button "Apply" at bounding box center [405, 482] width 65 height 27
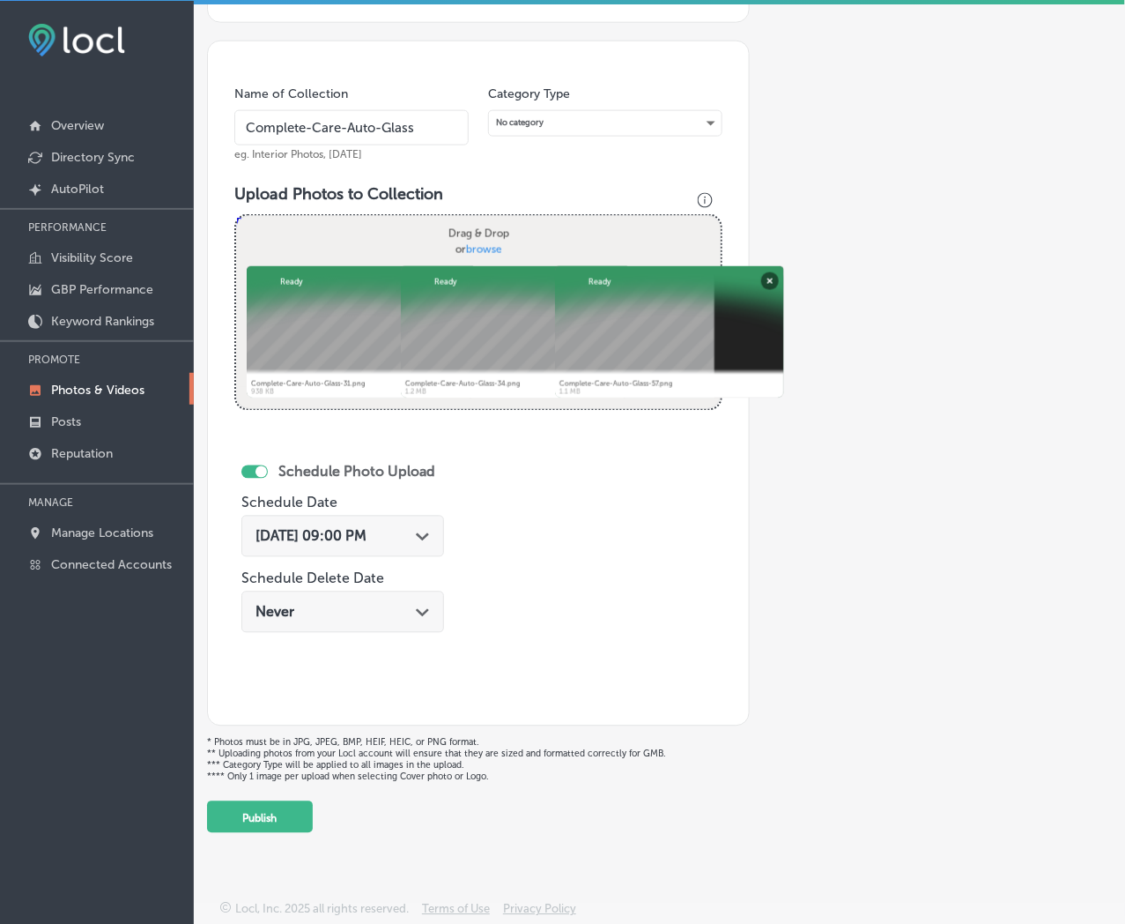
drag, startPoint x: 291, startPoint y: 813, endPoint x: 707, endPoint y: 595, distance: 469.5
click at [291, 813] on button "Publish" at bounding box center [260, 817] width 106 height 32
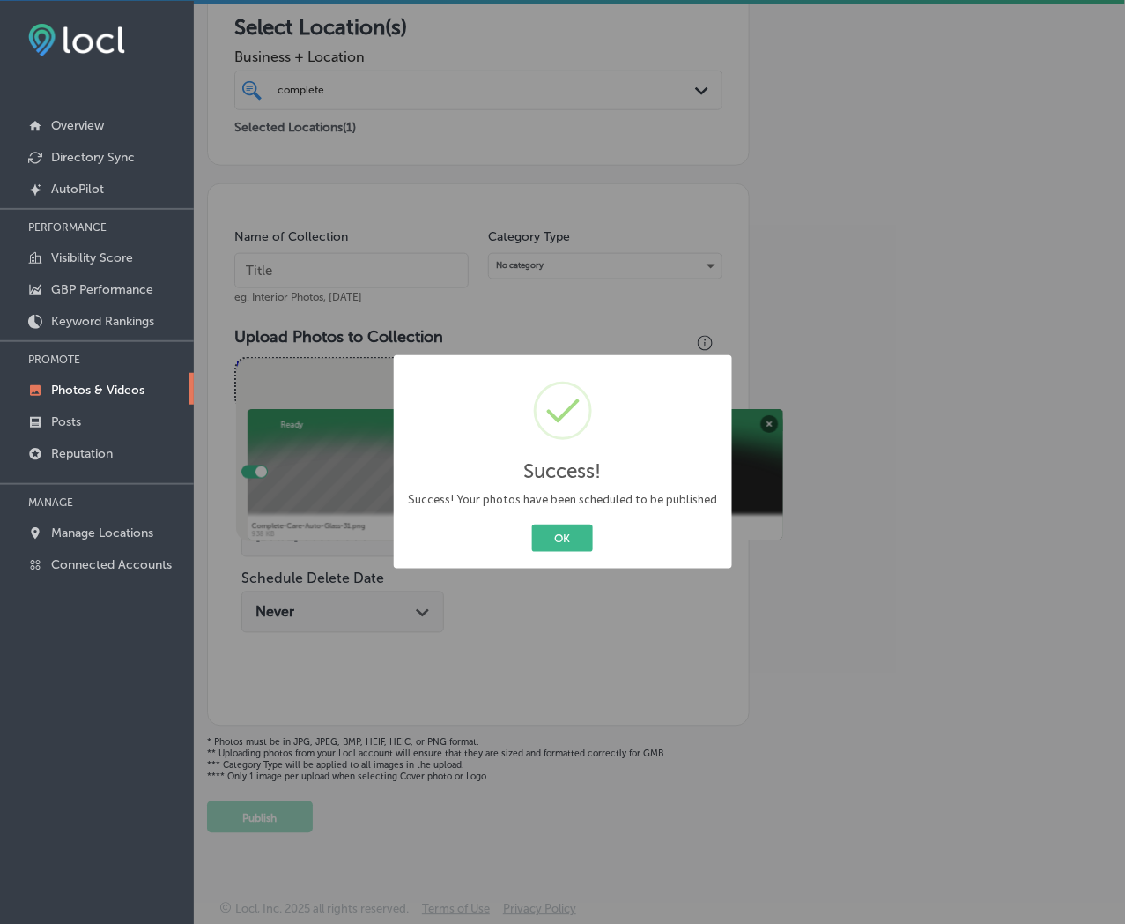
scroll to position [289, 0]
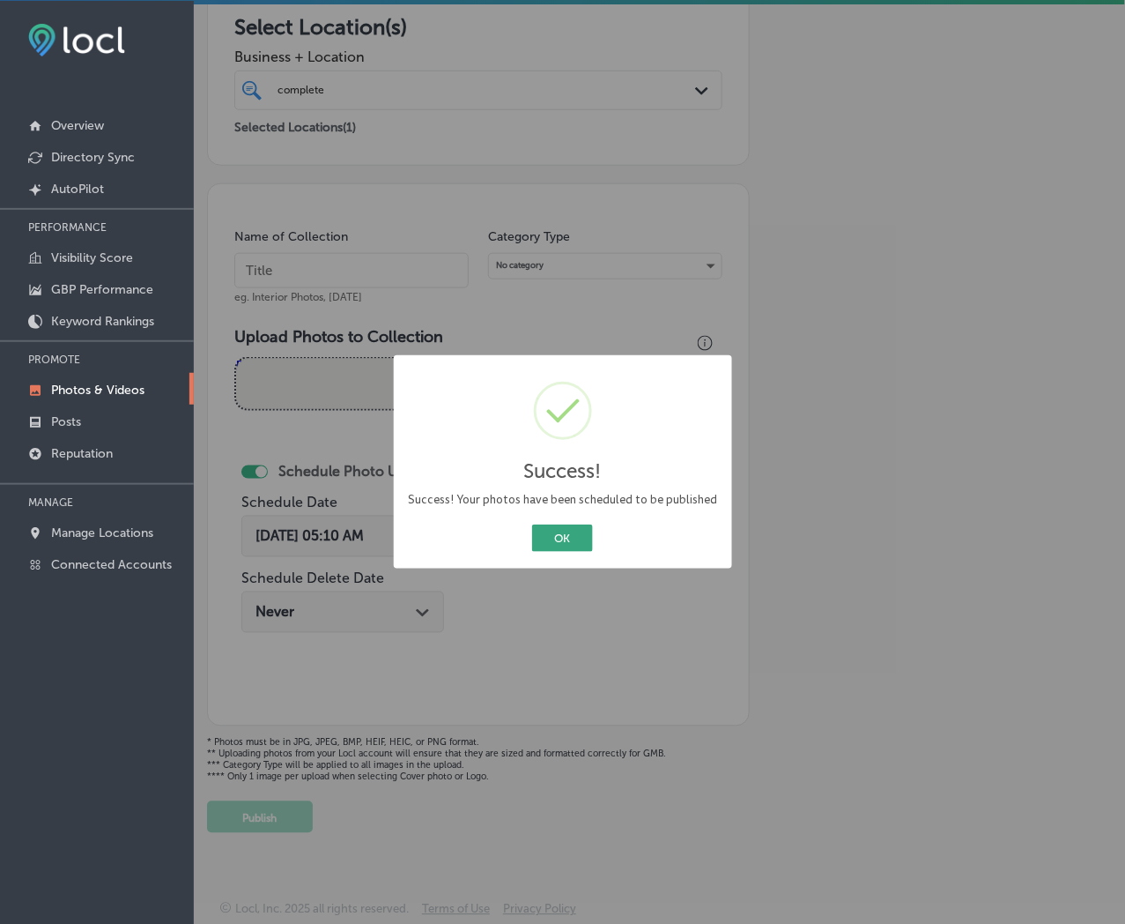
click at [567, 546] on button "OK" at bounding box center [562, 537] width 61 height 27
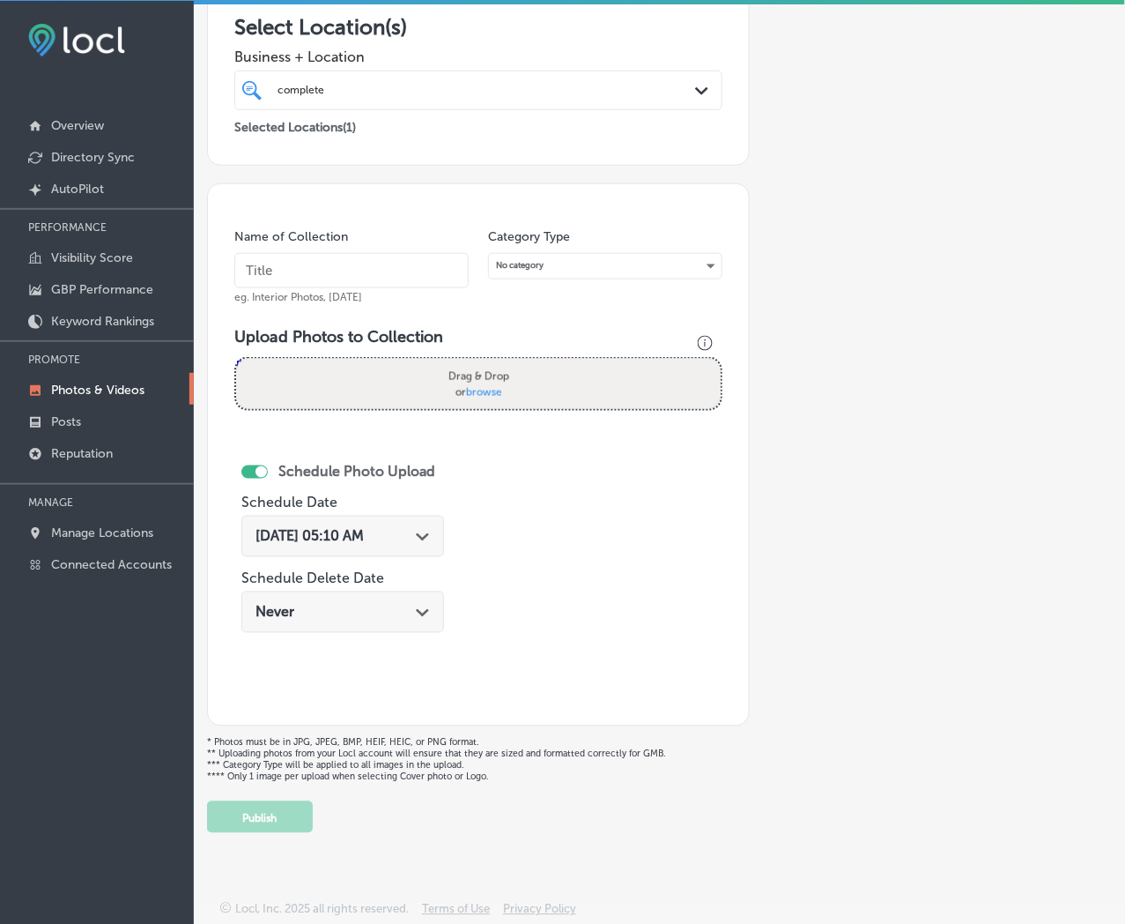
click at [100, 386] on p "Photos & Videos" at bounding box center [97, 389] width 93 height 15
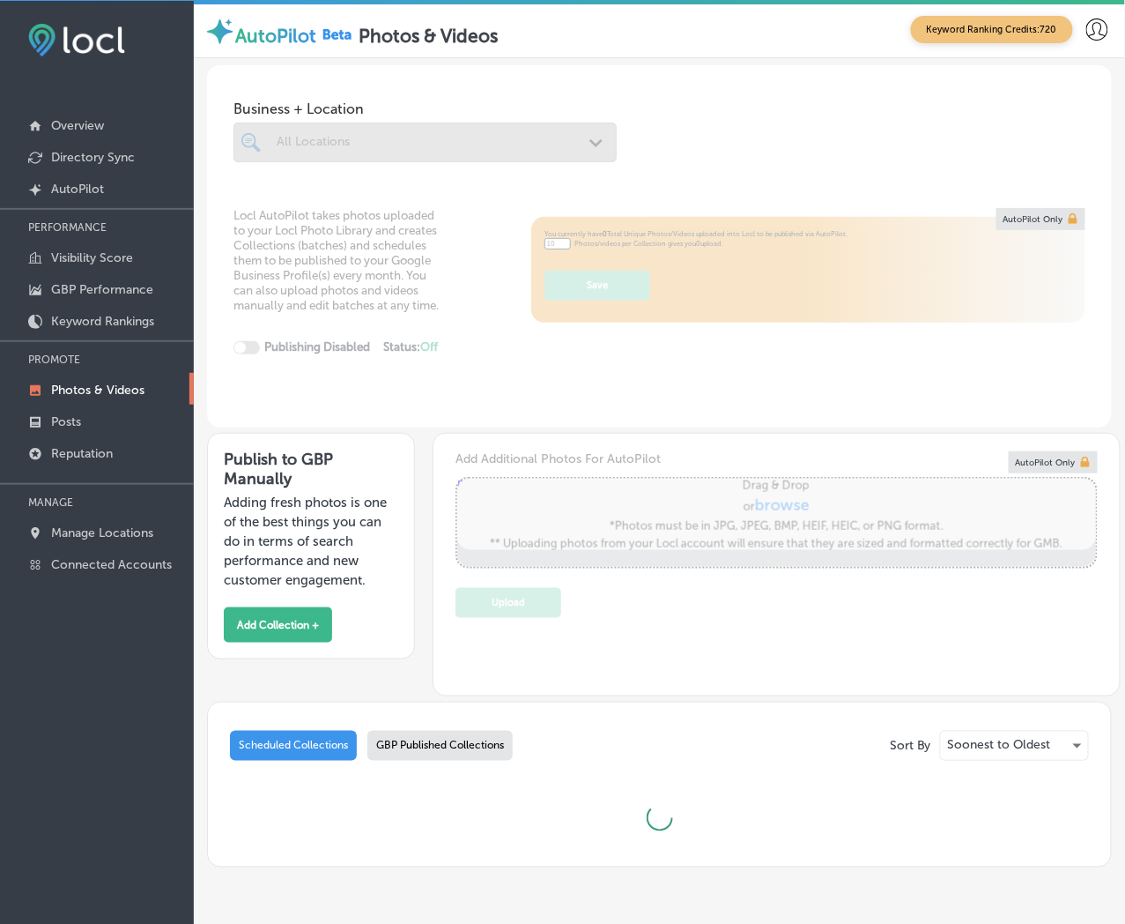
type input "5"
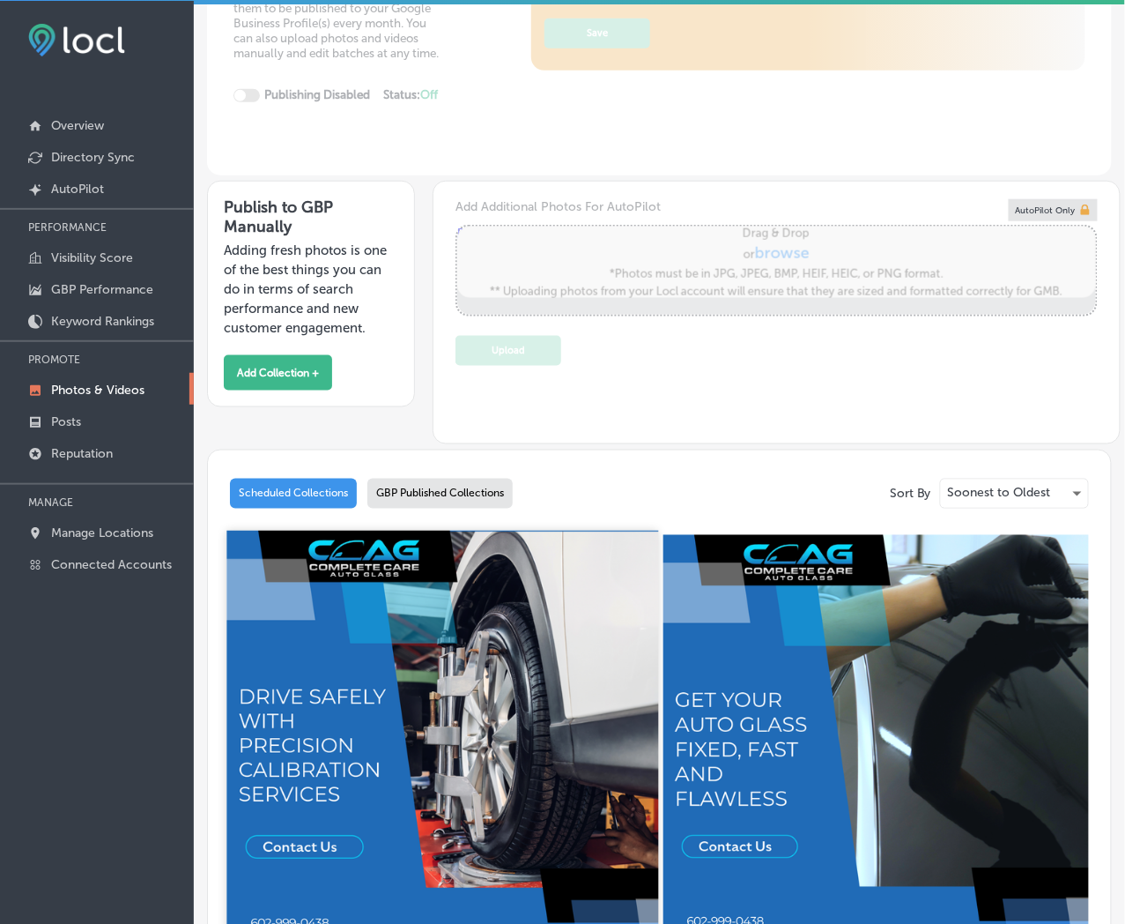
scroll to position [489, 0]
